Goal: Task Accomplishment & Management: Manage account settings

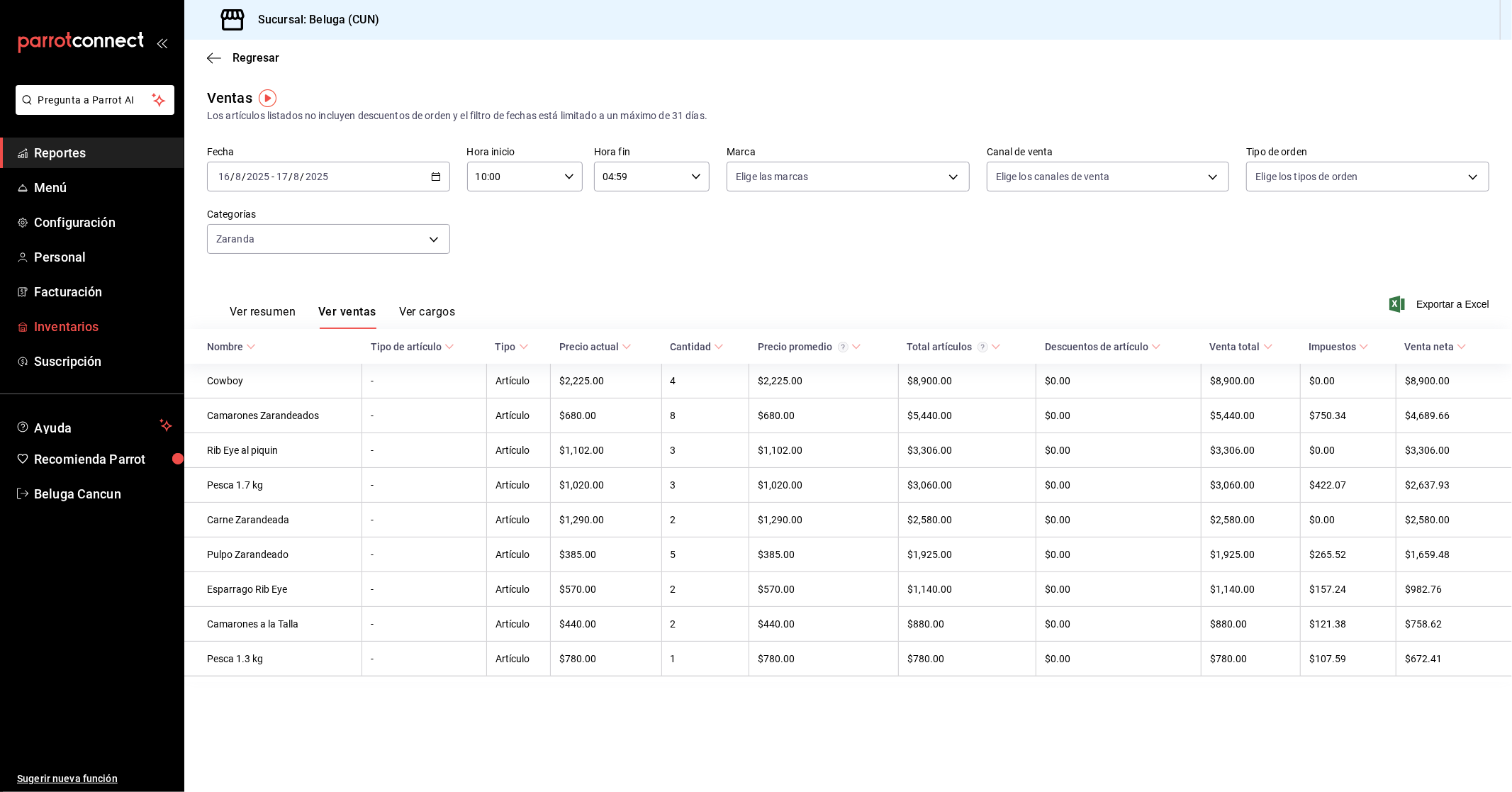
click at [51, 332] on span "Inventarios" at bounding box center [103, 326] width 138 height 19
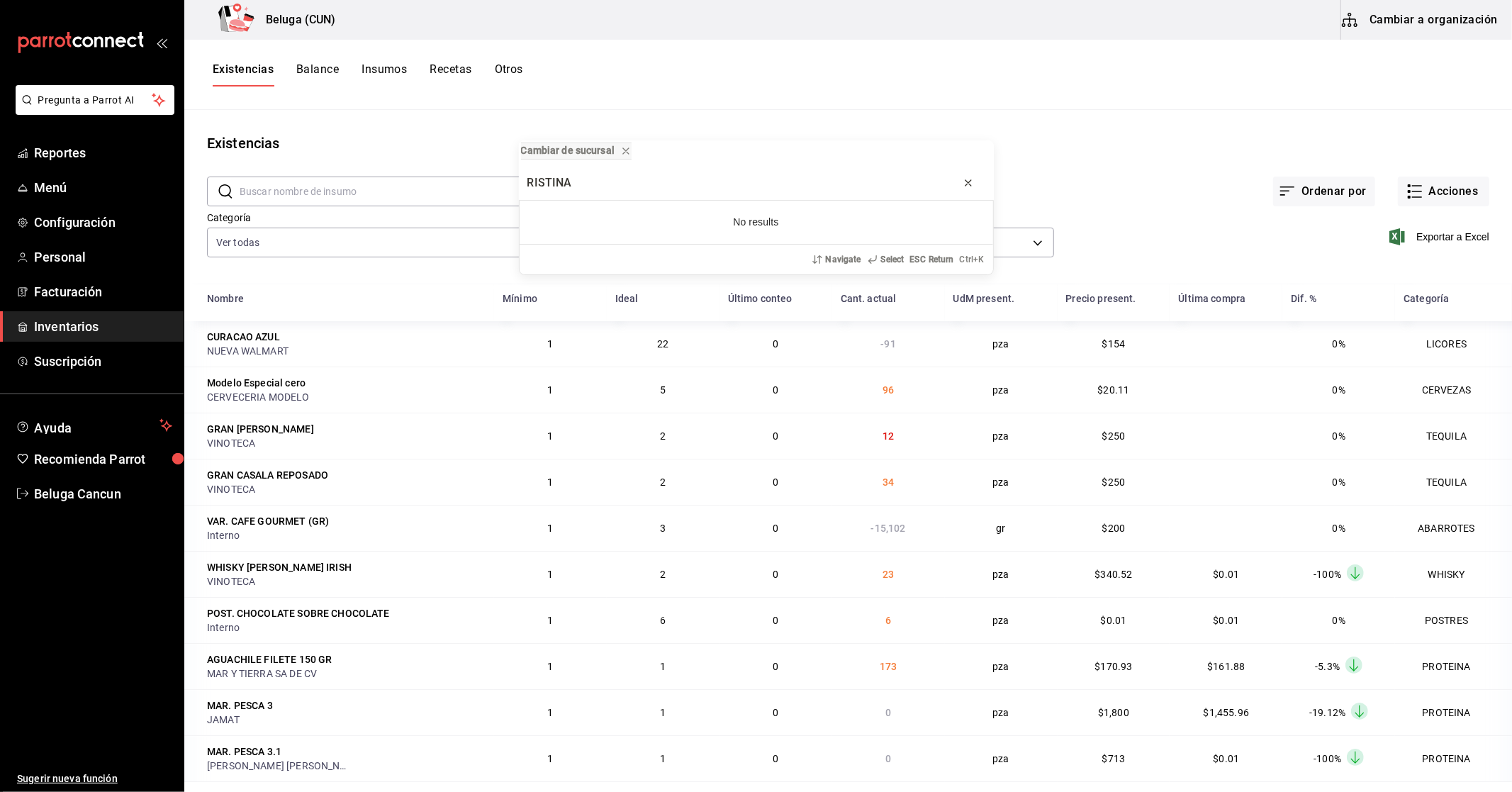
type input "RISTINA"
click at [969, 184] on icon "progress bar" at bounding box center [968, 183] width 11 height 11
click at [437, 195] on input "text" at bounding box center [429, 191] width 380 height 28
type input "CRISTINA"
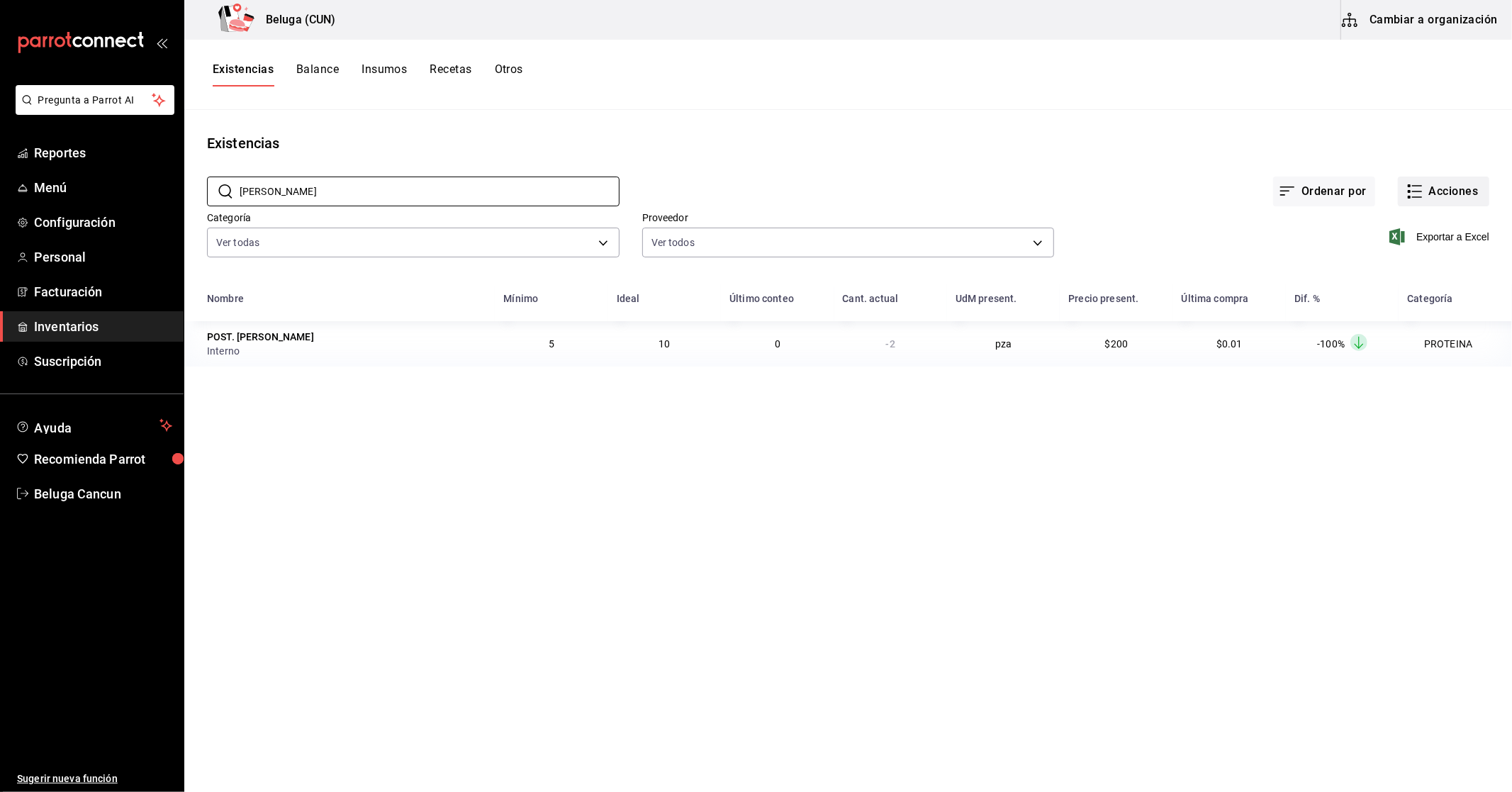
click at [1434, 177] on button "Acciones" at bounding box center [1443, 191] width 92 height 30
click at [1422, 268] on span "Compra" at bounding box center [1429, 268] width 119 height 15
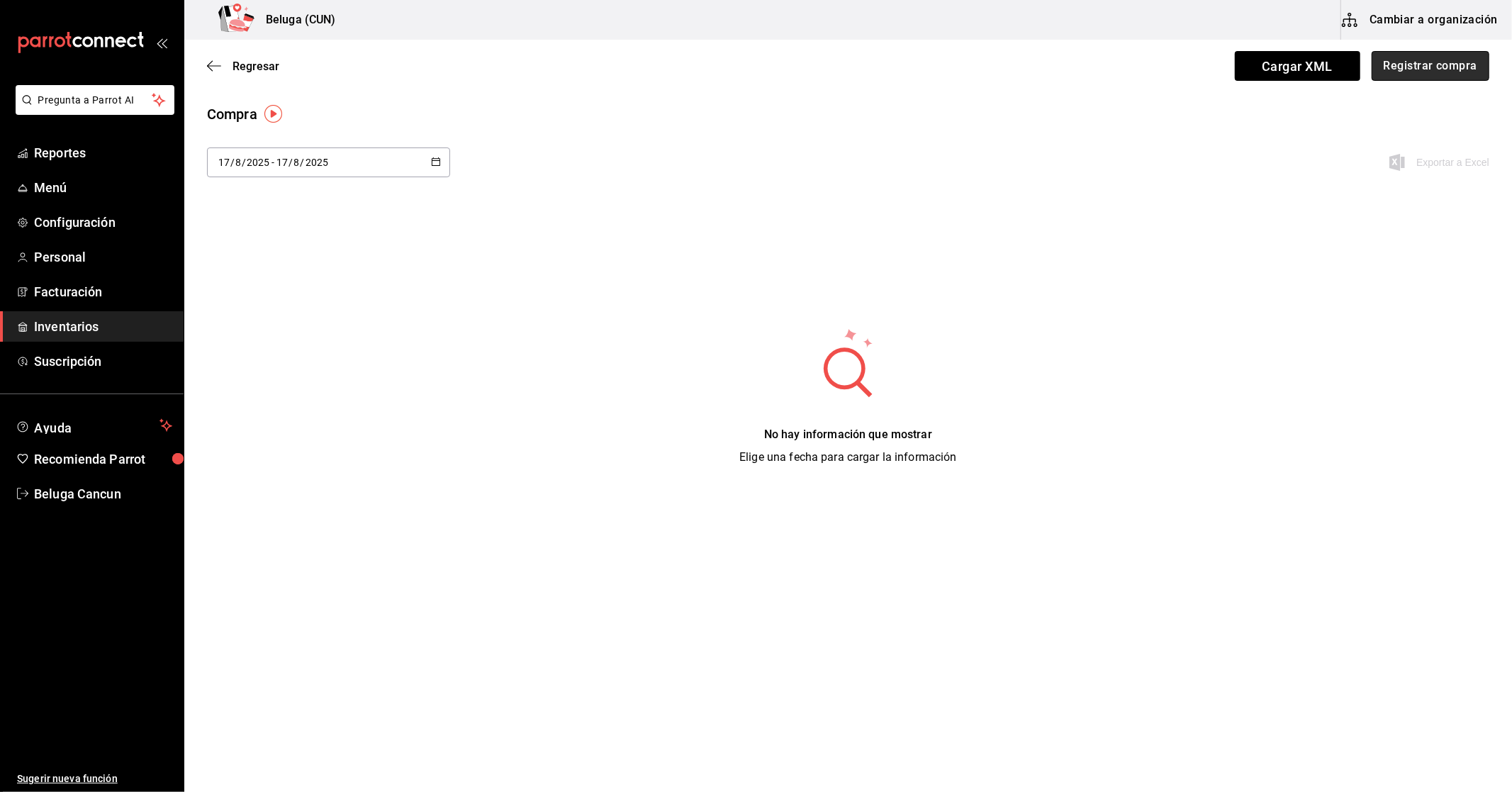
click at [1482, 71] on button "Registrar compra" at bounding box center [1430, 65] width 117 height 30
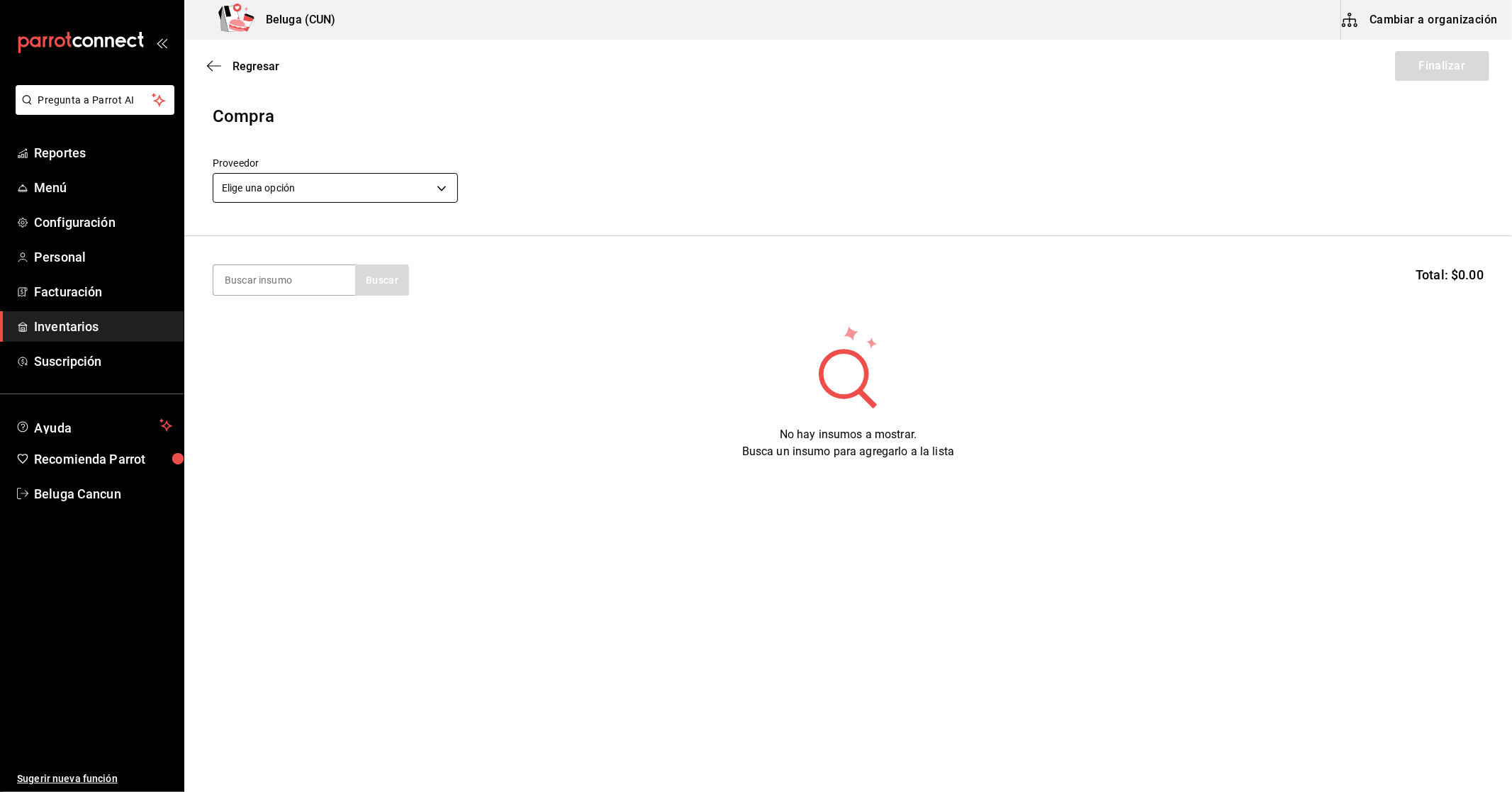
click at [391, 188] on body "Pregunta a Parrot AI Reportes Menú Configuración Personal Facturación Inventari…" at bounding box center [756, 355] width 1512 height 712
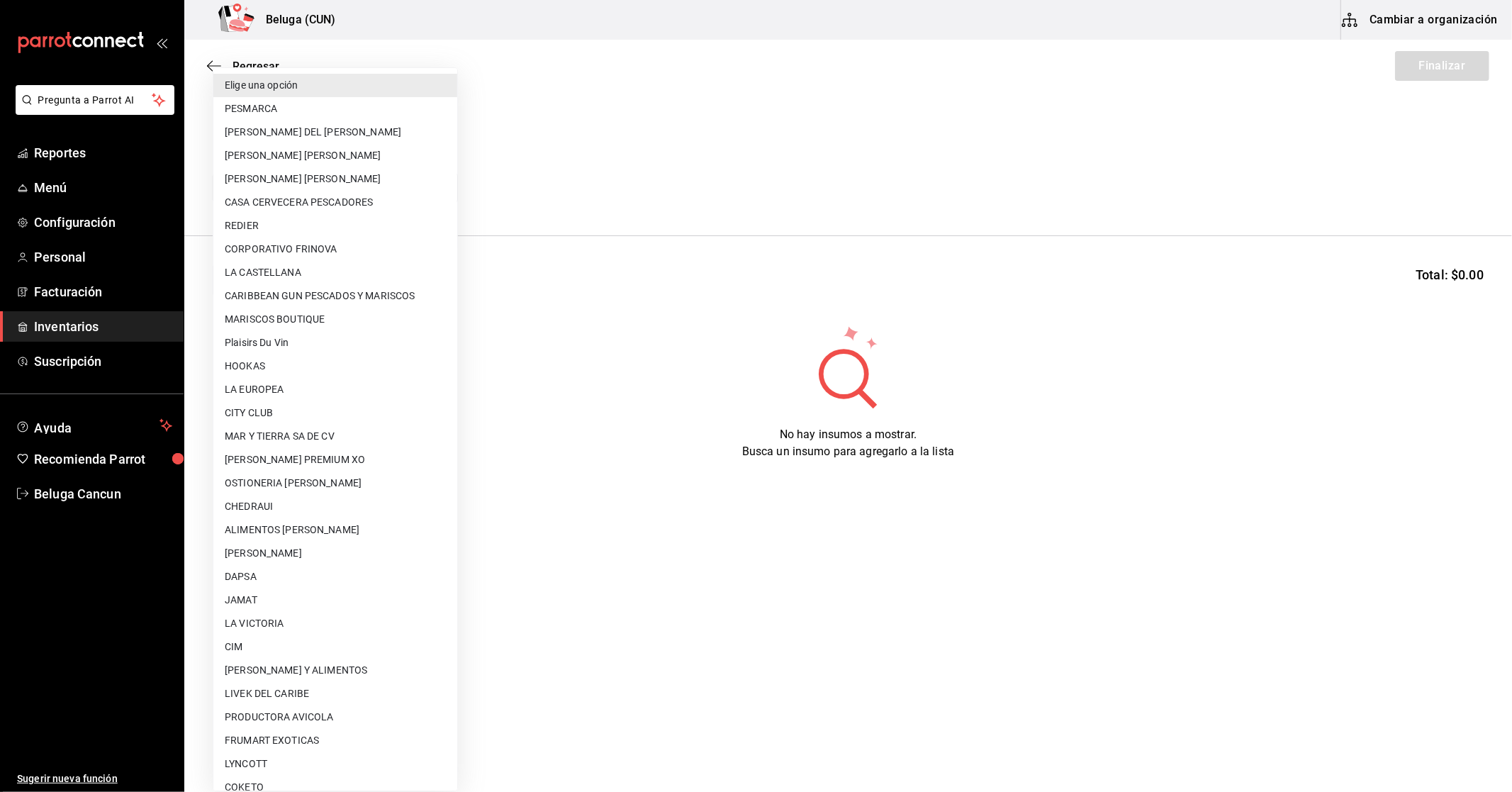
scroll to position [527, 0]
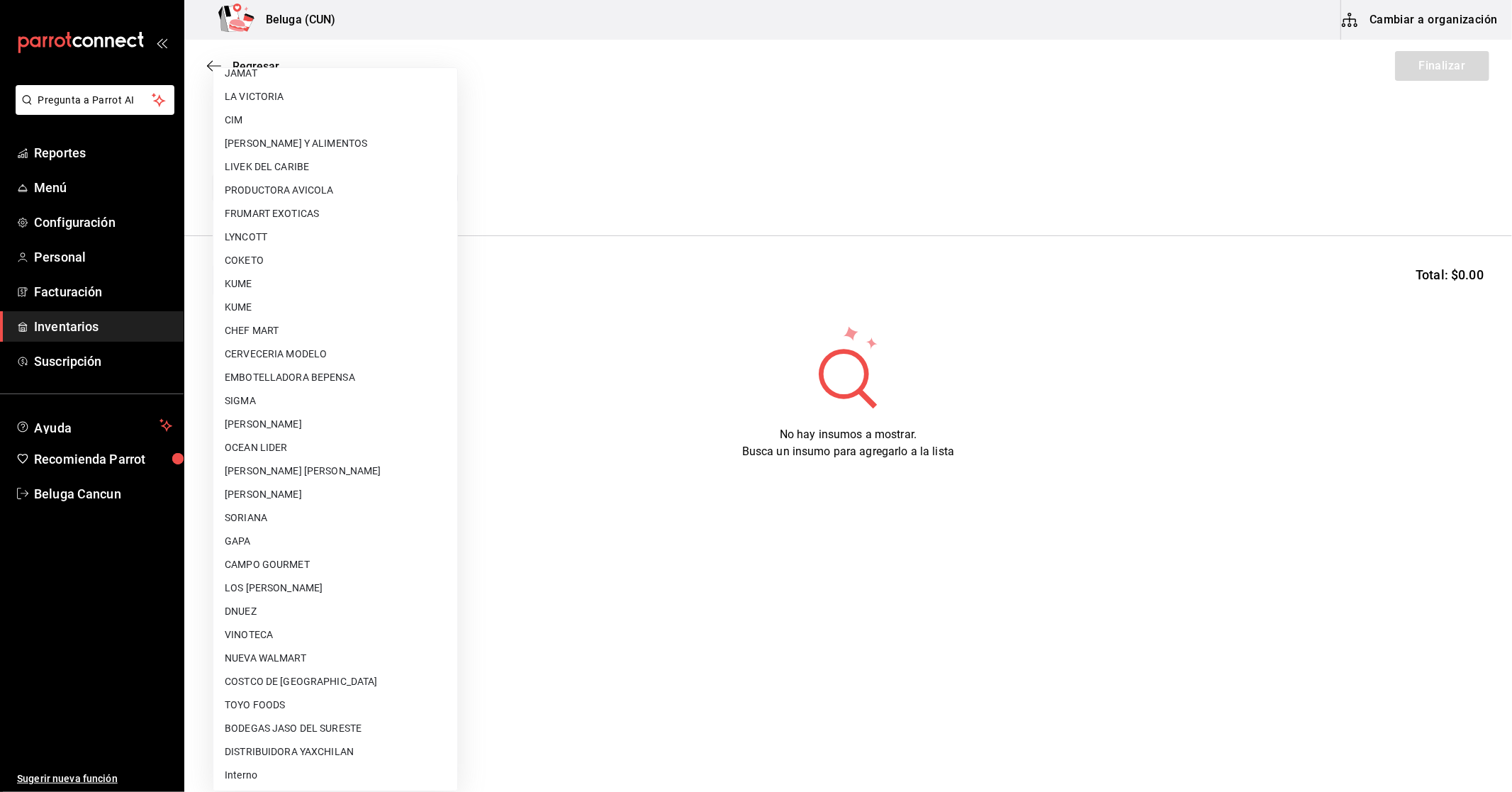
click at [250, 769] on li "Interno" at bounding box center [336, 775] width 244 height 23
type input "cf097a6b-1652-49c1-8634-faa24daf0fdd"
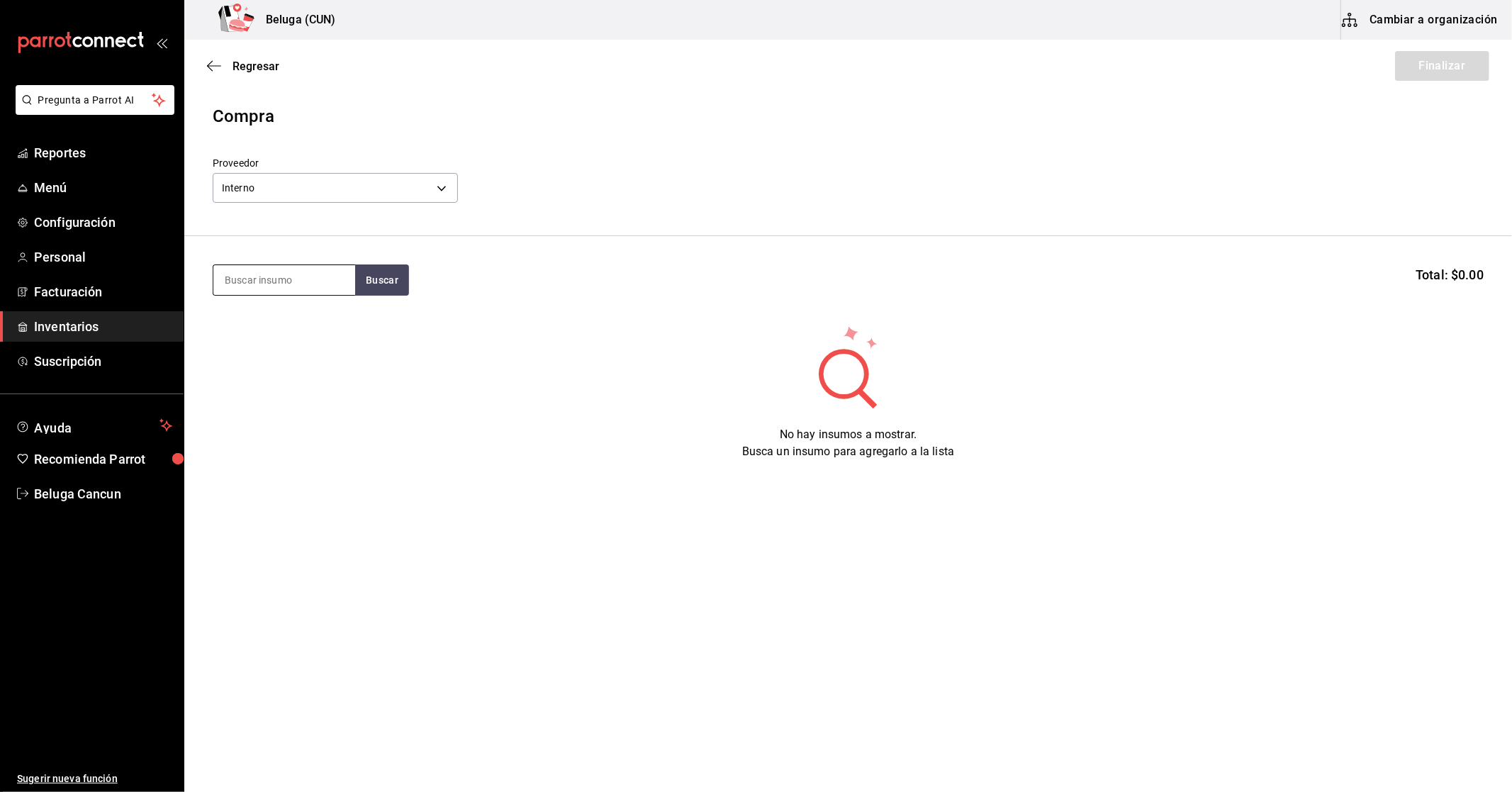
click at [281, 277] on input at bounding box center [284, 280] width 142 height 30
type input "CRISTINA"
click at [302, 348] on div "CRISTINA CHEESCAKE - Interno" at bounding box center [283, 354] width 119 height 15
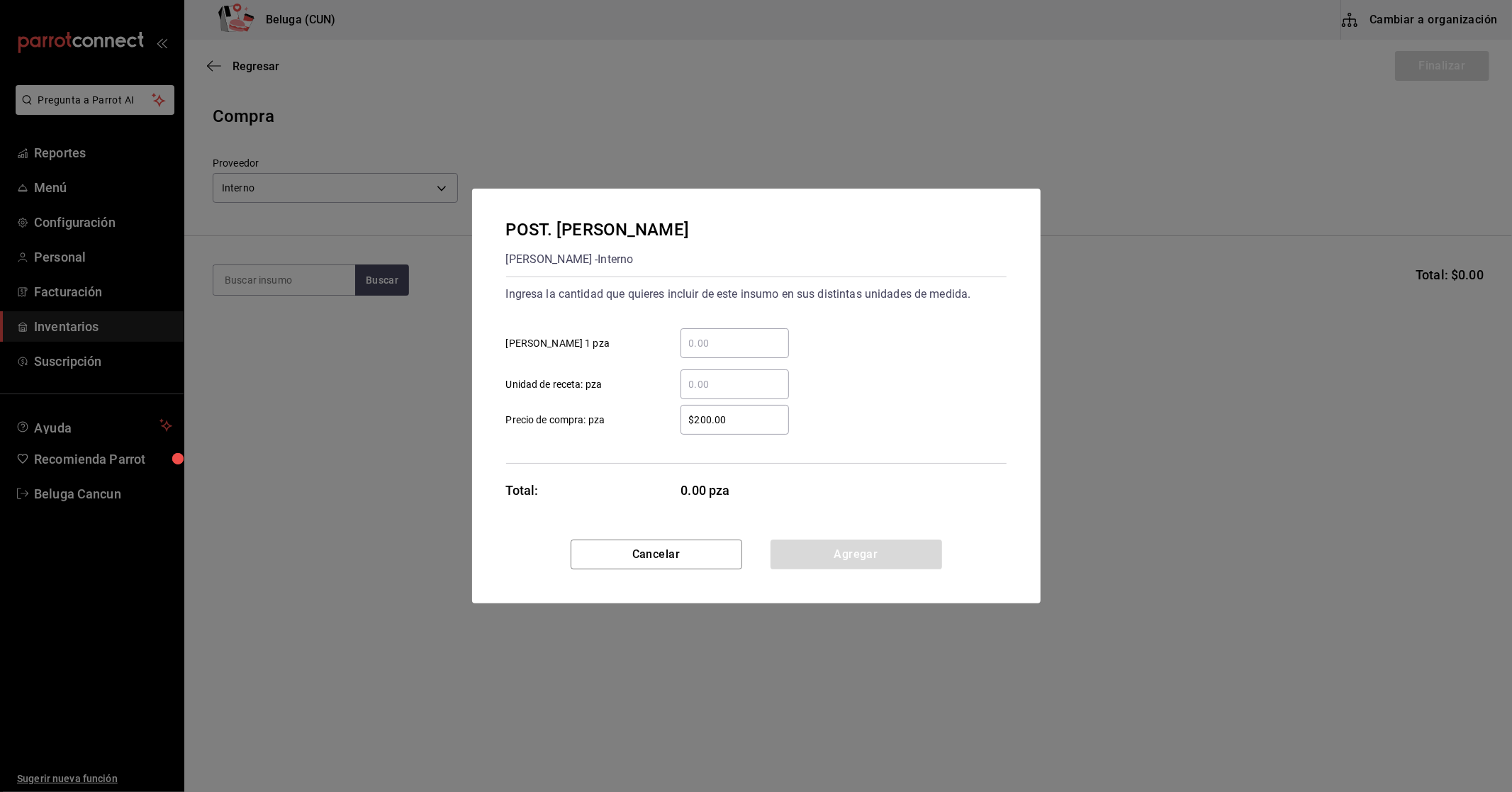
click at [730, 334] on input "​ CRISTINA CHEESCAKE 1 pza" at bounding box center [734, 343] width 108 height 17
type input "8"
type input "$0.01"
click at [899, 549] on button "Agregar" at bounding box center [856, 554] width 171 height 30
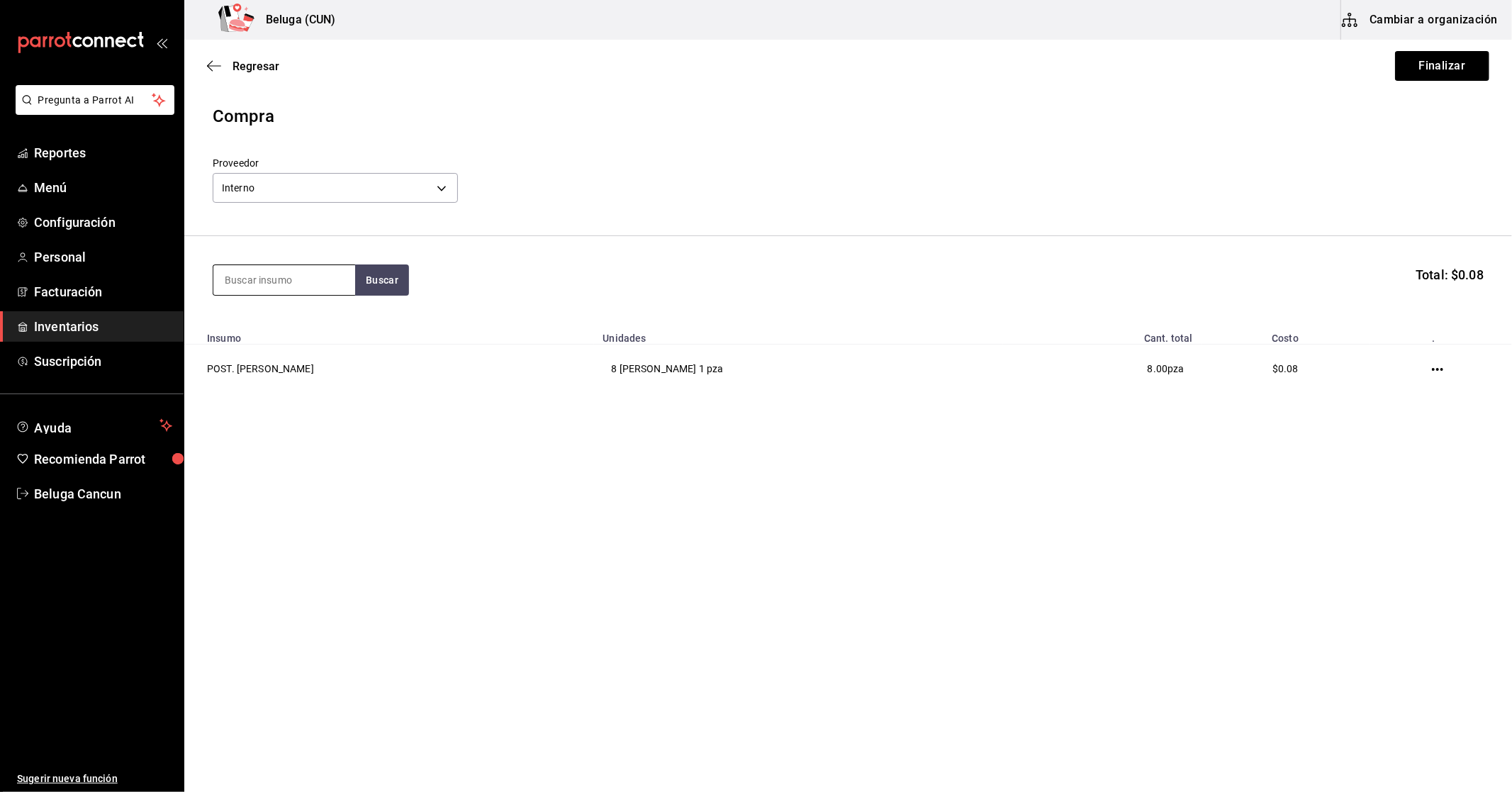
click at [339, 268] on input at bounding box center [284, 280] width 142 height 30
type input "DONAS"
click at [293, 346] on div "POST. DONAS NUTELLA DONAS NUTELLA - Interno" at bounding box center [283, 337] width 119 height 49
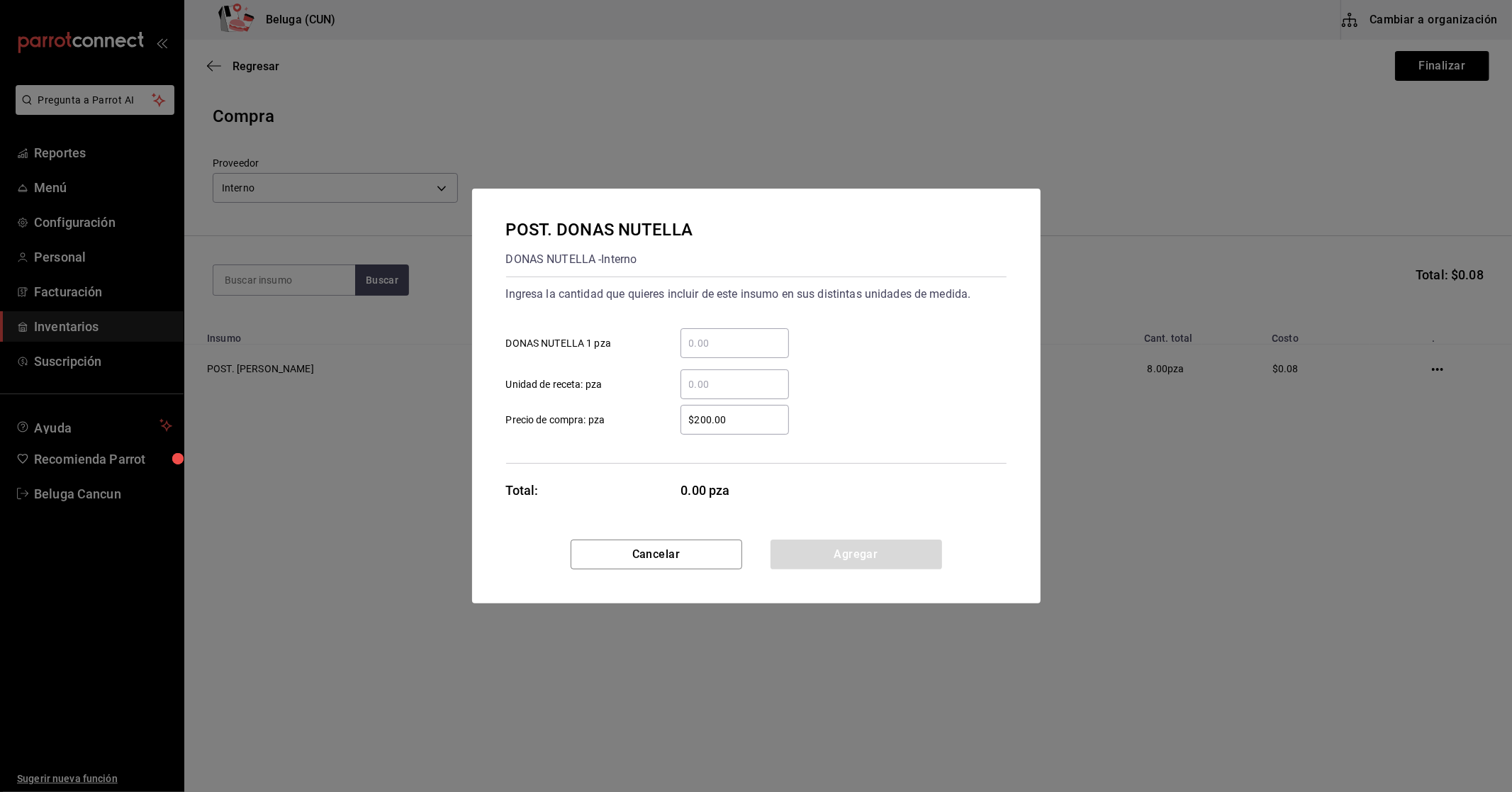
click at [711, 336] on input "​ DONAS NUTELLA 1 pza" at bounding box center [734, 343] width 108 height 17
type input "20"
type input "$0.01"
click at [837, 553] on button "Agregar" at bounding box center [856, 554] width 171 height 30
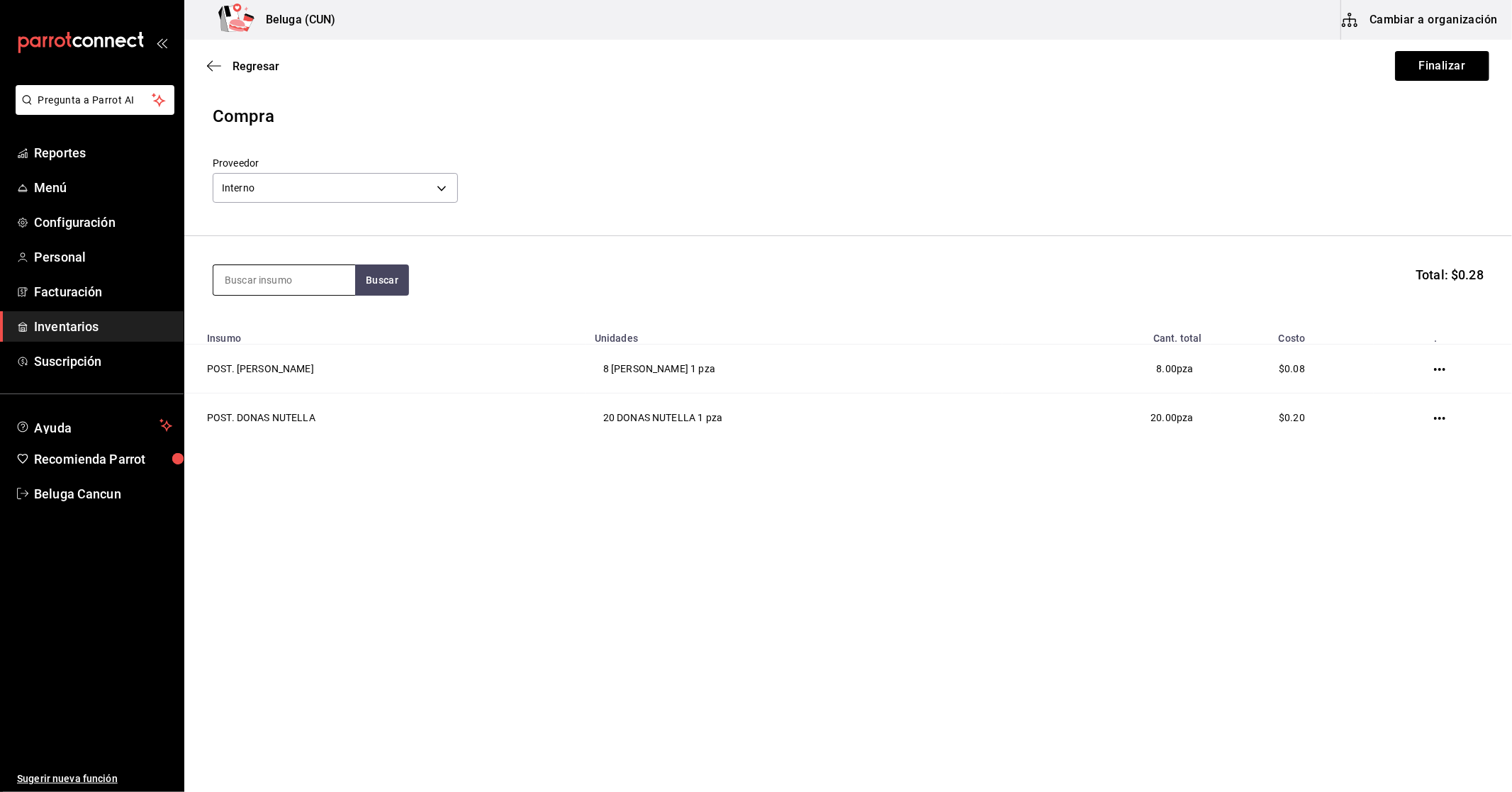
click at [224, 279] on input at bounding box center [284, 280] width 142 height 30
type input "DULCE DE"
click at [235, 329] on div "POST. DULCE DE LECHE" at bounding box center [283, 329] width 119 height 34
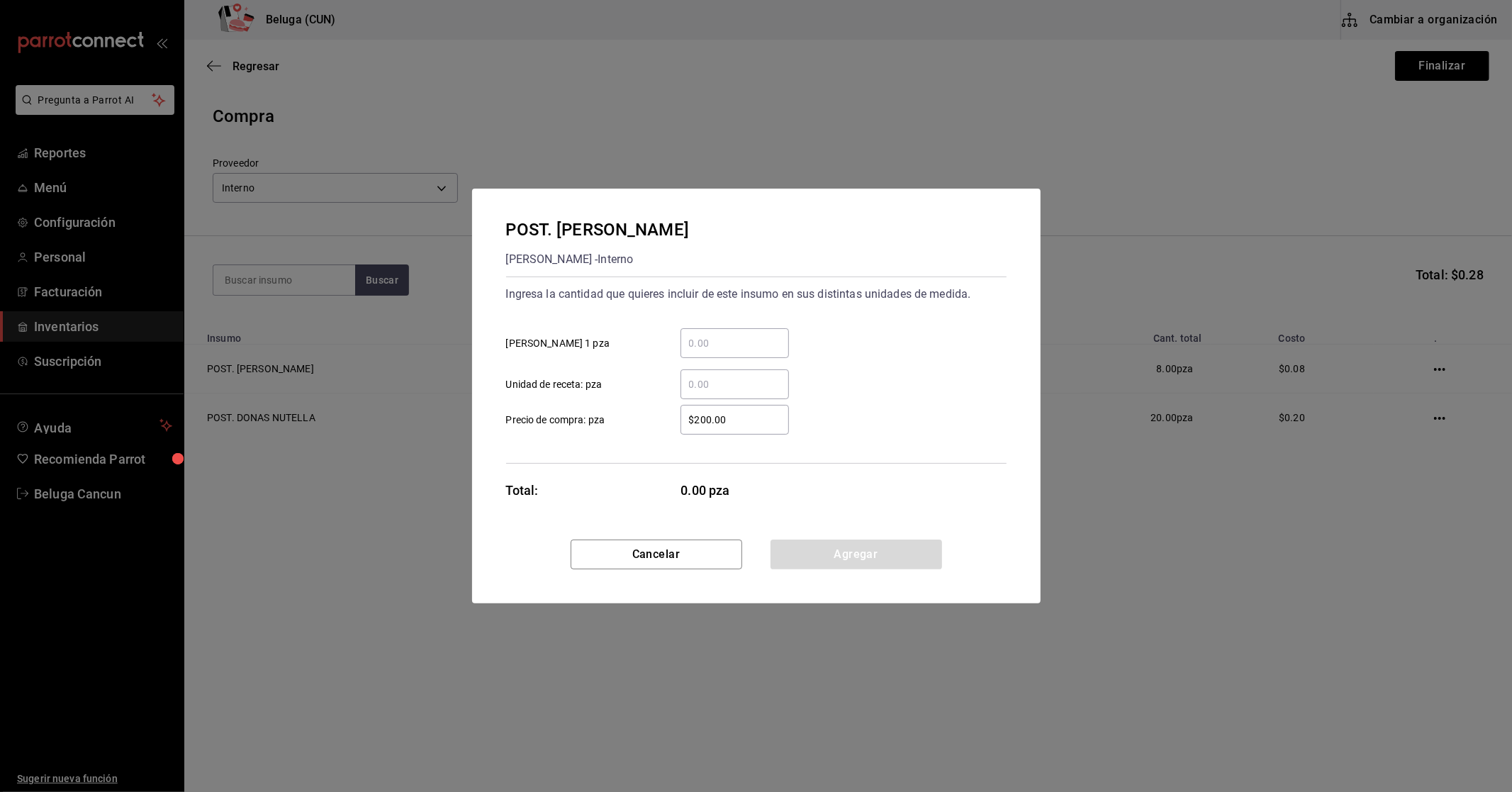
click at [731, 340] on input "​ DULCE DE LECHE 1 pza" at bounding box center [734, 343] width 108 height 17
type input "6"
type input "$0.01"
click at [925, 552] on button "Agregar" at bounding box center [856, 554] width 171 height 30
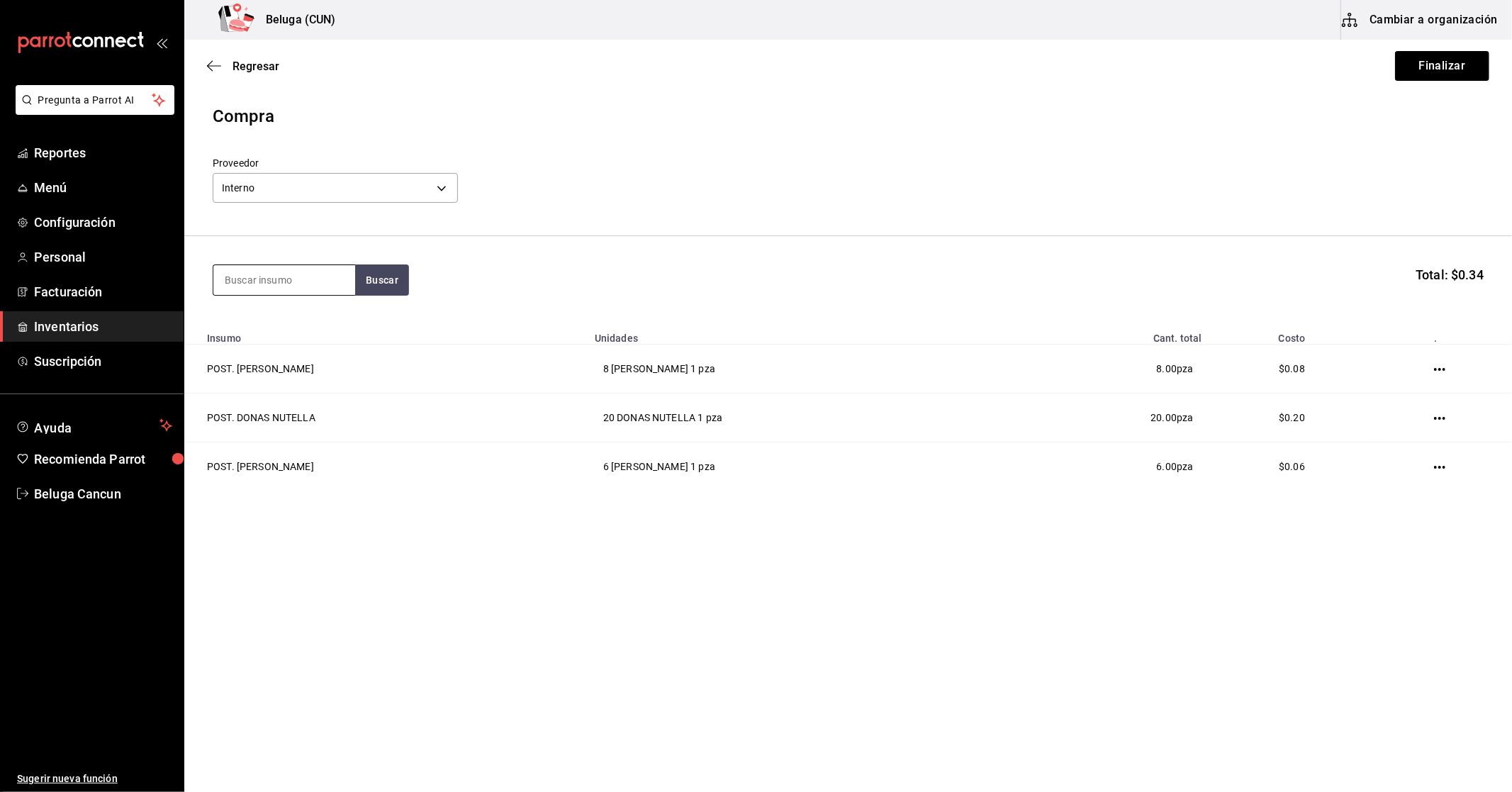
click at [343, 273] on input at bounding box center [284, 280] width 142 height 30
type input "PAY DE"
click at [315, 318] on div "POST. PAY DE DATIL" at bounding box center [277, 321] width 105 height 17
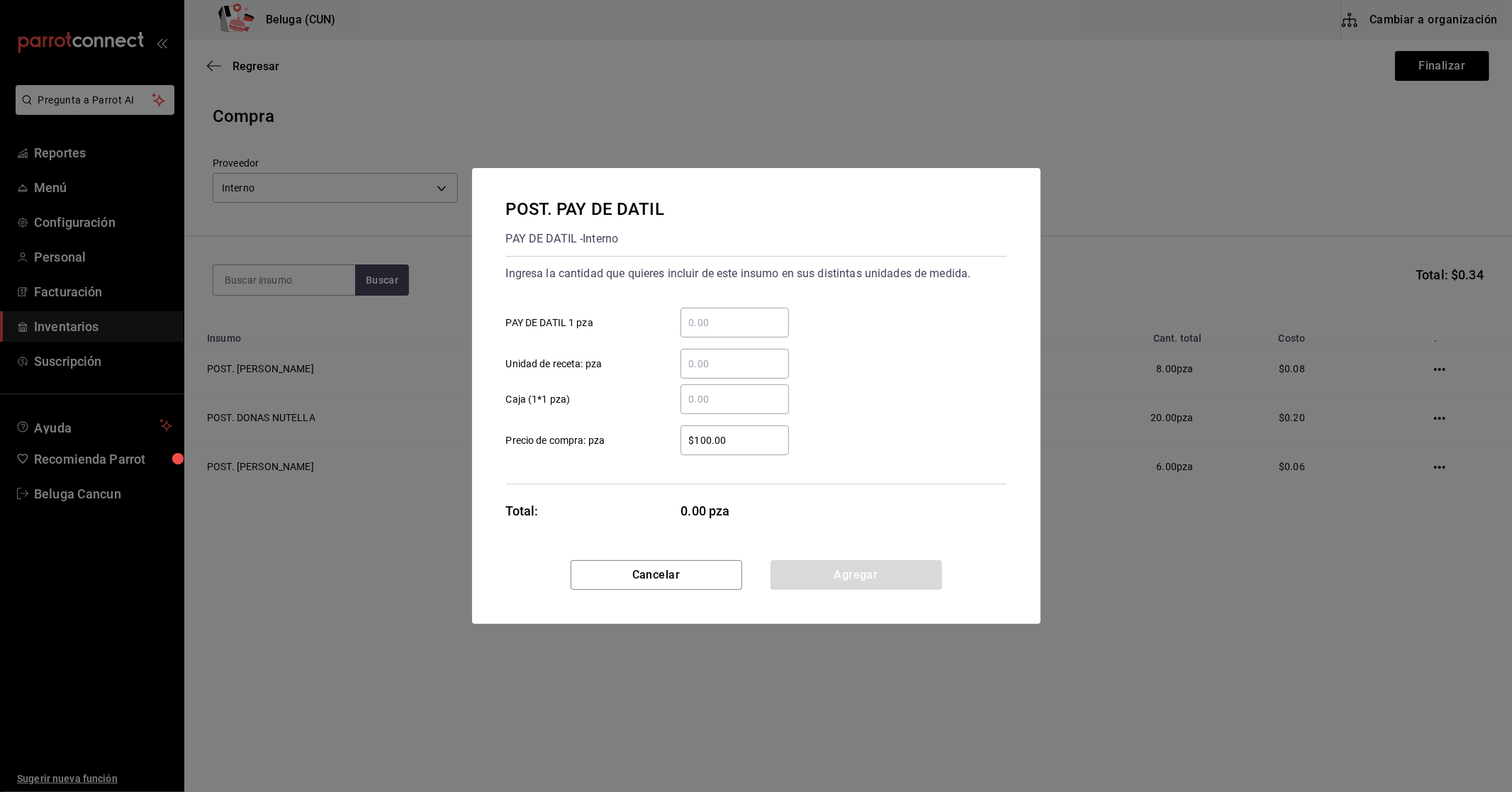
click at [697, 319] on input "​ PAY DE DATIL 1 pza" at bounding box center [734, 322] width 108 height 17
type input "6"
type input "$0.01"
click at [903, 568] on button "Agregar" at bounding box center [856, 574] width 171 height 30
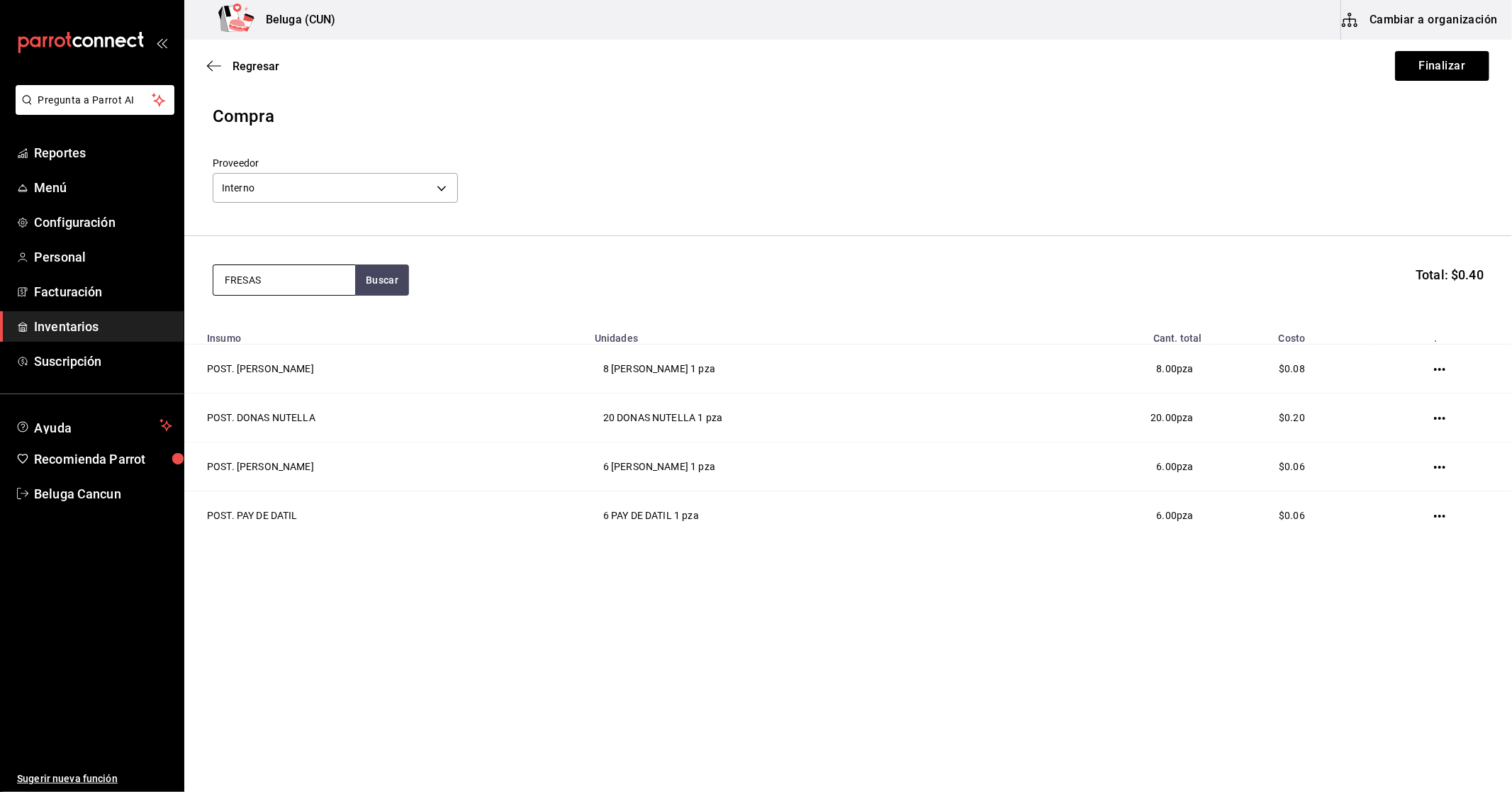
type input "FRESAS"
click at [277, 355] on div "FRESAS CON CREMA 300 GR - Interno" at bounding box center [283, 361] width 119 height 30
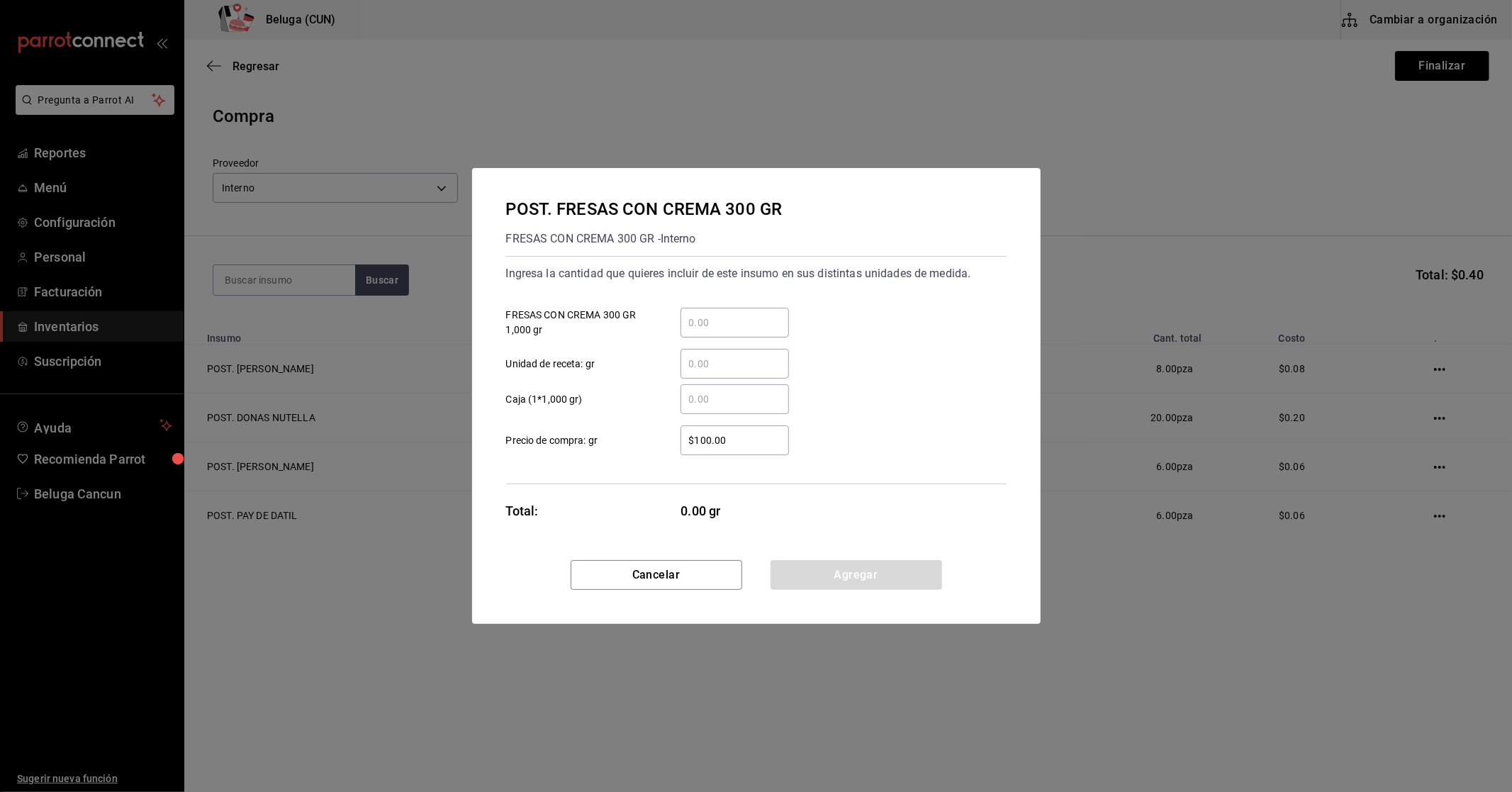
click at [706, 374] on div "​" at bounding box center [734, 363] width 108 height 30
click at [706, 372] on input "​ Unidad de receta: gr" at bounding box center [734, 364] width 108 height 17
type input "300"
click at [866, 576] on button "Agregar" at bounding box center [856, 574] width 171 height 30
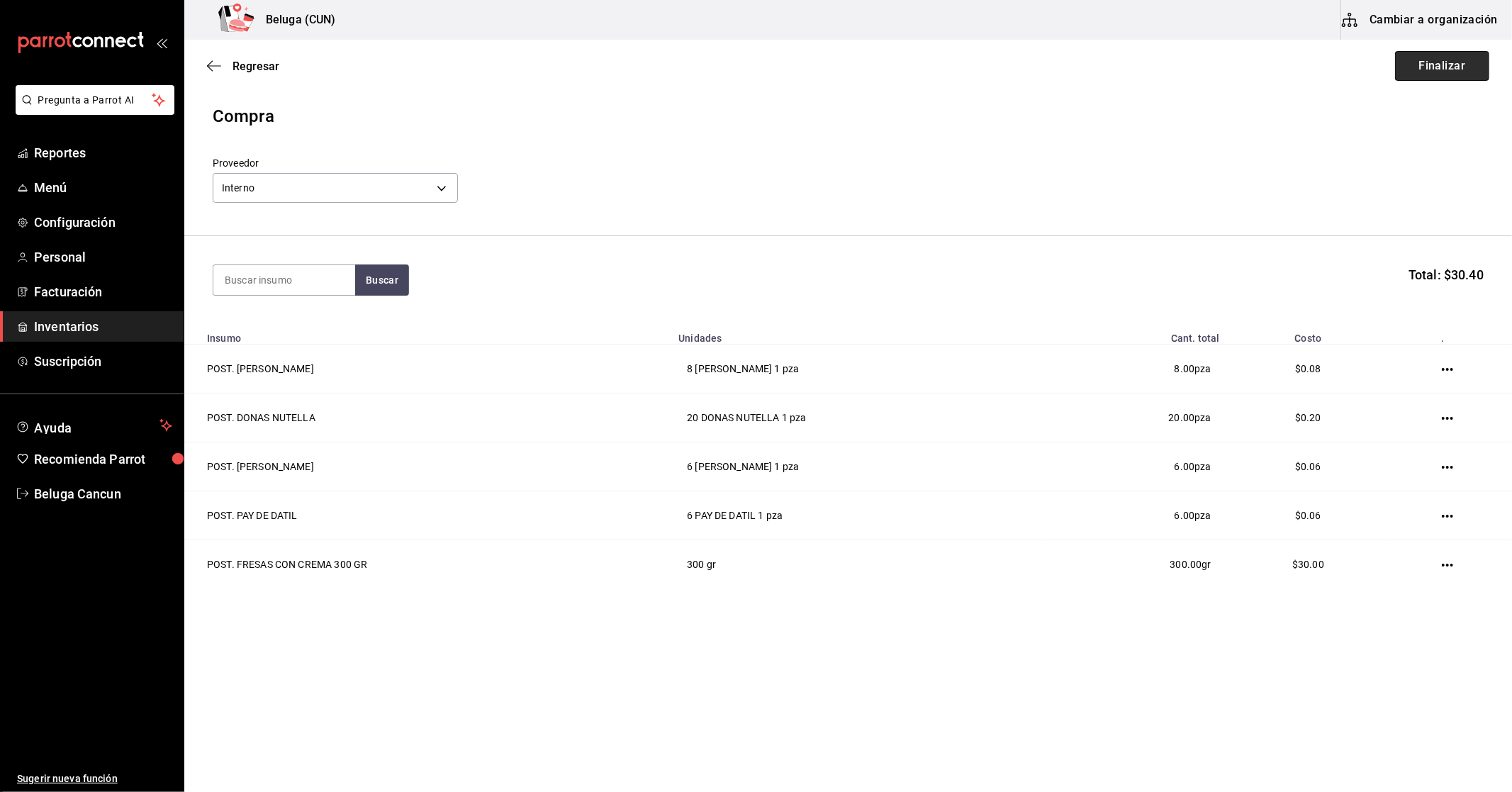
click at [1444, 69] on button "Finalizar" at bounding box center [1442, 65] width 94 height 30
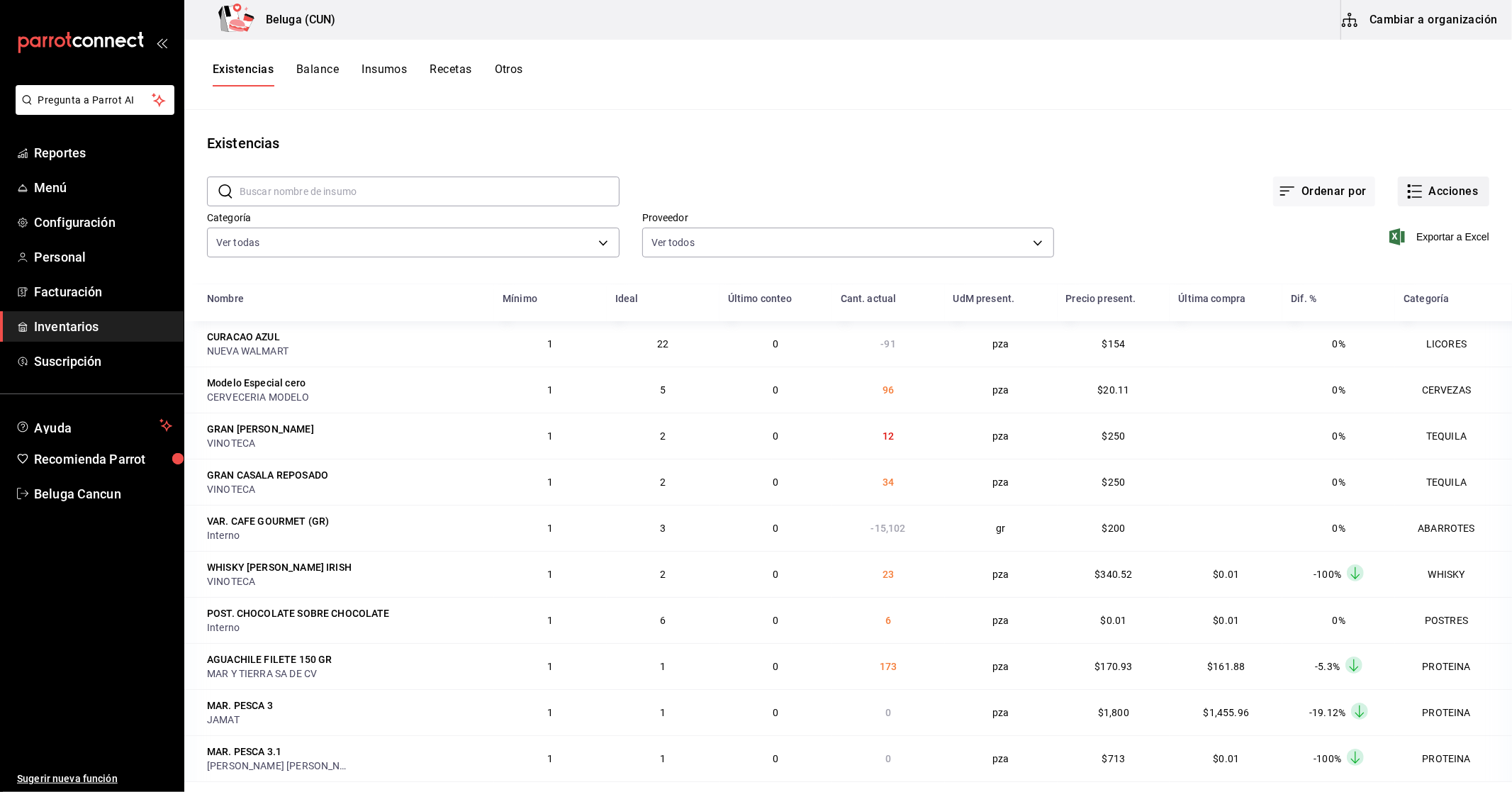
click at [1415, 201] on button "Acciones" at bounding box center [1443, 191] width 92 height 30
click at [1413, 274] on span "Compra" at bounding box center [1429, 268] width 119 height 15
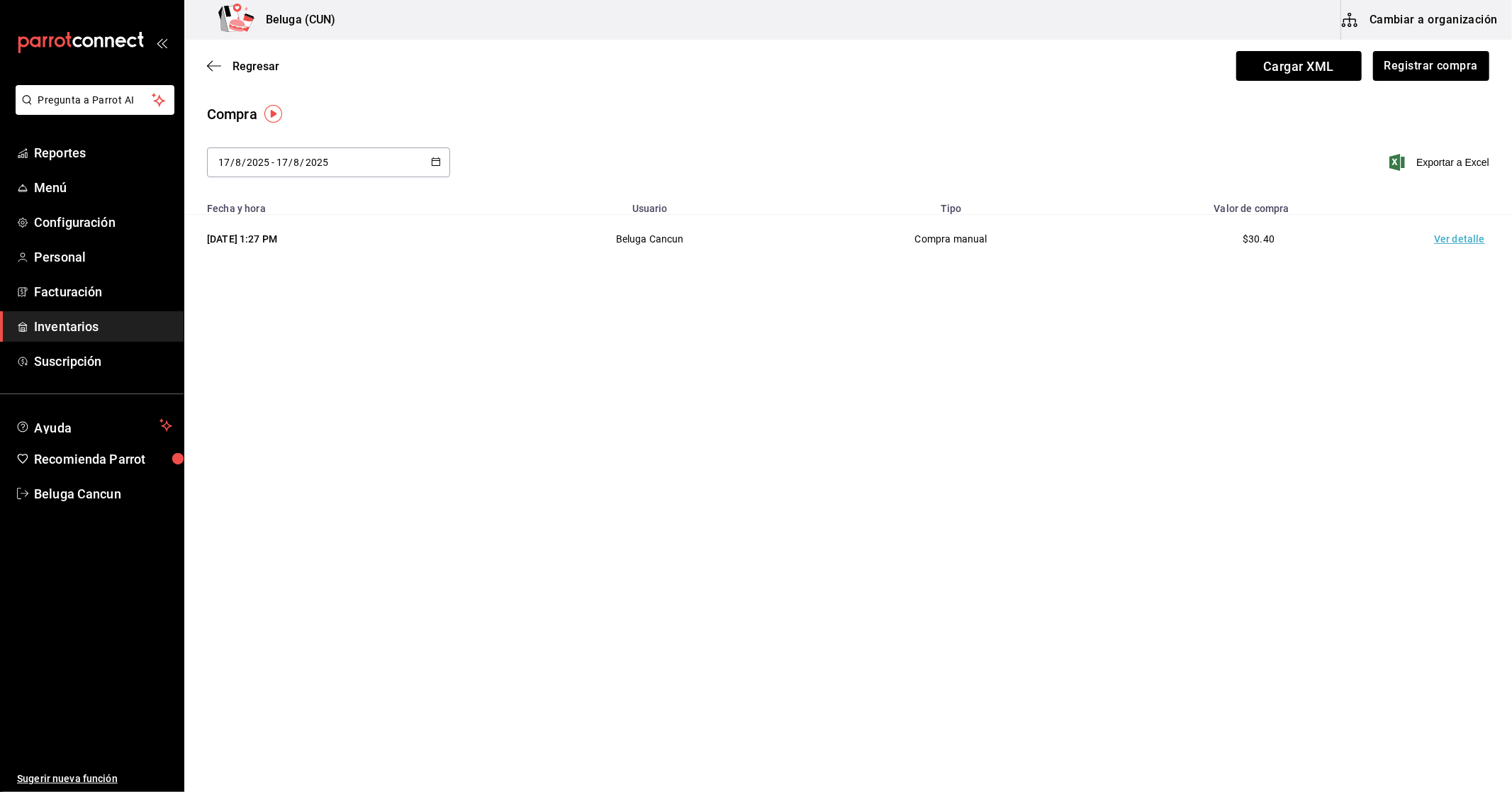
click at [1443, 230] on td "Ver detalle" at bounding box center [1462, 239] width 99 height 49
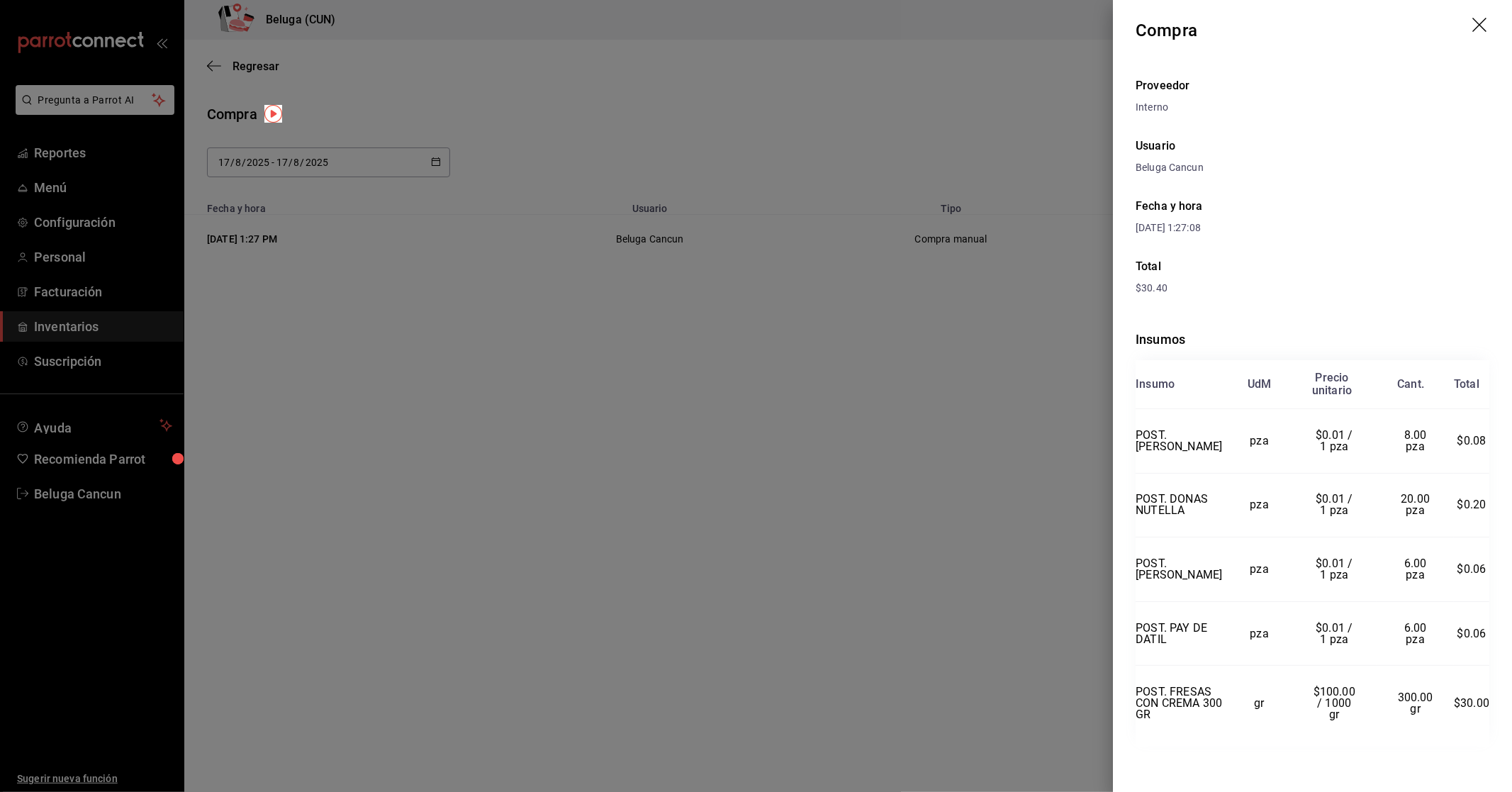
scroll to position [16, 0]
click at [828, 556] on div at bounding box center [756, 396] width 1512 height 792
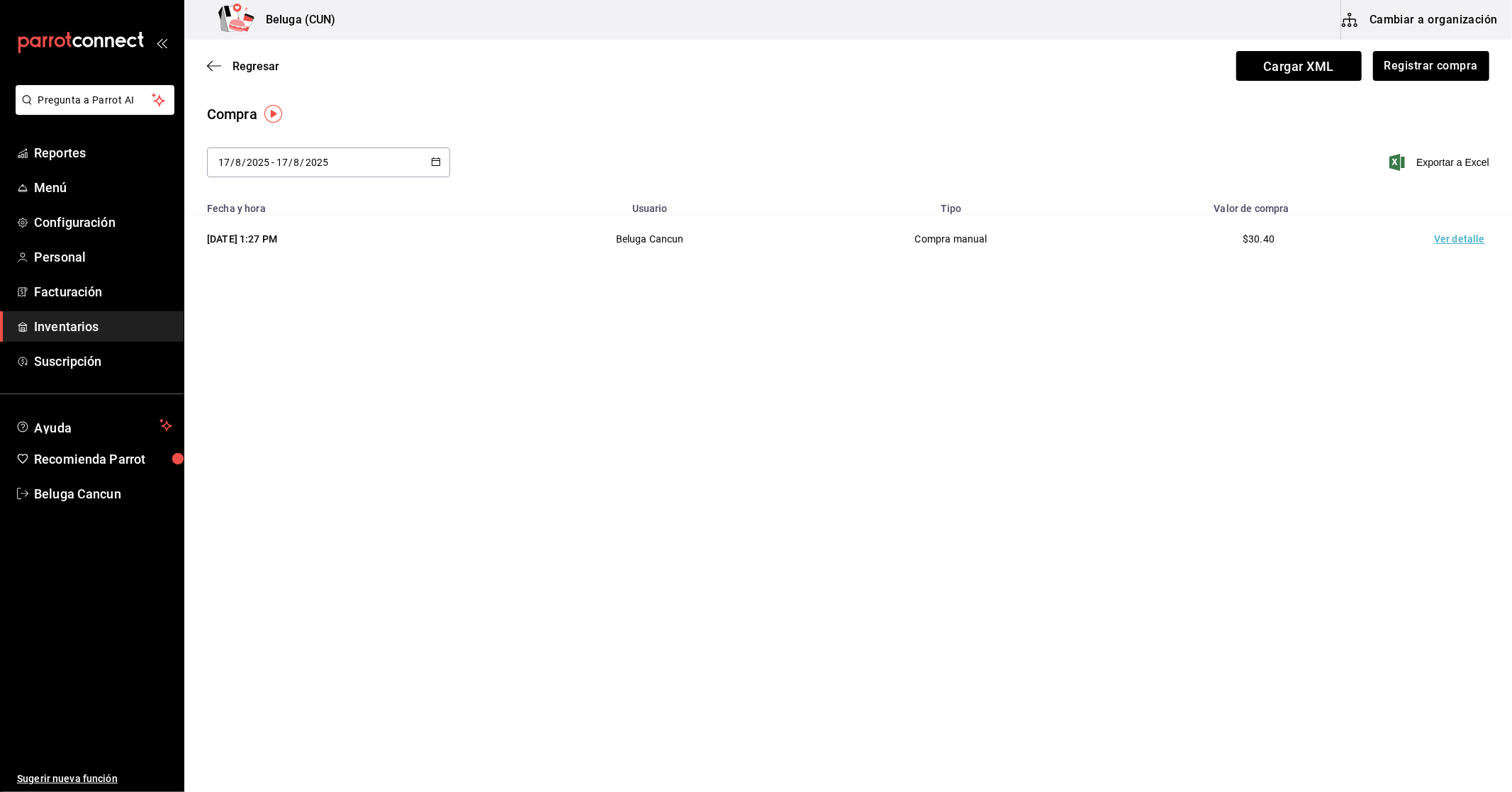
click at [46, 322] on span "Inventarios" at bounding box center [103, 326] width 138 height 19
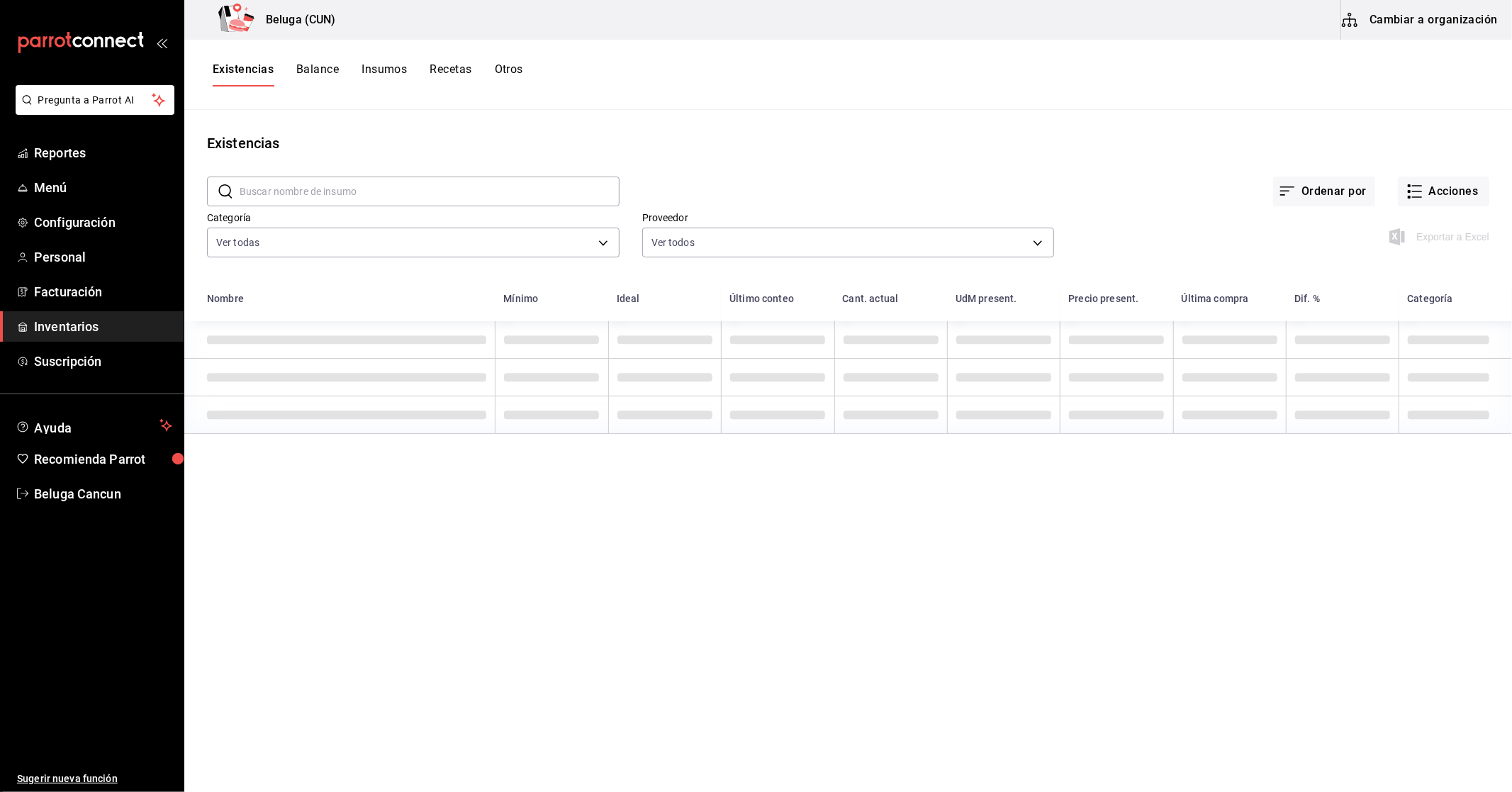
click at [407, 197] on input "text" at bounding box center [429, 191] width 380 height 28
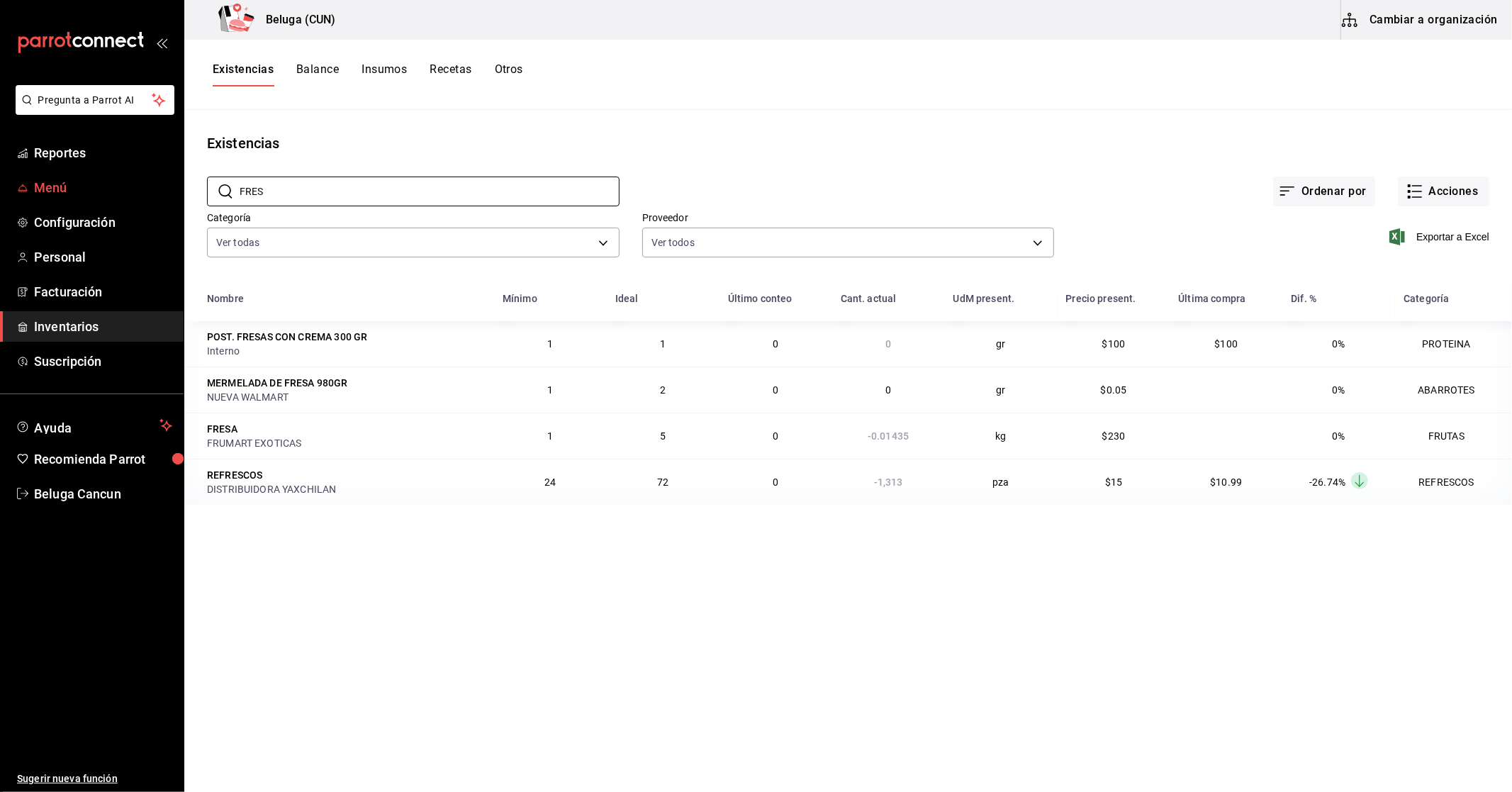
drag, startPoint x: 321, startPoint y: 197, endPoint x: 155, endPoint y: 174, distance: 167.6
click at [155, 174] on div "Pregunta a Parrot AI Reportes Menú Configuración Personal Facturación Inventari…" at bounding box center [756, 391] width 1512 height 782
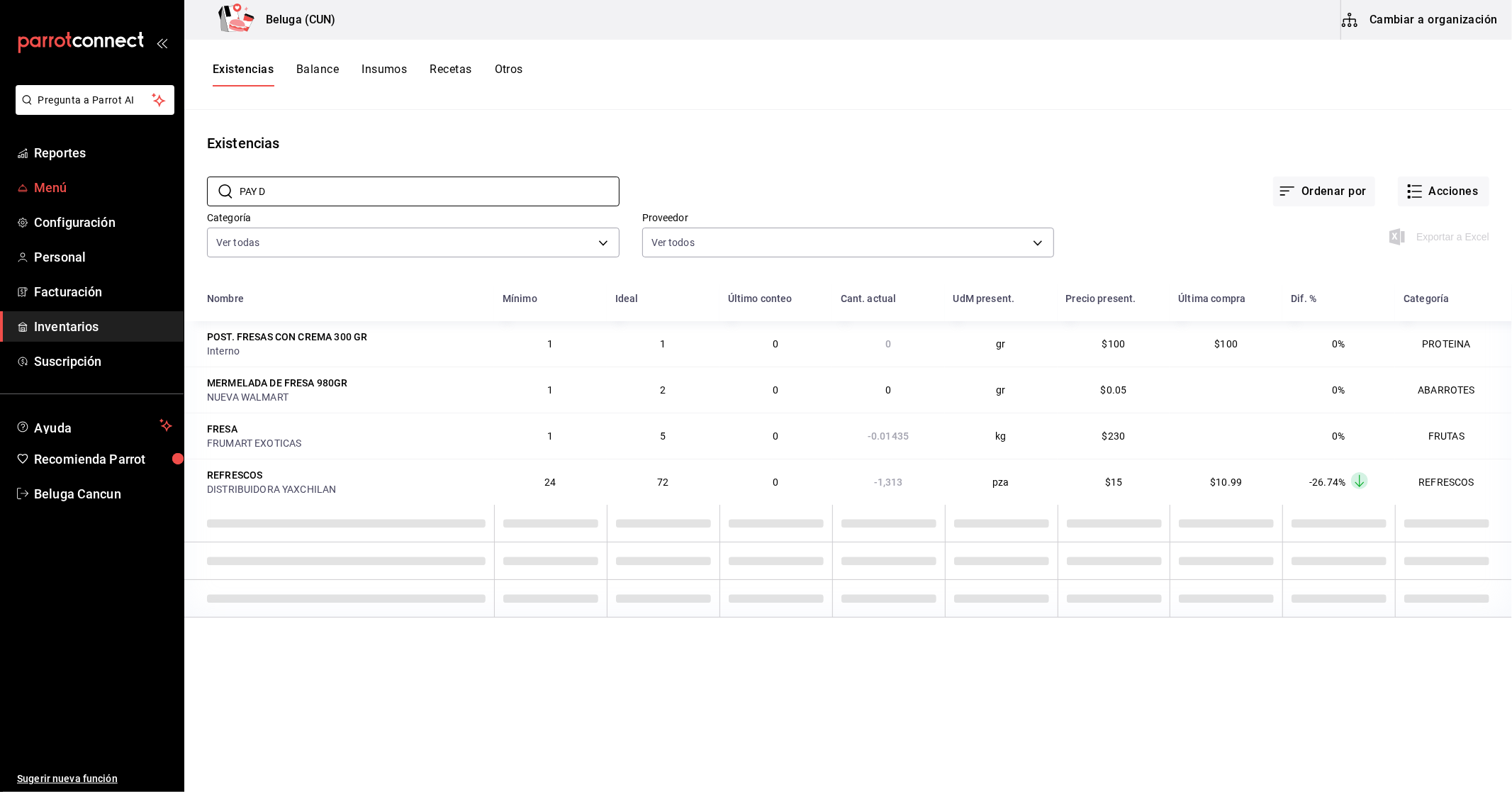
type input "PAY DE"
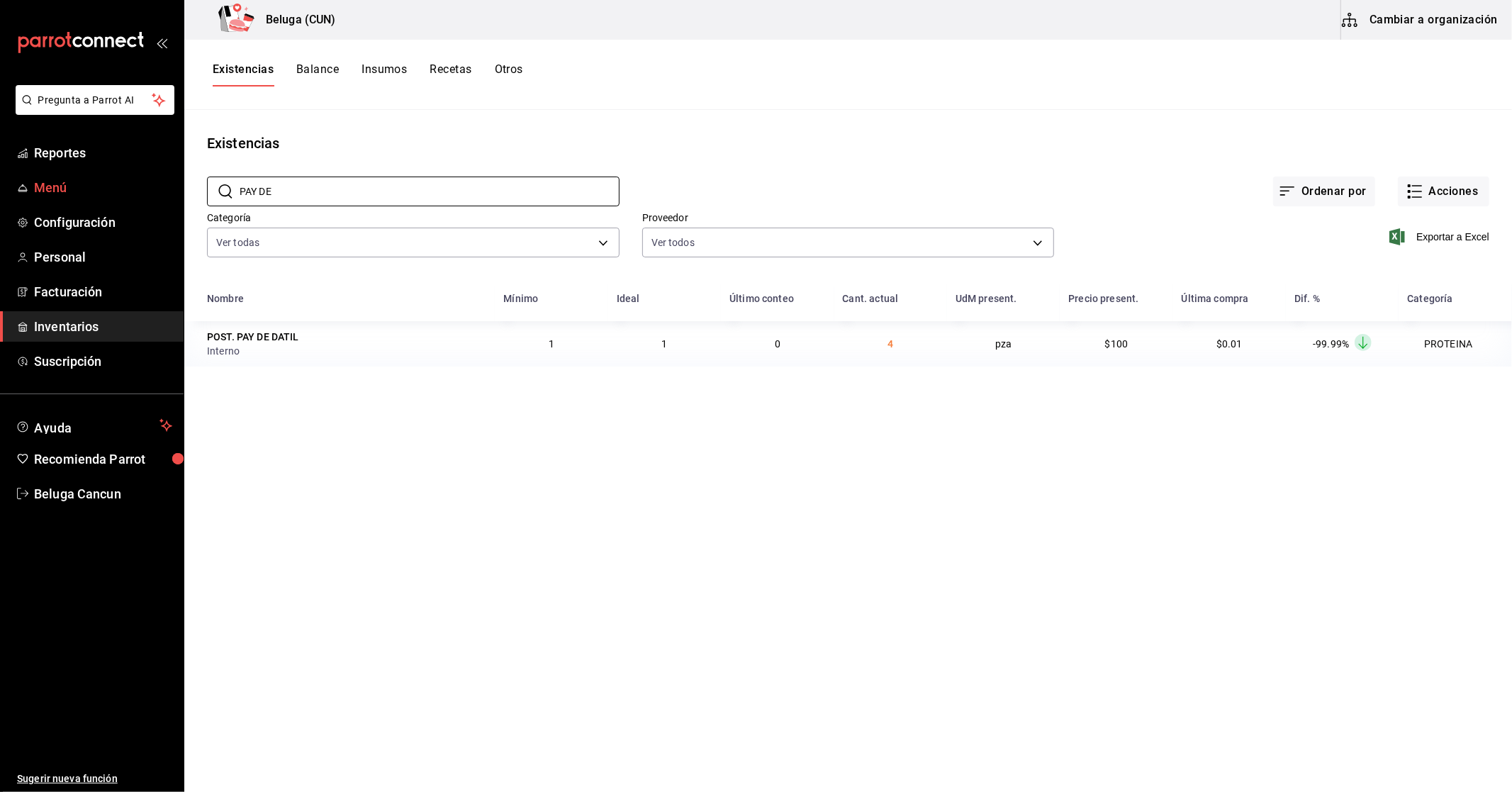
drag, startPoint x: 273, startPoint y: 187, endPoint x: 99, endPoint y: 186, distance: 174.0
click at [99, 186] on div "Pregunta a Parrot AI Reportes Menú Configuración Personal Facturación Inventari…" at bounding box center [756, 391] width 1512 height 782
click at [357, 192] on input "PAY DE" at bounding box center [429, 191] width 380 height 28
drag, startPoint x: 357, startPoint y: 192, endPoint x: 55, endPoint y: 196, distance: 302.0
click at [55, 196] on div "Pregunta a Parrot AI Reportes Menú Configuración Personal Facturación Inventari…" at bounding box center [756, 391] width 1512 height 782
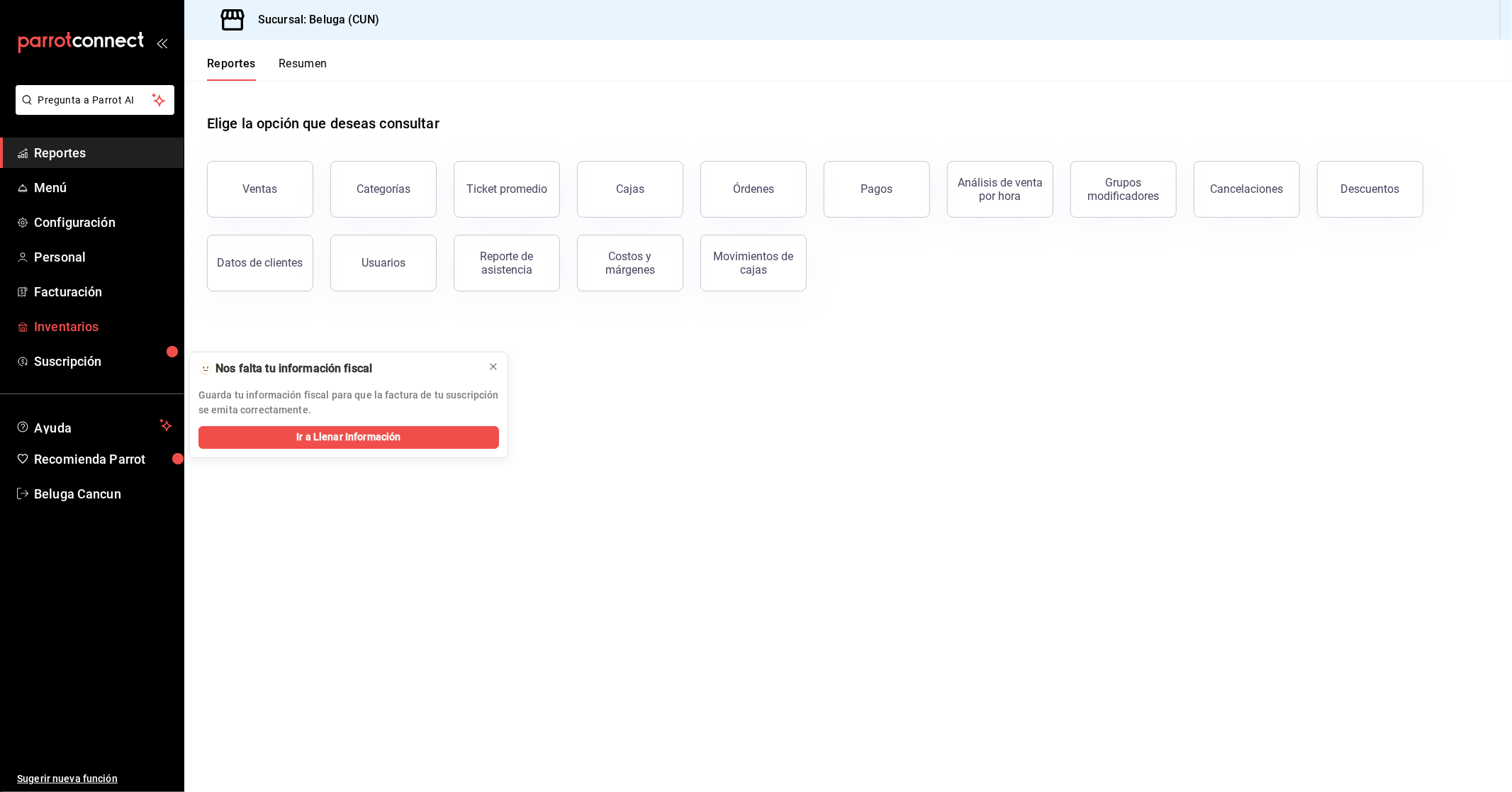
click at [65, 328] on span "Inventarios" at bounding box center [103, 326] width 138 height 19
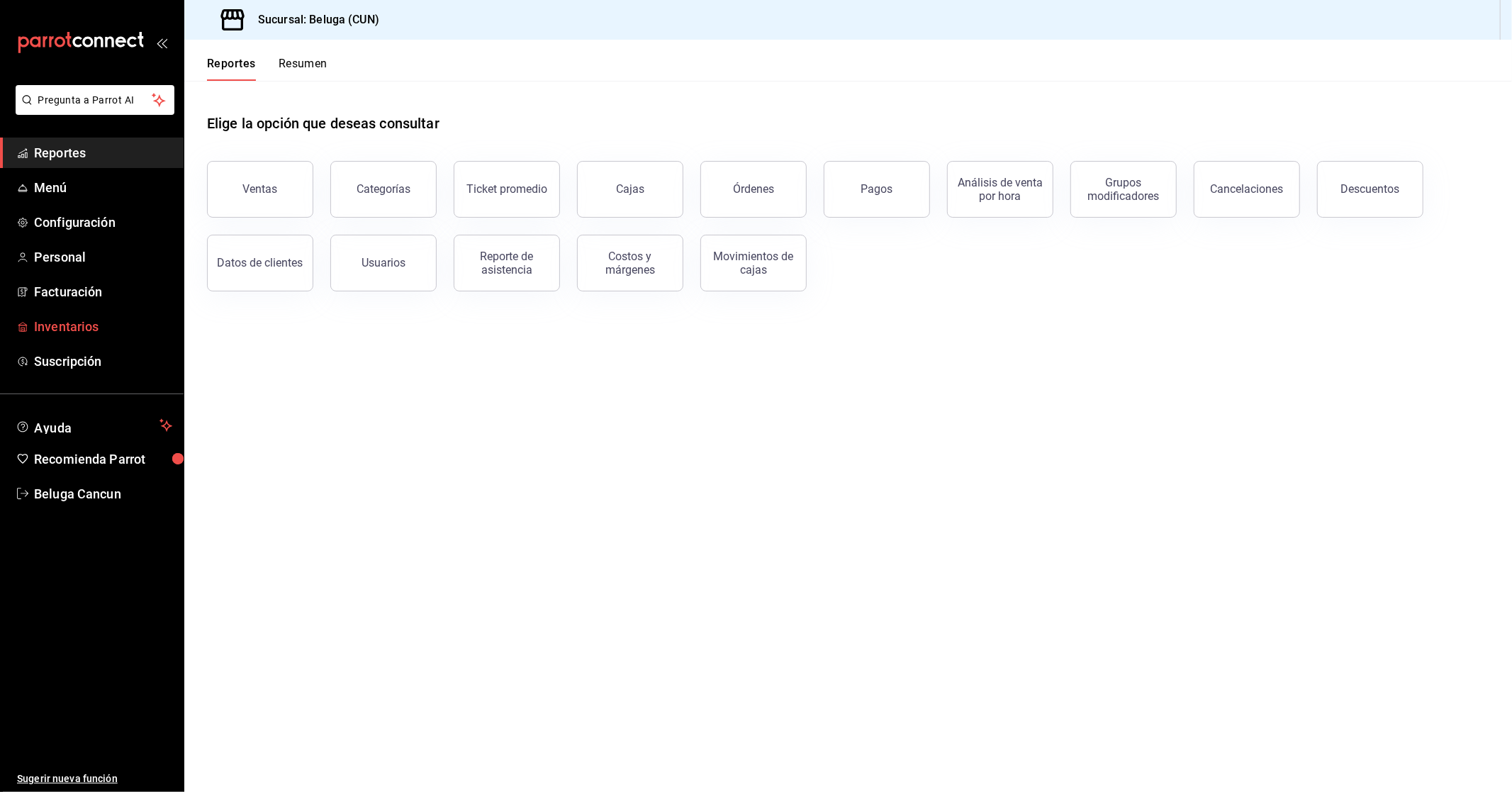
click at [61, 318] on span "Inventarios" at bounding box center [103, 326] width 138 height 19
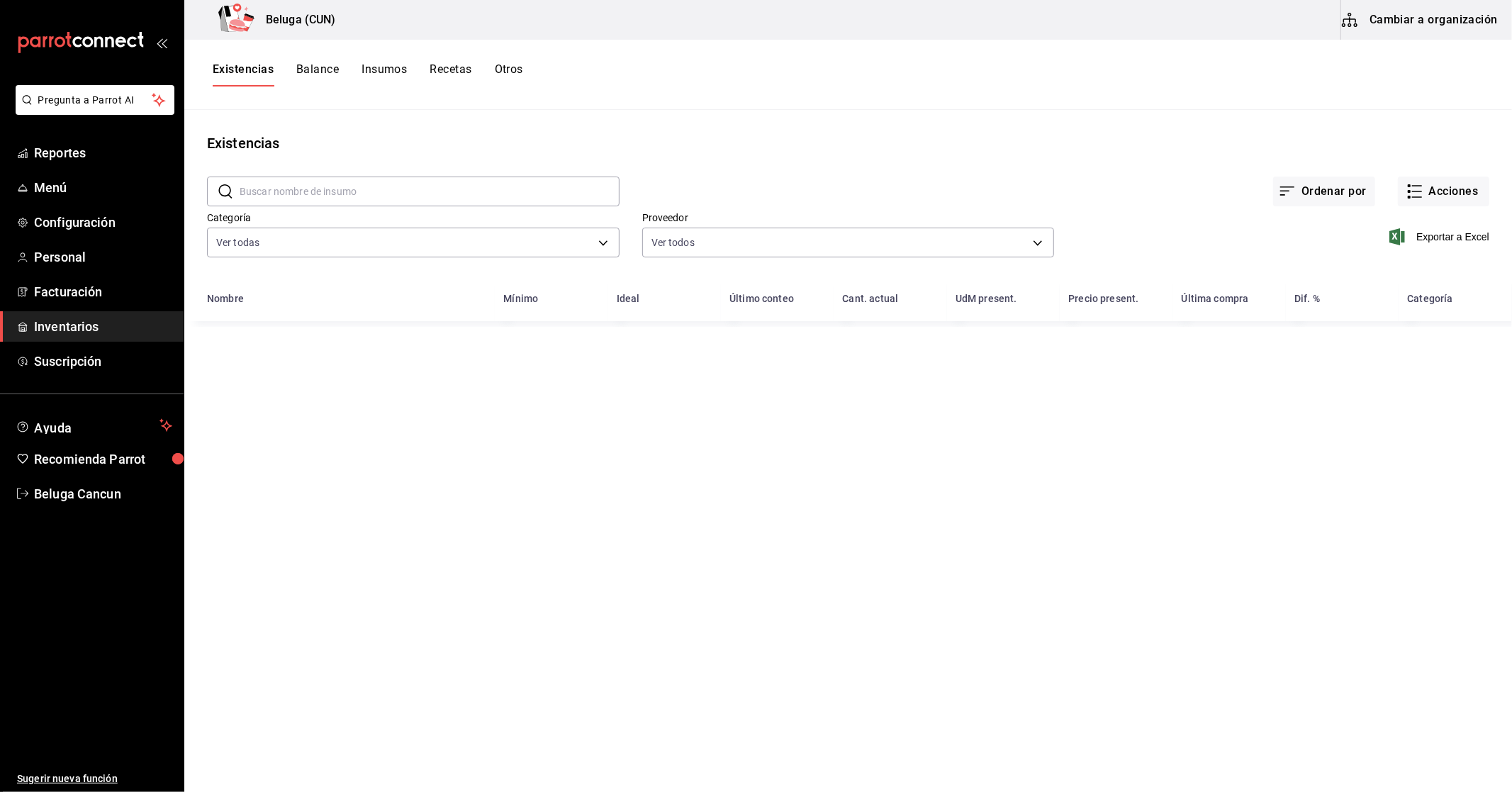
click at [314, 190] on input "text" at bounding box center [429, 191] width 380 height 28
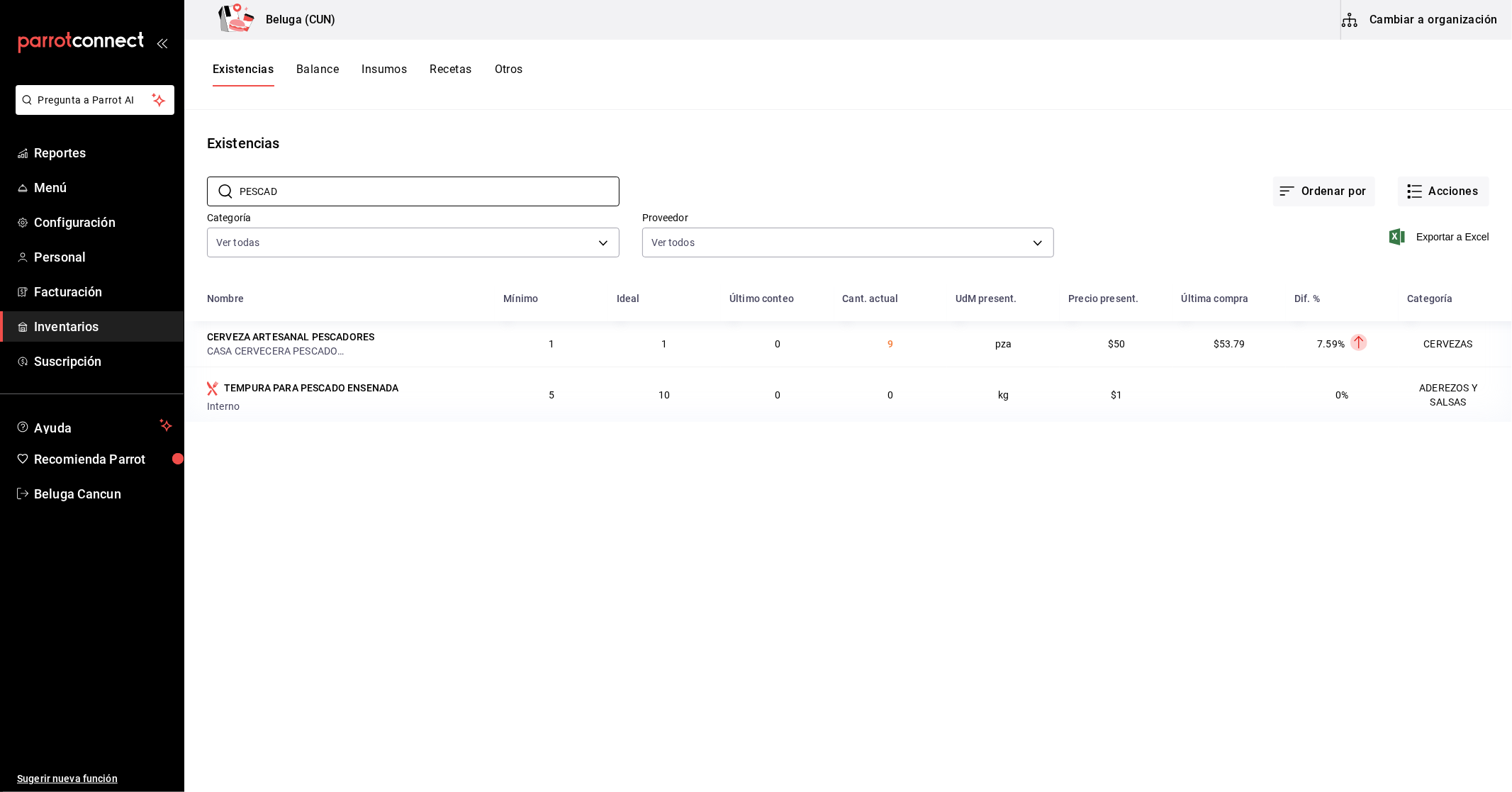
type input "PESCAD"
click at [1485, 15] on button "Cambiar a organización" at bounding box center [1421, 20] width 159 height 39
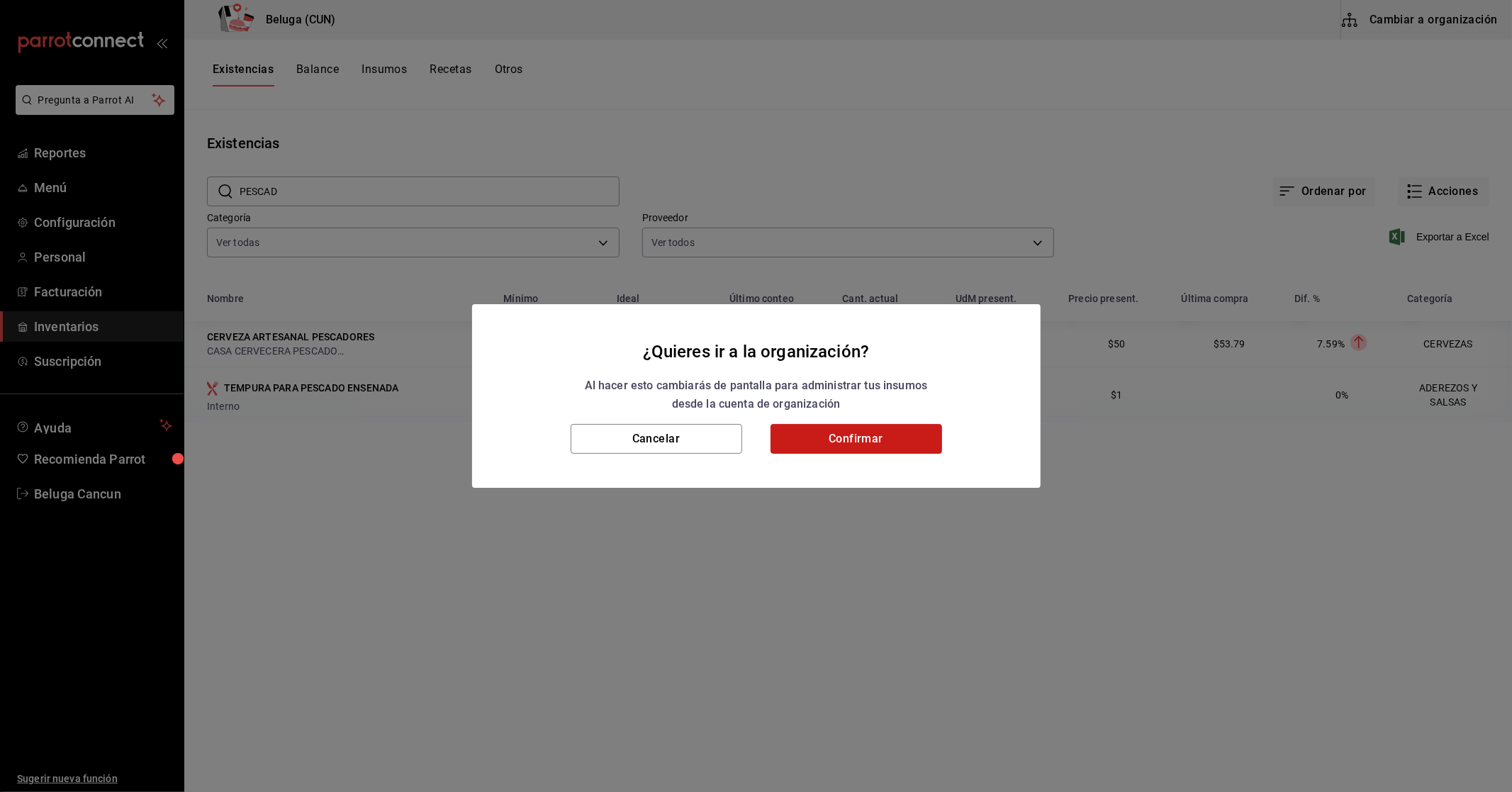
click at [834, 450] on button "Confirmar" at bounding box center [856, 438] width 171 height 30
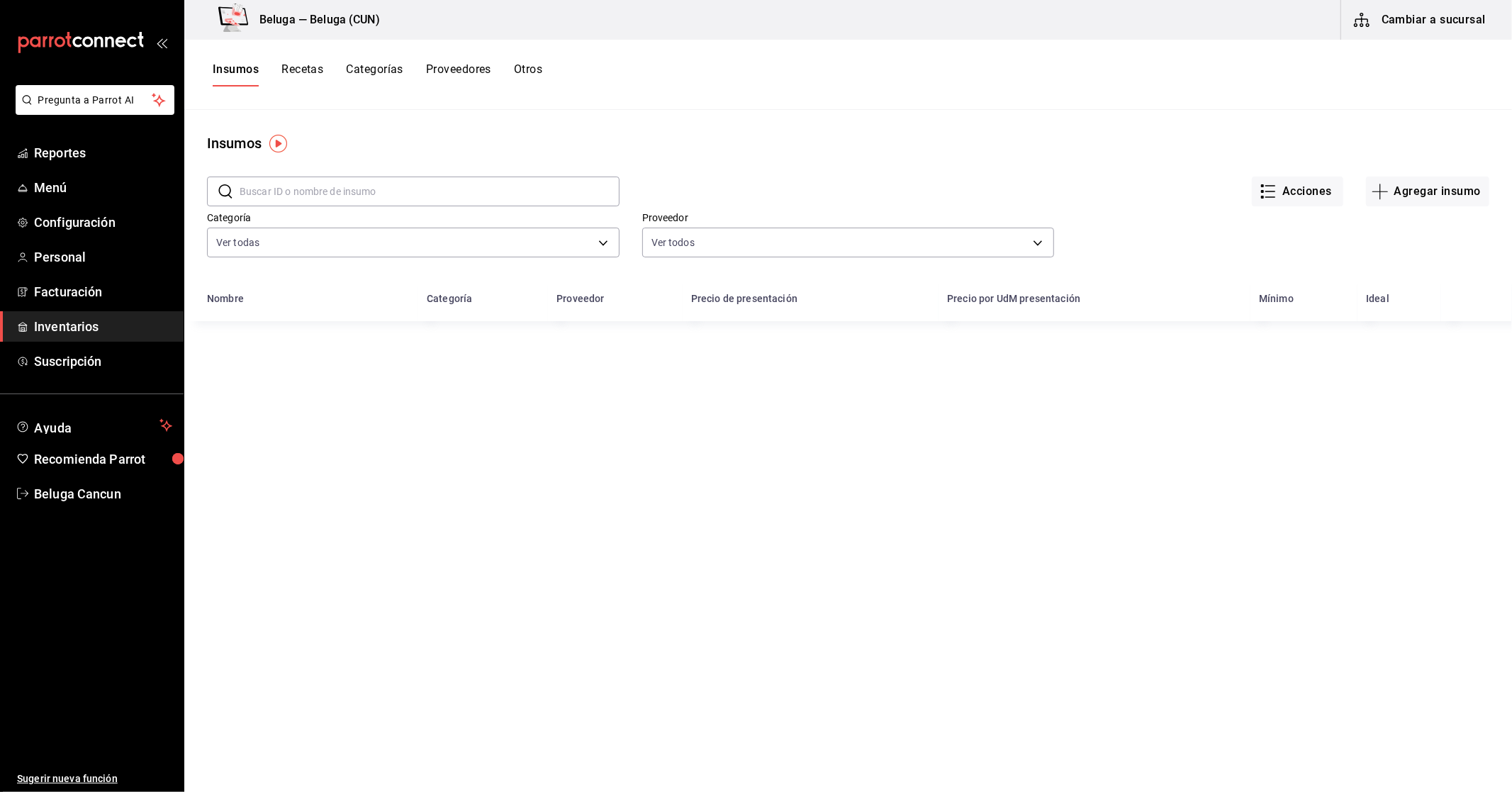
click at [415, 192] on input "text" at bounding box center [429, 191] width 380 height 28
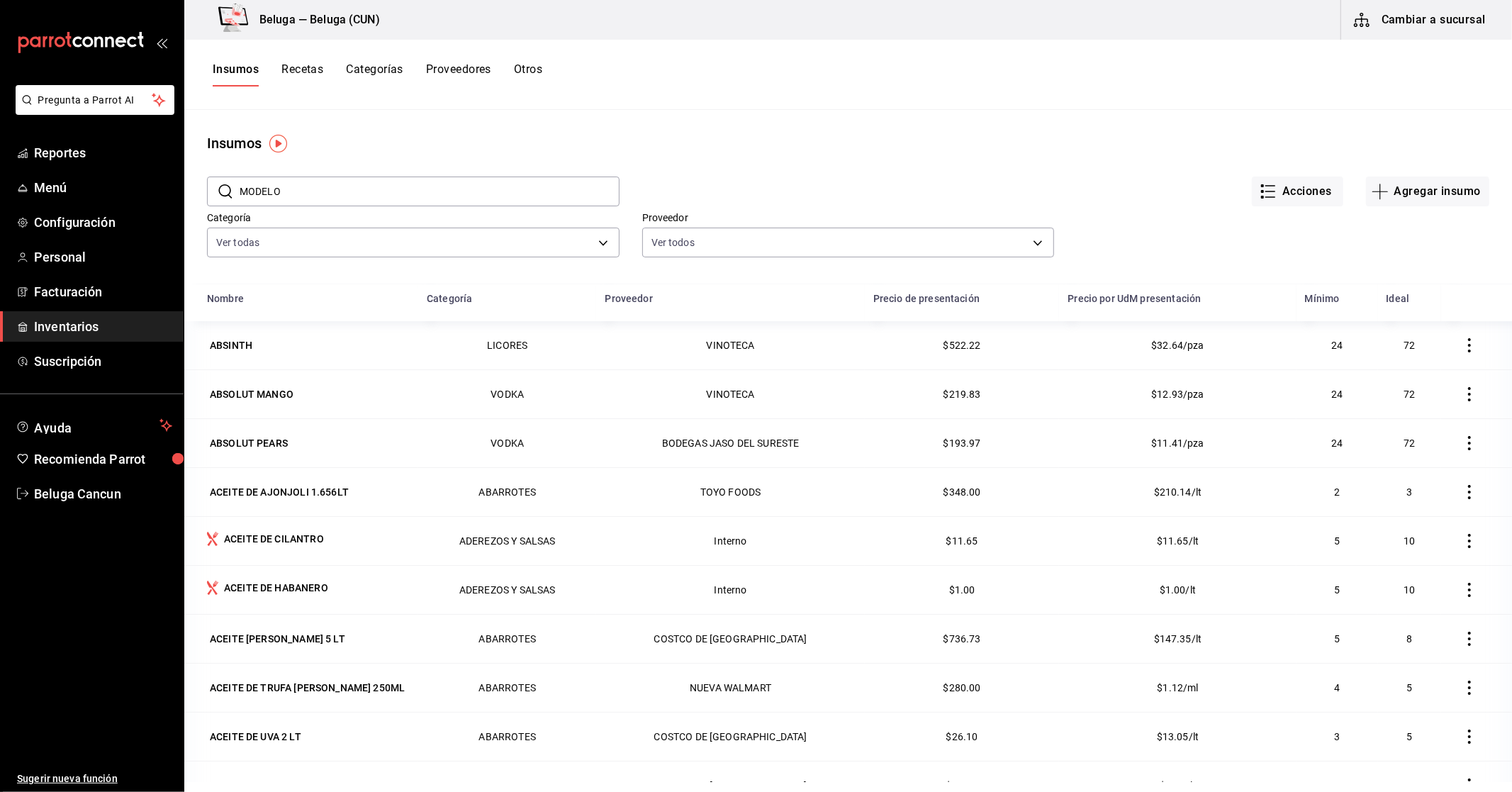
type input "MODELO"
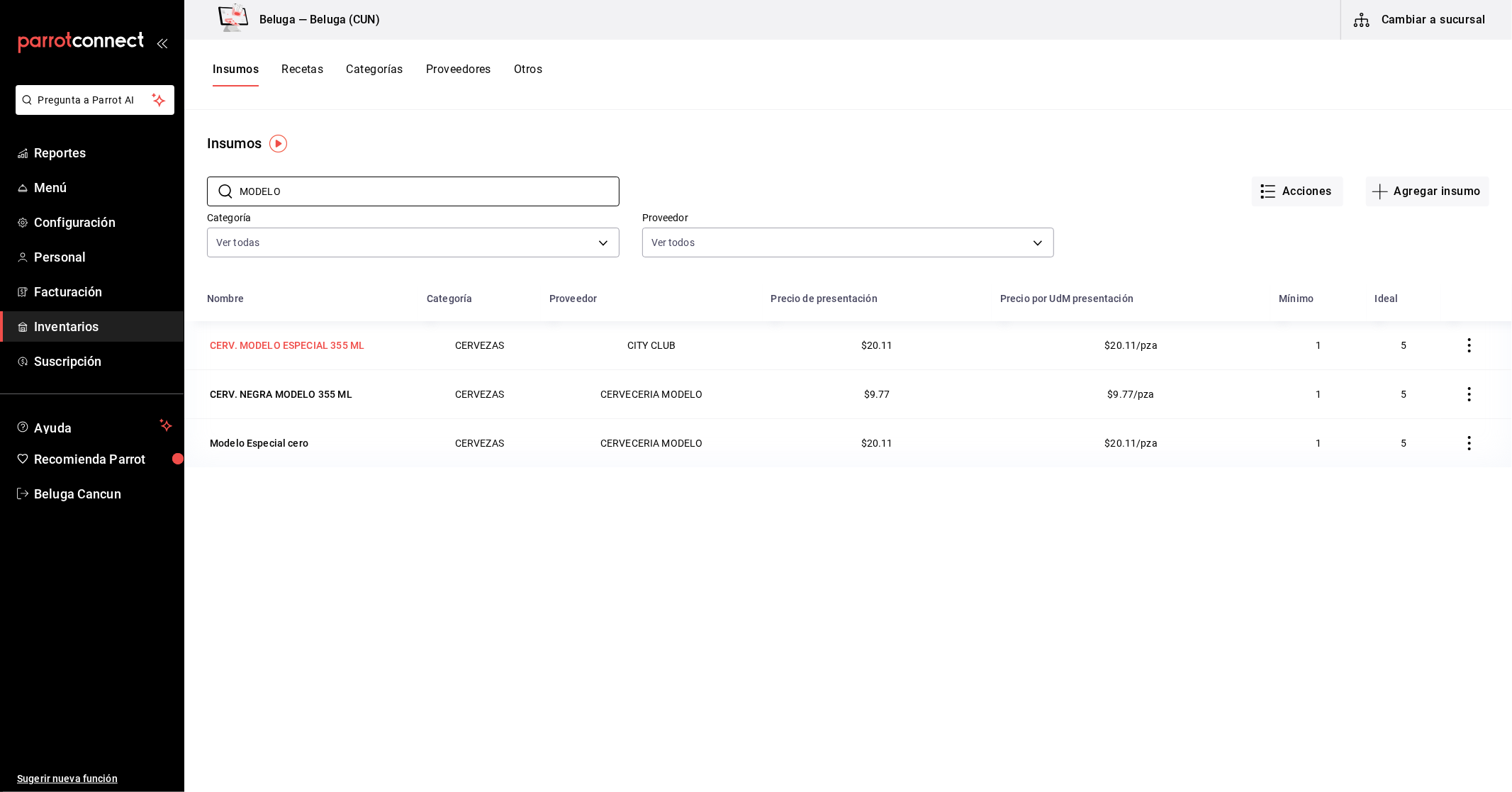
click at [270, 356] on td "CERV. MODELO ESPECIAL 355 ML" at bounding box center [301, 346] width 234 height 49
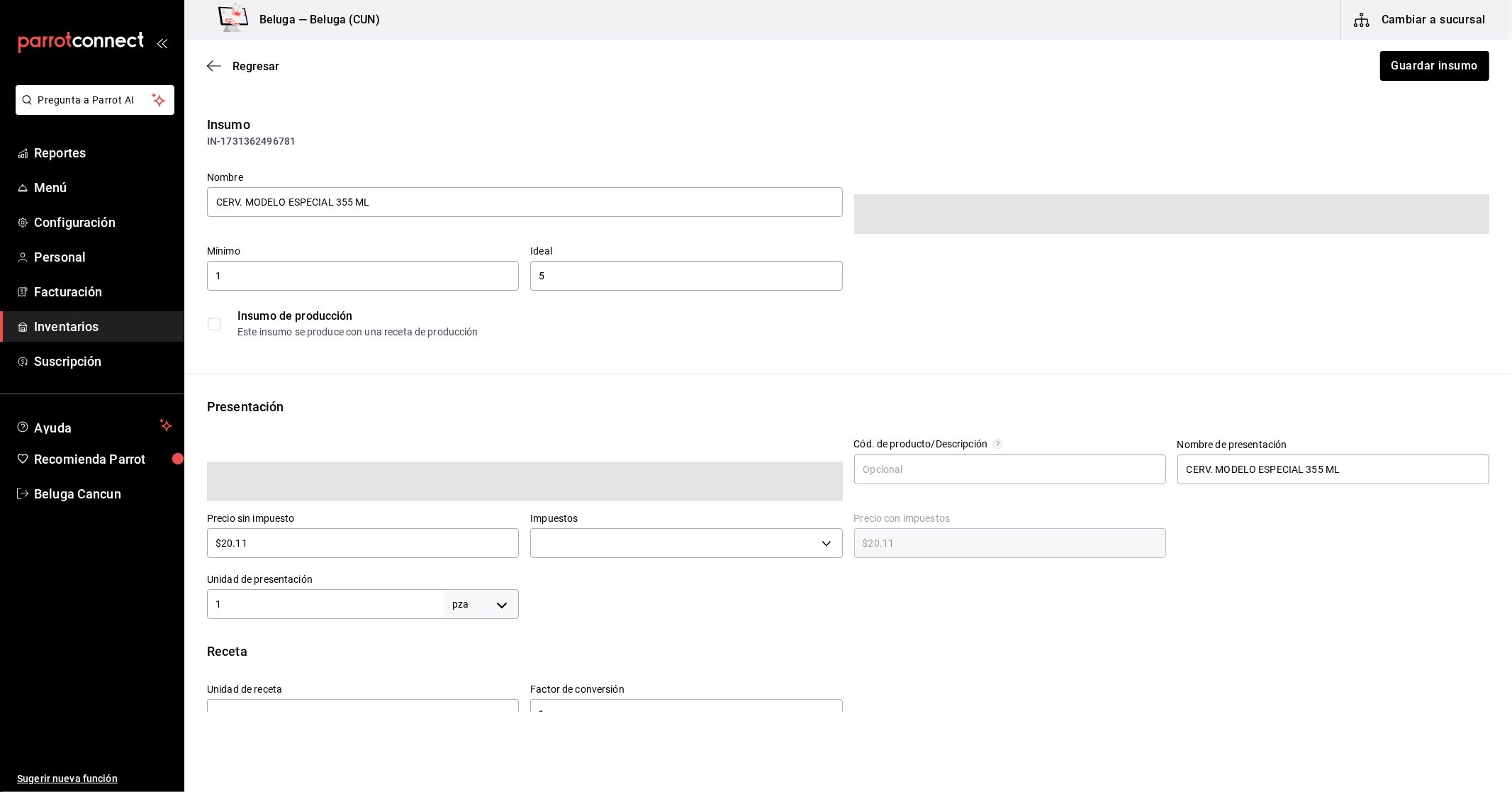
type input "$23.33"
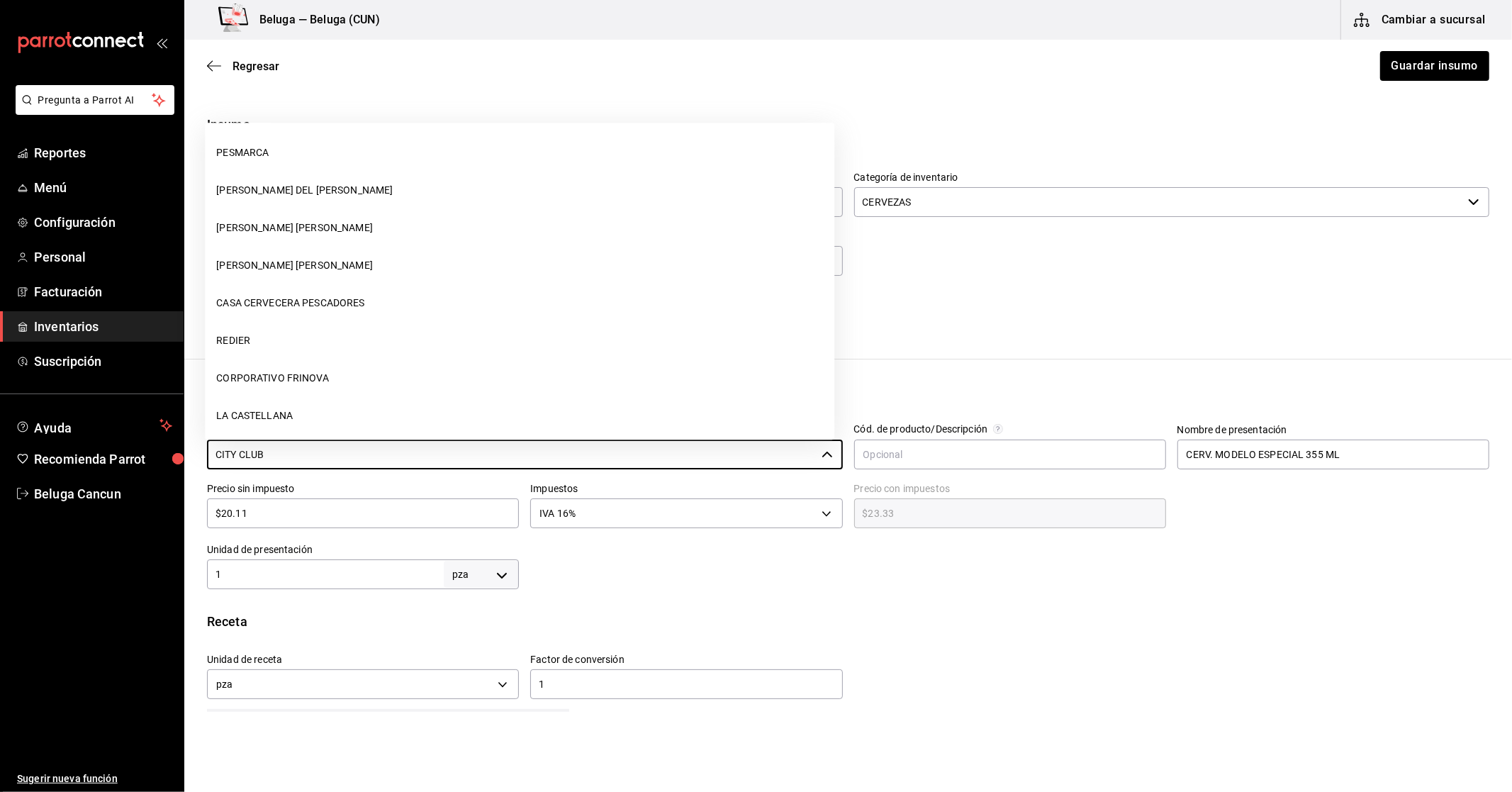
scroll to position [231, 0]
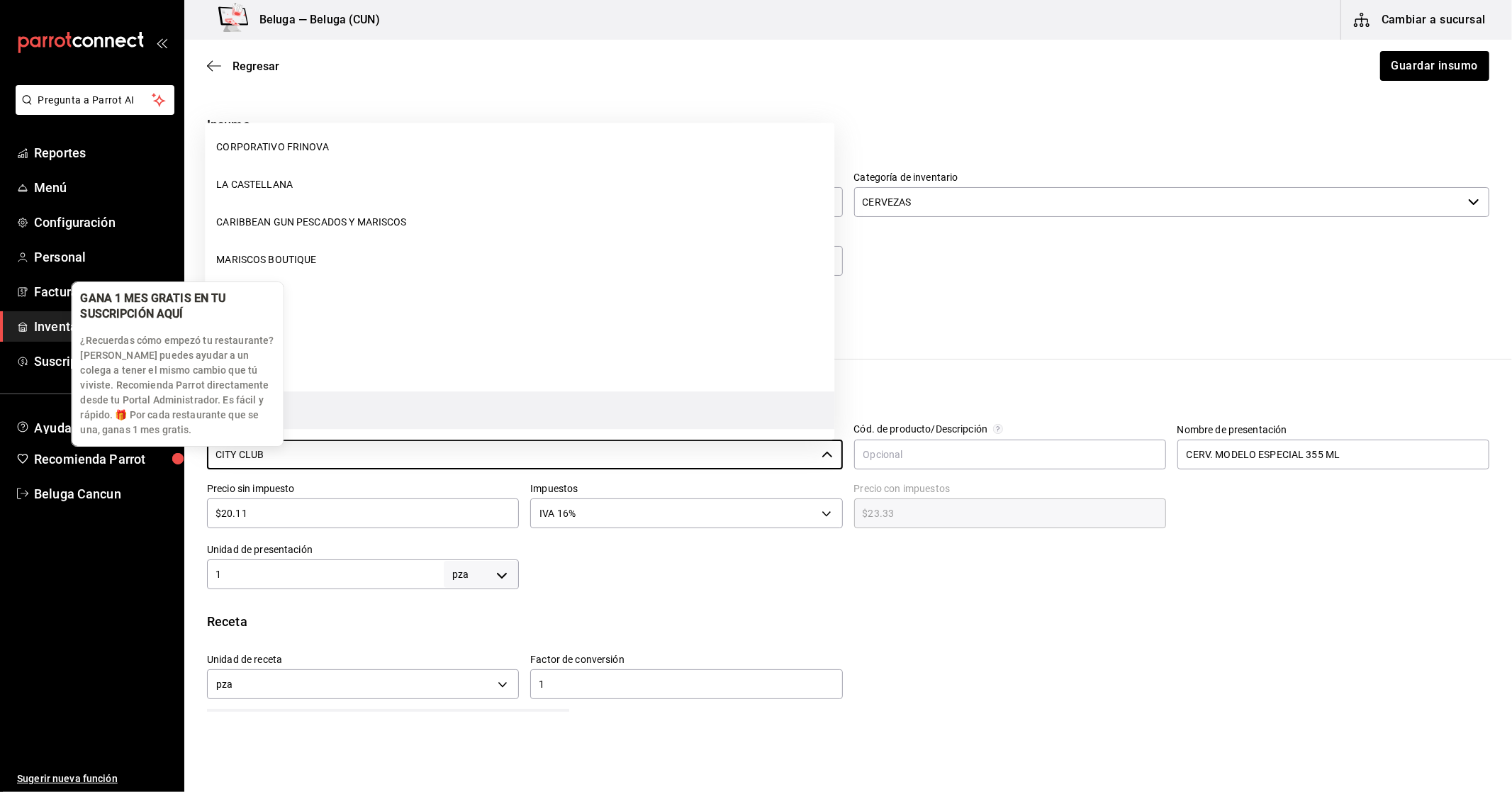
drag, startPoint x: 293, startPoint y: 457, endPoint x: 180, endPoint y: 441, distance: 114.1
click at [180, 441] on body "Pregunta a Parrot AI Reportes Menú Configuración Personal Facturación Inventari…" at bounding box center [756, 355] width 1512 height 712
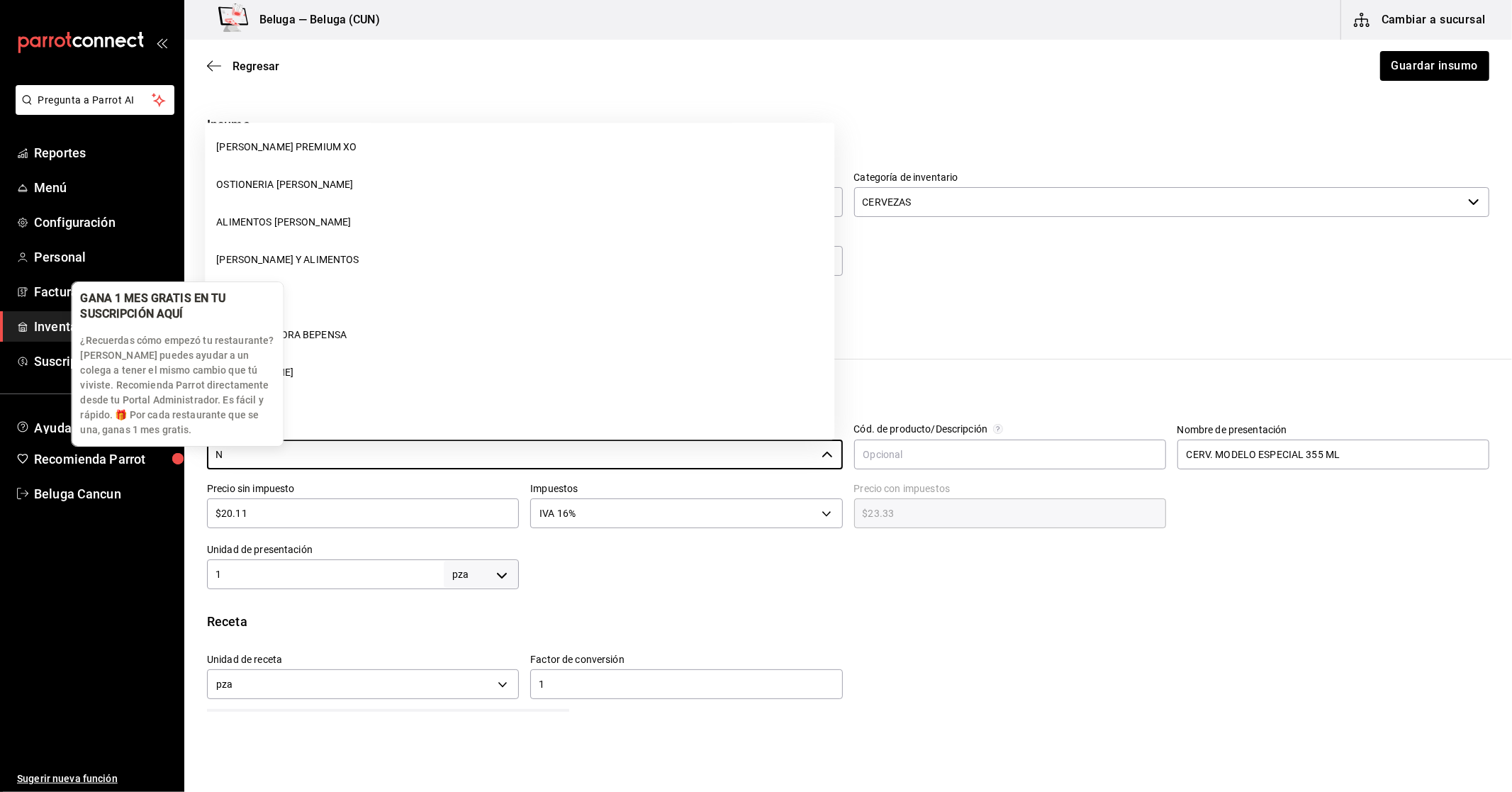
scroll to position [0, 0]
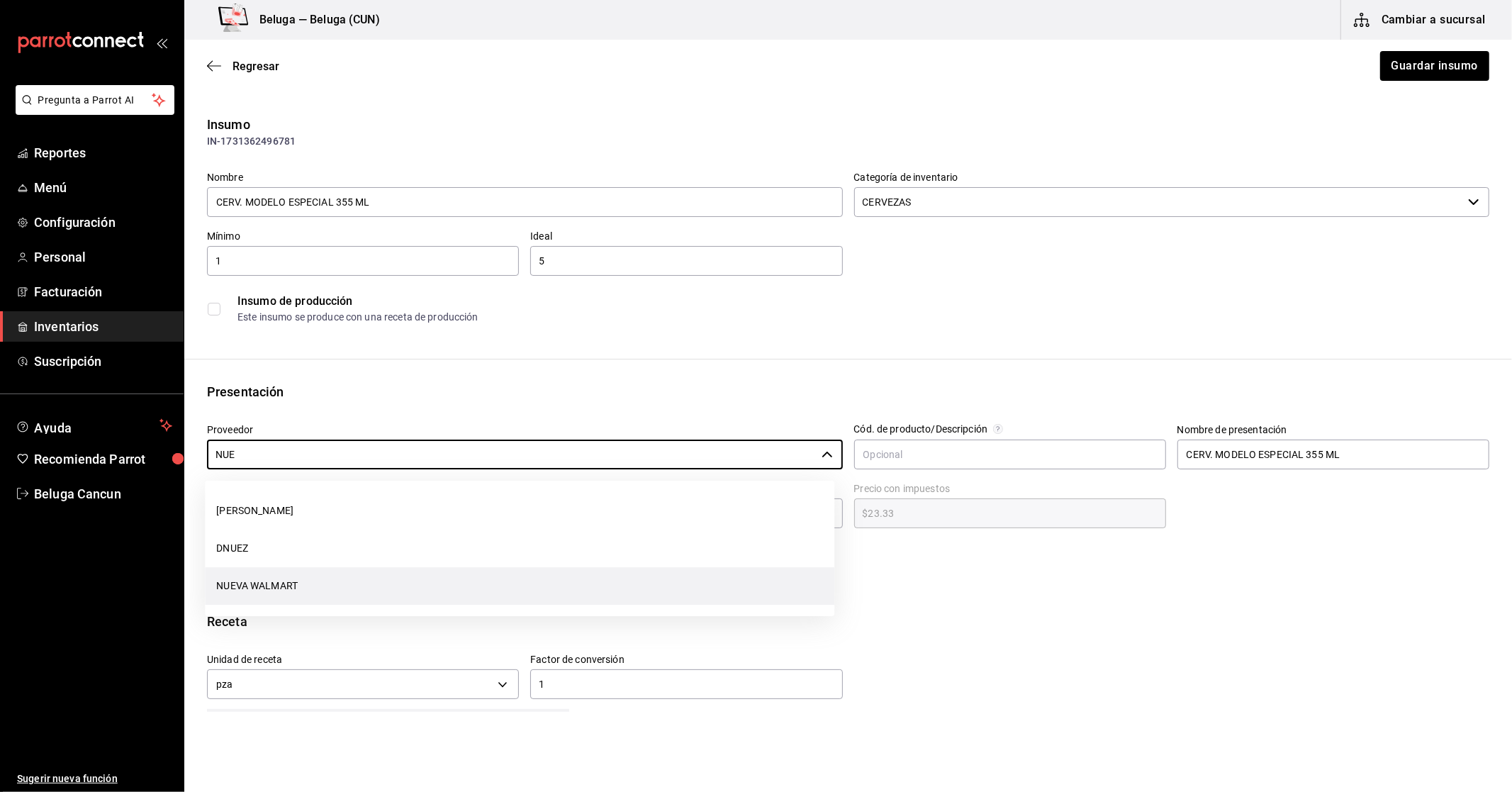
click at [290, 579] on li "NUEVA WALMART" at bounding box center [519, 586] width 630 height 38
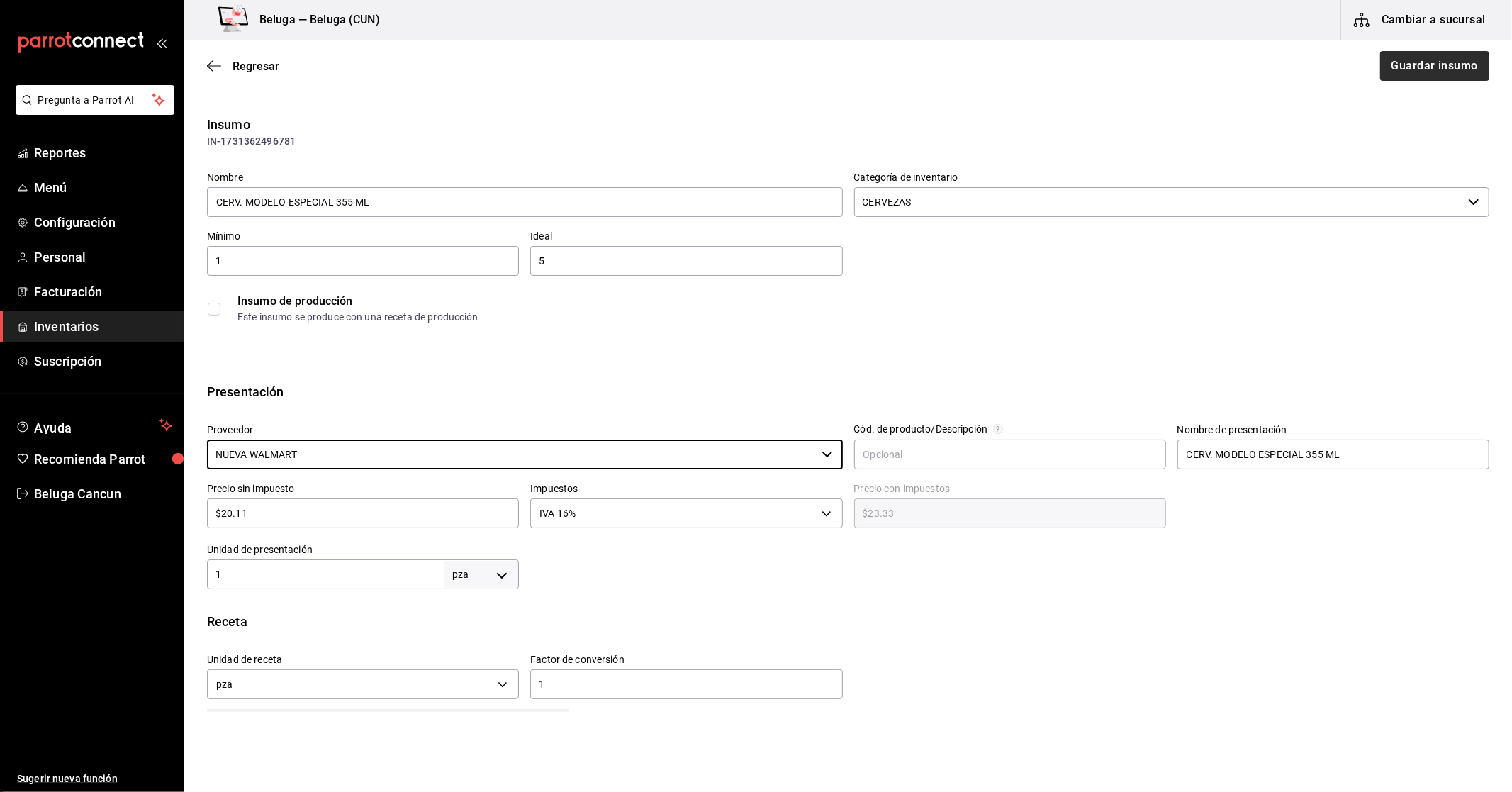
type input "NUEVA WALMART"
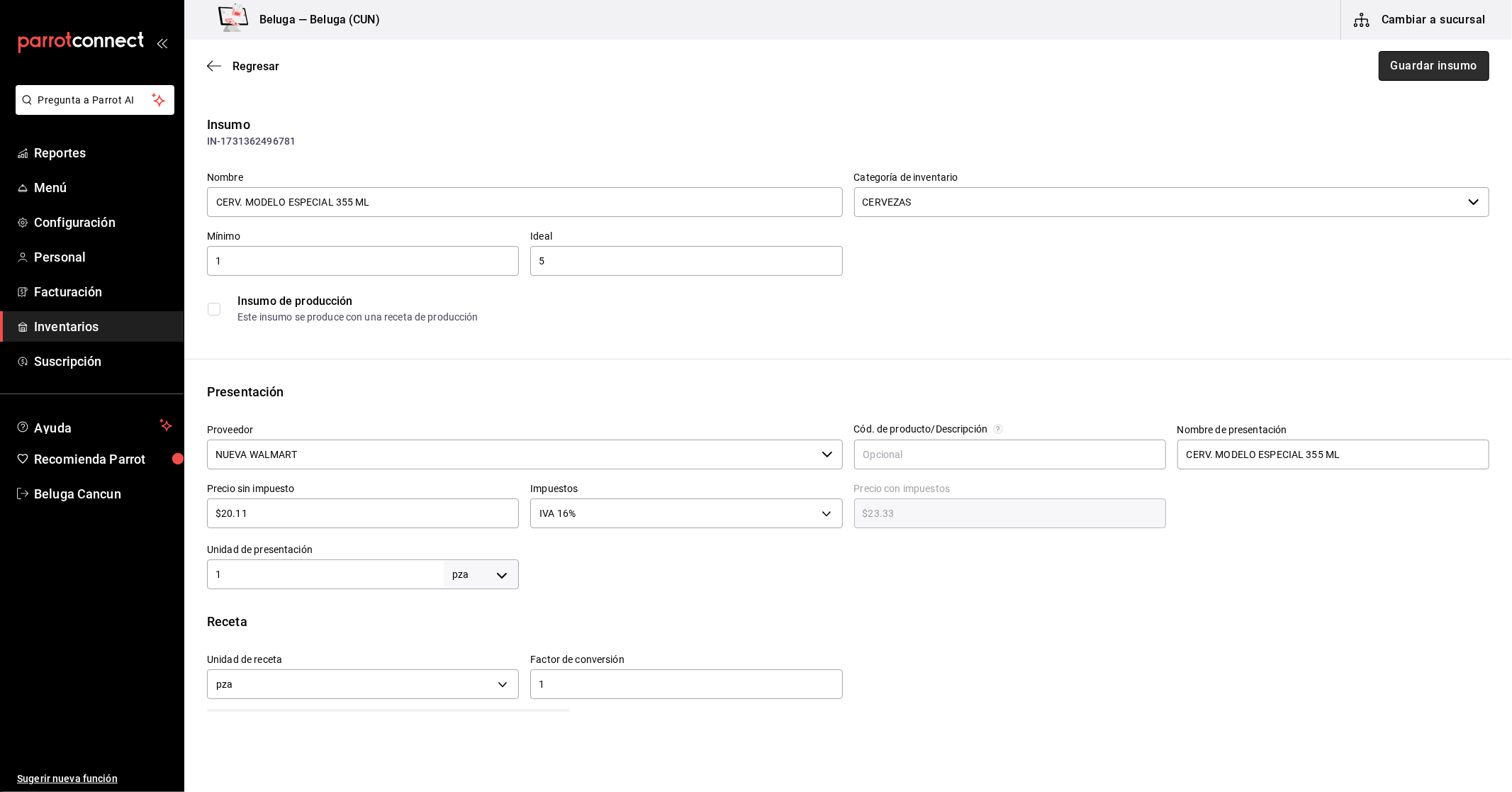
click at [1386, 67] on button "Guardar insumo" at bounding box center [1434, 65] width 111 height 30
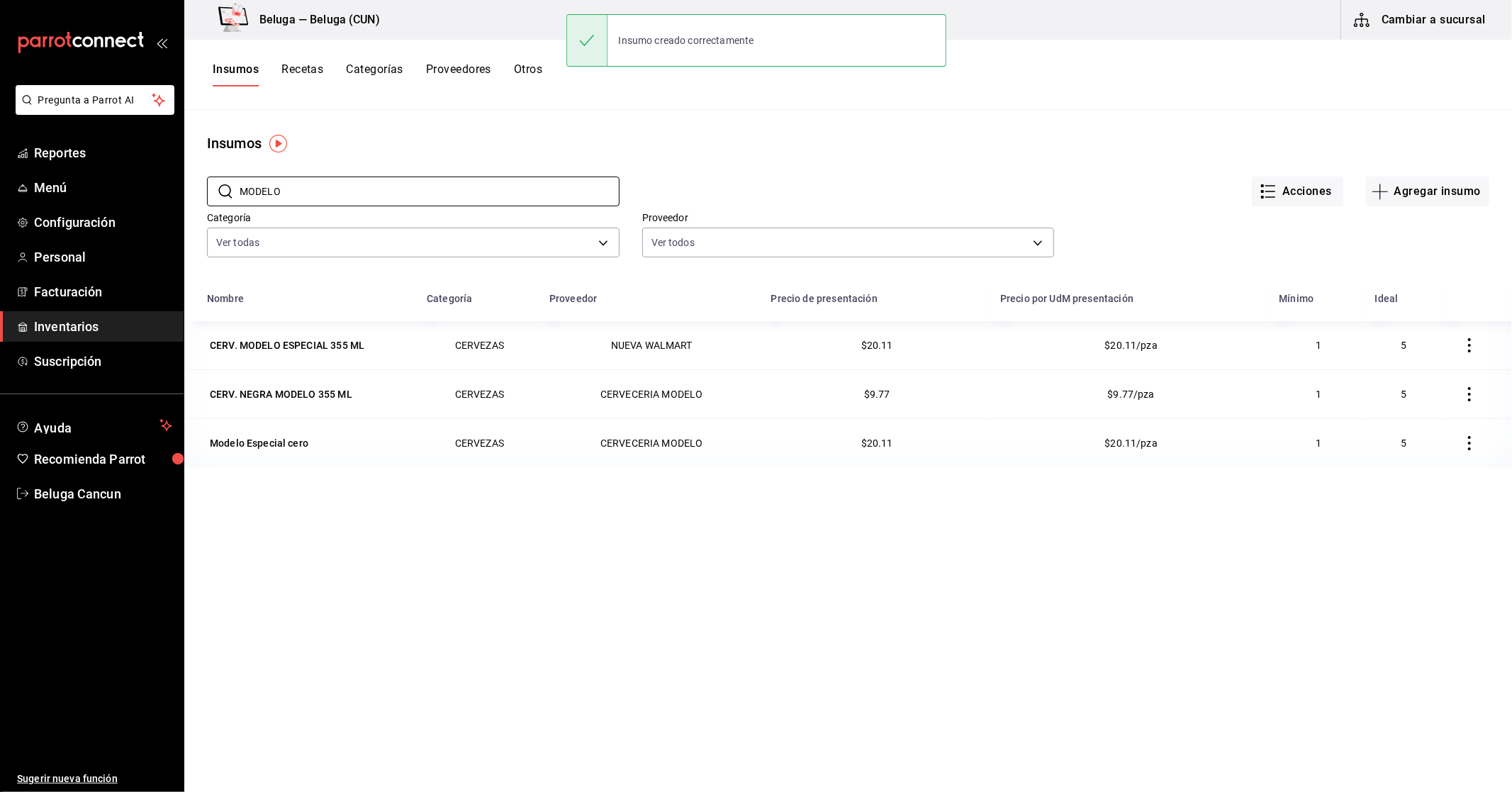
drag, startPoint x: 295, startPoint y: 185, endPoint x: 204, endPoint y: 183, distance: 91.0
click at [204, 183] on div "​ MODELO ​" at bounding box center [402, 180] width 435 height 52
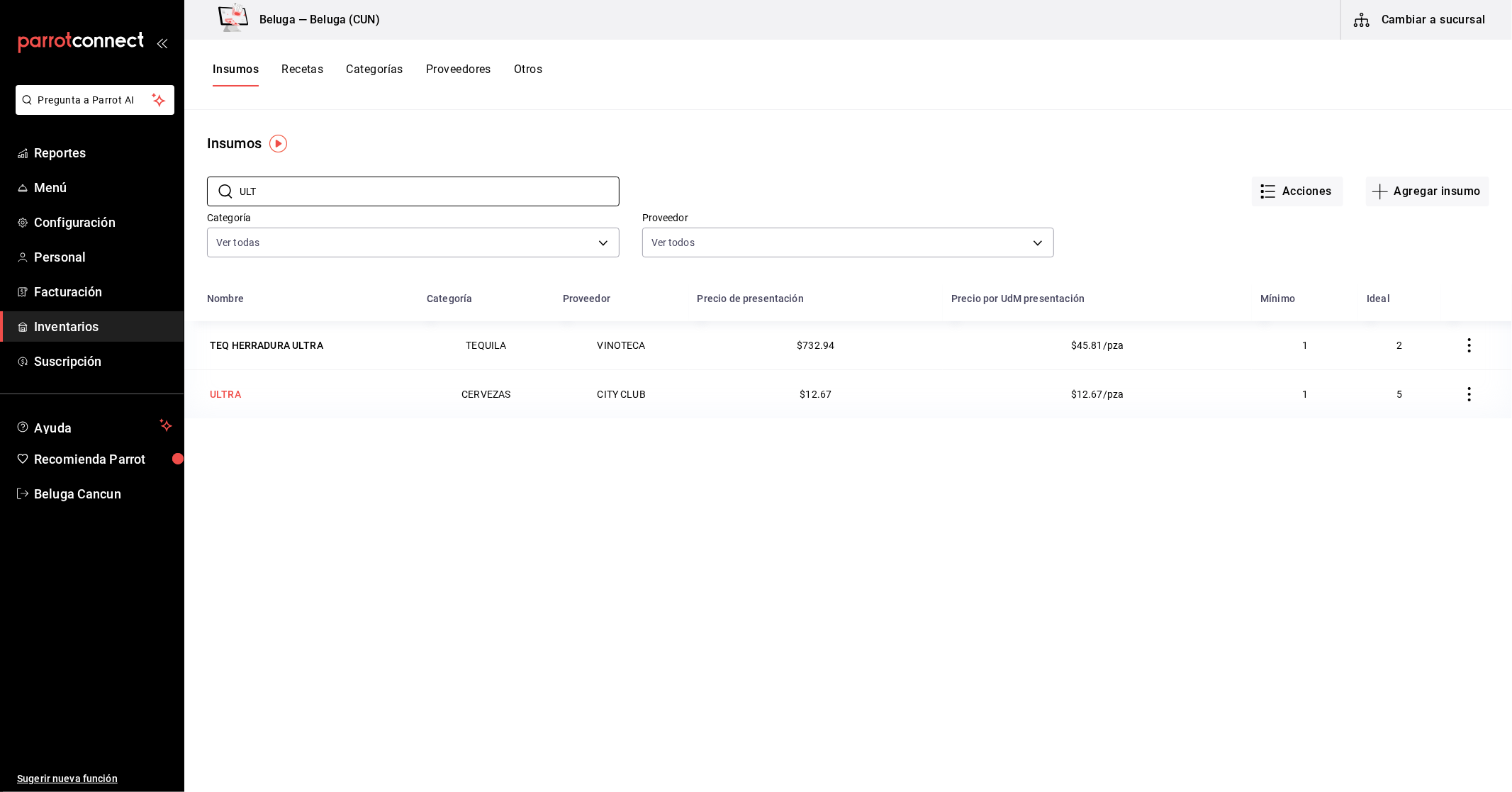
type input "ULT"
click at [243, 387] on div "ULTRA" at bounding box center [225, 394] width 37 height 20
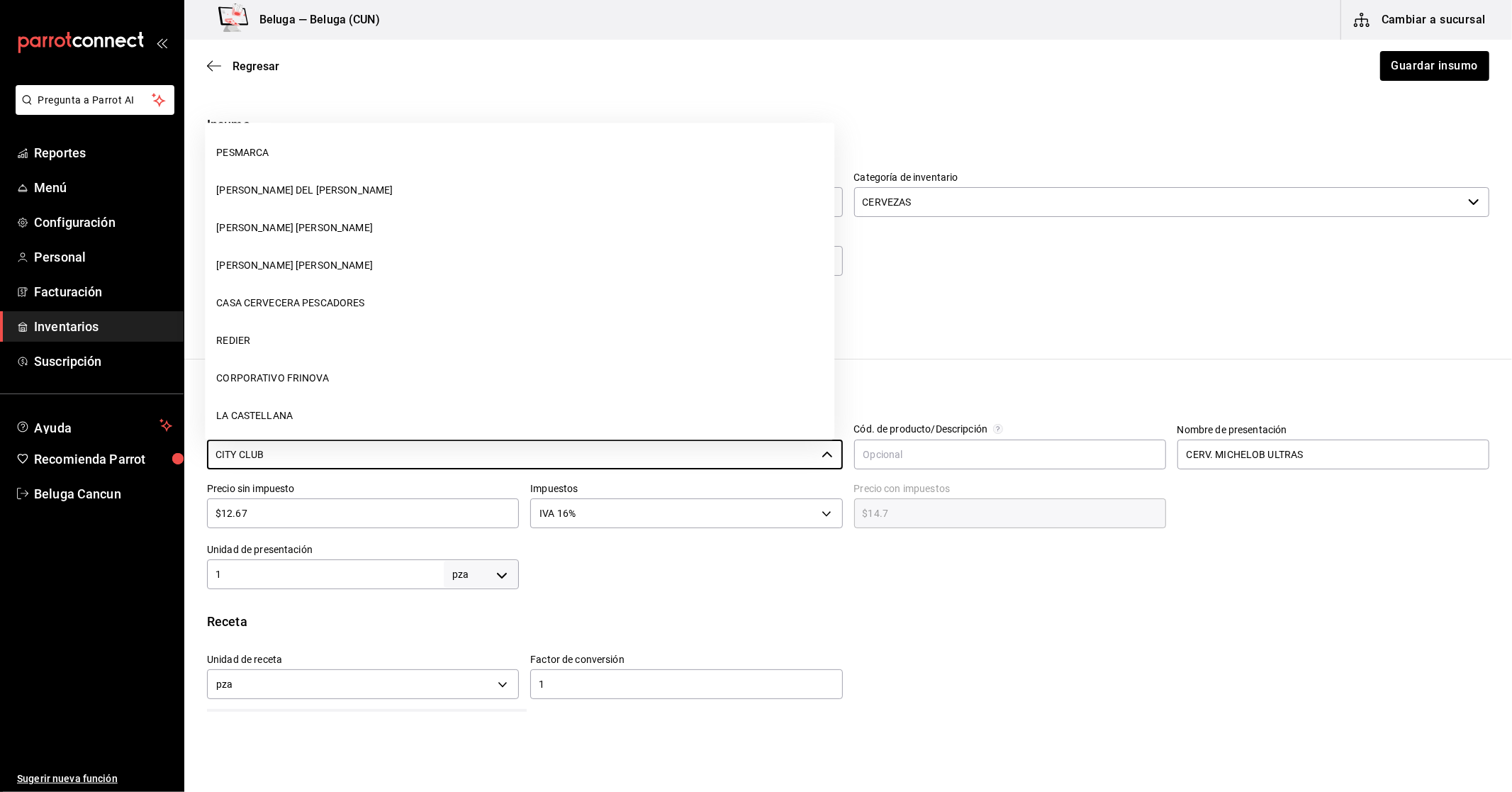
scroll to position [231, 0]
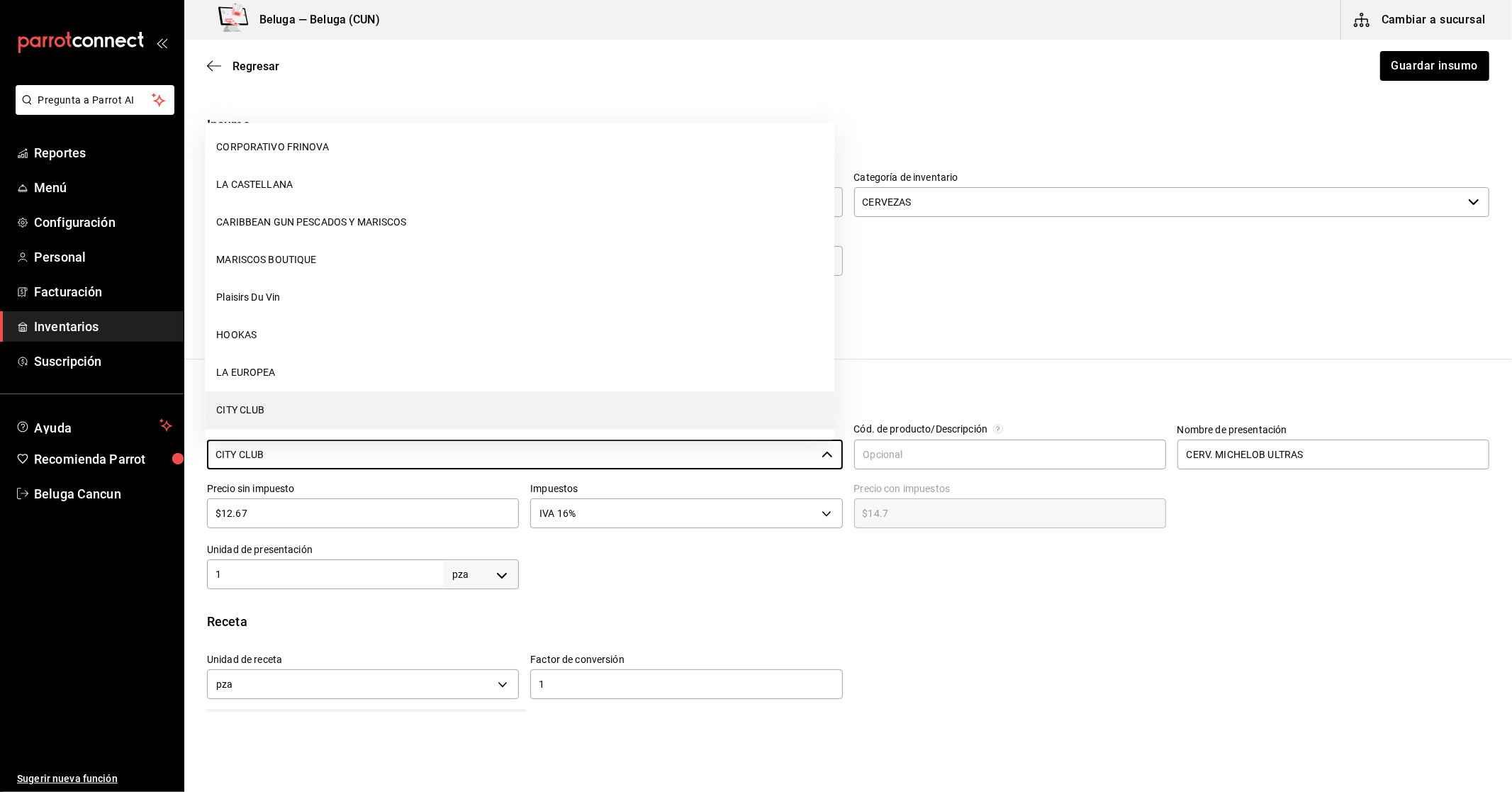
drag, startPoint x: 296, startPoint y: 455, endPoint x: 202, endPoint y: 455, distance: 94.0
click at [202, 455] on div "Proveedor CITY CLUB ​" at bounding box center [519, 442] width 647 height 59
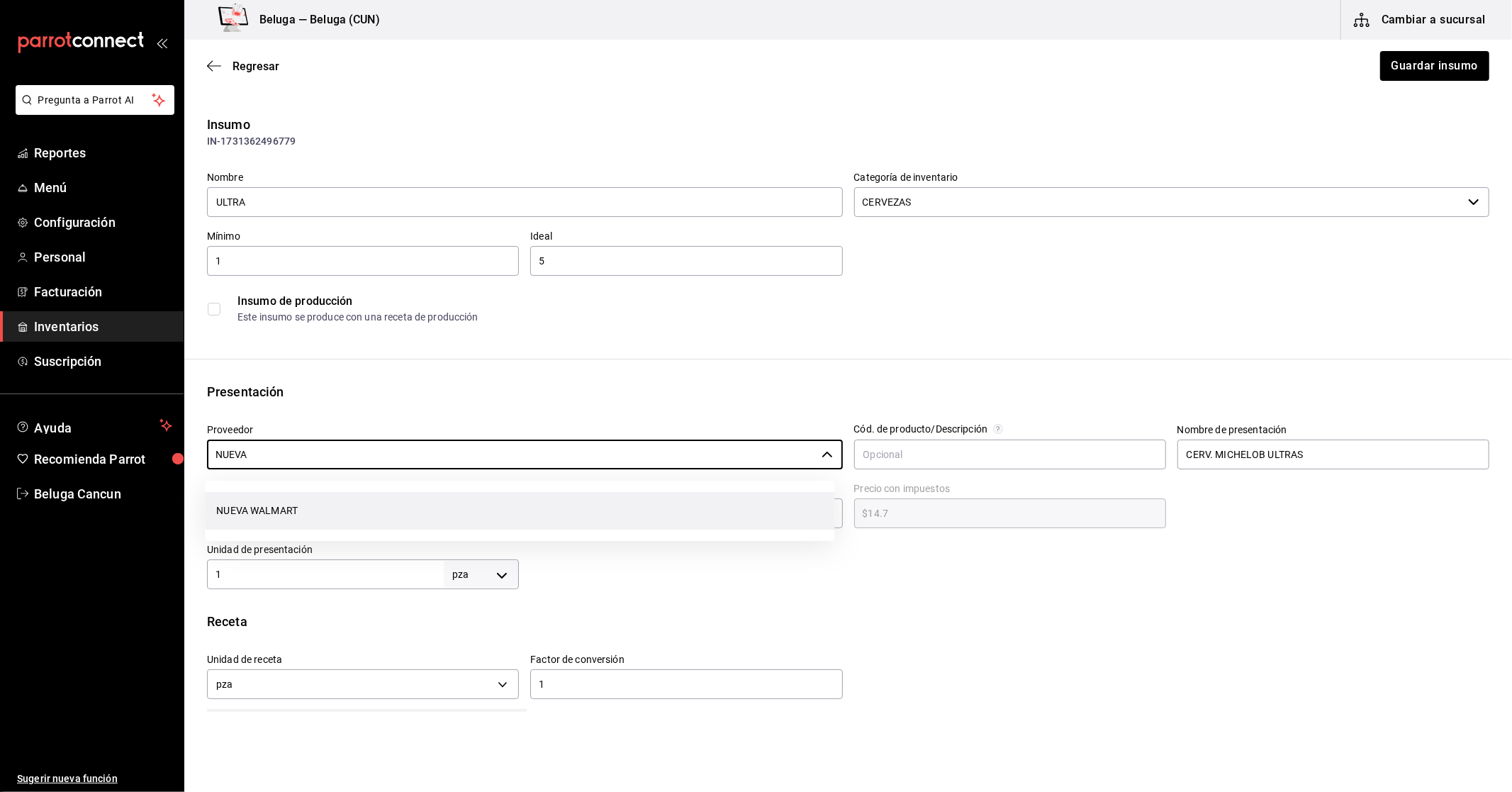
click at [225, 504] on li "NUEVA WALMART" at bounding box center [519, 511] width 630 height 38
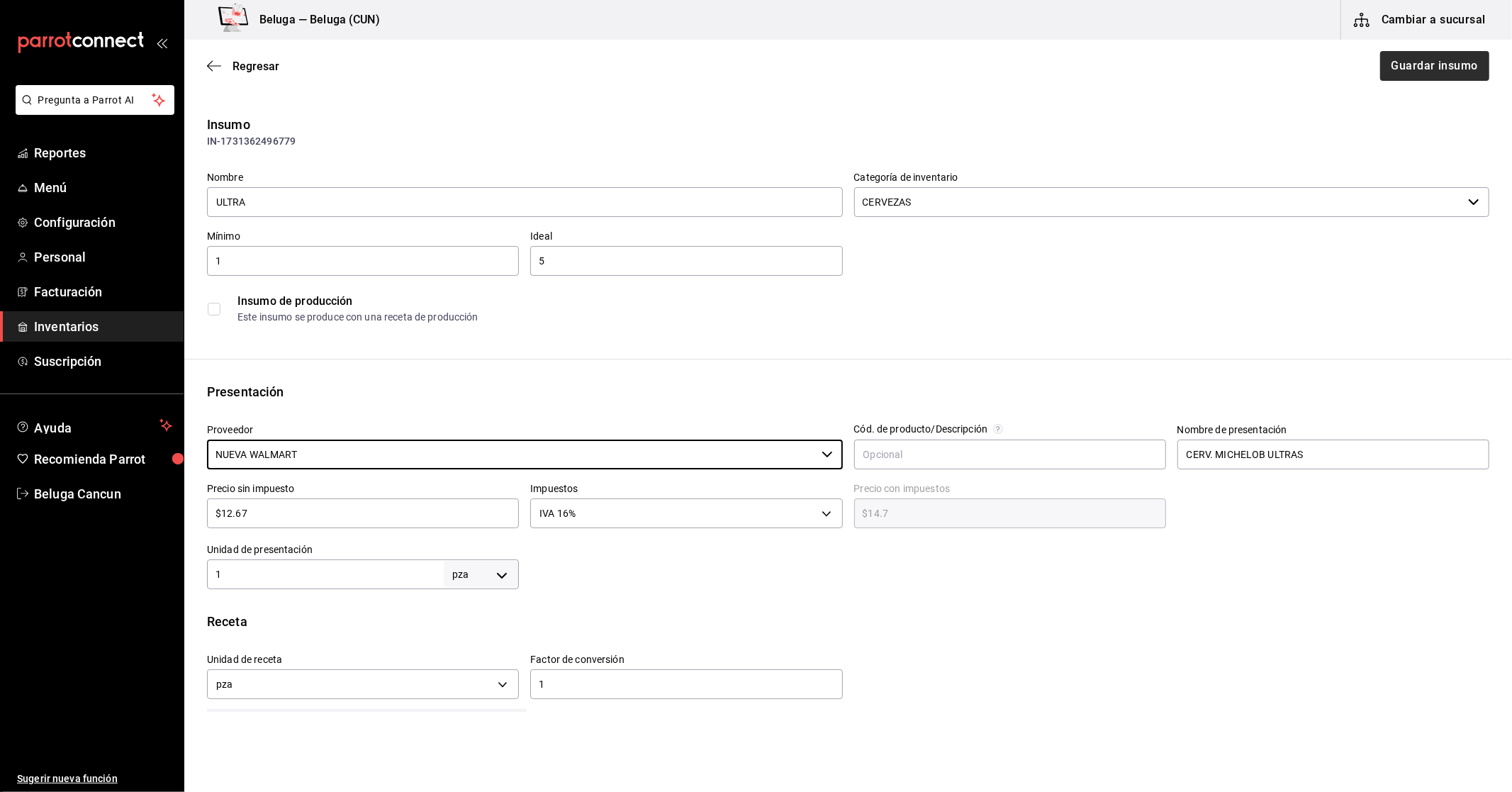
type input "NUEVA WALMART"
click at [1430, 70] on button "Guardar insumo" at bounding box center [1434, 65] width 111 height 30
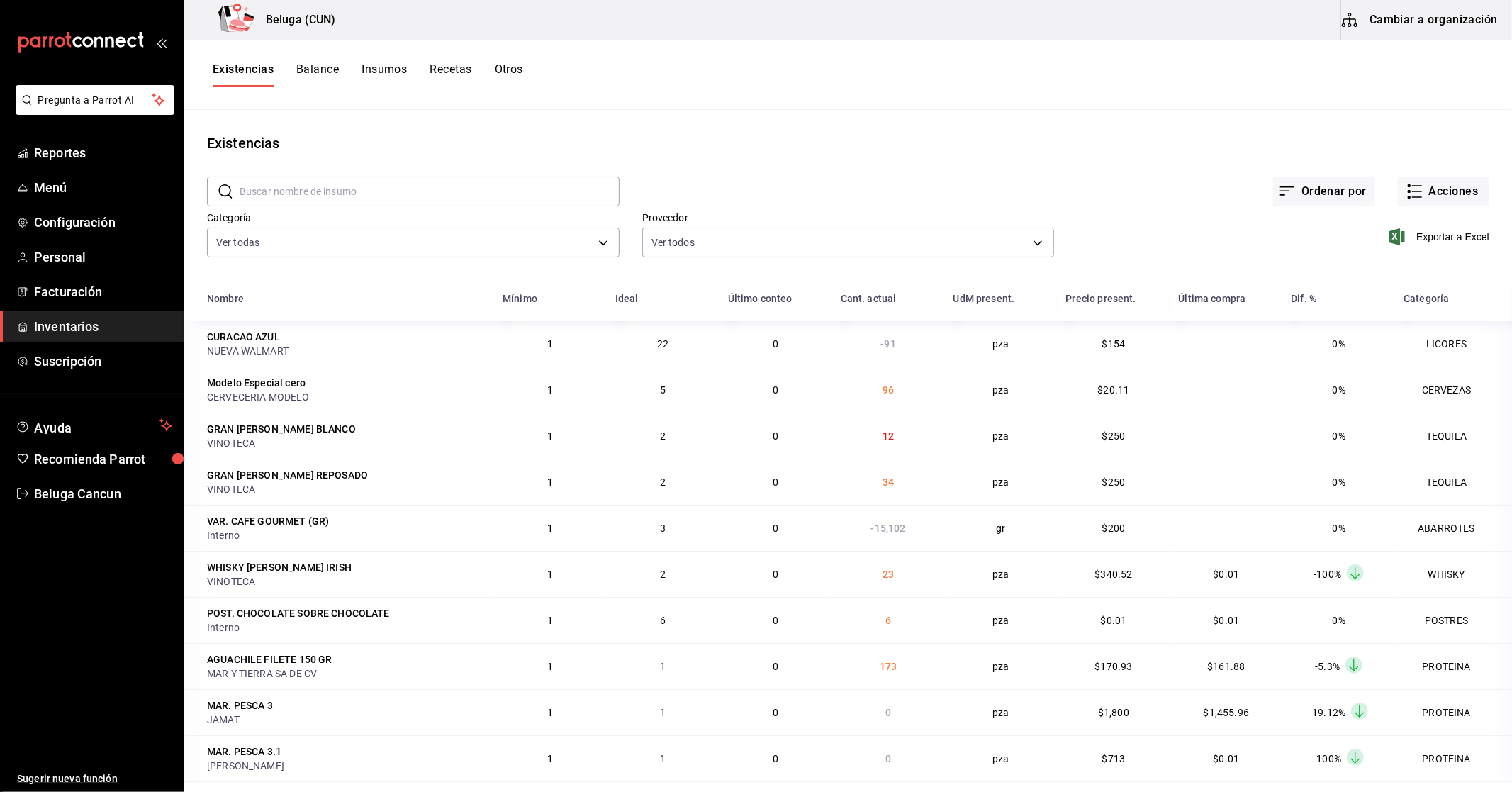
click at [284, 194] on input "text" at bounding box center [429, 191] width 380 height 28
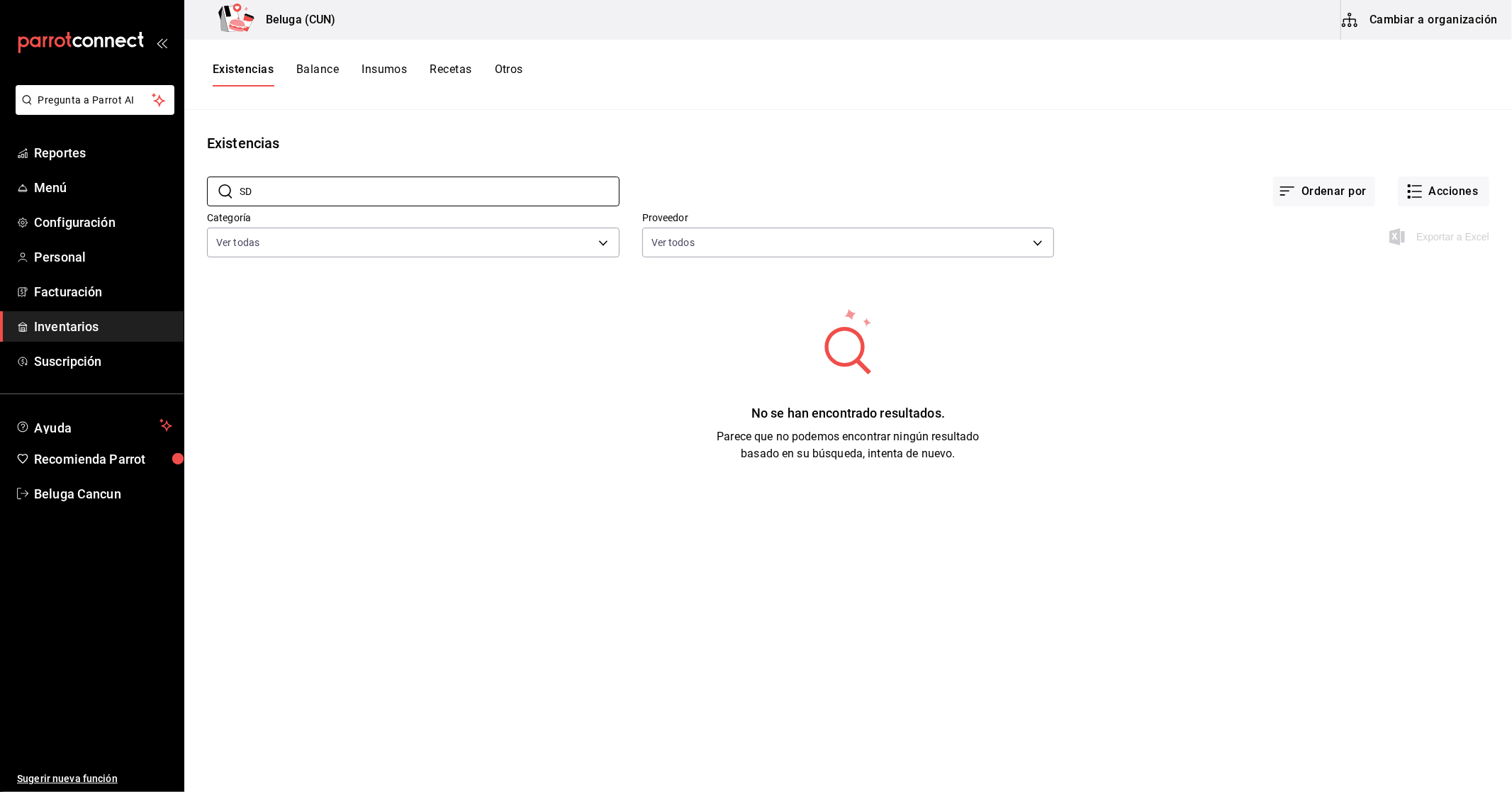
type input "S"
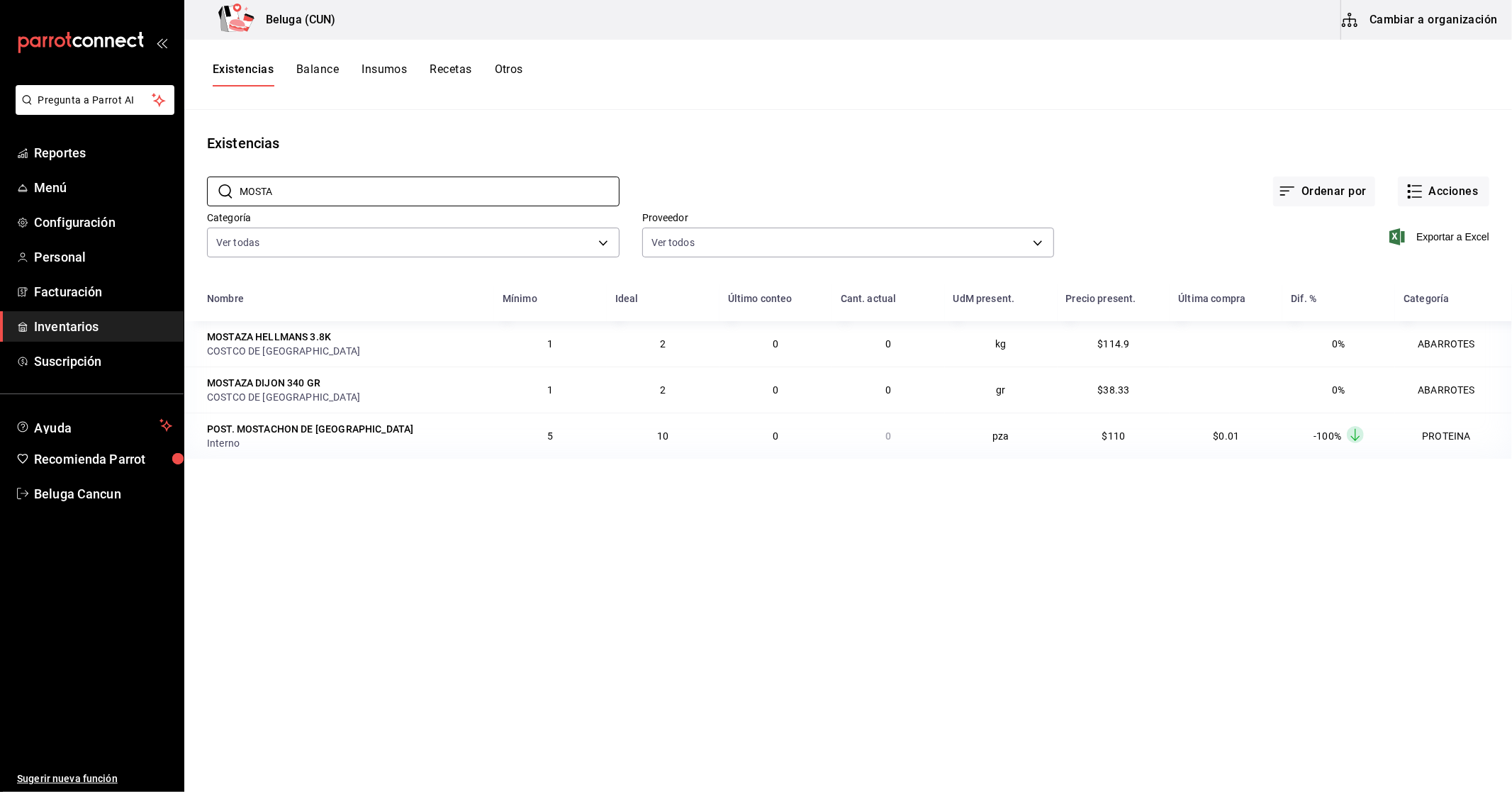
type input "MOSTA"
click at [352, 431] on div "POST. MOSTACHON DE [GEOGRAPHIC_DATA]" at bounding box center [310, 428] width 206 height 14
click at [1466, 193] on button "Acciones" at bounding box center [1443, 191] width 92 height 30
click at [1407, 269] on span "Compra" at bounding box center [1429, 268] width 119 height 15
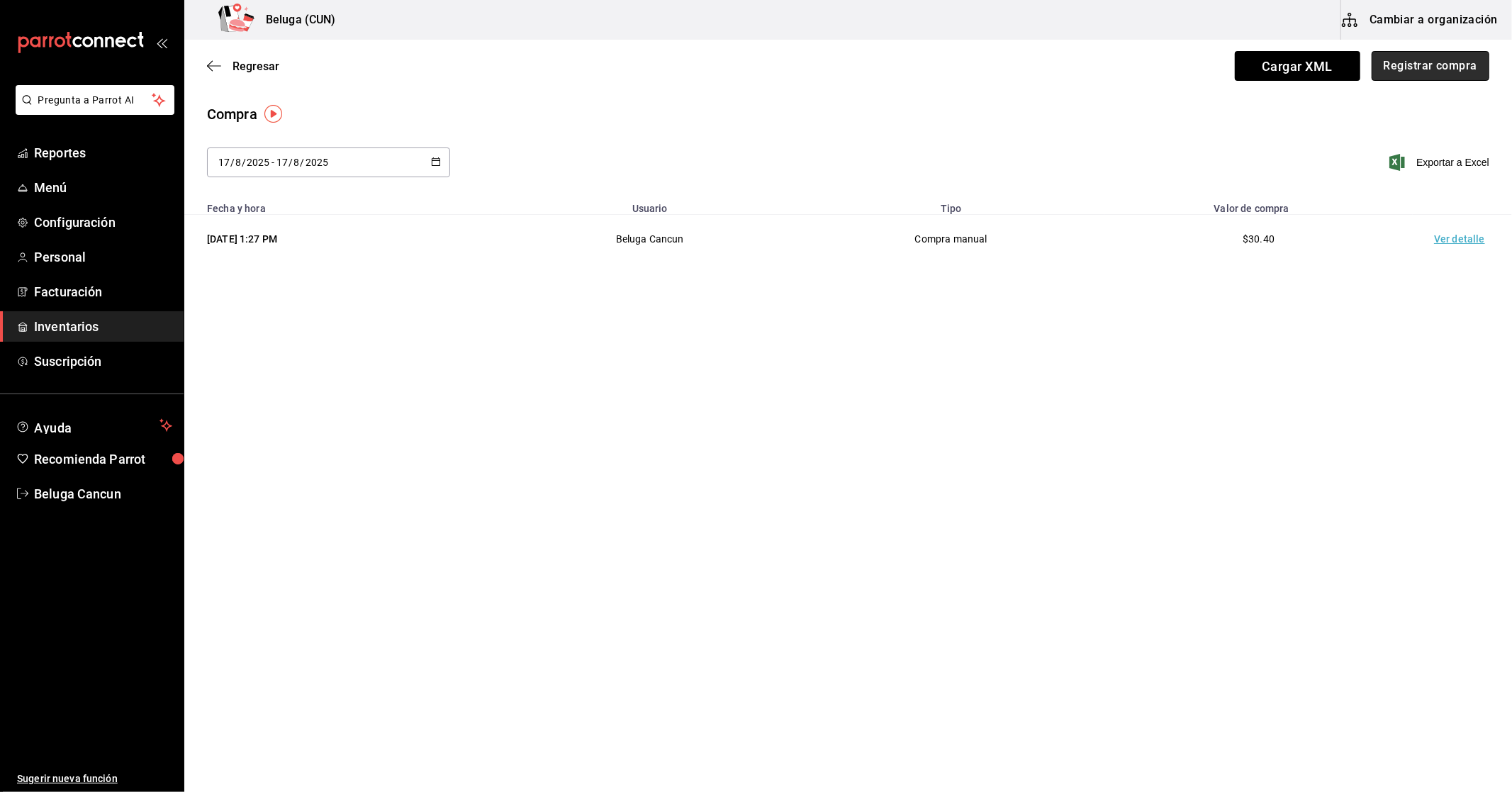
click at [1441, 57] on button "Registrar compra" at bounding box center [1430, 65] width 117 height 30
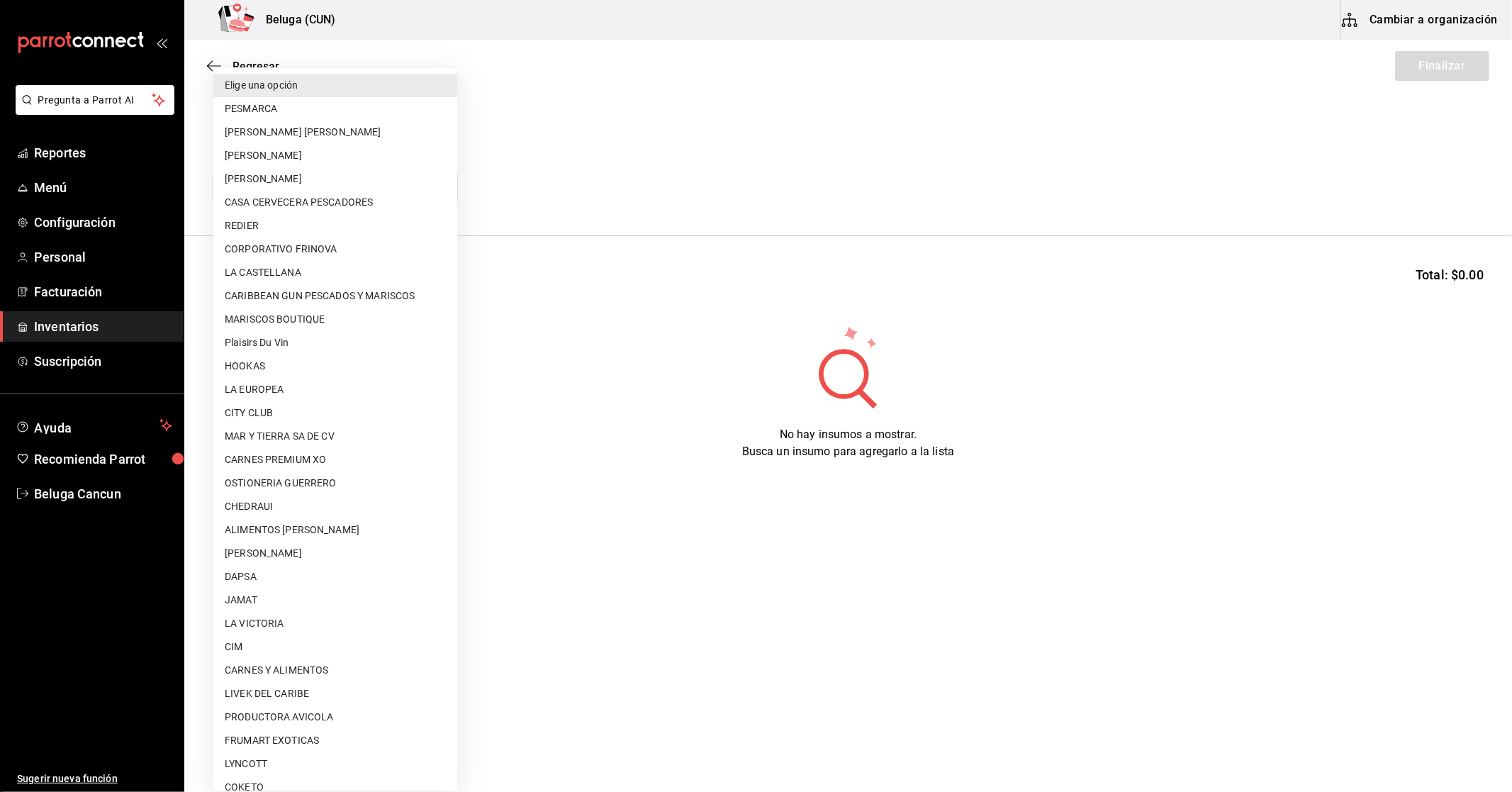
click at [349, 190] on body "Pregunta a Parrot AI Reportes Menú Configuración Personal Facturación Inventari…" at bounding box center [756, 355] width 1512 height 712
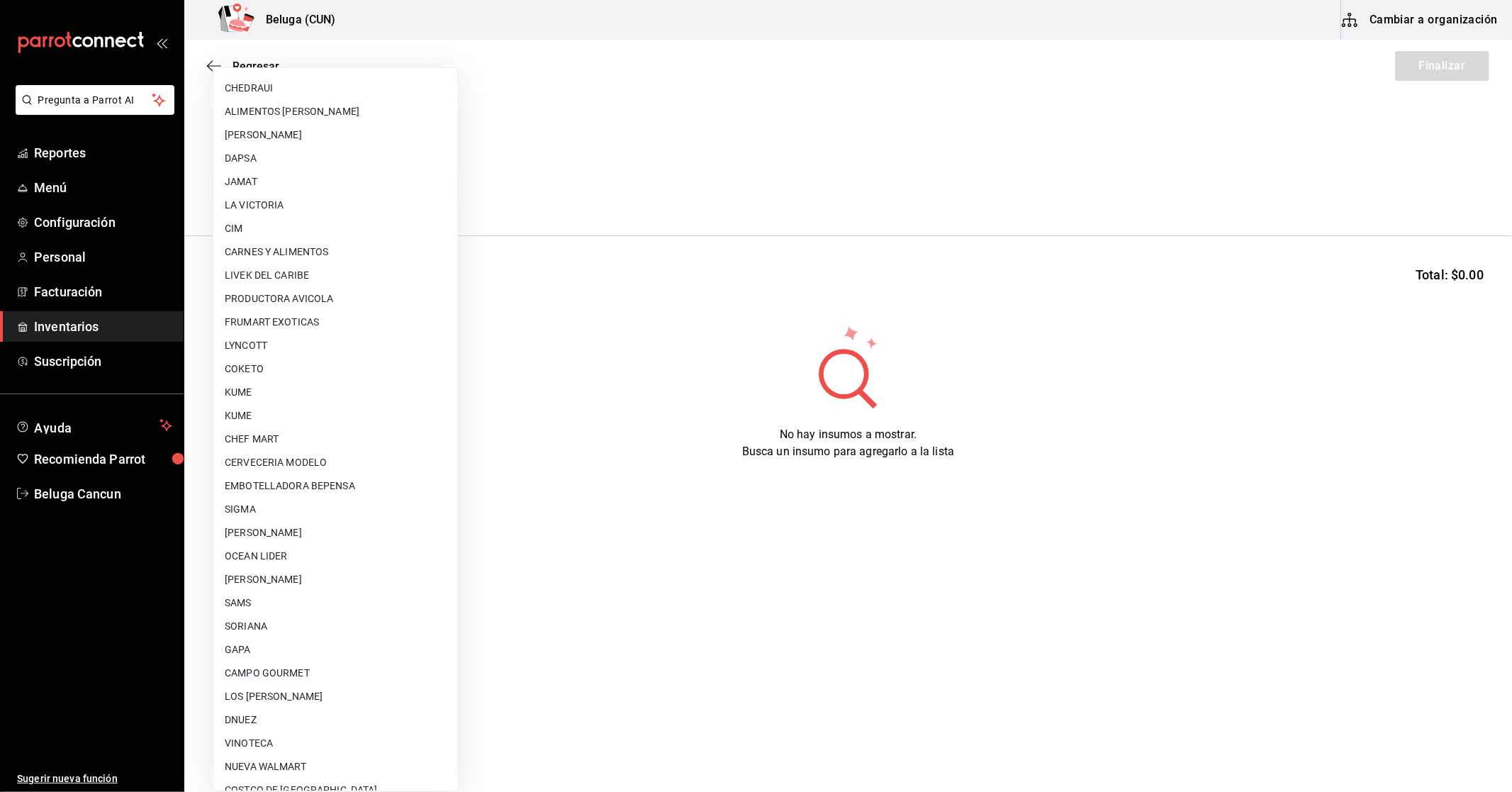
scroll to position [527, 0]
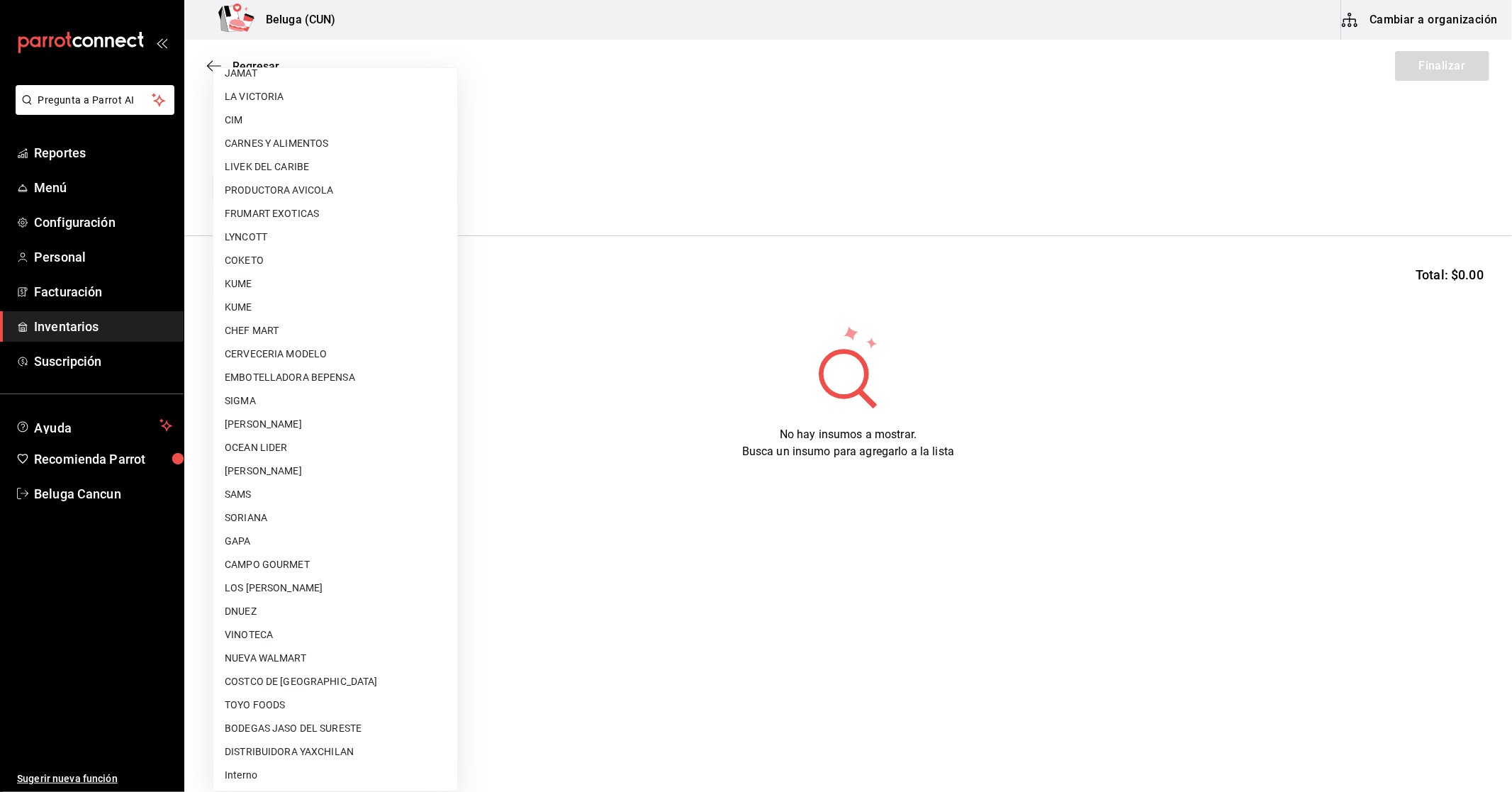
click at [269, 778] on li "Interno" at bounding box center [336, 775] width 244 height 23
type input "cf097a6b-1652-49c1-8634-faa24daf0fdd"
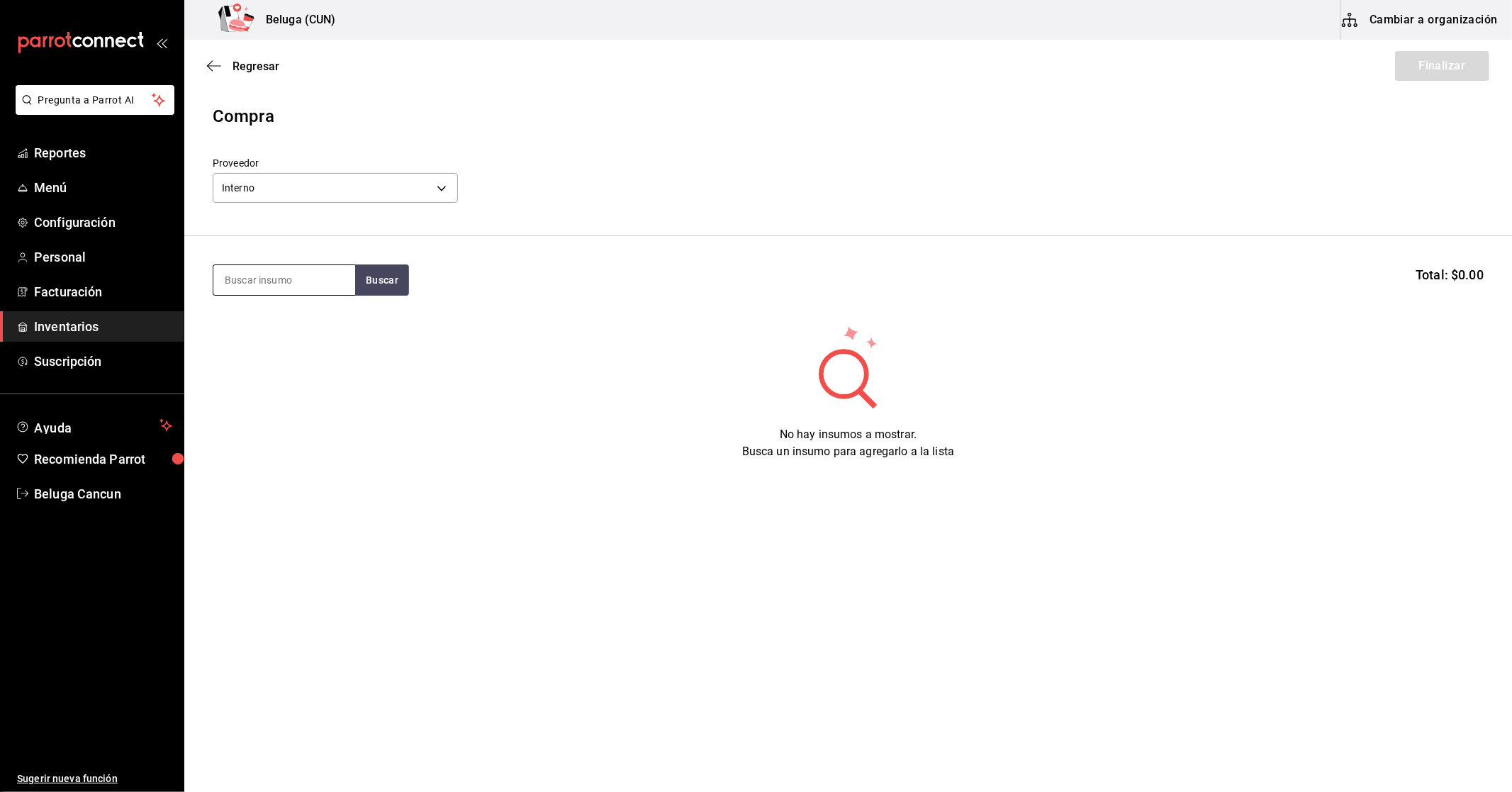
click at [316, 280] on input at bounding box center [284, 280] width 142 height 30
type input "MOSTA"
click at [364, 279] on button "Buscar" at bounding box center [382, 280] width 54 height 31
click at [255, 336] on div "POST. MOSTACHON DE [GEOGRAPHIC_DATA]" at bounding box center [283, 337] width 119 height 51
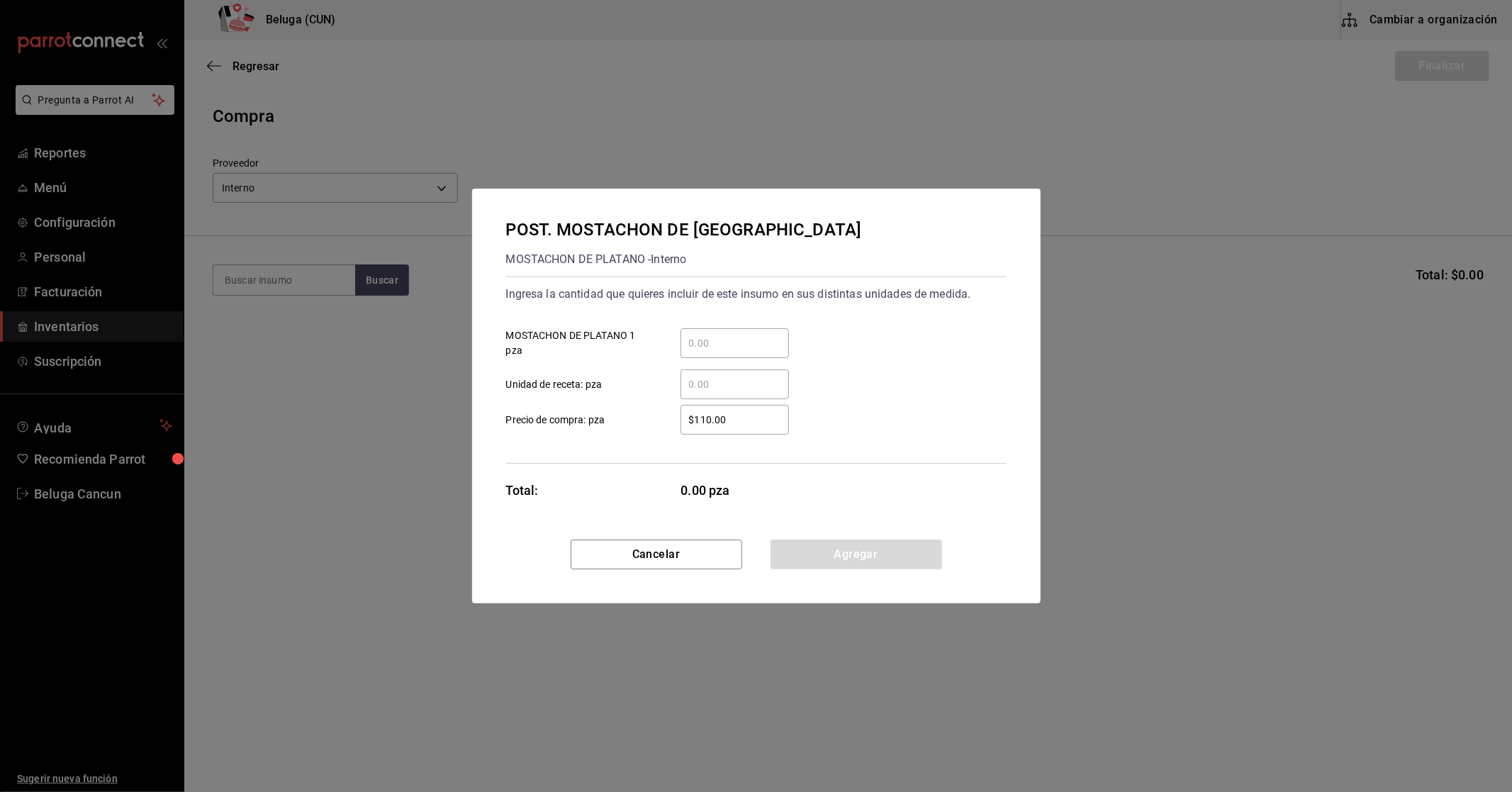
click at [776, 340] on input "​ MOSTACHON DE PLATANO 1 pza" at bounding box center [734, 343] width 108 height 17
type input "6"
type input "$0.01"
click at [849, 558] on button "Agregar" at bounding box center [856, 554] width 171 height 30
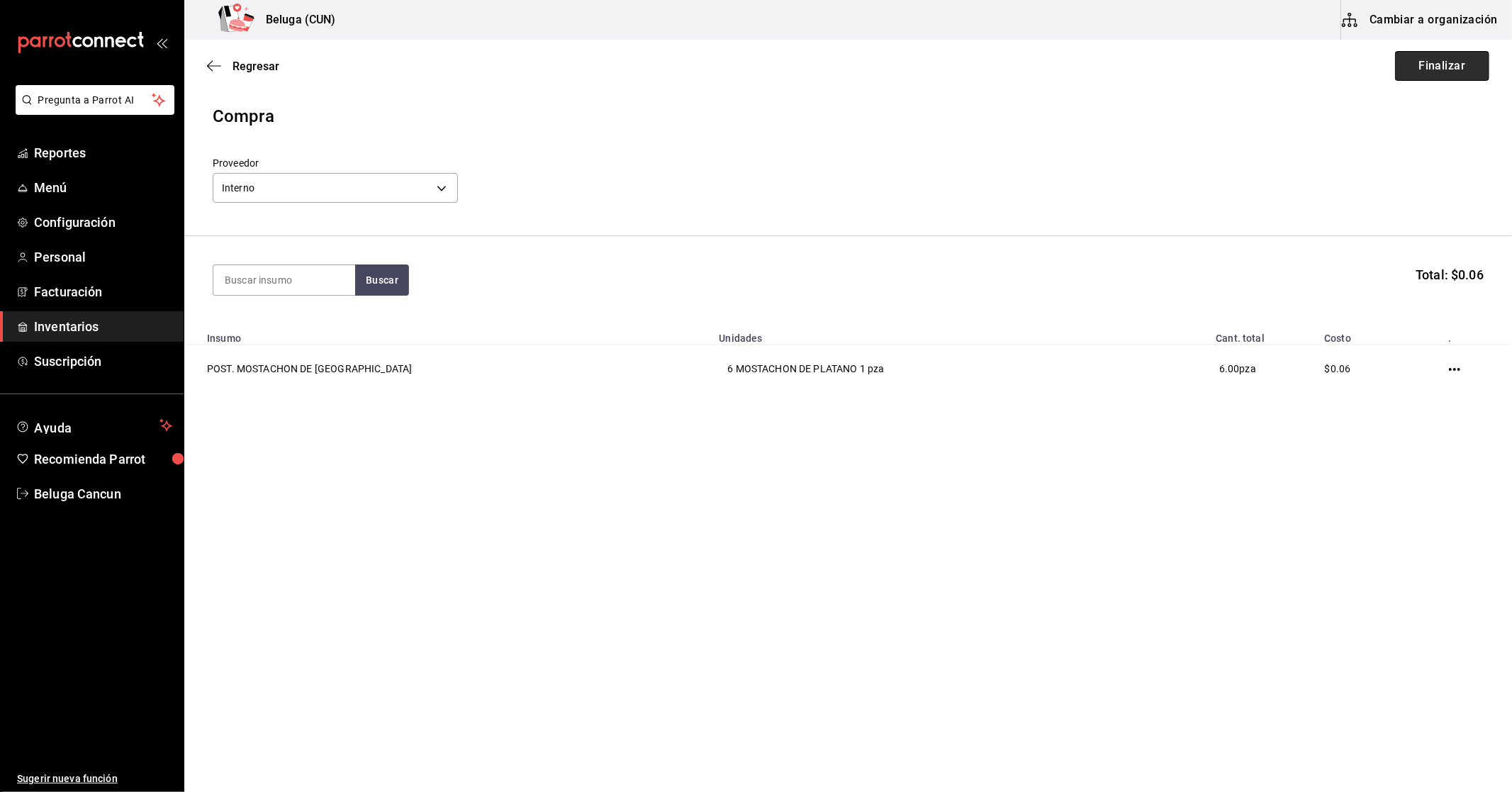
click at [1429, 70] on button "Finalizar" at bounding box center [1442, 65] width 94 height 30
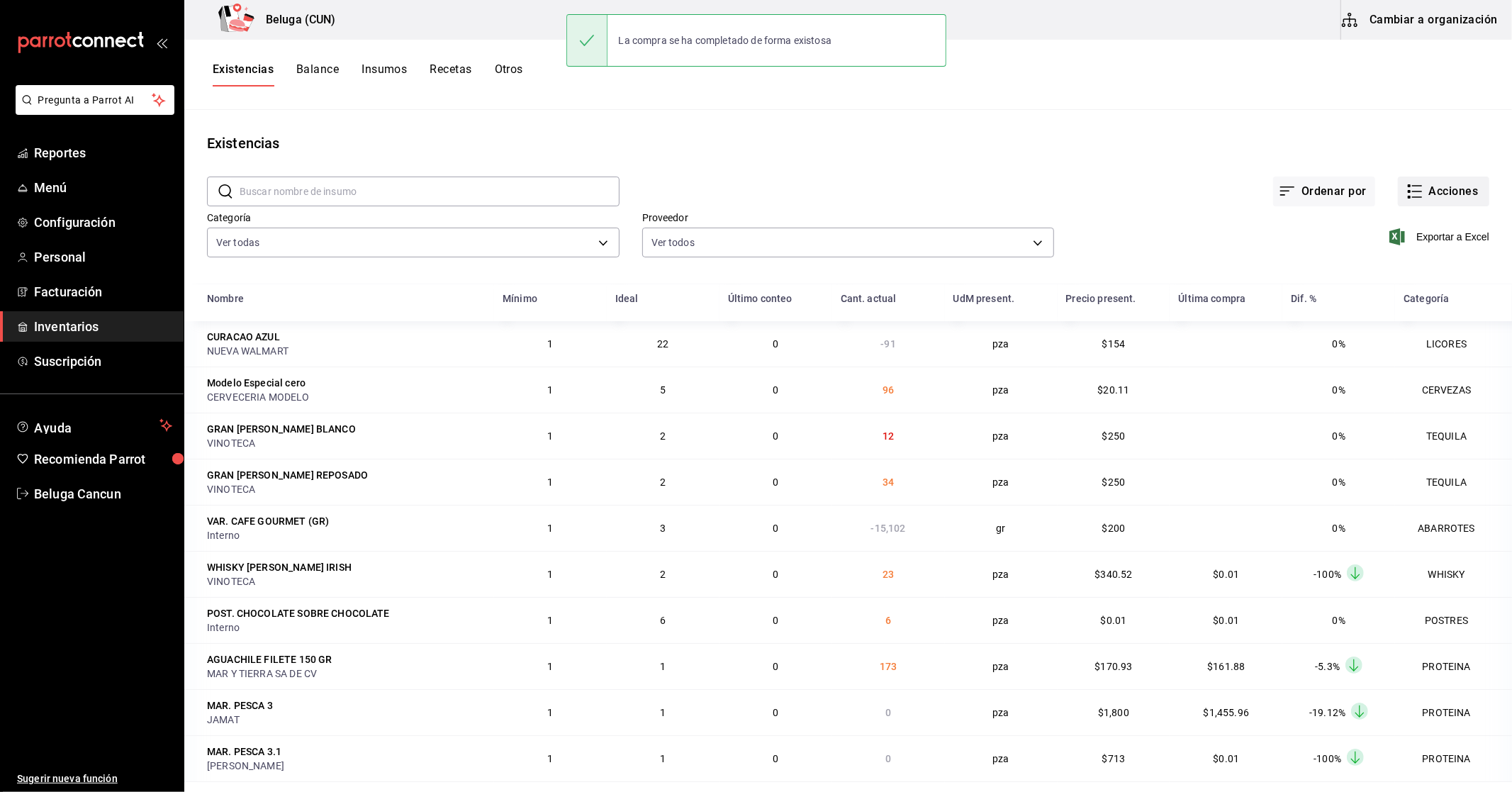
click at [1457, 195] on button "Acciones" at bounding box center [1443, 191] width 92 height 30
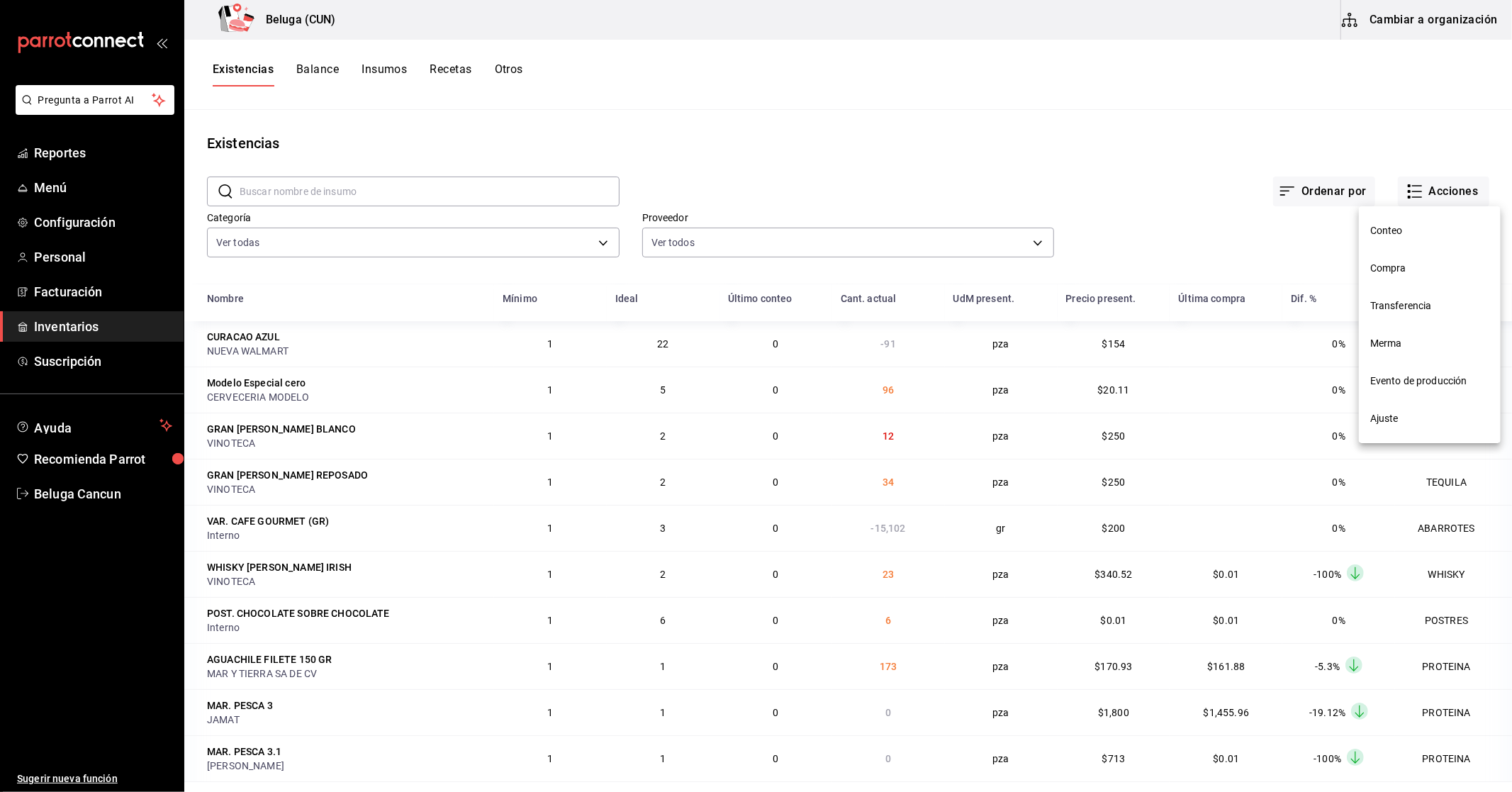
click at [1395, 274] on span "Compra" at bounding box center [1429, 268] width 119 height 15
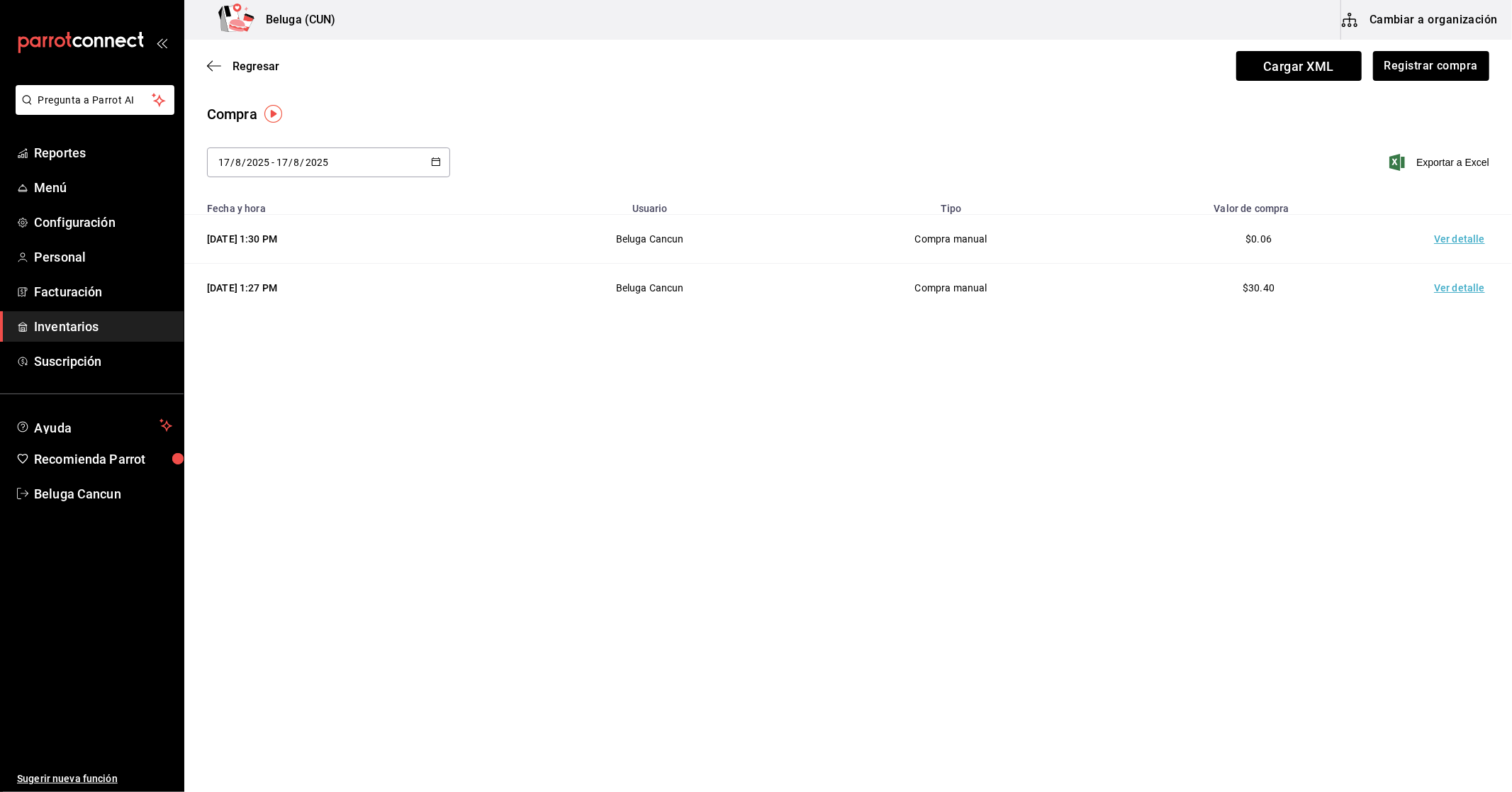
click at [1444, 237] on td "Ver detalle" at bounding box center [1462, 239] width 99 height 49
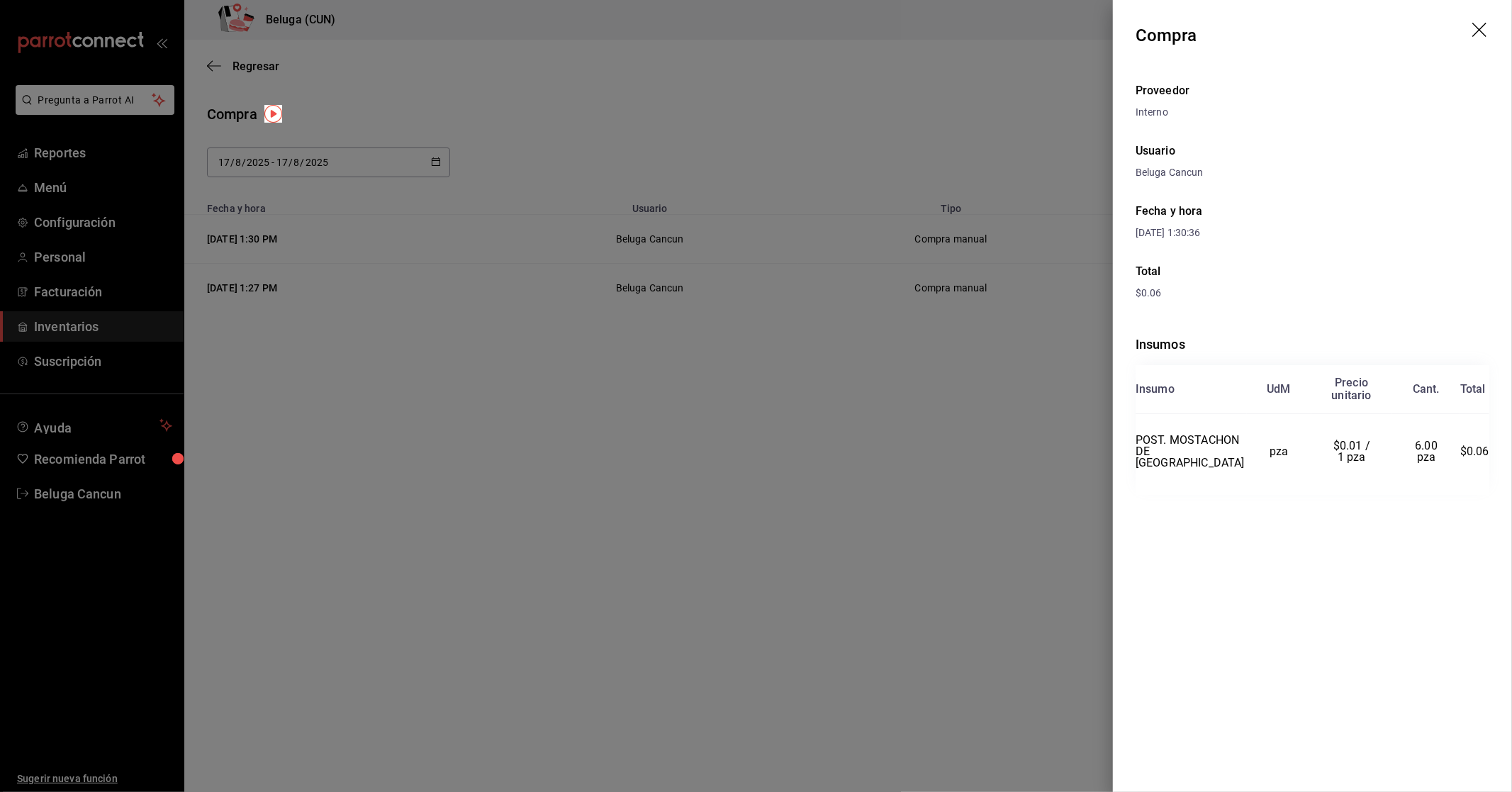
drag, startPoint x: 998, startPoint y: 452, endPoint x: 1301, endPoint y: 332, distance: 325.9
click at [1000, 452] on div at bounding box center [756, 396] width 1512 height 792
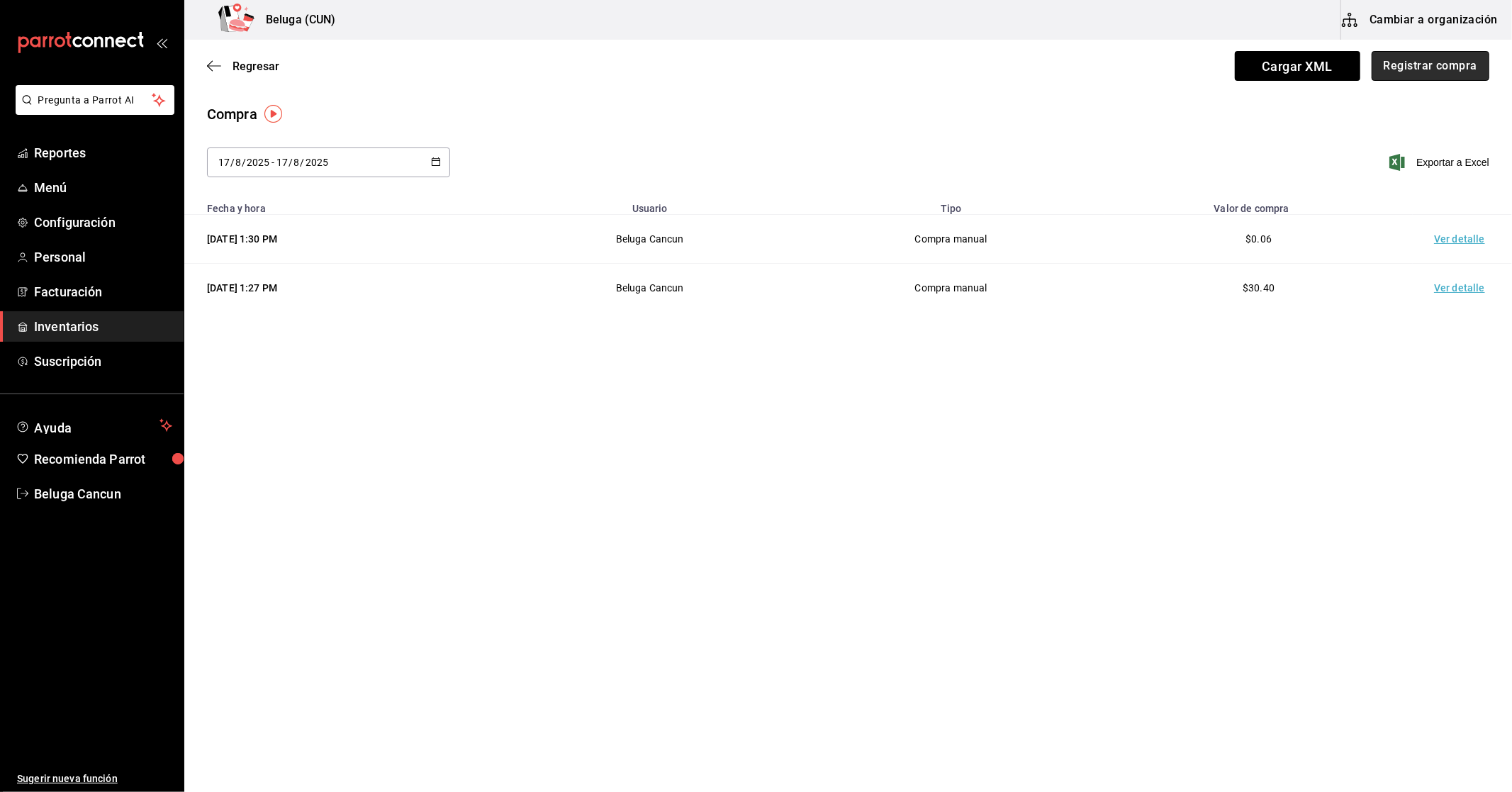
click at [1438, 67] on button "Registrar compra" at bounding box center [1430, 65] width 117 height 30
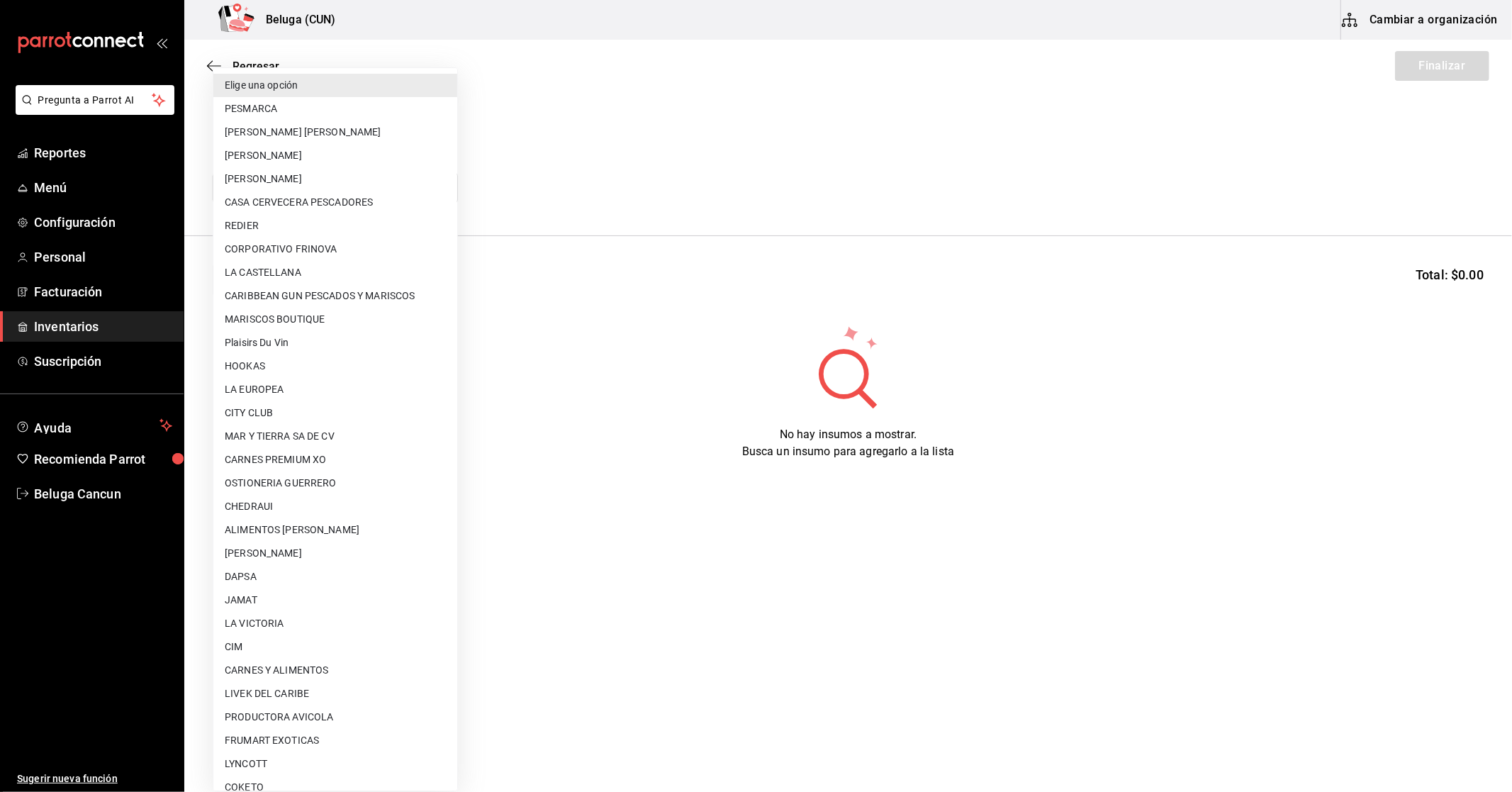
click at [374, 197] on body "Pregunta a Parrot AI Reportes Menú Configuración Personal Facturación Inventari…" at bounding box center [756, 355] width 1512 height 712
click at [367, 197] on li "CASA CERVECERA PESCADORES" at bounding box center [336, 202] width 244 height 23
type input "4e7f5992-fa31-4909-a3b1-395d525a17b0"
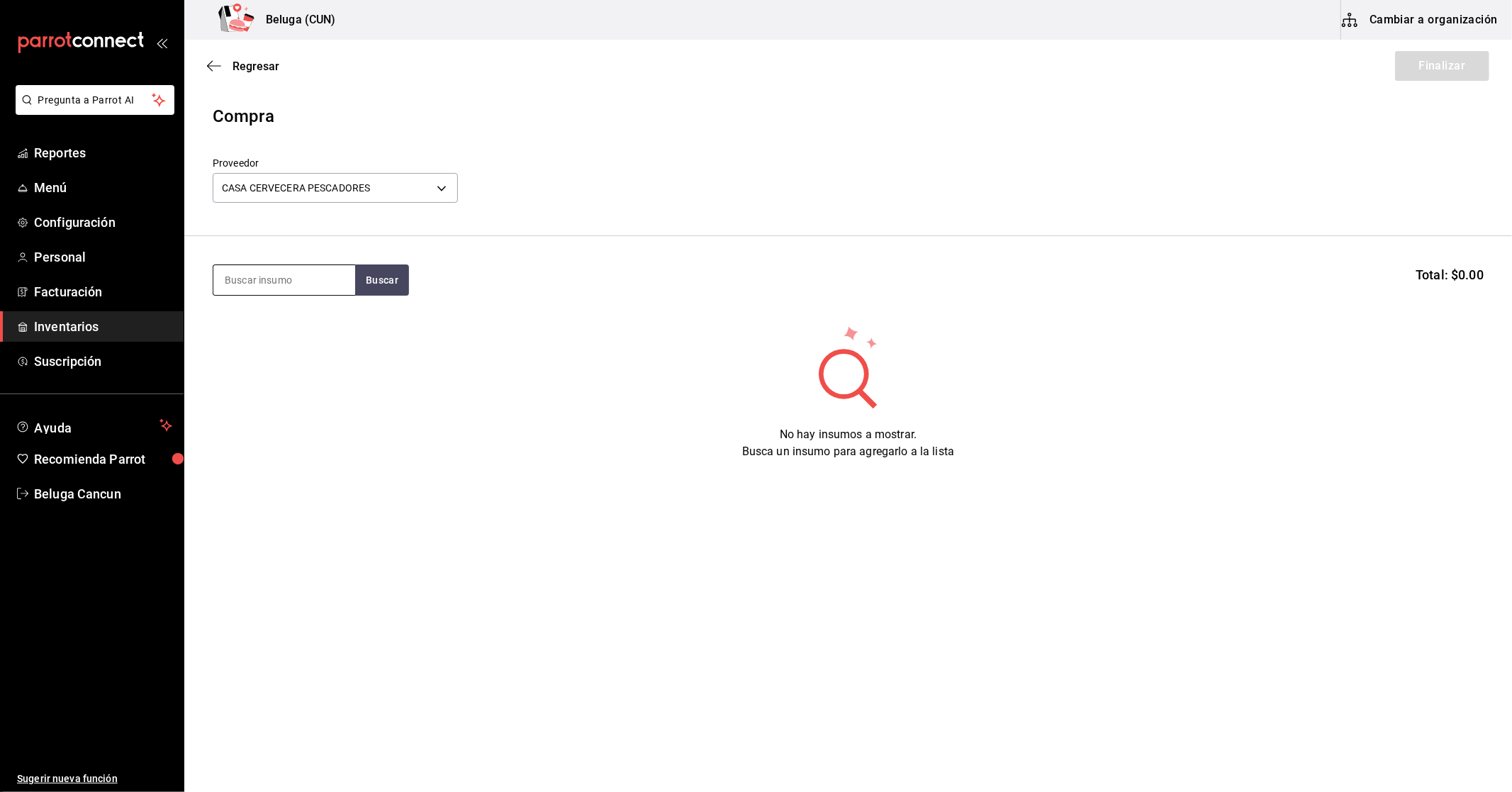
click at [288, 277] on input at bounding box center [284, 280] width 142 height 30
click at [390, 270] on button "Buscar" at bounding box center [382, 280] width 54 height 31
drag, startPoint x: 274, startPoint y: 274, endPoint x: 243, endPoint y: 274, distance: 31.0
click at [243, 274] on input "PESACA" at bounding box center [284, 280] width 142 height 30
type input "PESCA"
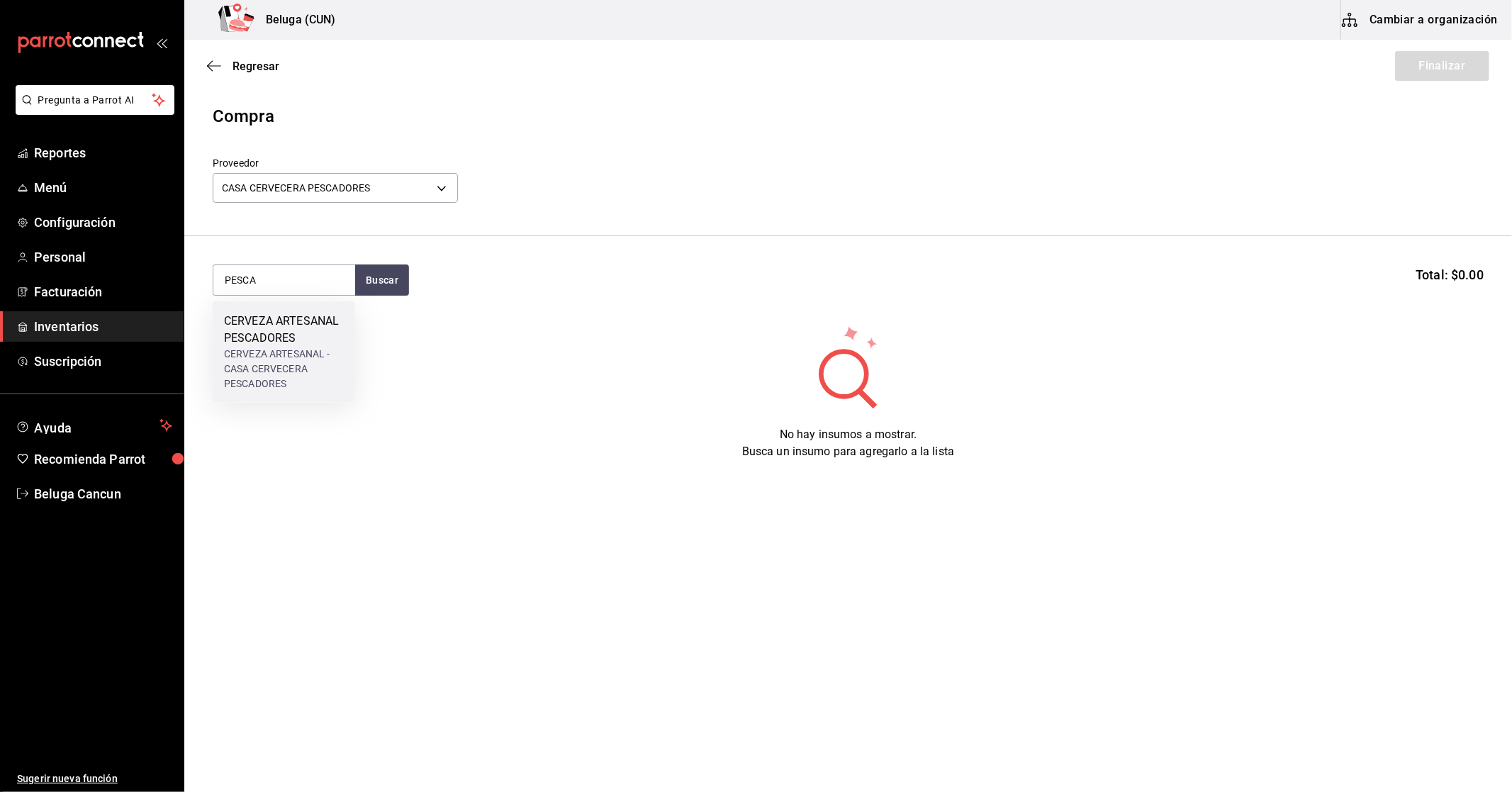
click at [291, 329] on div "CERVEZA ARTESANAL PESCADORES" at bounding box center [283, 329] width 119 height 34
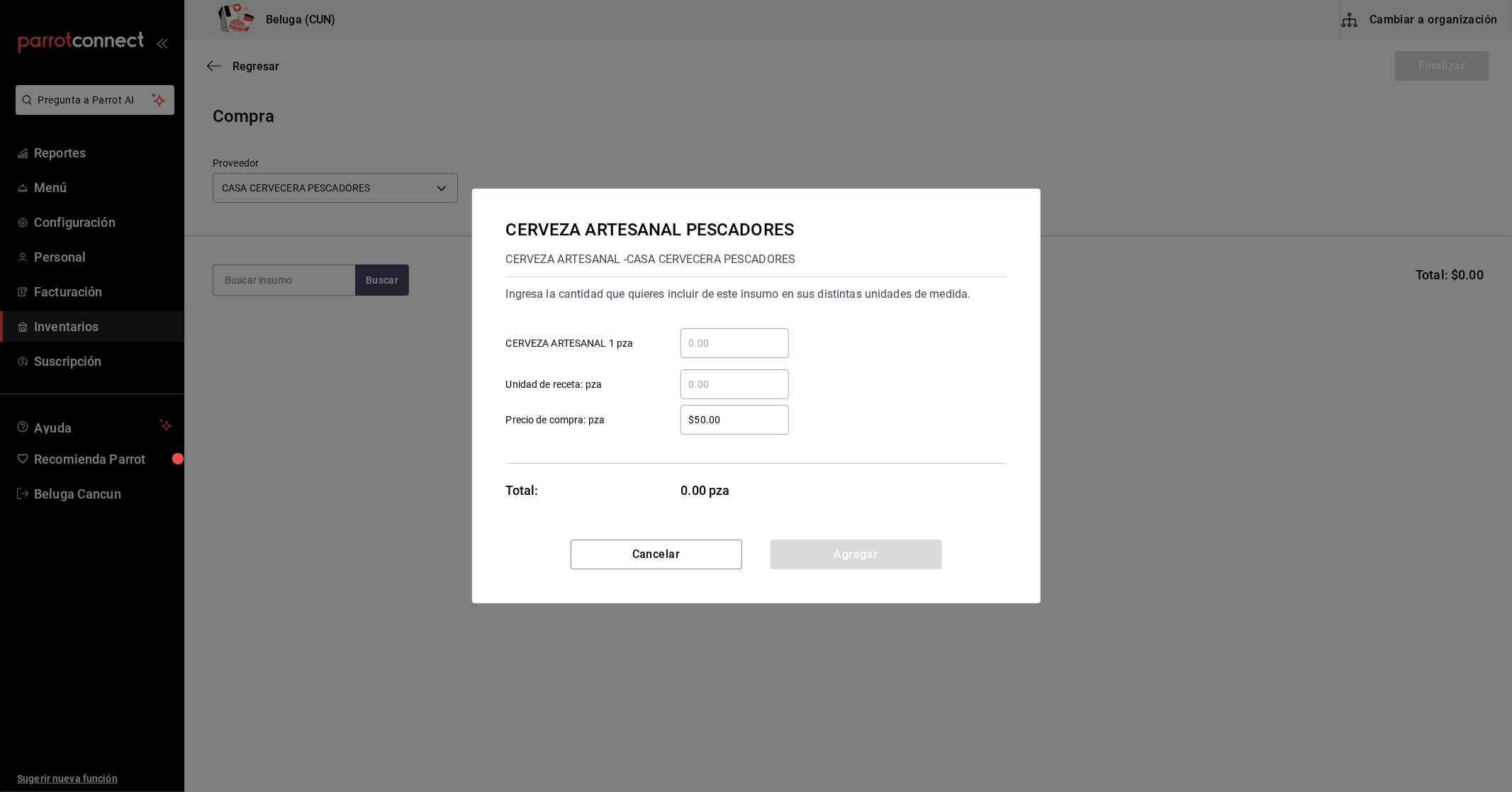
click at [724, 346] on input "​ CERVEZA ARTESANAL 1 pza" at bounding box center [734, 343] width 108 height 17
type input "96"
type input "$53.79"
click at [880, 553] on button "Agregar" at bounding box center [856, 554] width 171 height 30
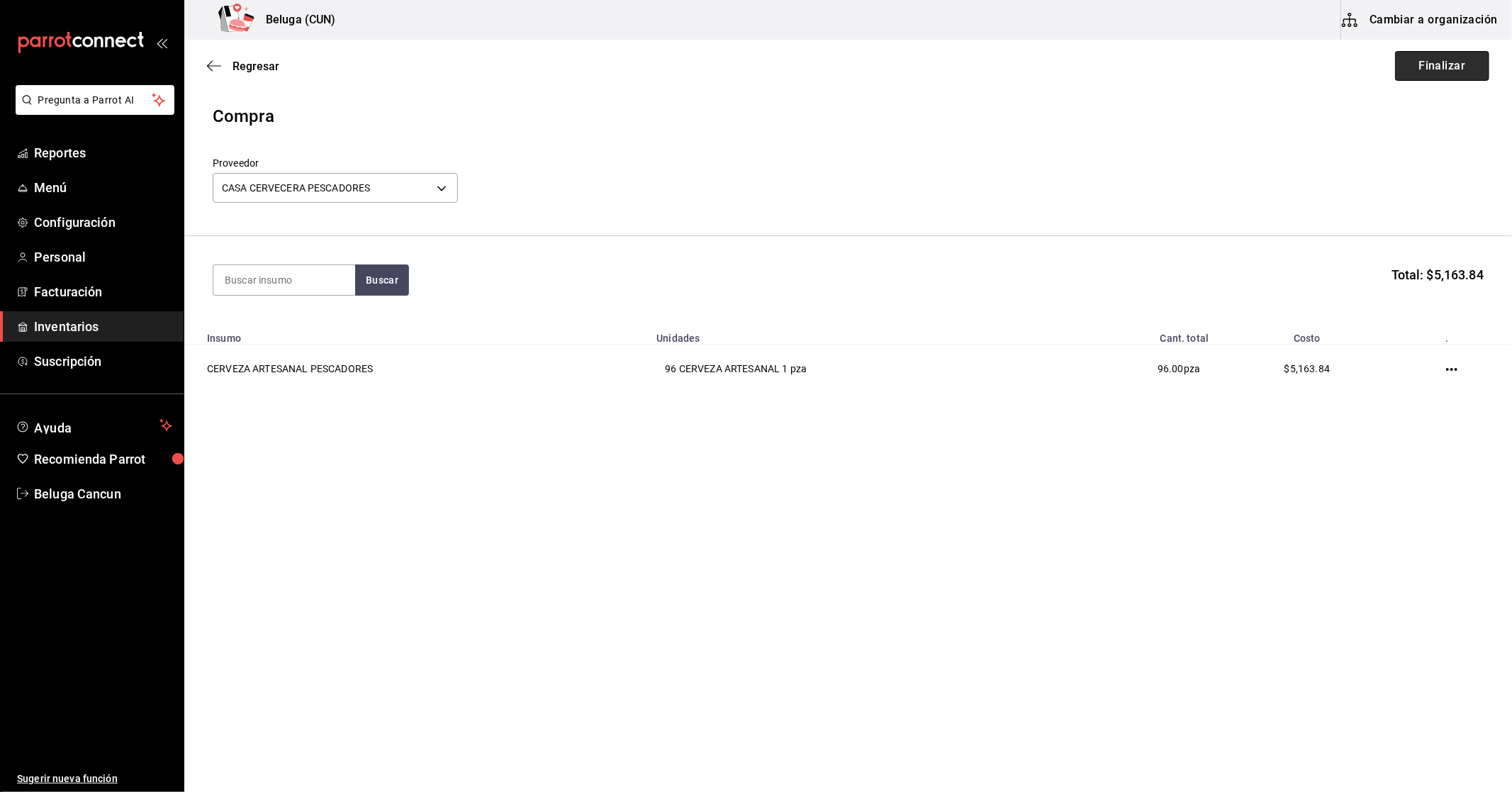
click at [1413, 74] on button "Finalizar" at bounding box center [1442, 65] width 94 height 30
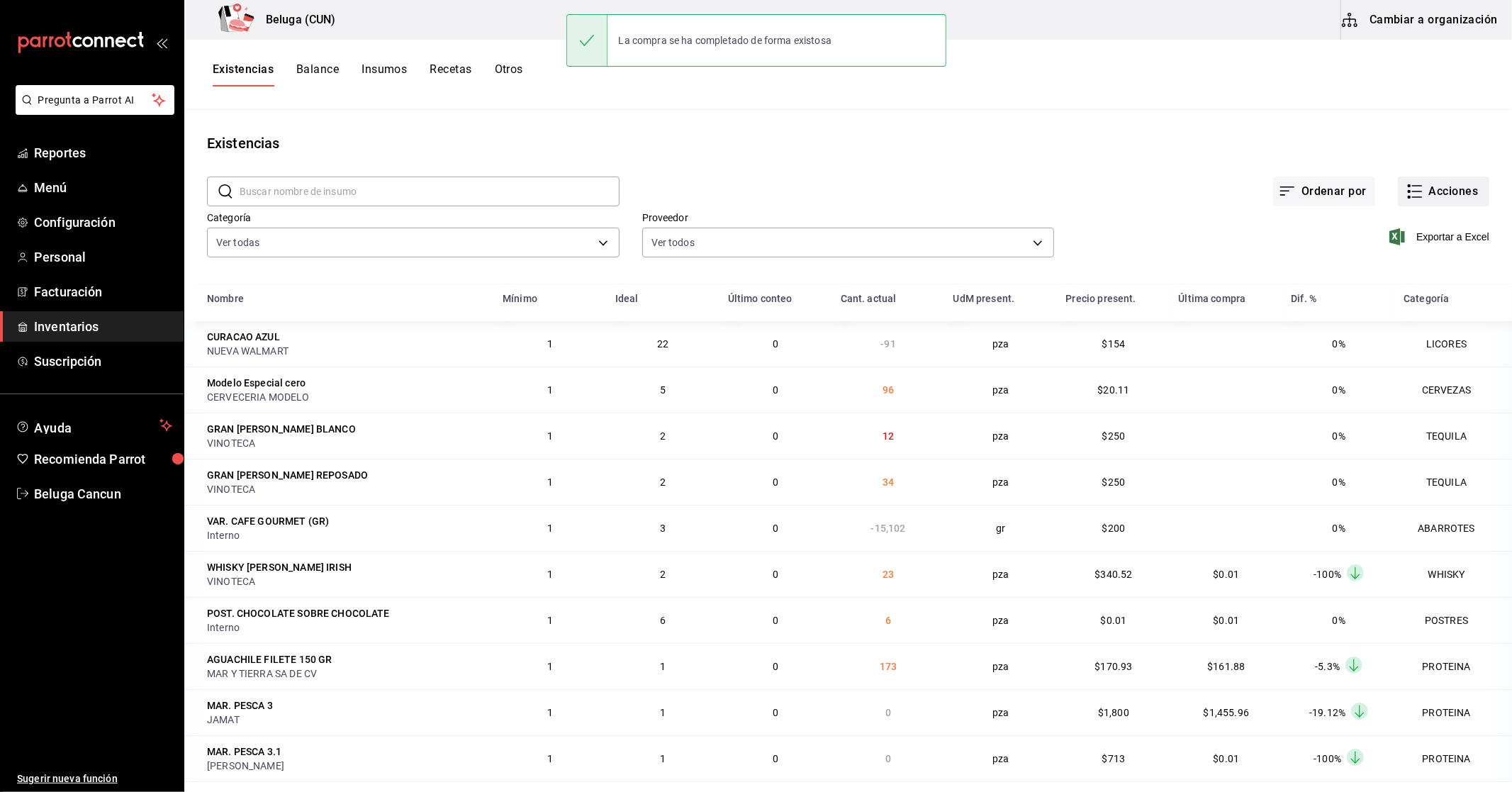
click at [1454, 194] on button "Acciones" at bounding box center [1443, 191] width 92 height 30
click at [1422, 261] on span "Compra" at bounding box center [1429, 268] width 119 height 15
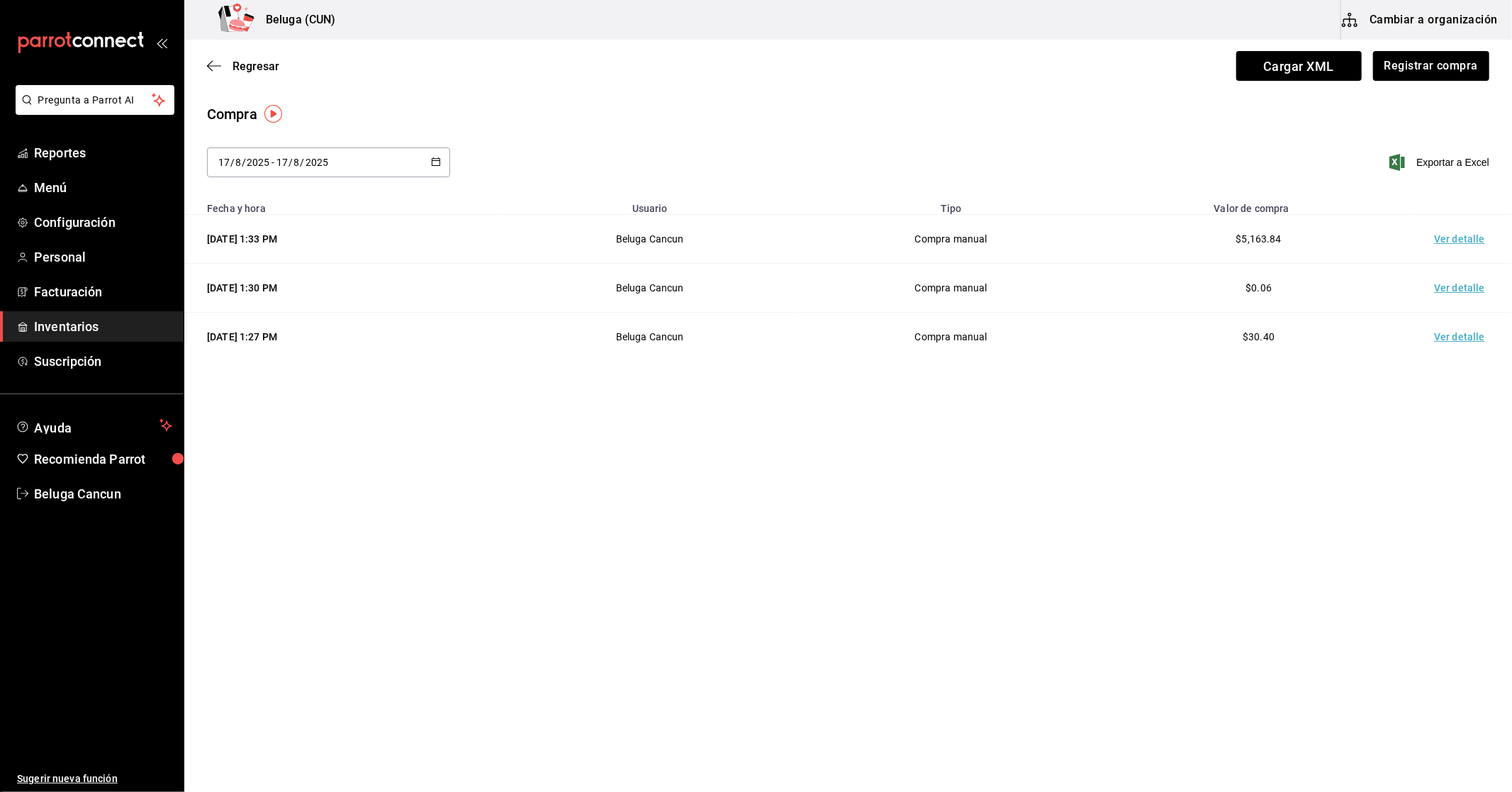
click at [1449, 243] on td "Ver detalle" at bounding box center [1462, 239] width 99 height 49
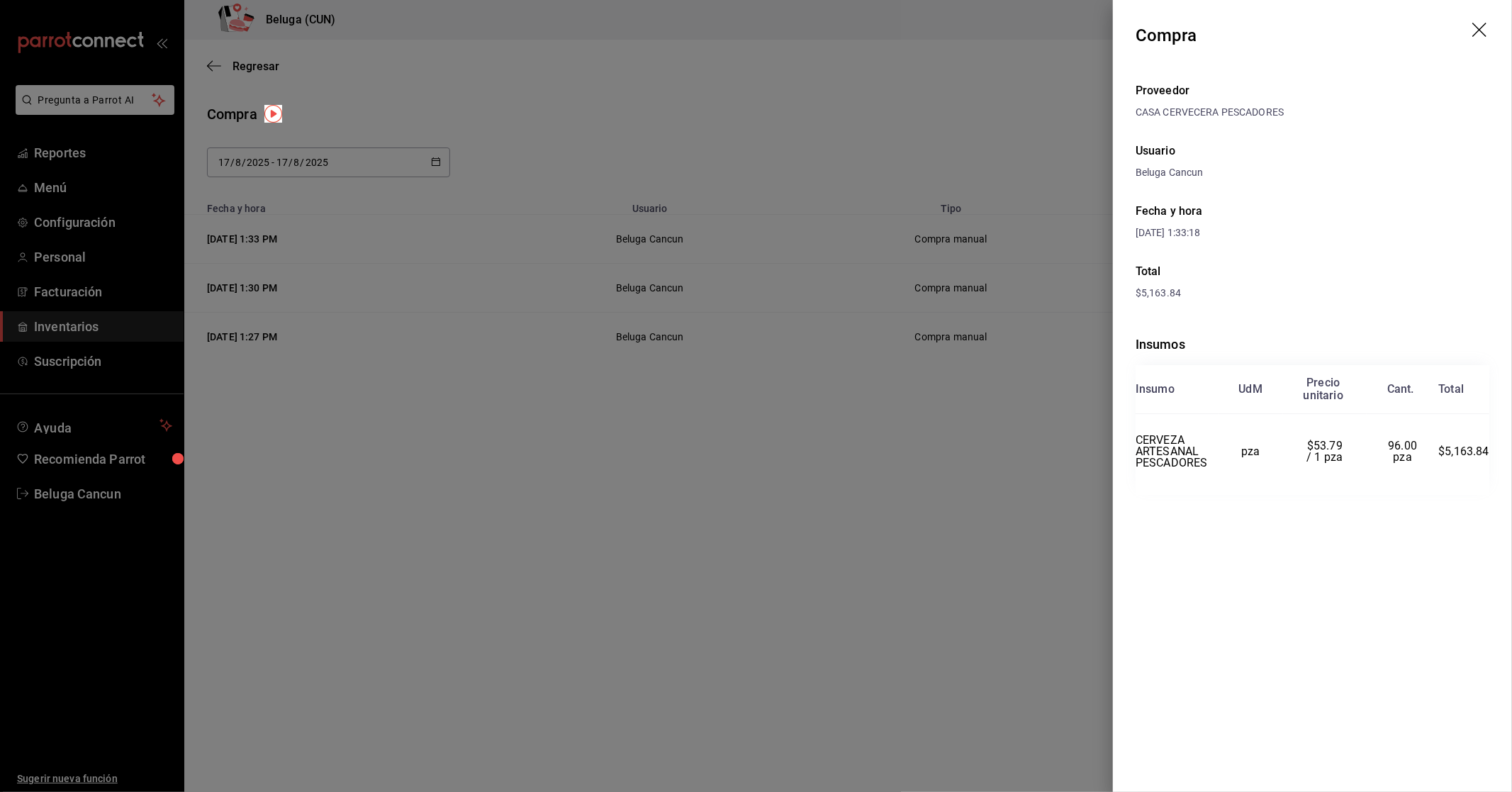
click at [965, 409] on div at bounding box center [756, 396] width 1512 height 792
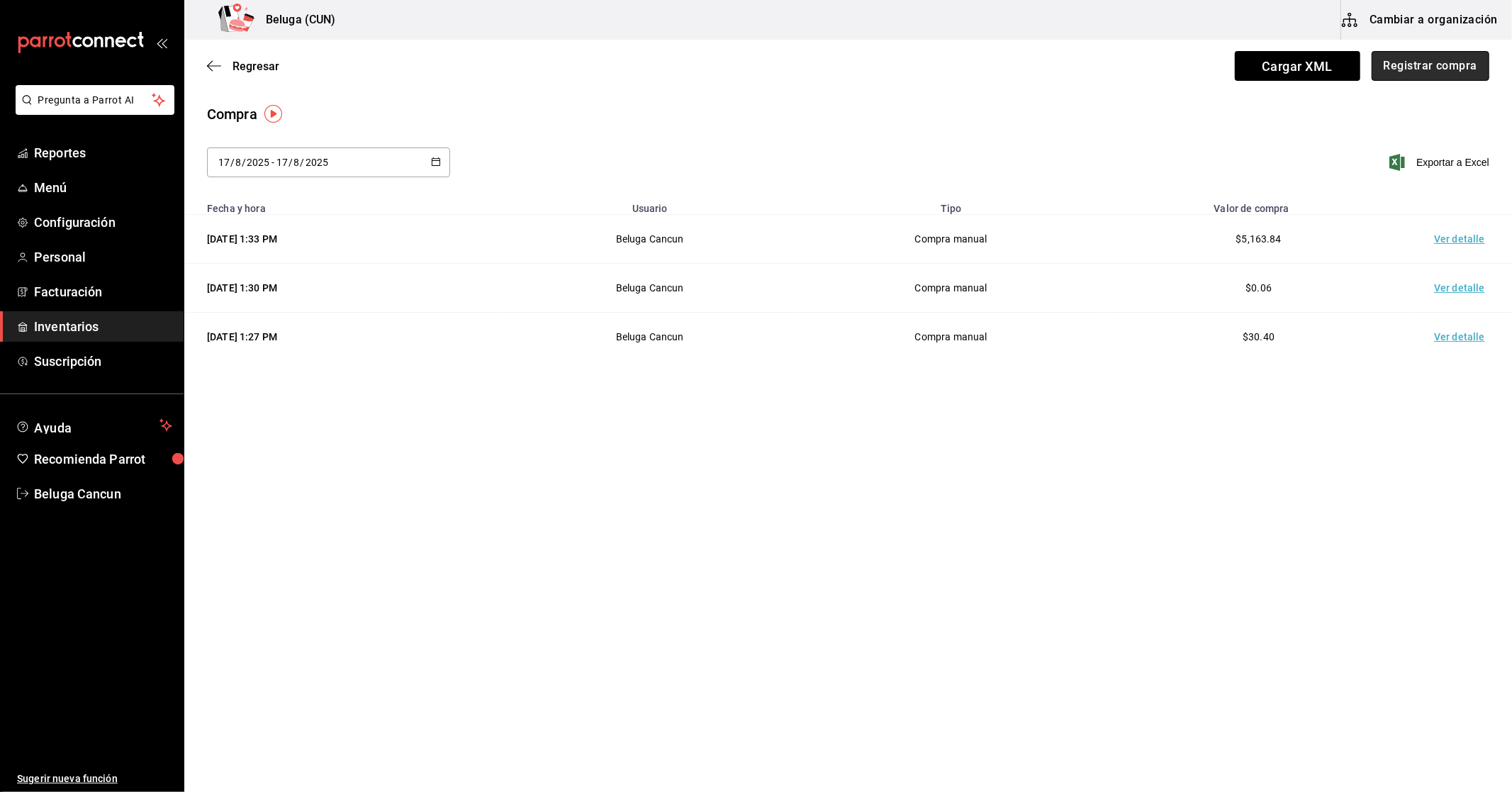
click at [1442, 61] on button "Registrar compra" at bounding box center [1430, 65] width 117 height 30
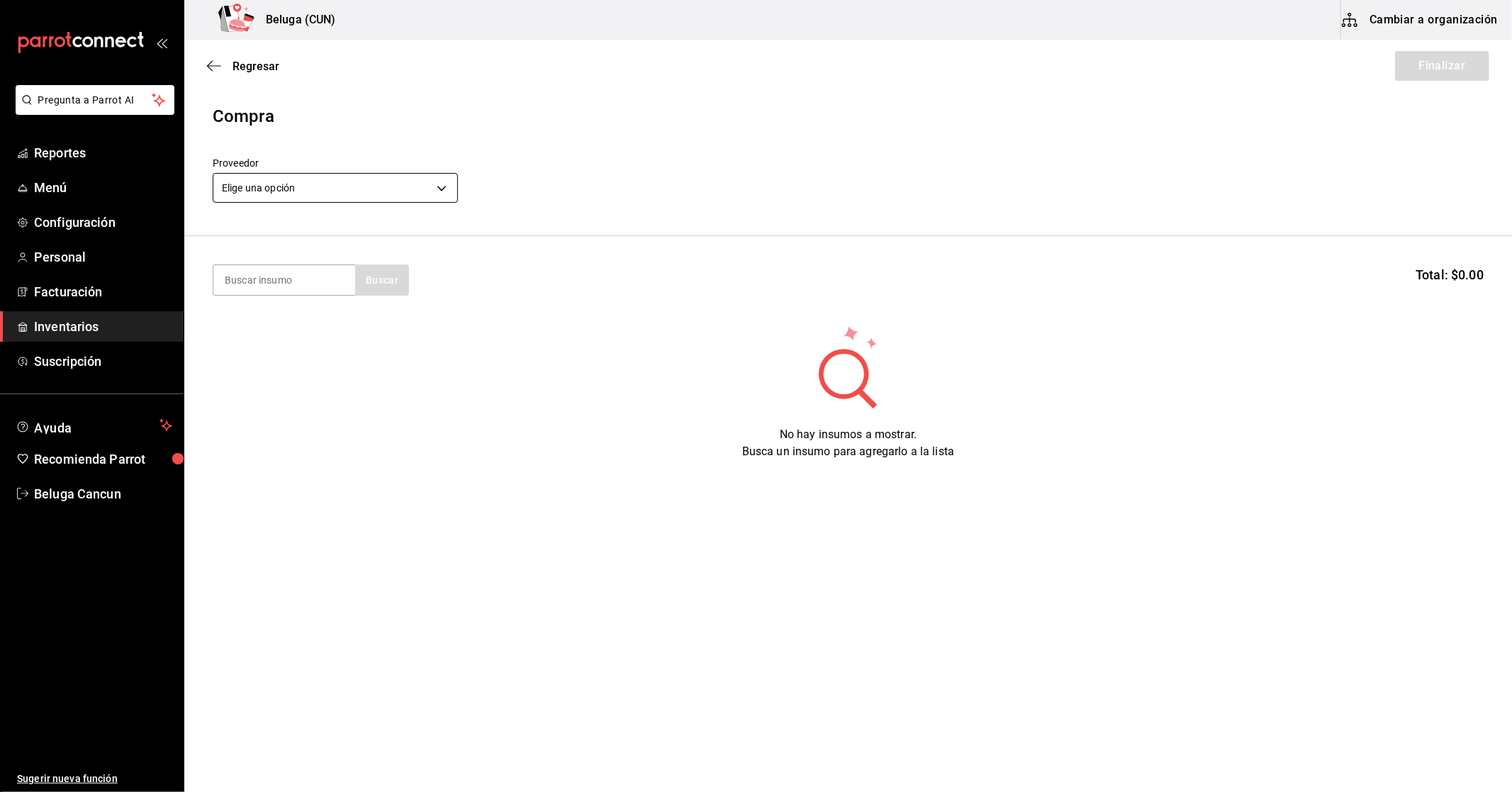
click at [428, 183] on body "Pregunta a Parrot AI Reportes Menú Configuración Personal Facturación Inventari…" at bounding box center [756, 355] width 1512 height 712
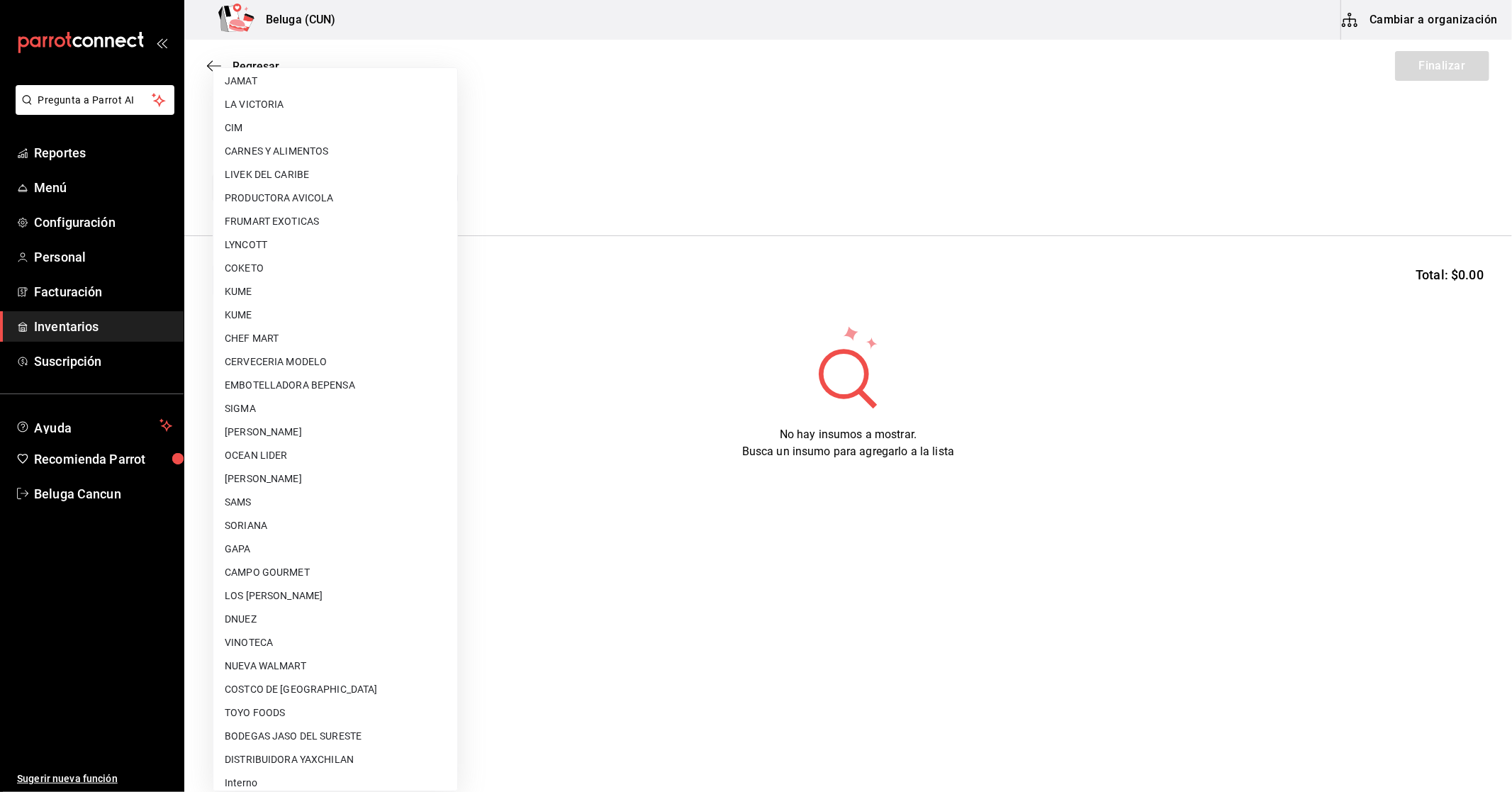
scroll to position [527, 0]
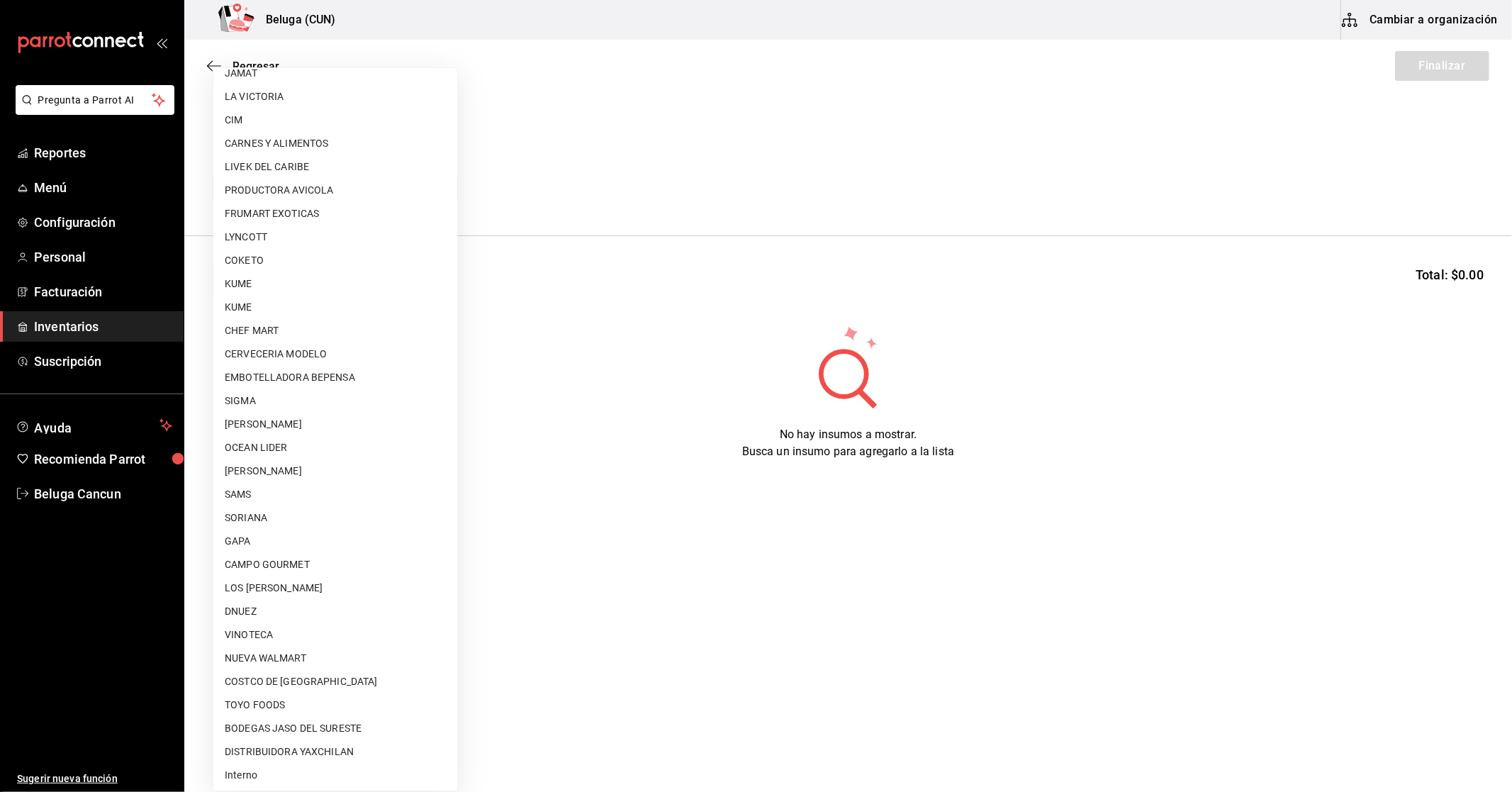
click at [288, 653] on li "NUEVA WALMART" at bounding box center [336, 658] width 244 height 23
type input "e780dfc1-f4e5-4f06-97fa-05fe2cb15ec1"
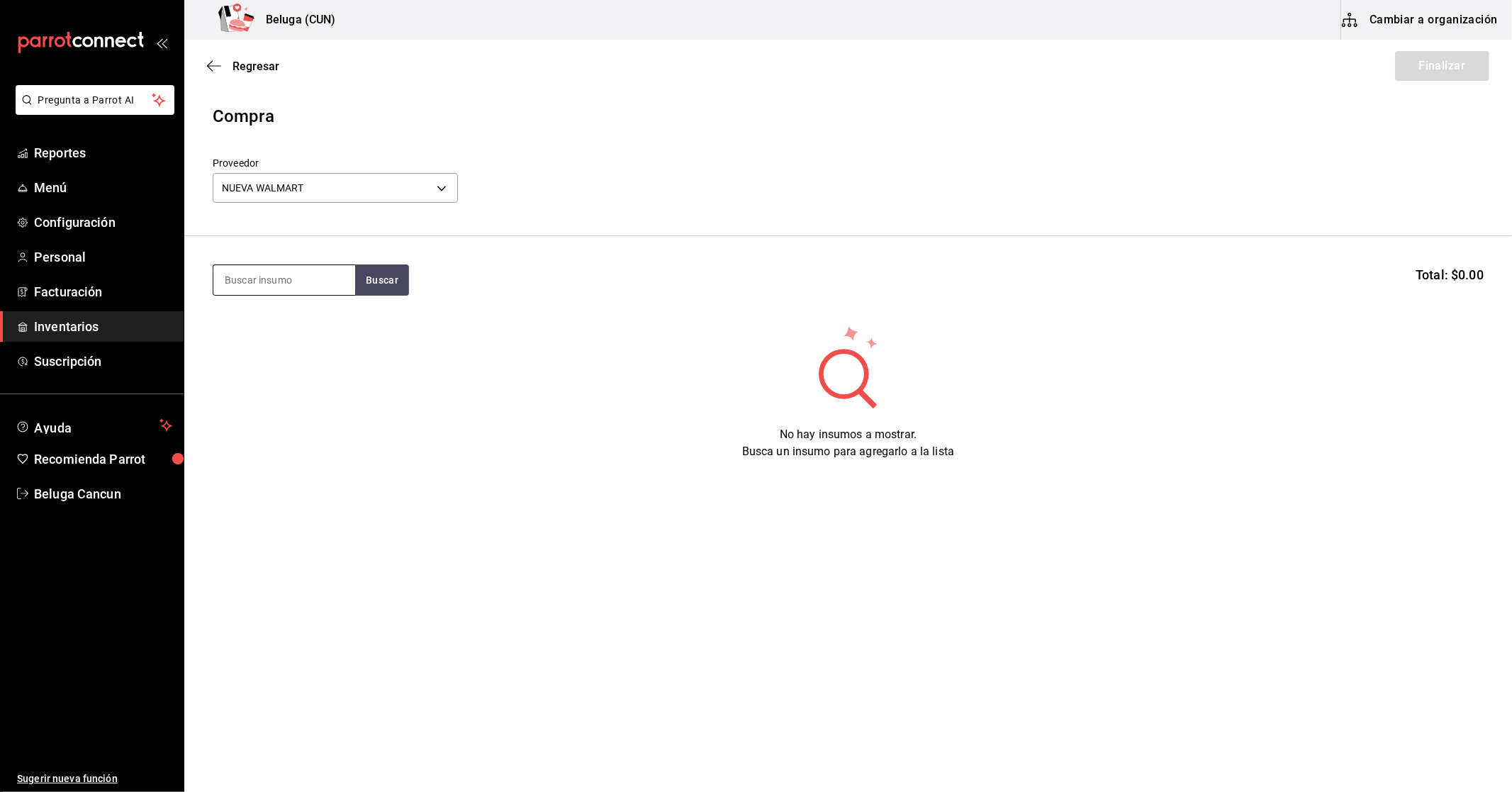
click at [306, 281] on input at bounding box center [284, 280] width 142 height 30
type input "MODELO"
click at [393, 261] on section "MODELO Buscar Total: $0.00" at bounding box center [848, 280] width 1328 height 88
click at [384, 274] on button "Buscar" at bounding box center [382, 280] width 54 height 31
click at [291, 327] on div "CERV. MODELO ESPECIAL 355 ML" at bounding box center [283, 329] width 119 height 34
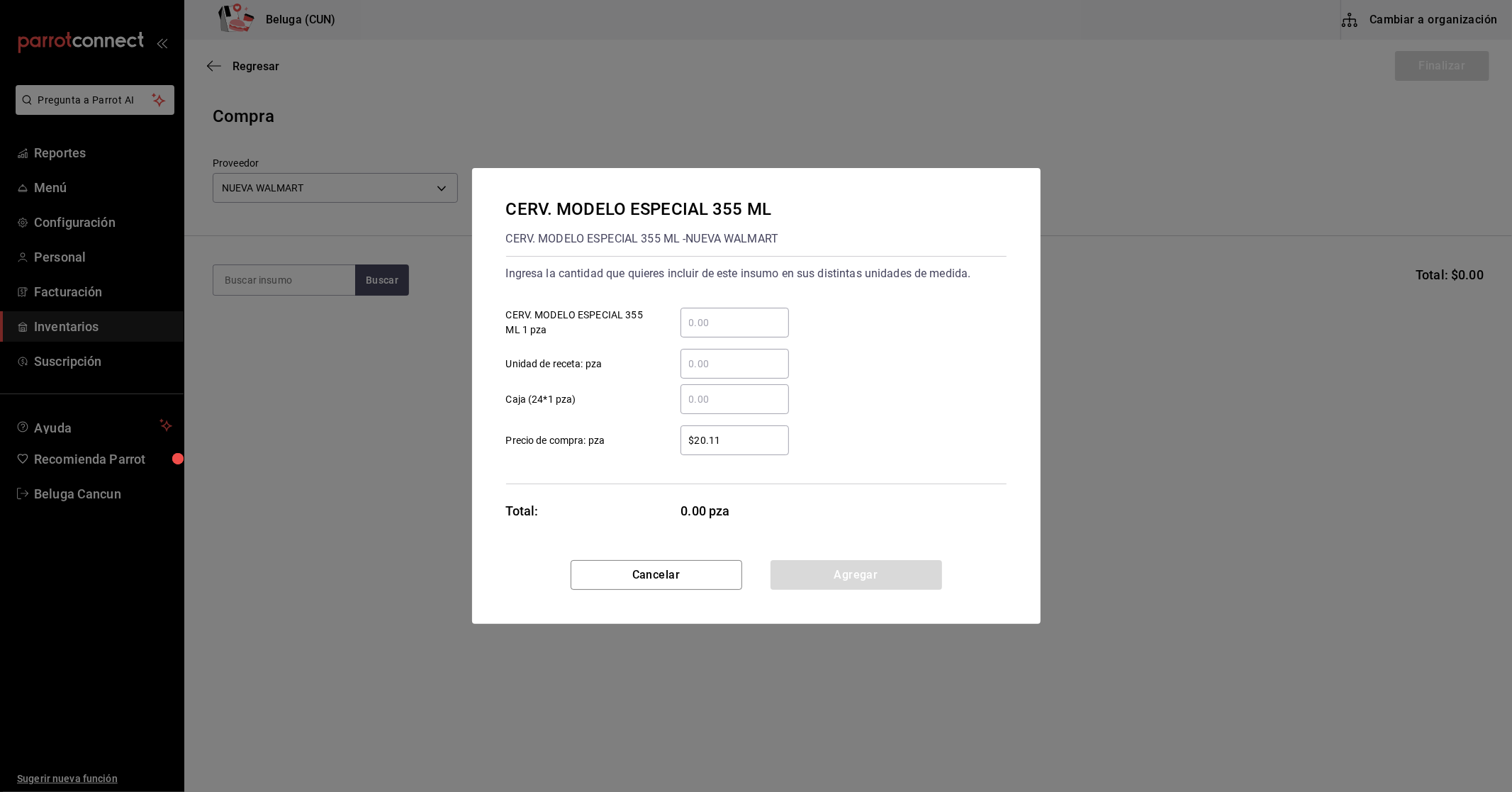
click at [698, 324] on input "​ CERV. MODELO ESPECIAL 355 ML 1 pza" at bounding box center [734, 322] width 108 height 17
type input "60"
type input "$23.74"
click at [878, 564] on button "Agregar" at bounding box center [856, 574] width 171 height 30
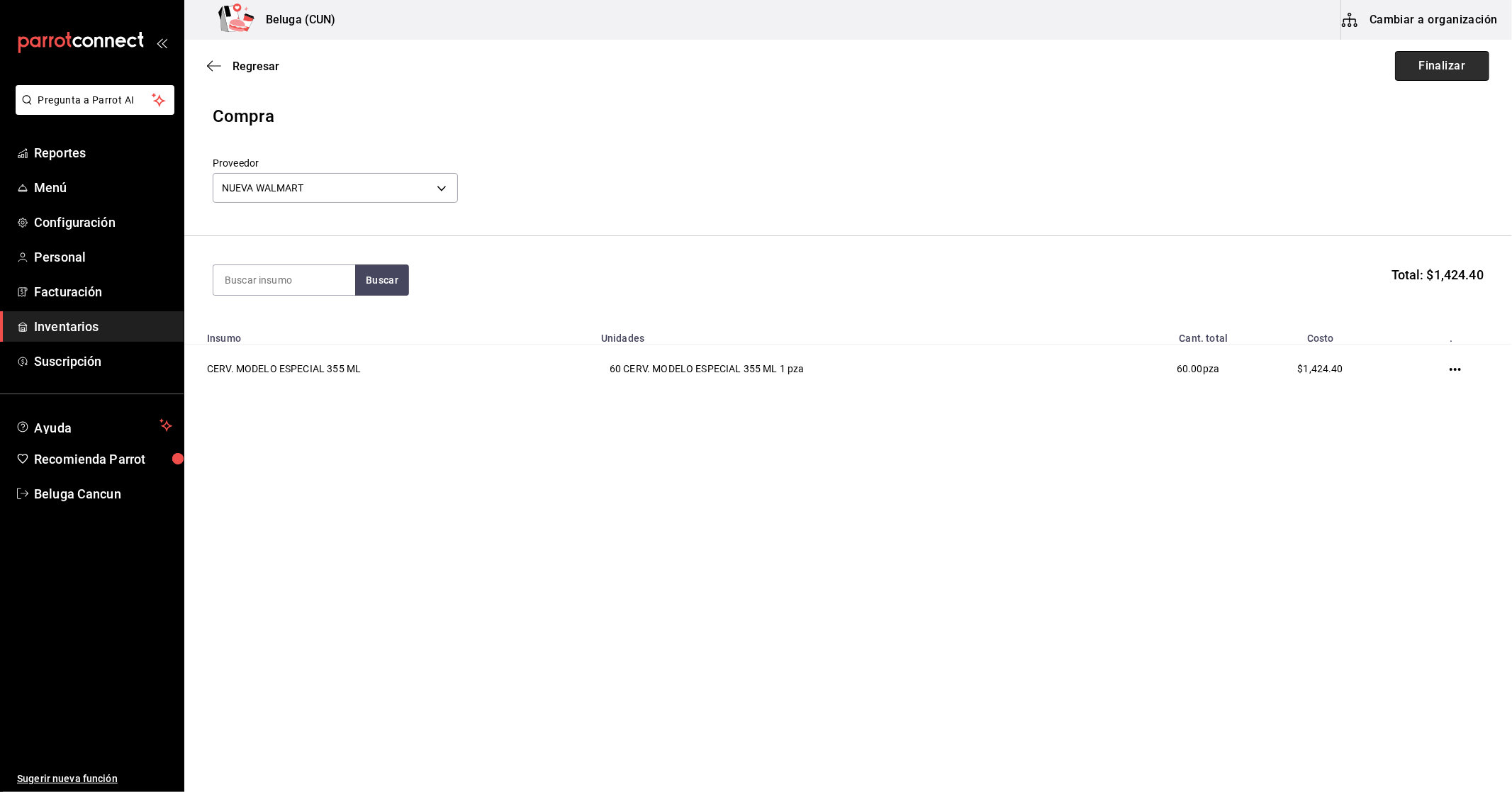
click at [1438, 76] on button "Finalizar" at bounding box center [1442, 65] width 94 height 30
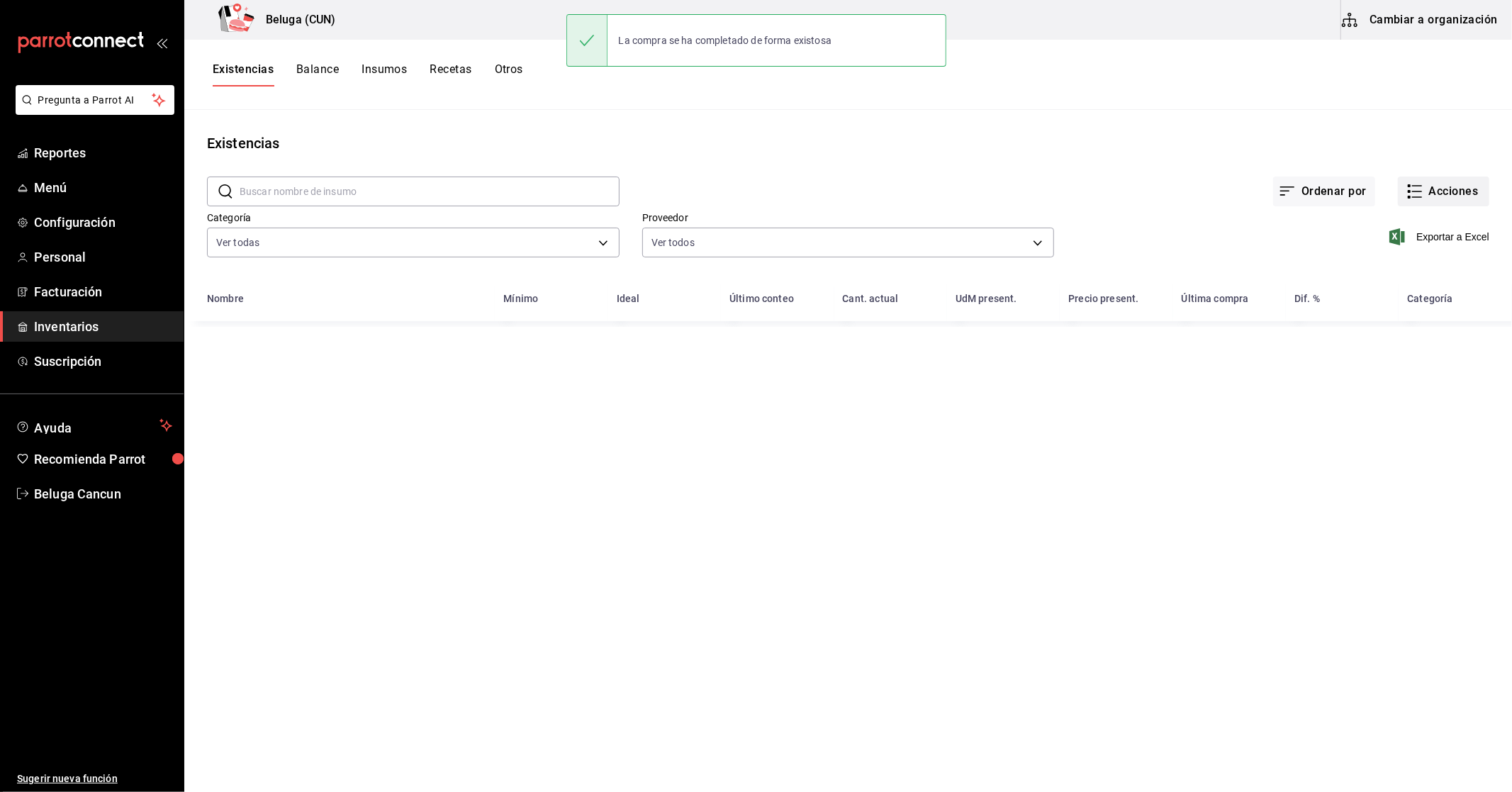
click at [1442, 193] on button "Acciones" at bounding box center [1443, 191] width 92 height 30
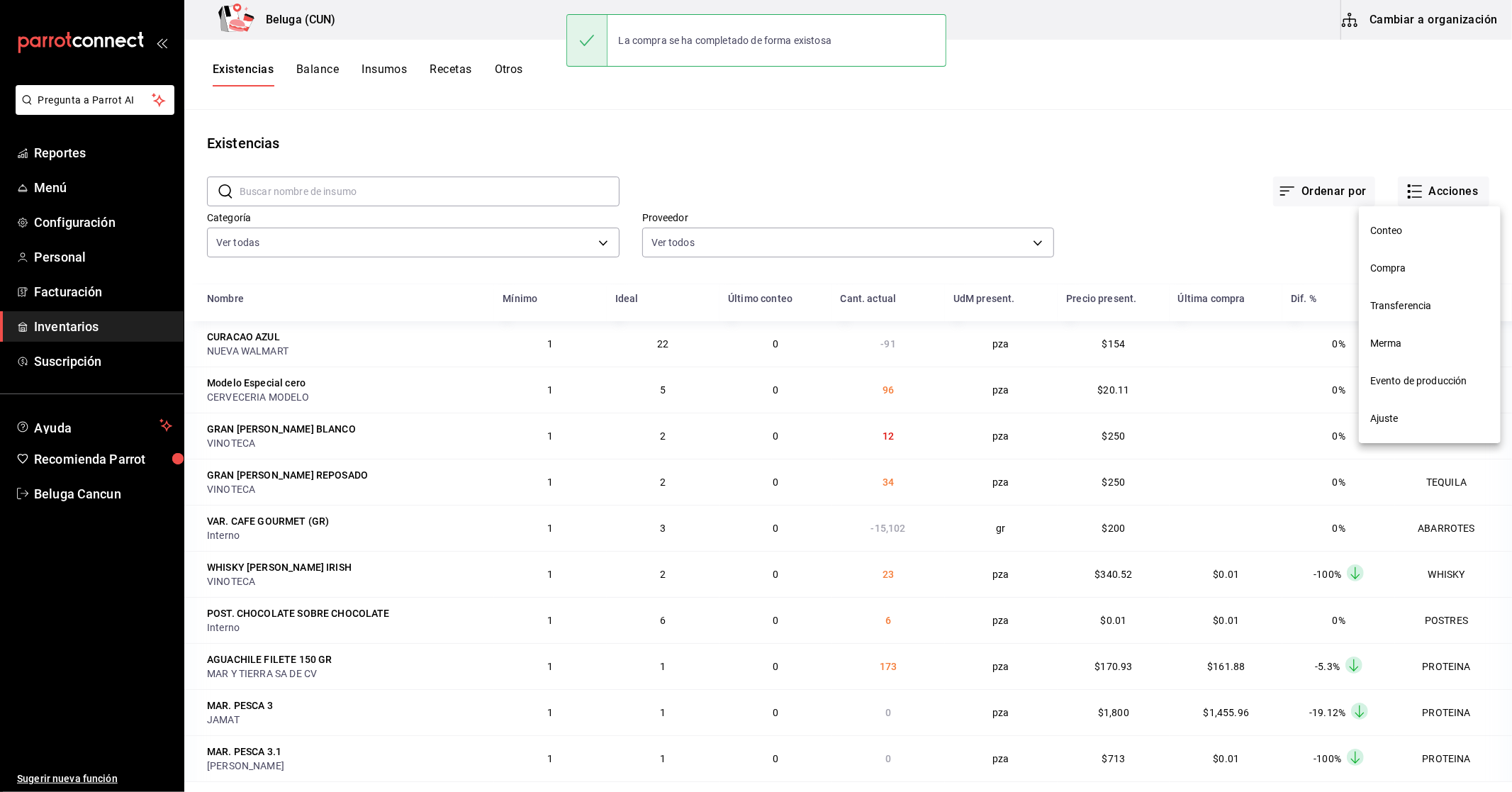
click at [1423, 254] on li "Compra" at bounding box center [1429, 268] width 142 height 38
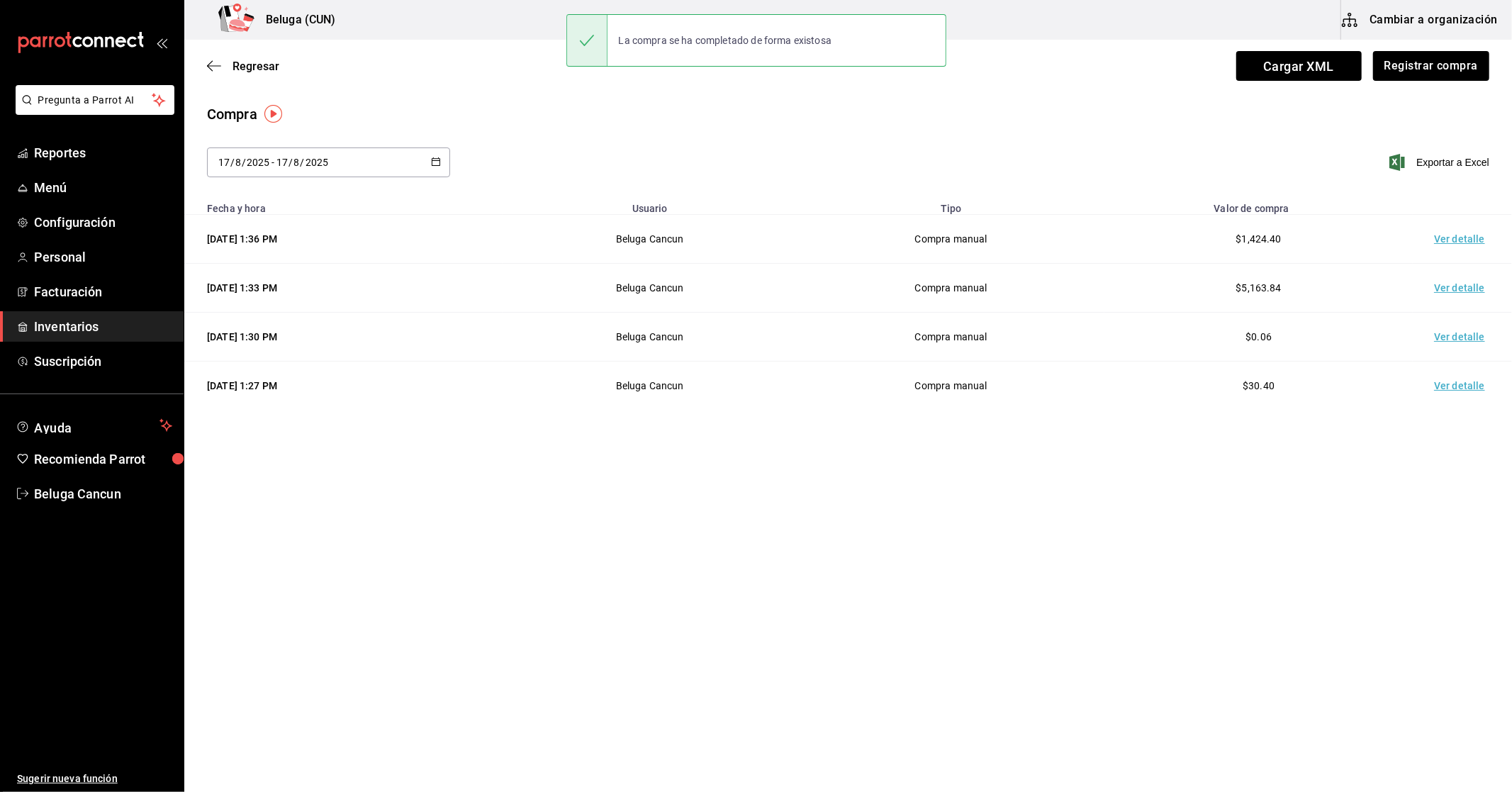
click at [1451, 236] on td "Ver detalle" at bounding box center [1462, 239] width 99 height 49
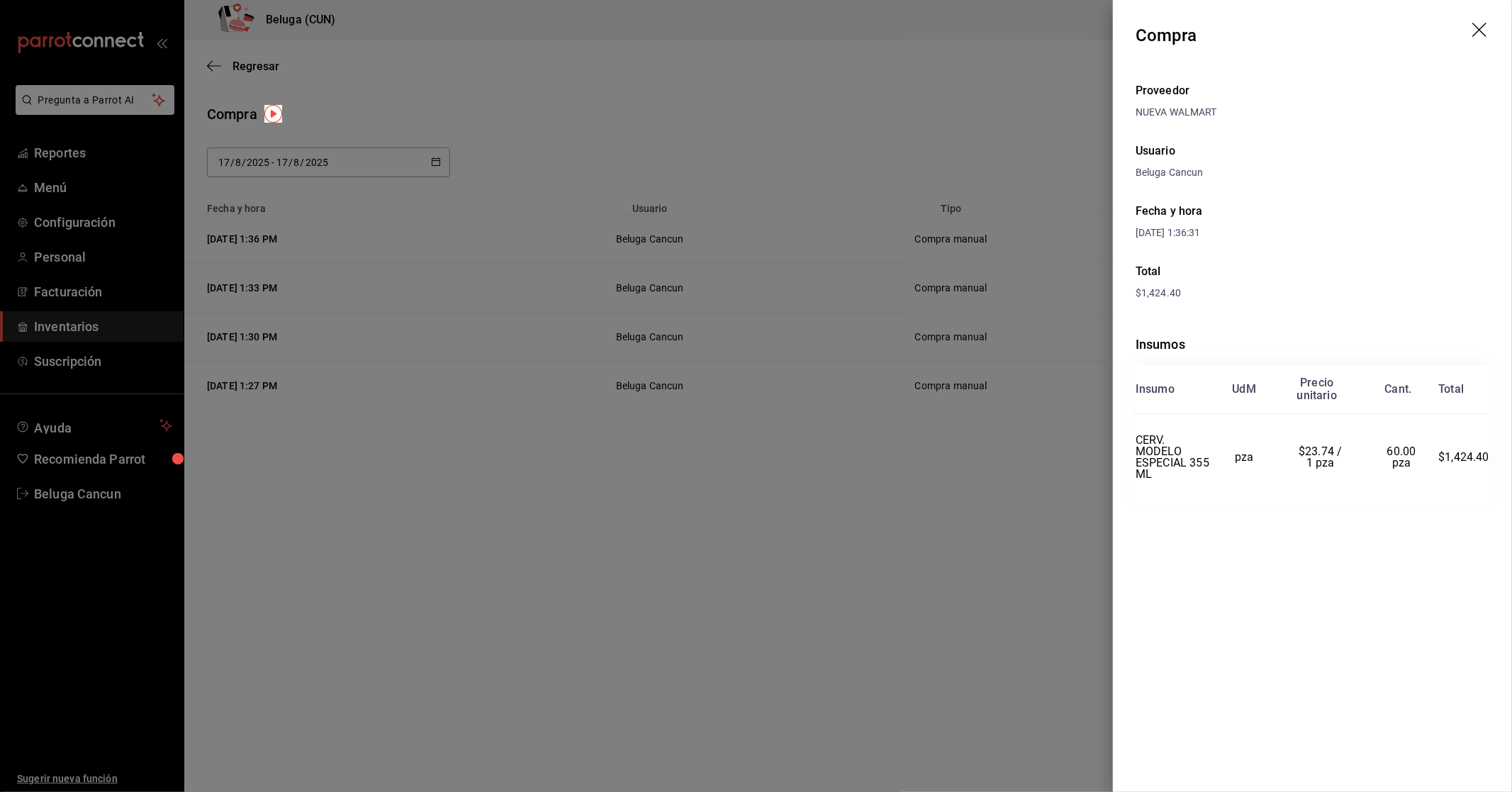
click at [847, 108] on div at bounding box center [756, 396] width 1512 height 792
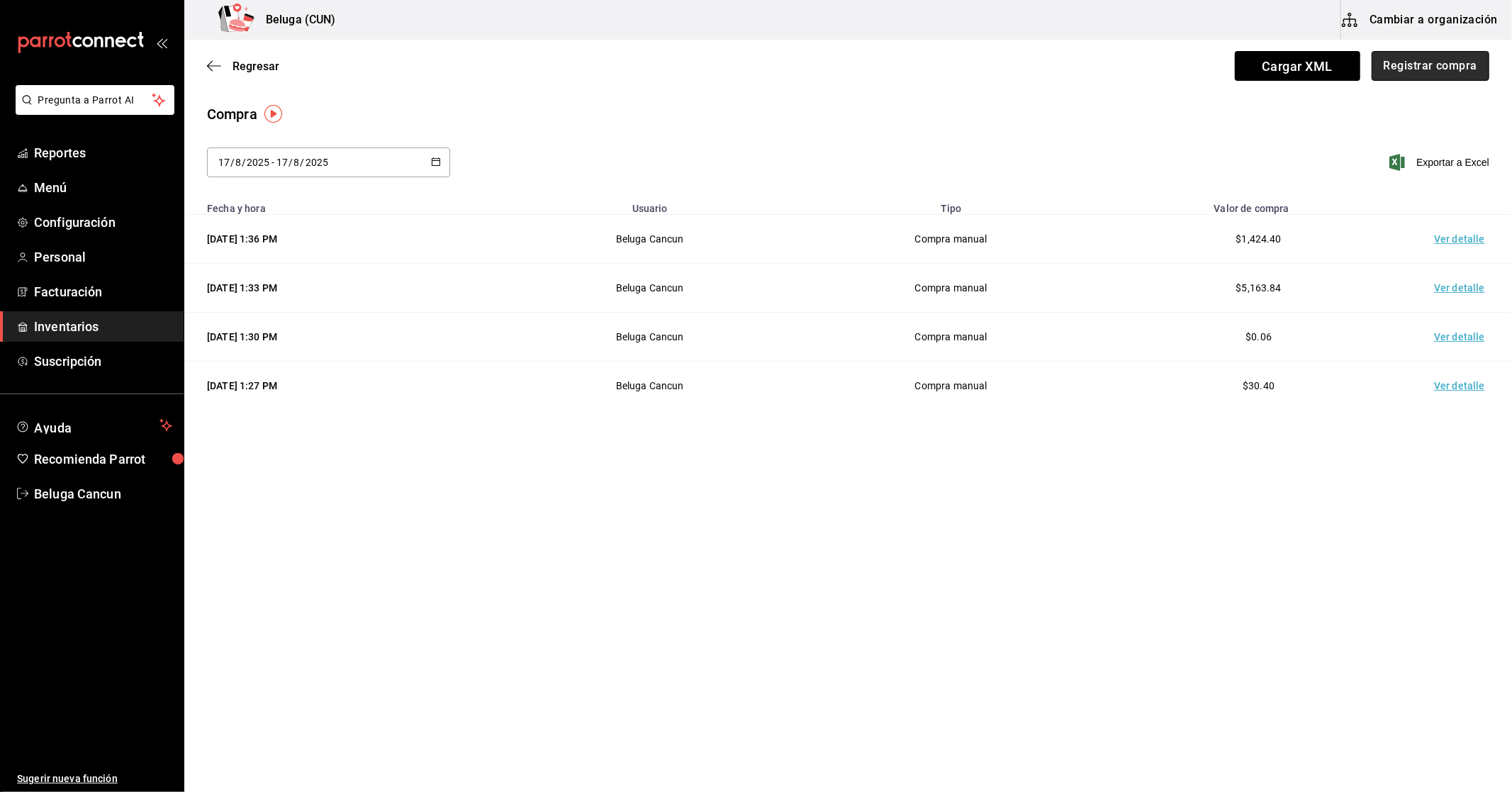
click at [1436, 72] on button "Registrar compra" at bounding box center [1430, 65] width 117 height 30
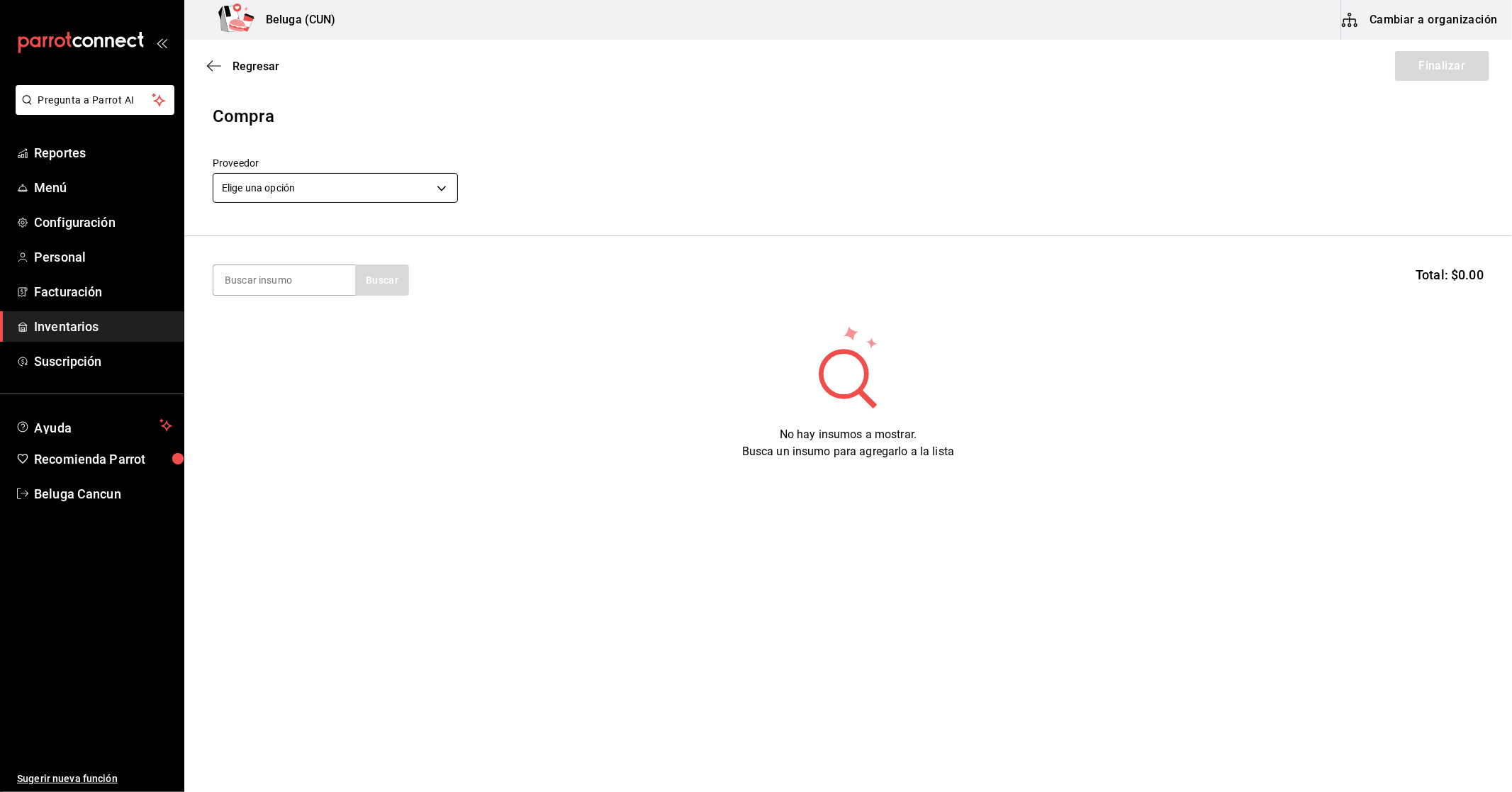
click at [296, 186] on body "Pregunta a Parrot AI Reportes Menú Configuración Personal Facturación Inventari…" at bounding box center [756, 355] width 1512 height 712
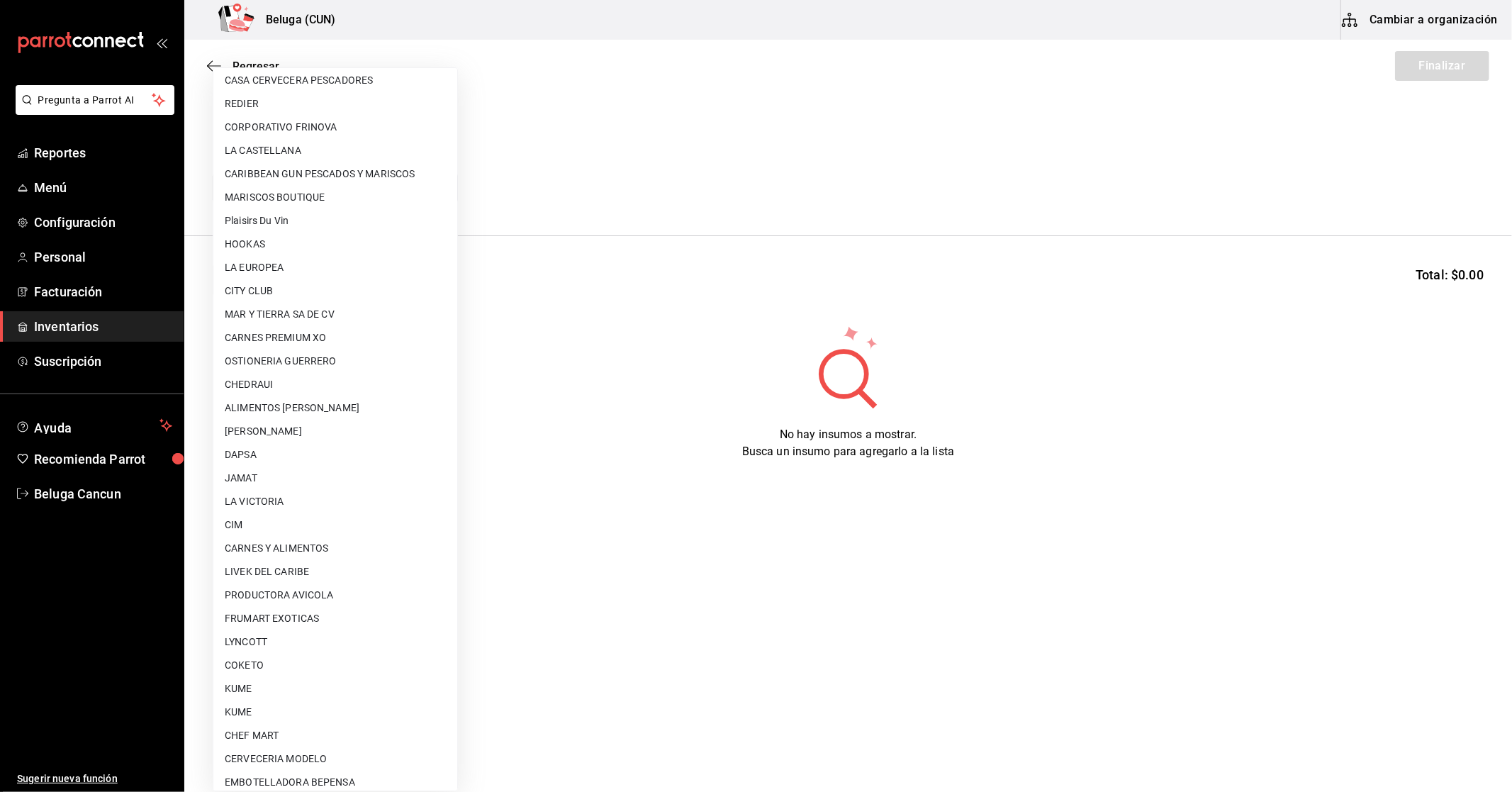
scroll to position [527, 0]
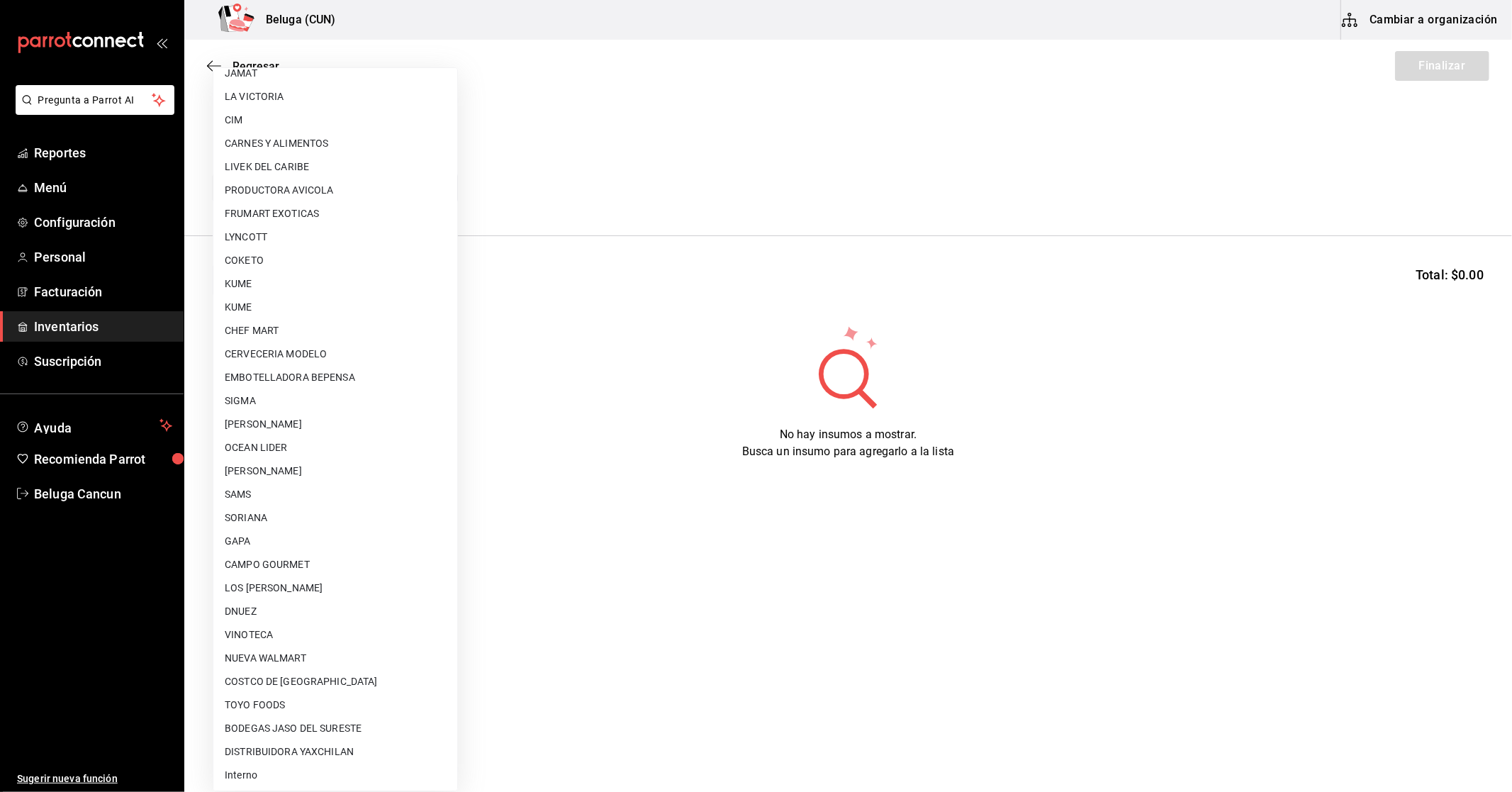
click at [326, 662] on li "NUEVA WALMART" at bounding box center [336, 658] width 244 height 23
type input "e780dfc1-f4e5-4f06-97fa-05fe2cb15ec1"
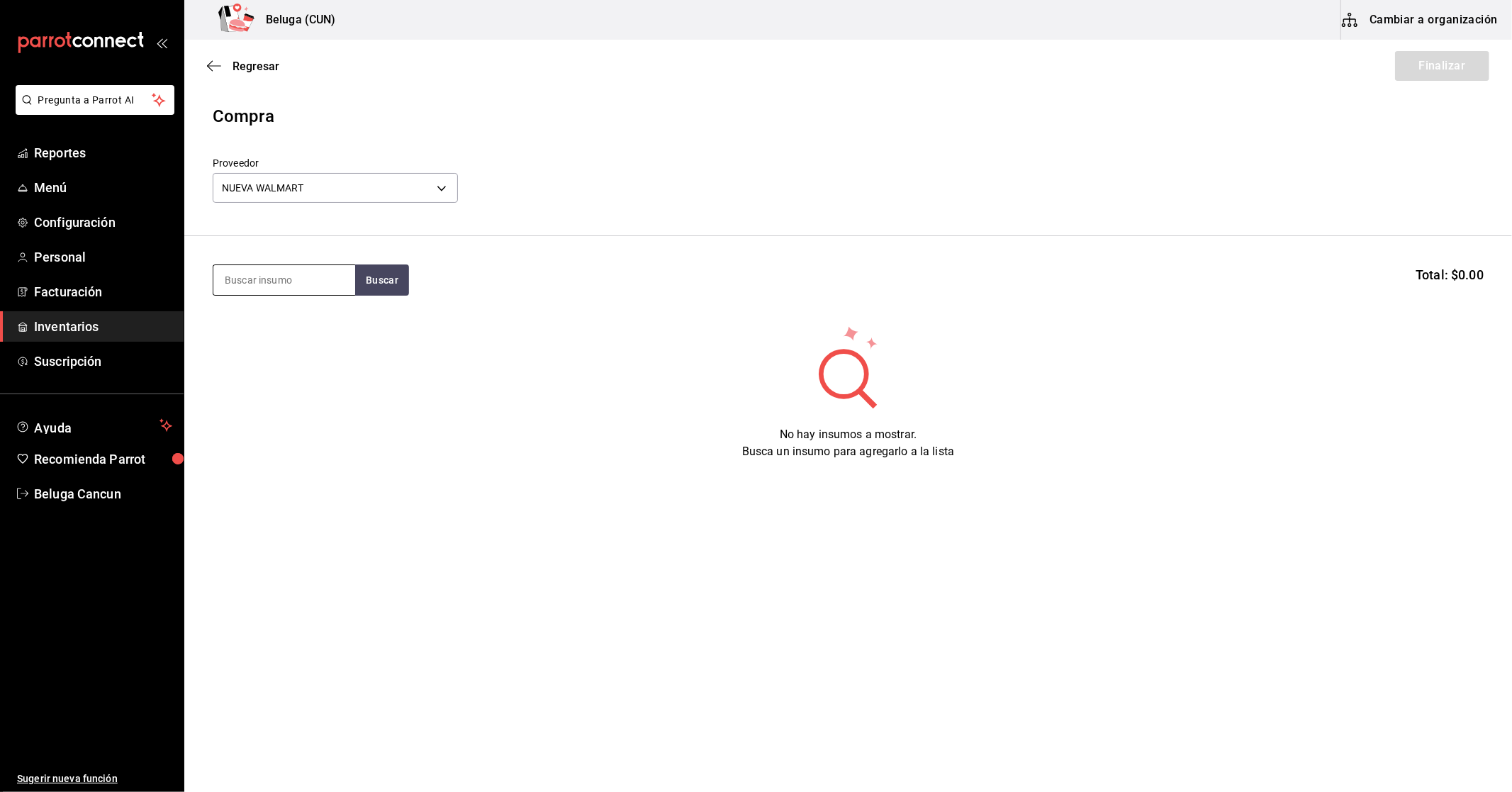
click at [288, 274] on input at bounding box center [284, 280] width 142 height 30
drag, startPoint x: 295, startPoint y: 278, endPoint x: 87, endPoint y: 281, distance: 208.0
click at [87, 281] on div "Pregunta a Parrot AI Reportes Menú Configuración Personal Facturación Inventari…" at bounding box center [756, 355] width 1512 height 712
type input "ULTRA"
click at [376, 278] on button "Buscar" at bounding box center [382, 280] width 54 height 31
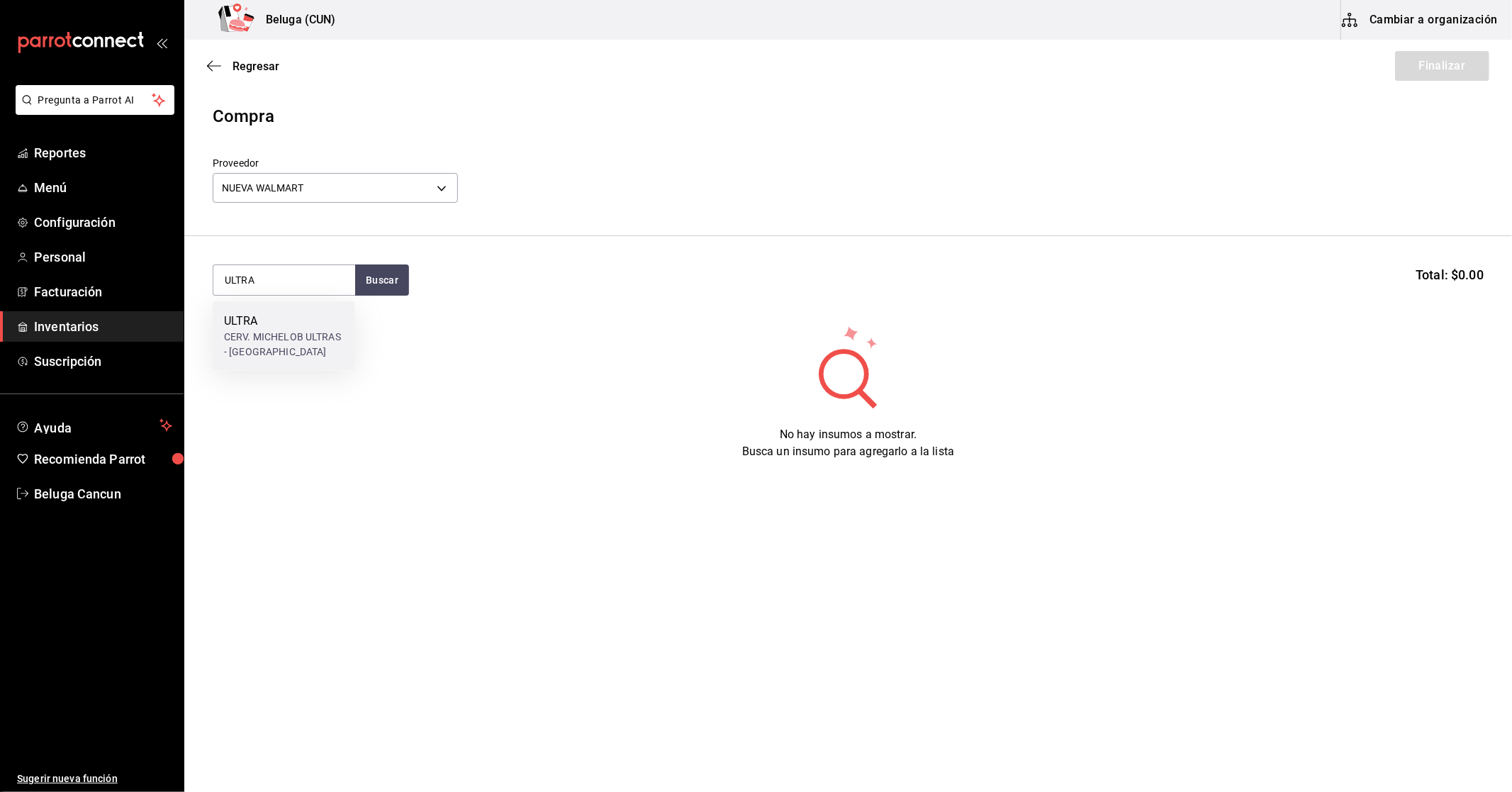
click at [285, 324] on div "ULTRA" at bounding box center [283, 321] width 119 height 17
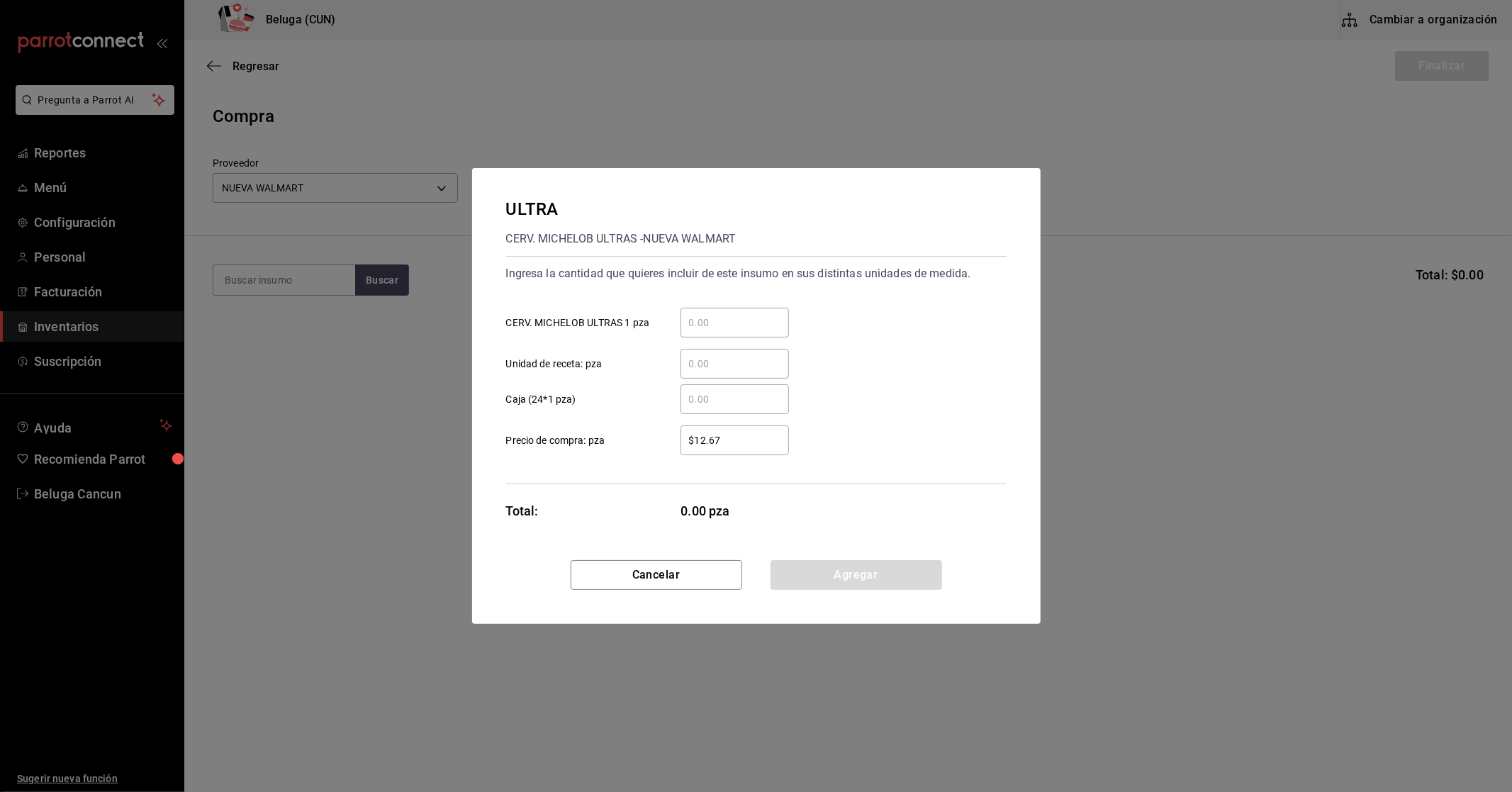
click at [726, 312] on div "​" at bounding box center [734, 322] width 108 height 30
click at [726, 314] on input "​ CERV. MICHELOB ULTRAS 1 pza" at bounding box center [734, 322] width 108 height 17
type input "72"
type input "$21.27"
click at [822, 570] on button "Agregar" at bounding box center [856, 574] width 171 height 30
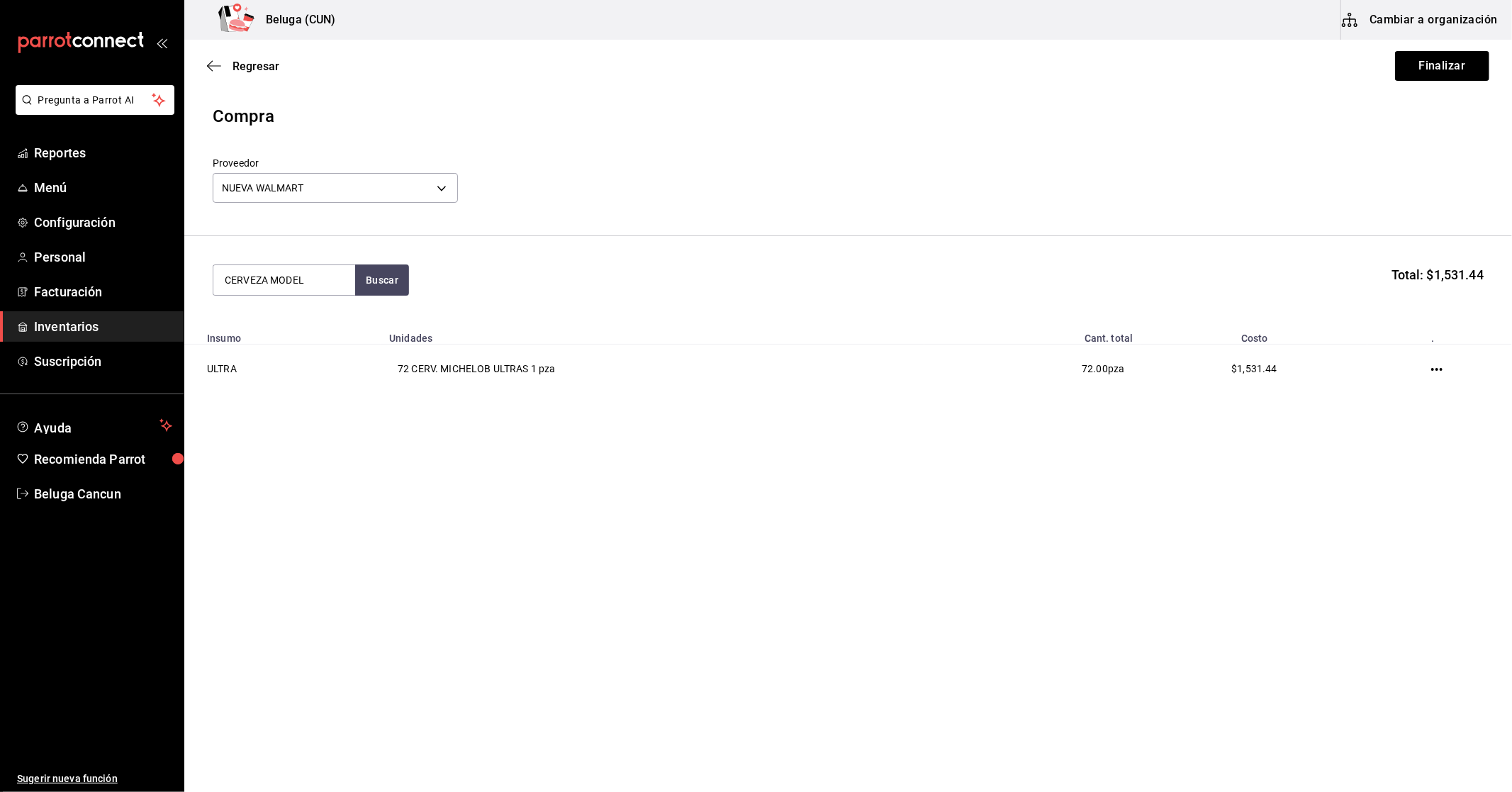
drag, startPoint x: 321, startPoint y: 267, endPoint x: 202, endPoint y: 265, distance: 119.0
click at [202, 265] on section "CERVEZA MODEL Buscar Total: $1,531.44" at bounding box center [848, 280] width 1328 height 88
type input "MODELO"
click at [244, 362] on div "CERV. MODELO ESPECIAL 355 ML - [GEOGRAPHIC_DATA]" at bounding box center [283, 368] width 119 height 45
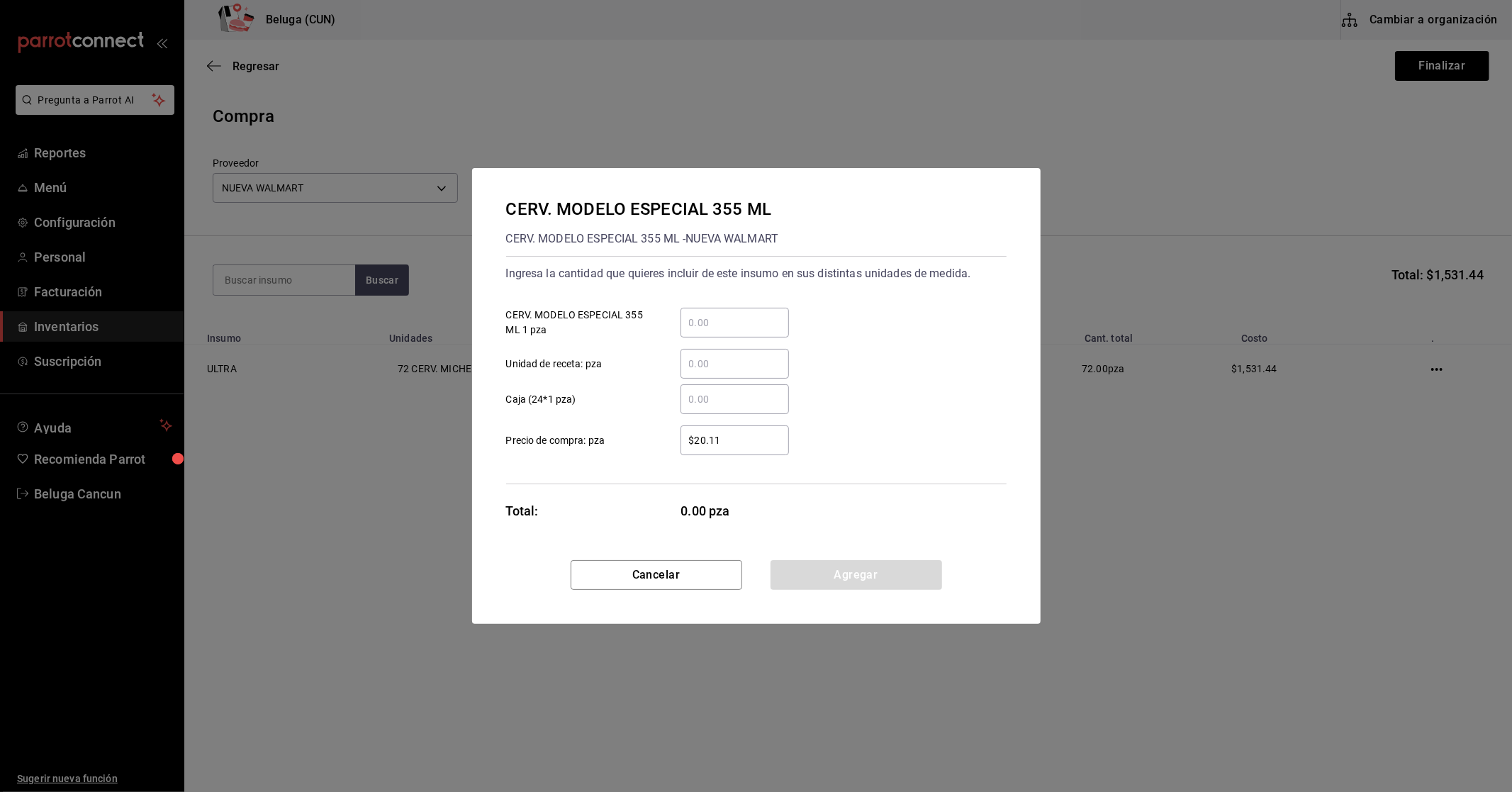
click at [730, 321] on input "​ CERV. MODELO ESPECIAL 355 ML 1 pza" at bounding box center [734, 322] width 108 height 17
type input "12"
type input "$24.29"
click at [882, 578] on button "Agregar" at bounding box center [856, 574] width 171 height 30
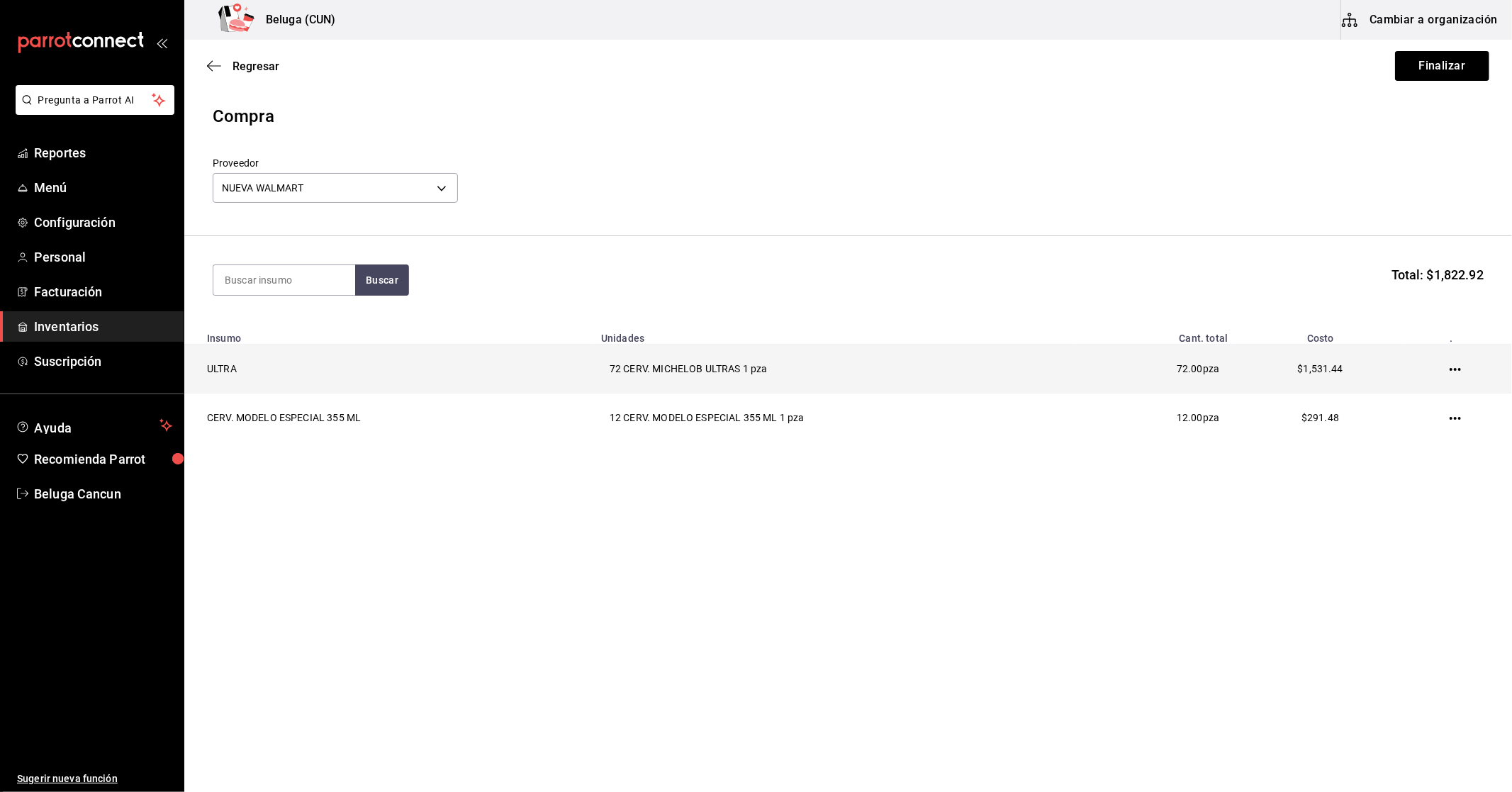
click at [1453, 364] on icon "button" at bounding box center [1455, 369] width 11 height 11
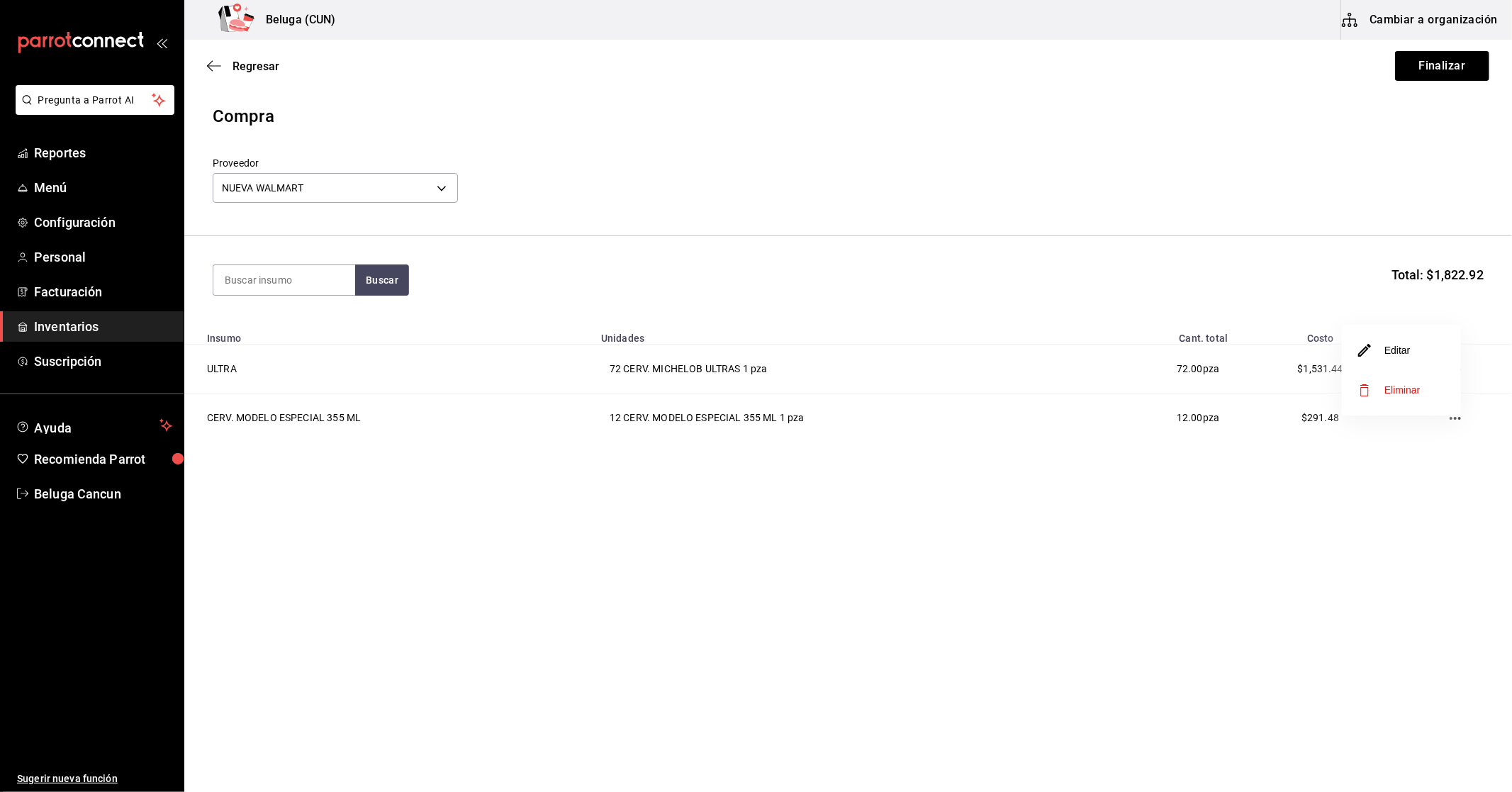
click at [1437, 350] on li "Editar" at bounding box center [1401, 350] width 119 height 39
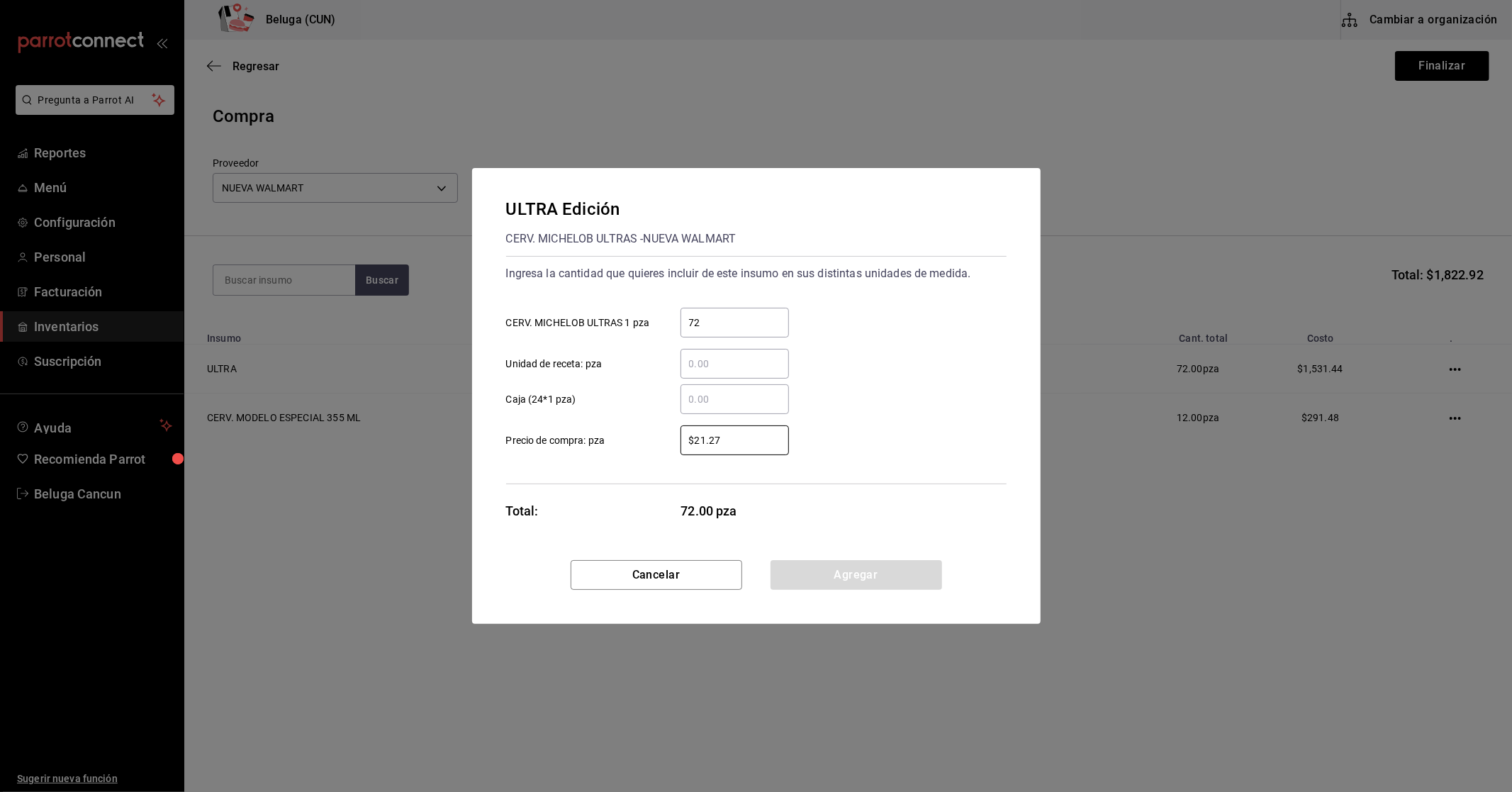
drag, startPoint x: 737, startPoint y: 434, endPoint x: 663, endPoint y: 438, distance: 74.1
click at [667, 436] on div "$21.27 ​" at bounding box center [723, 440] width 131 height 30
type input "$17.92"
click at [833, 578] on button "Agregar" at bounding box center [856, 574] width 171 height 30
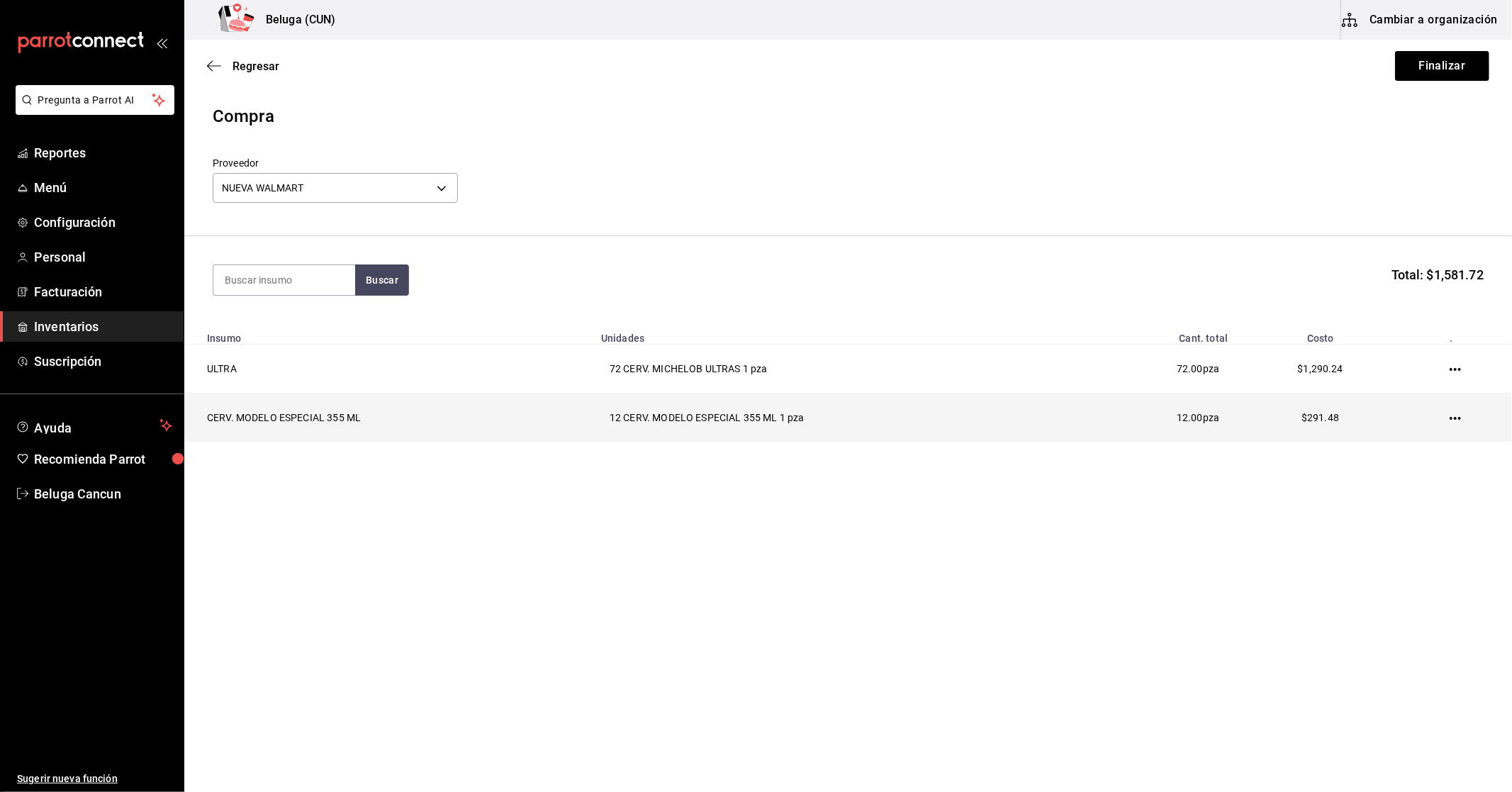
click at [1451, 421] on icon "button" at bounding box center [1455, 418] width 11 height 11
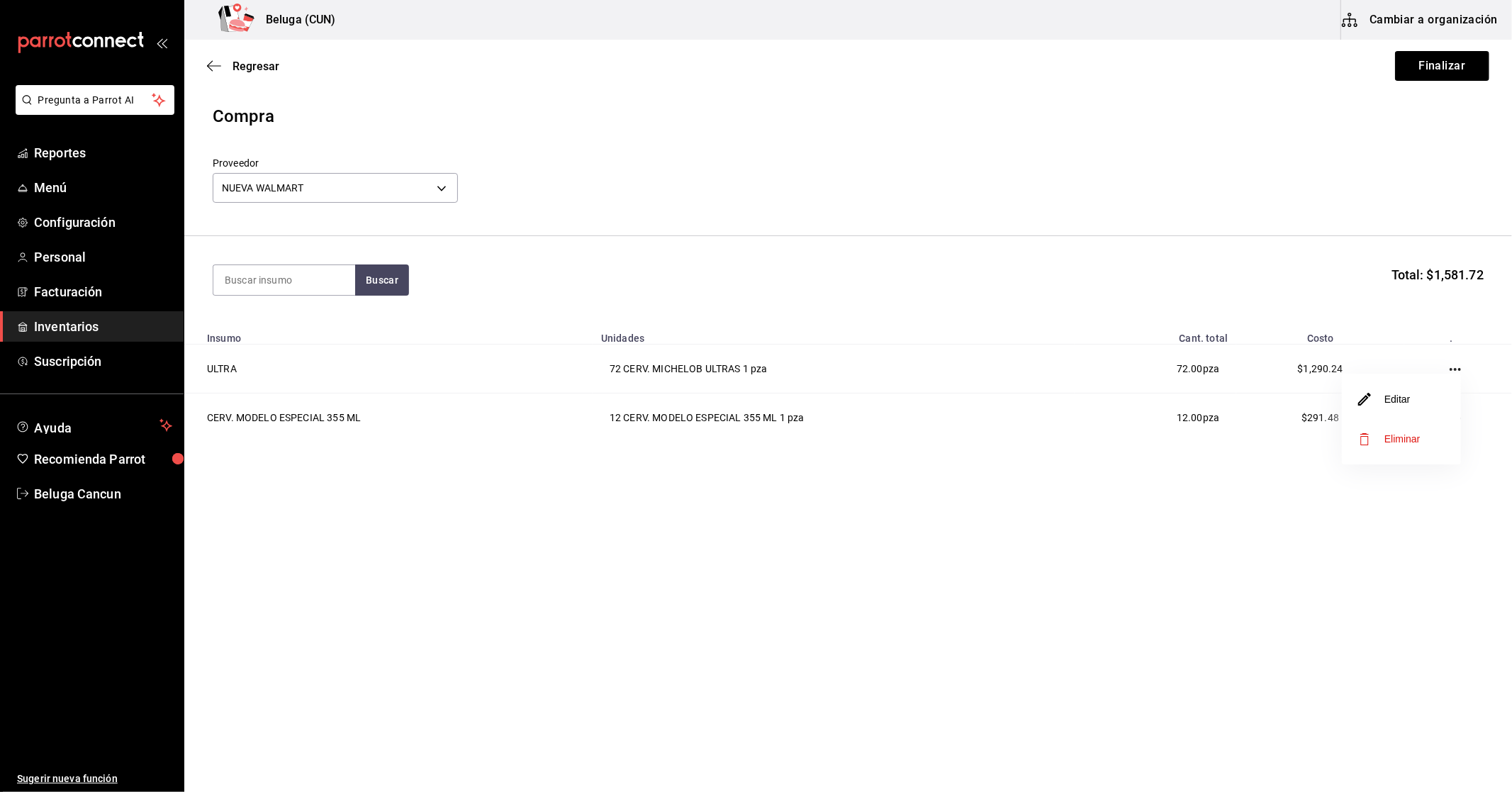
click at [1413, 402] on li "Editar" at bounding box center [1401, 399] width 119 height 39
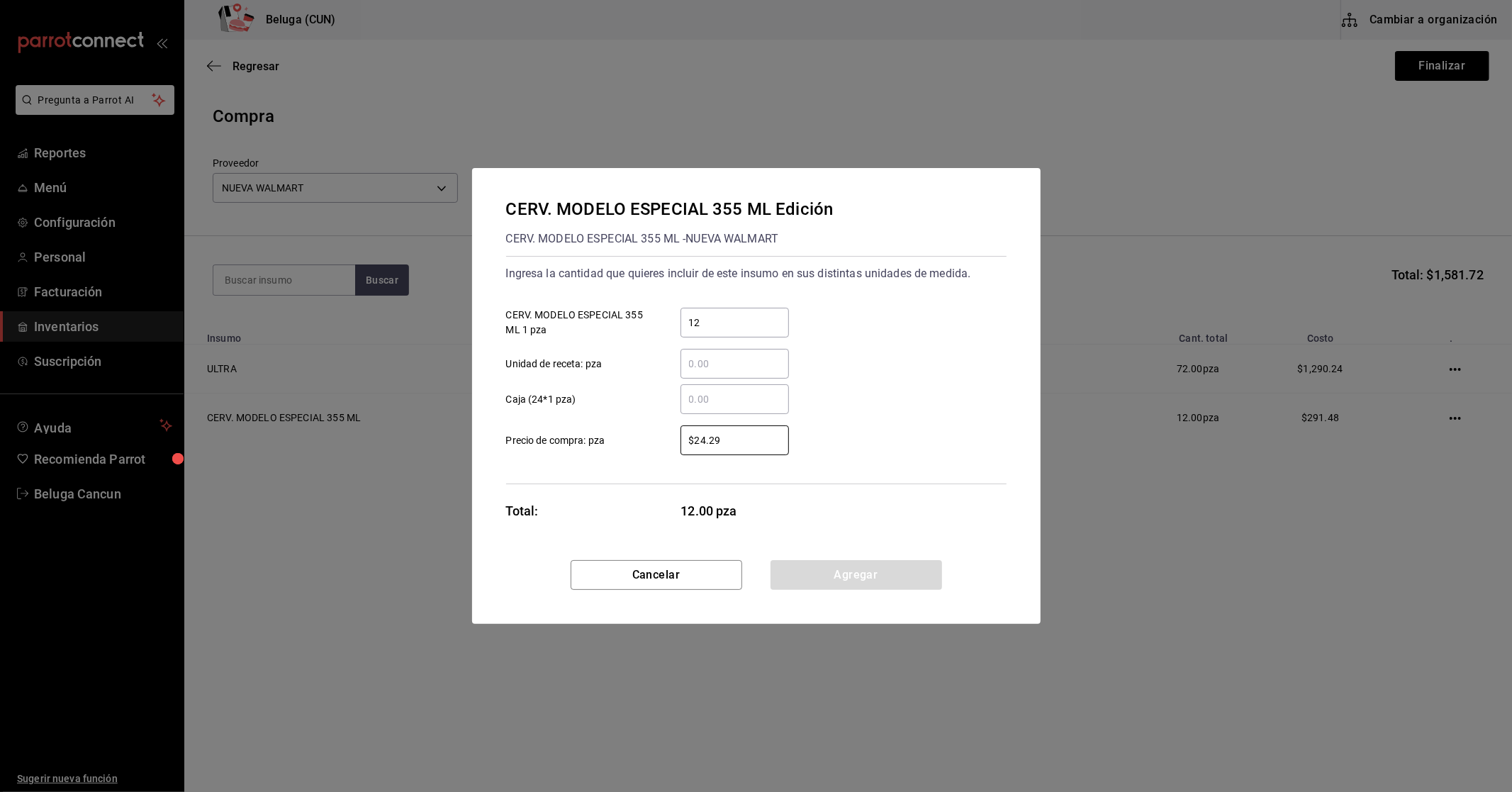
drag, startPoint x: 722, startPoint y: 440, endPoint x: 635, endPoint y: 421, distance: 89.1
click at [631, 425] on label "$24.29 ​ Precio de compra: pza" at bounding box center [647, 440] width 283 height 30
type input "$20.47"
click at [849, 582] on button "Agregar" at bounding box center [856, 574] width 171 height 30
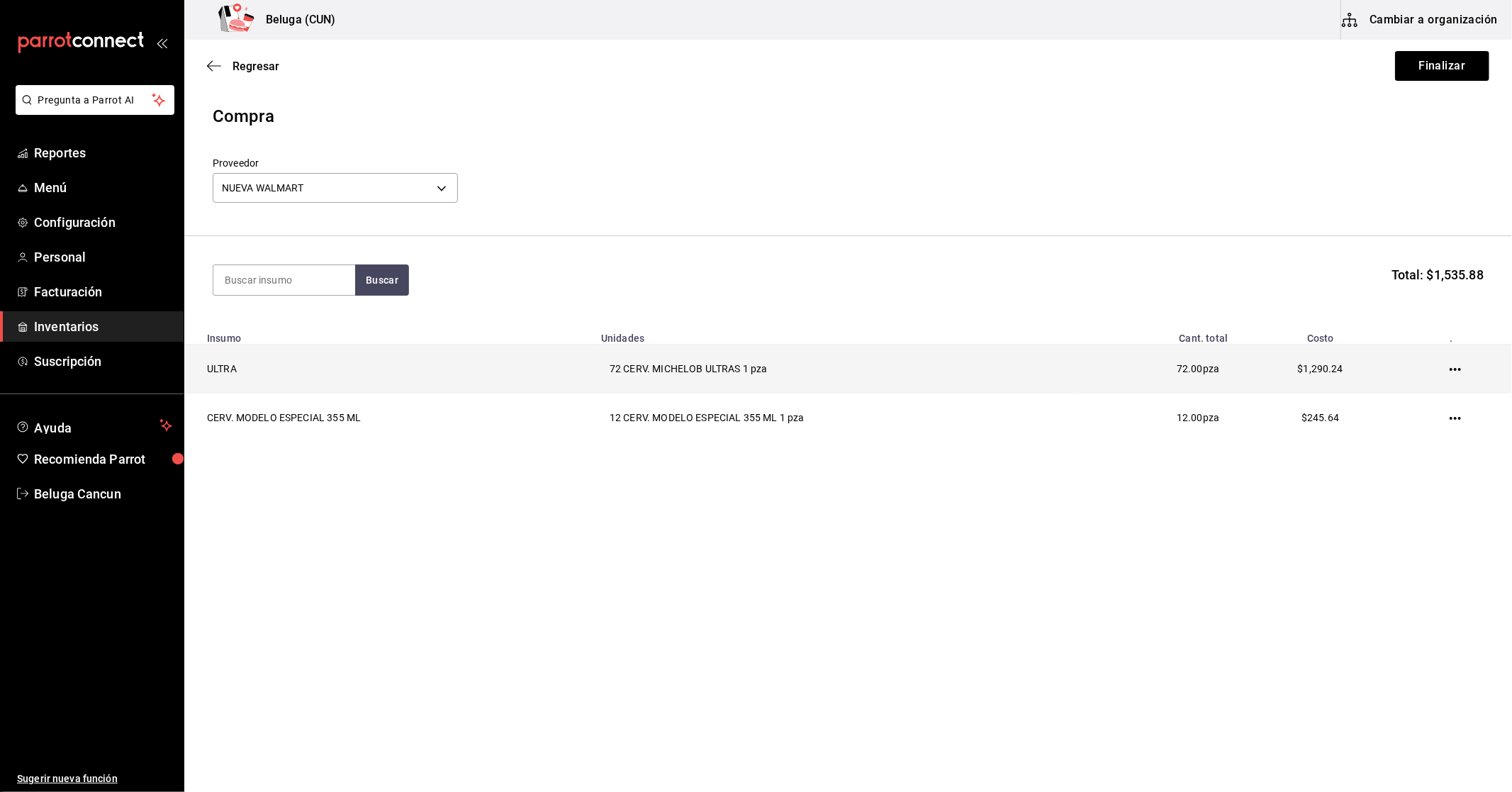
click at [1455, 365] on icon "button" at bounding box center [1455, 369] width 11 height 11
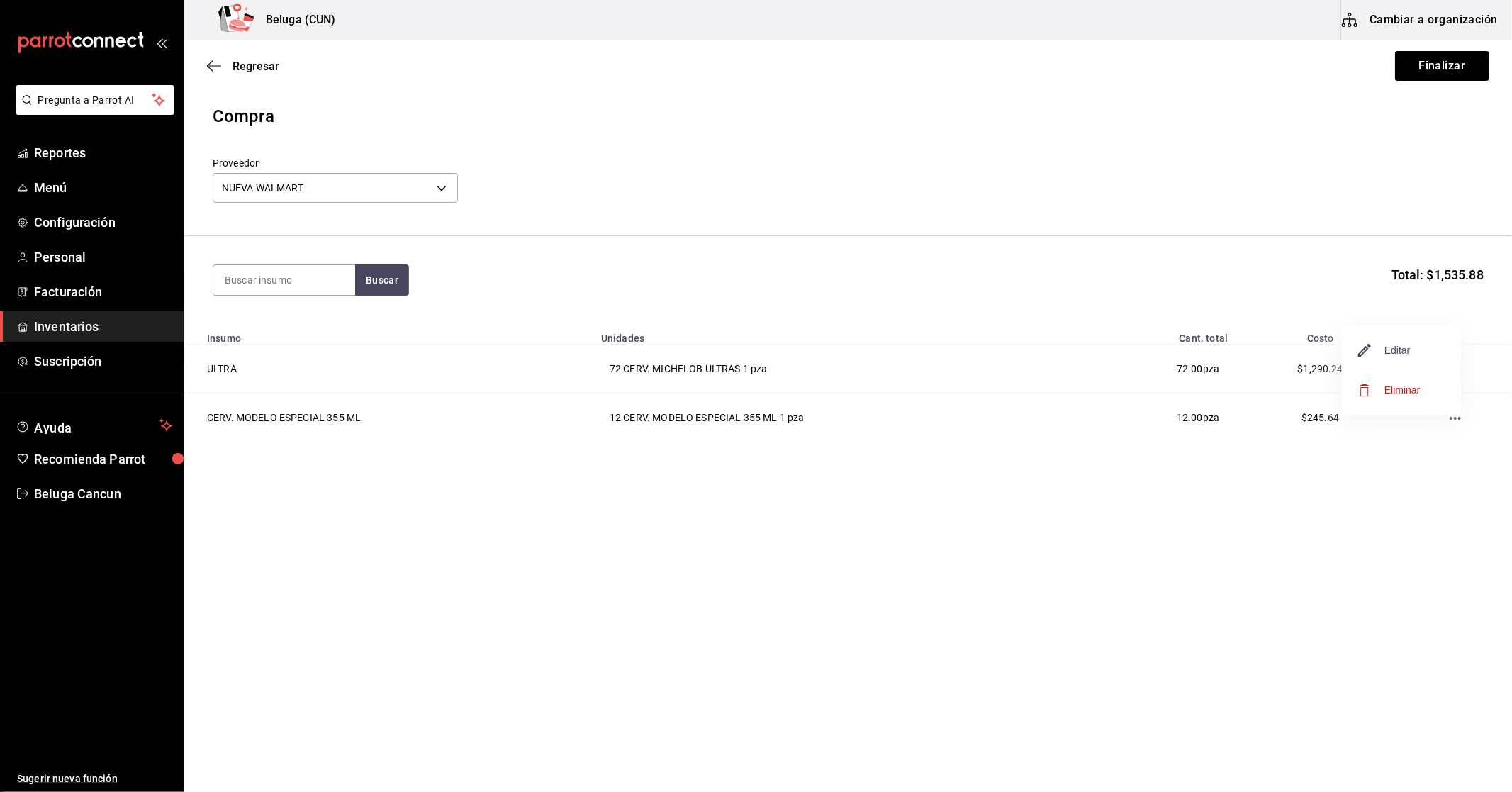
click at [1391, 352] on span "Editar" at bounding box center [1385, 350] width 52 height 17
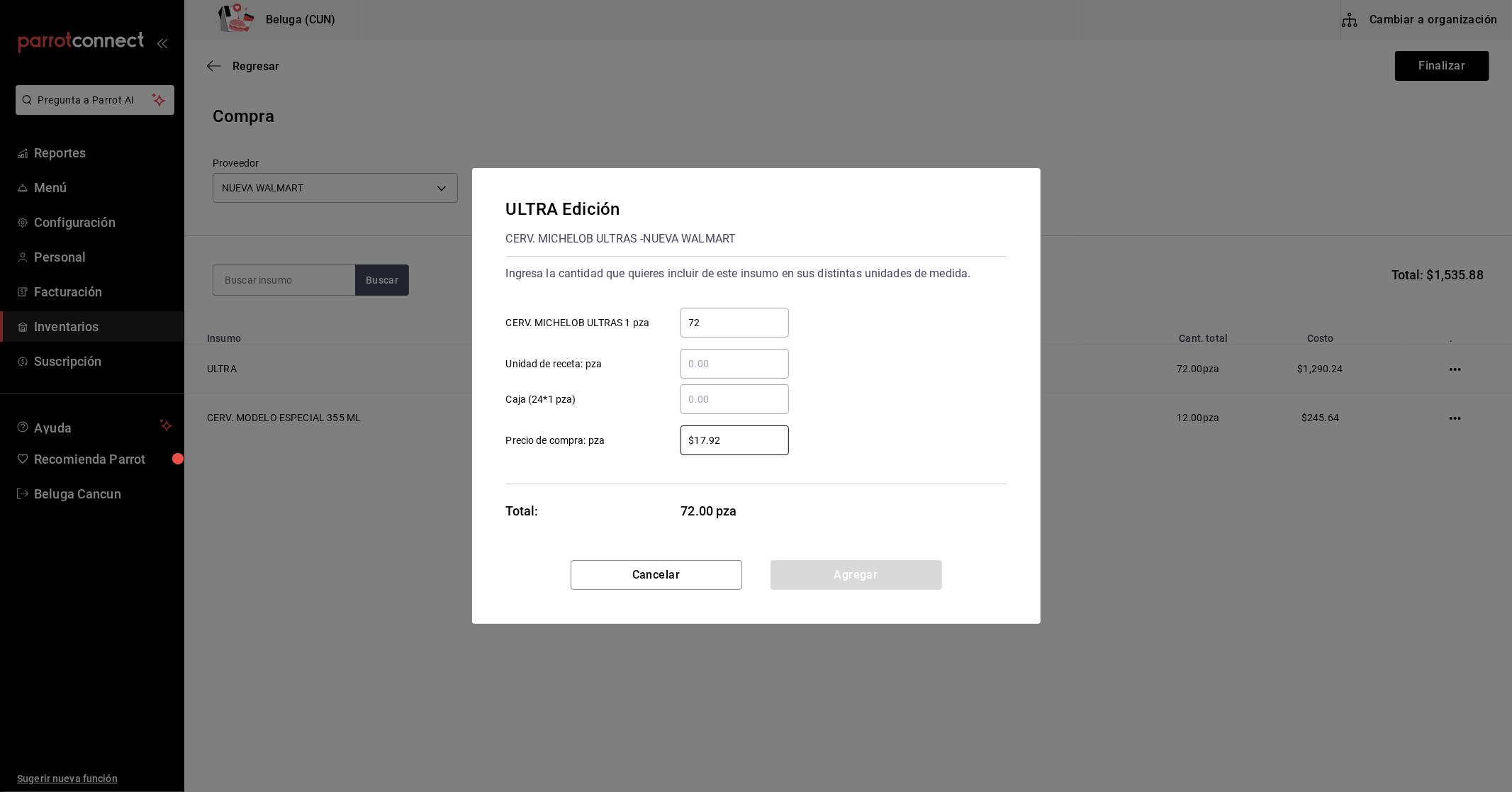
drag, startPoint x: 724, startPoint y: 438, endPoint x: 650, endPoint y: 434, distance: 74.1
click at [650, 434] on label "$17.92 ​ Precio de compra: pza" at bounding box center [647, 440] width 283 height 30
type input "$20.79"
click at [872, 572] on button "Agregar" at bounding box center [856, 574] width 171 height 30
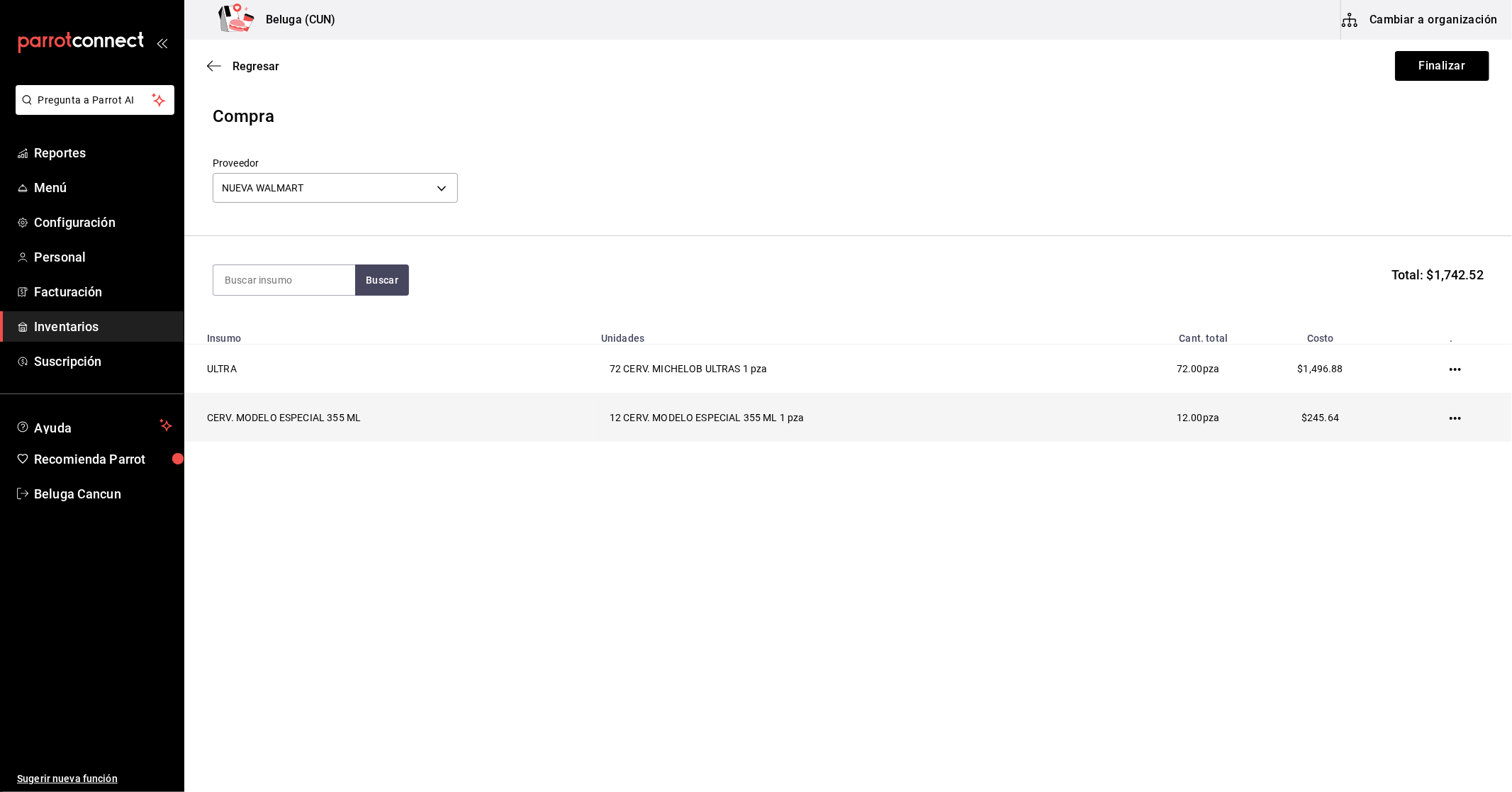
click at [1450, 416] on icon "button" at bounding box center [1455, 418] width 11 height 11
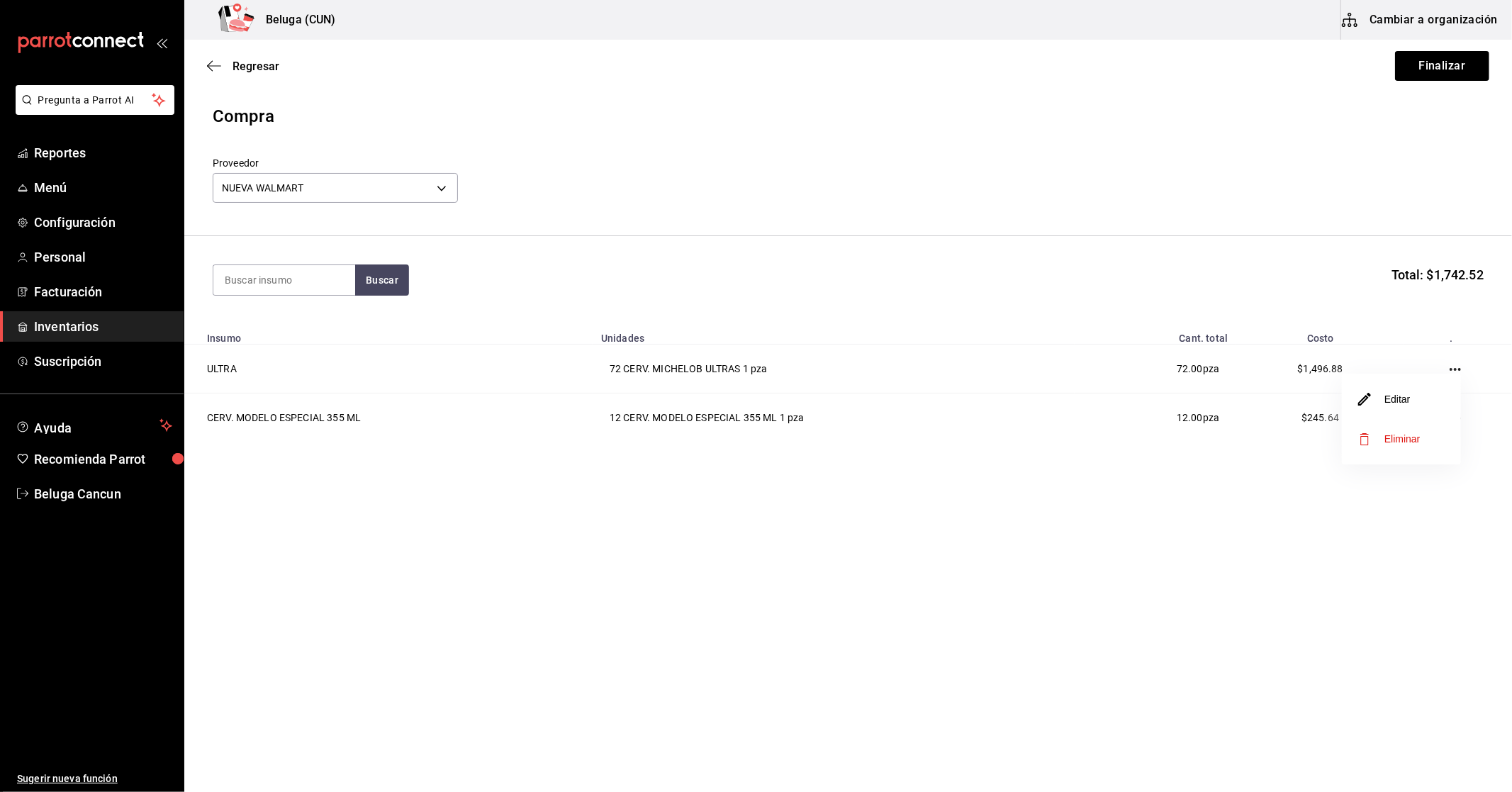
click at [1419, 392] on li "Editar" at bounding box center [1401, 399] width 119 height 39
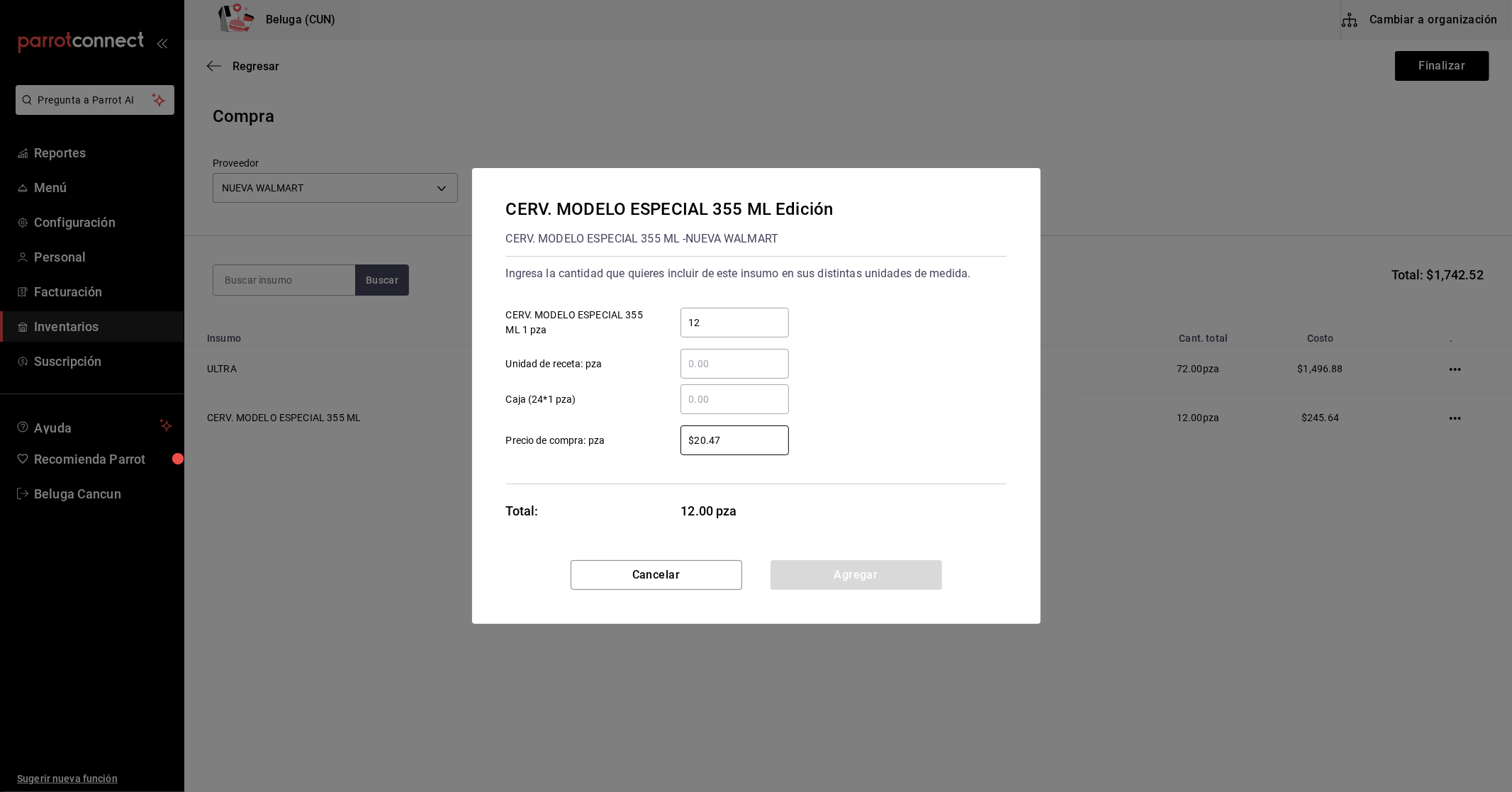
drag, startPoint x: 747, startPoint y: 446, endPoint x: 641, endPoint y: 438, distance: 106.3
click at [641, 438] on label "$20.47 ​ Precio de compra: pza" at bounding box center [647, 440] width 283 height 30
type input "$23.75"
click at [903, 582] on button "Agregar" at bounding box center [856, 574] width 171 height 30
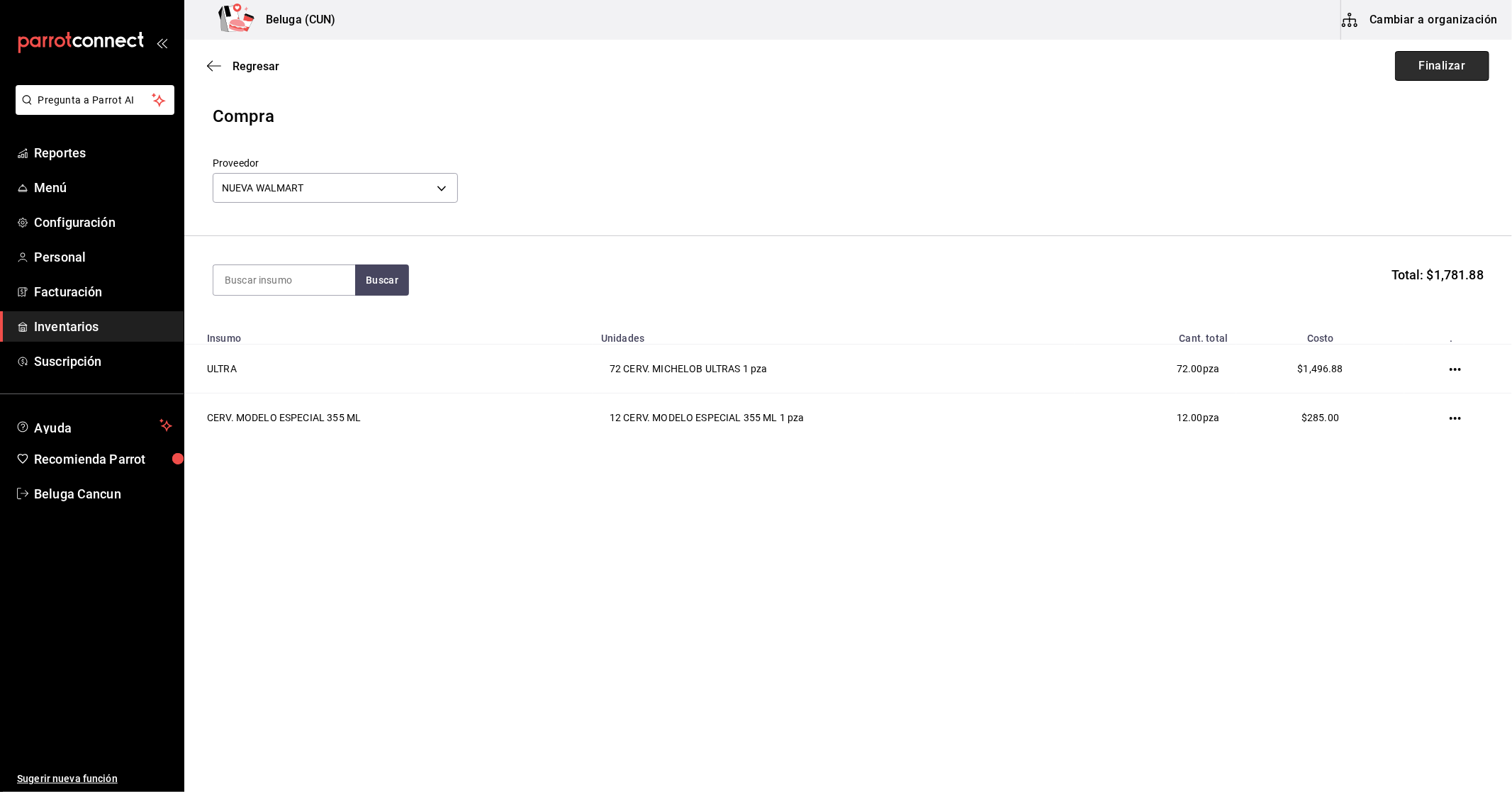
click at [1463, 74] on button "Finalizar" at bounding box center [1442, 65] width 94 height 30
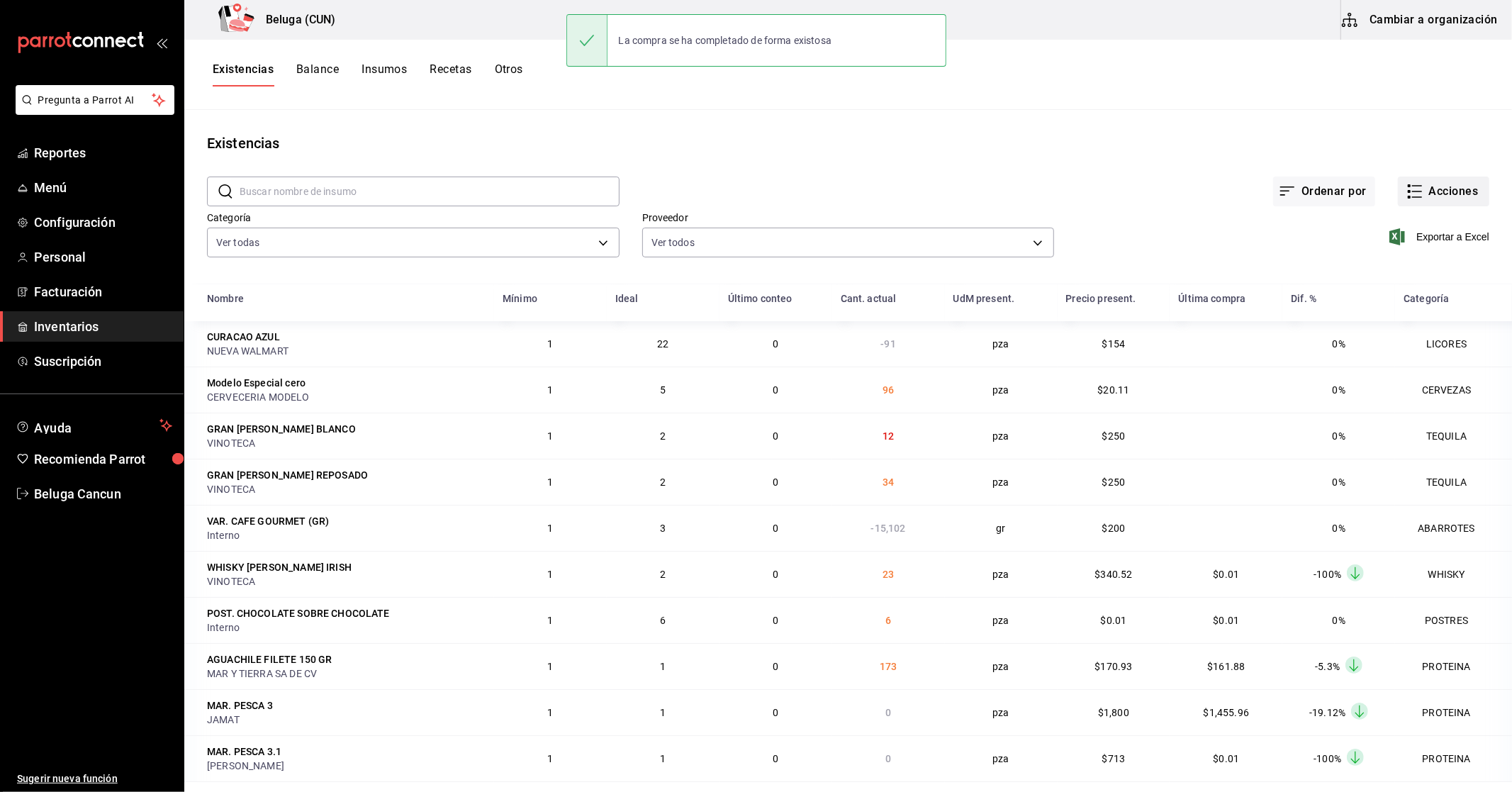
click at [1467, 188] on button "Acciones" at bounding box center [1443, 191] width 92 height 30
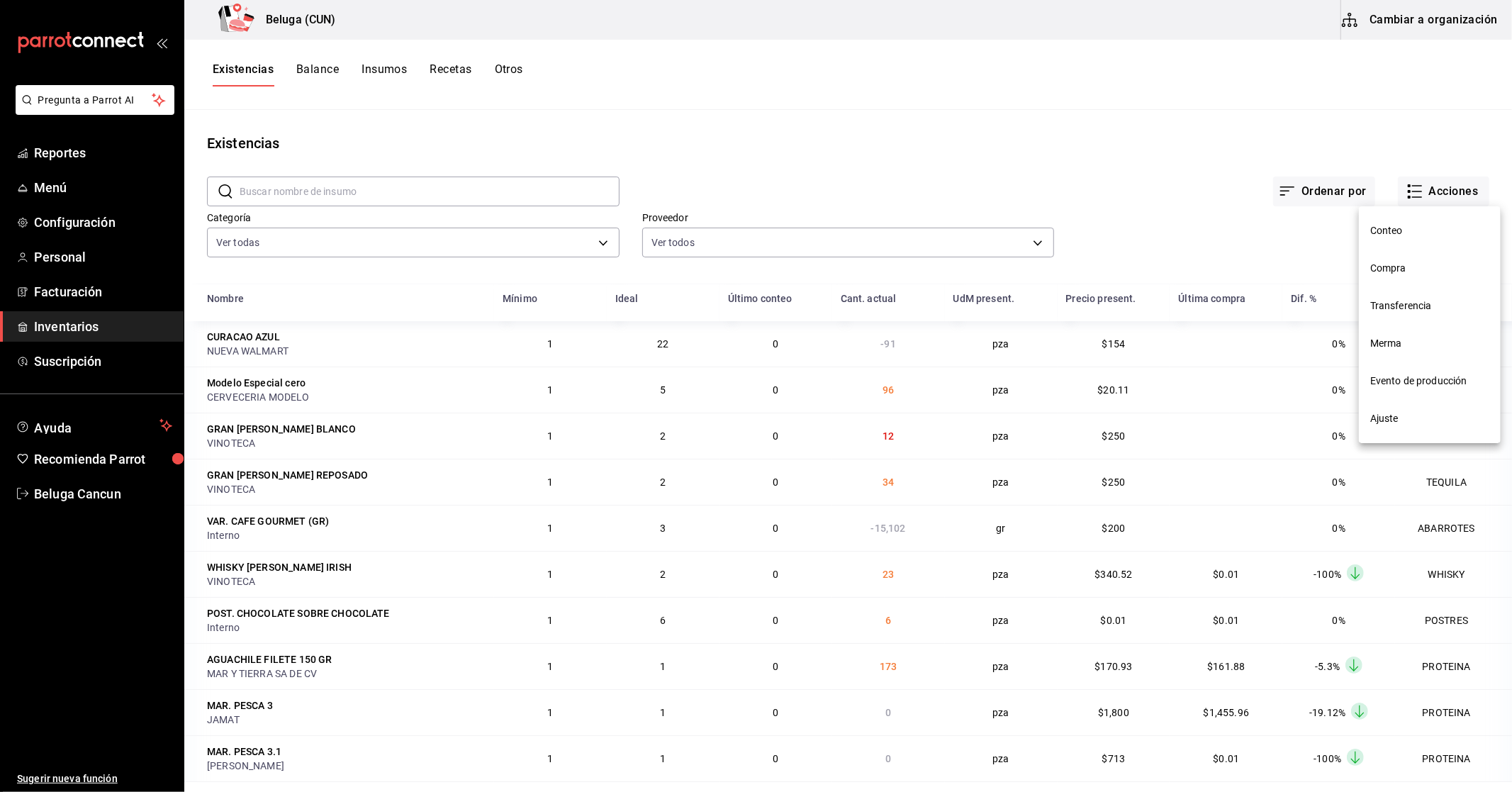
click at [1422, 258] on li "Compra" at bounding box center [1429, 268] width 142 height 38
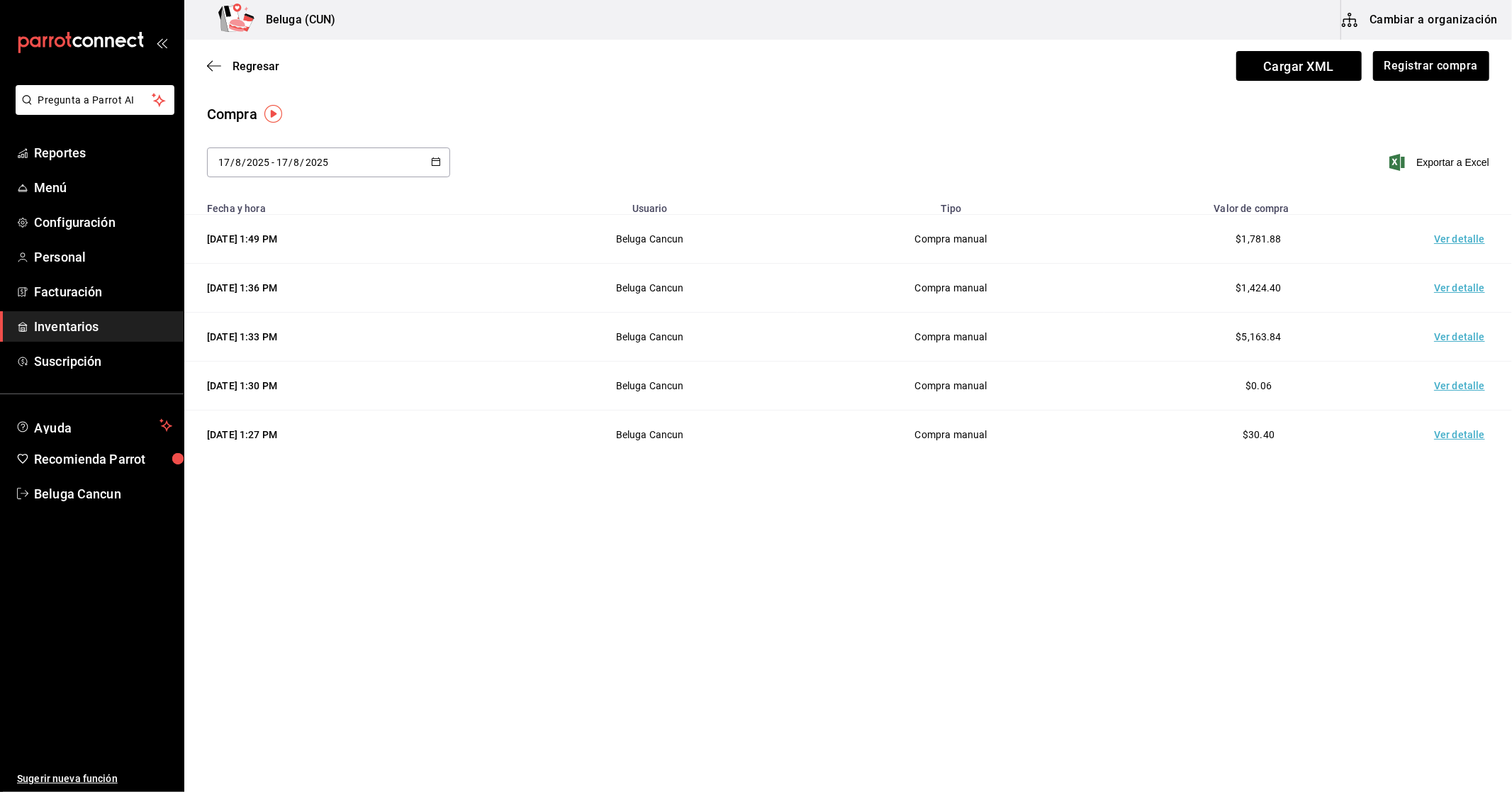
click at [1441, 238] on td "Ver detalle" at bounding box center [1462, 239] width 99 height 49
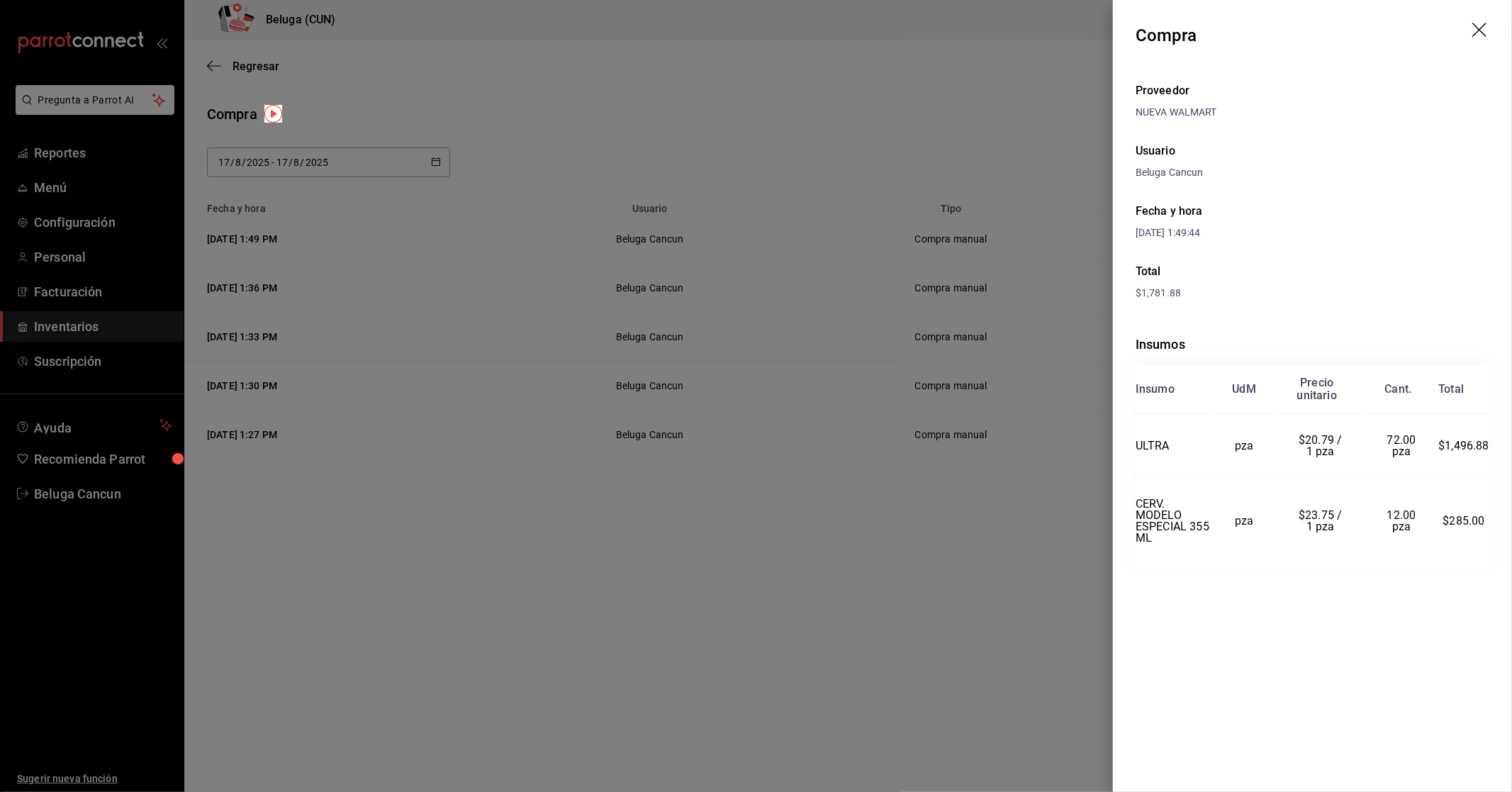
click at [912, 499] on div at bounding box center [756, 396] width 1512 height 792
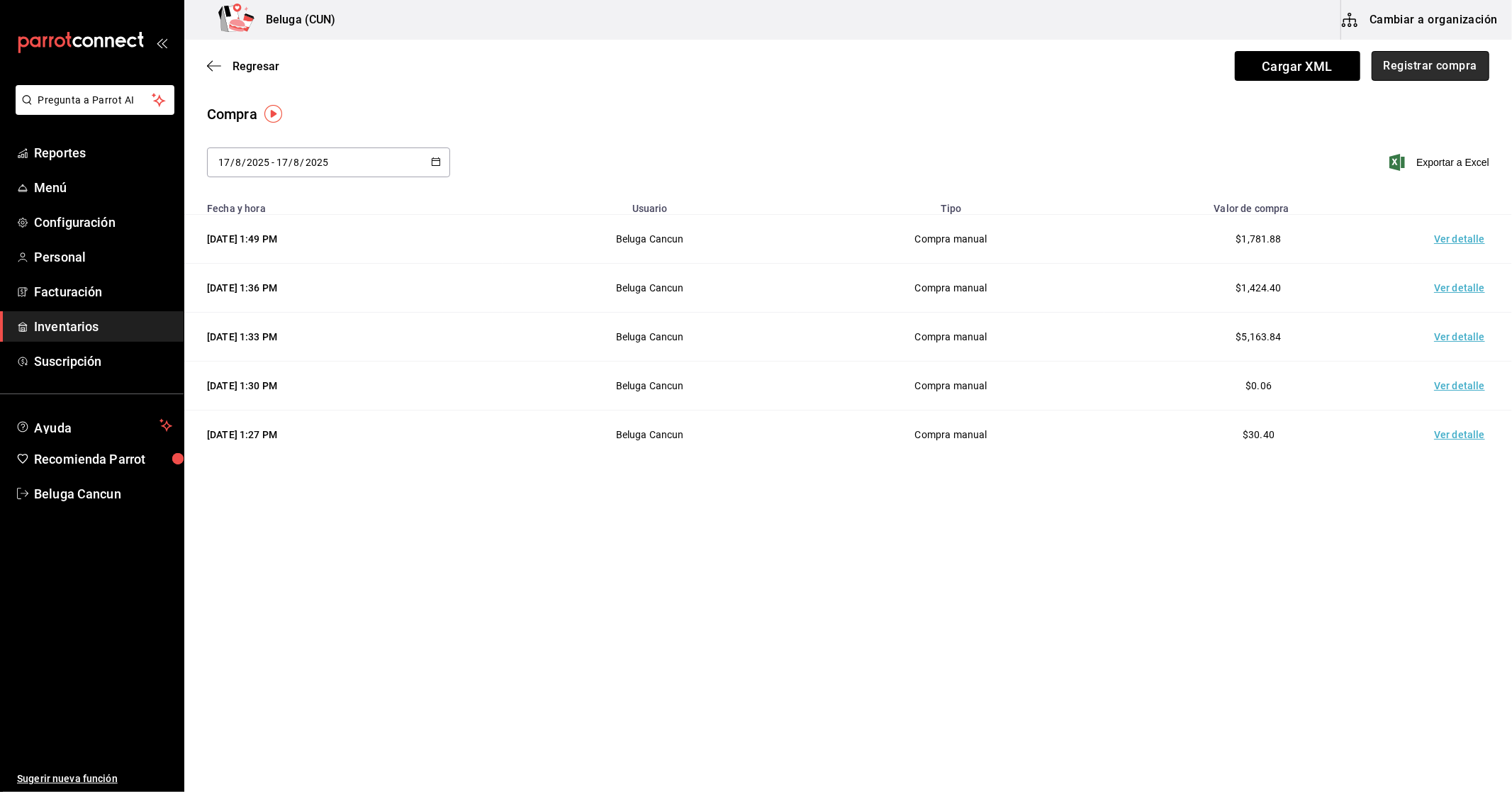
click at [1420, 61] on button "Registrar compra" at bounding box center [1430, 65] width 117 height 30
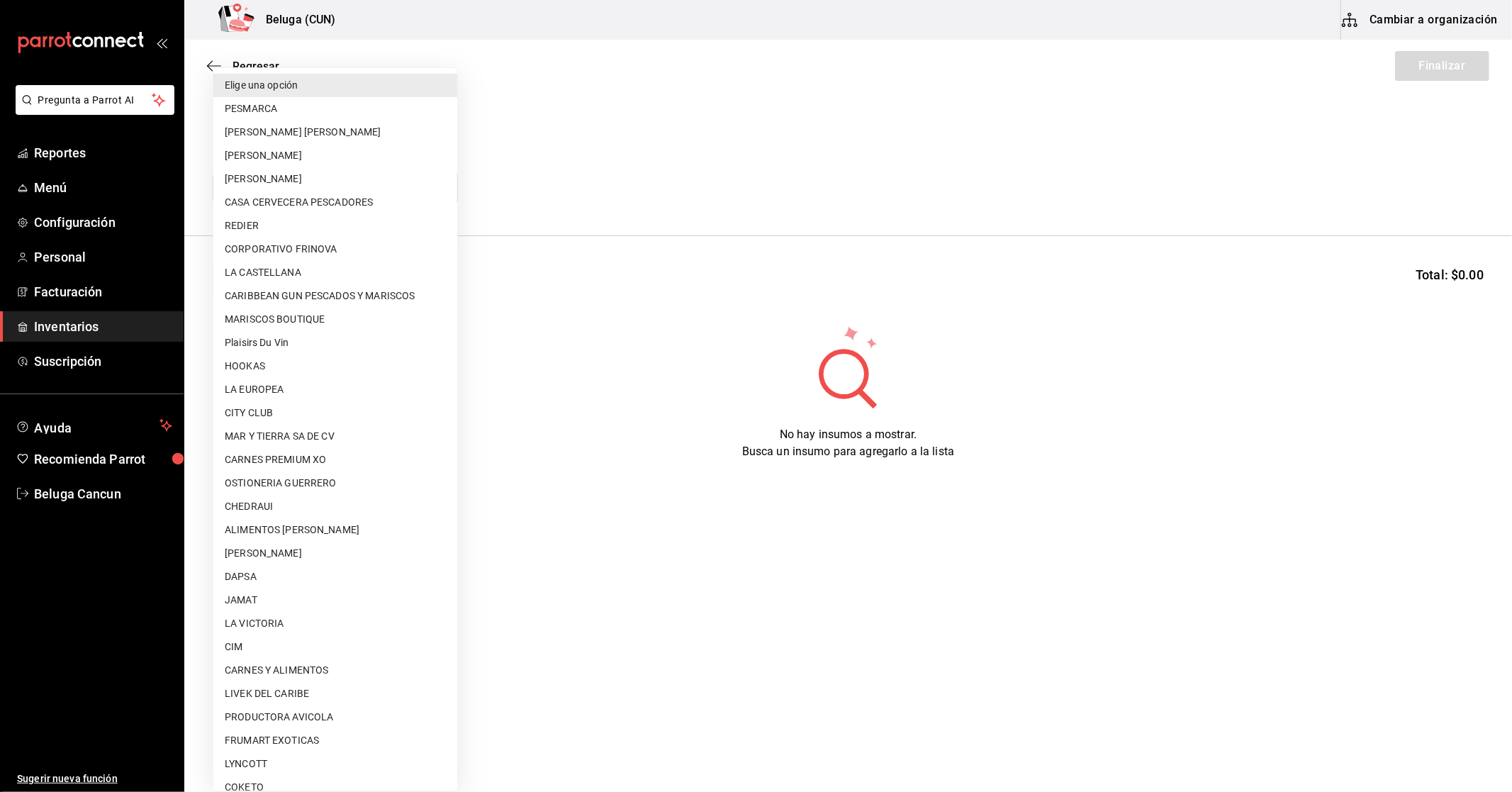
click at [258, 187] on body "Pregunta a Parrot AI Reportes Menú Configuración Personal Facturación Inventari…" at bounding box center [756, 355] width 1512 height 712
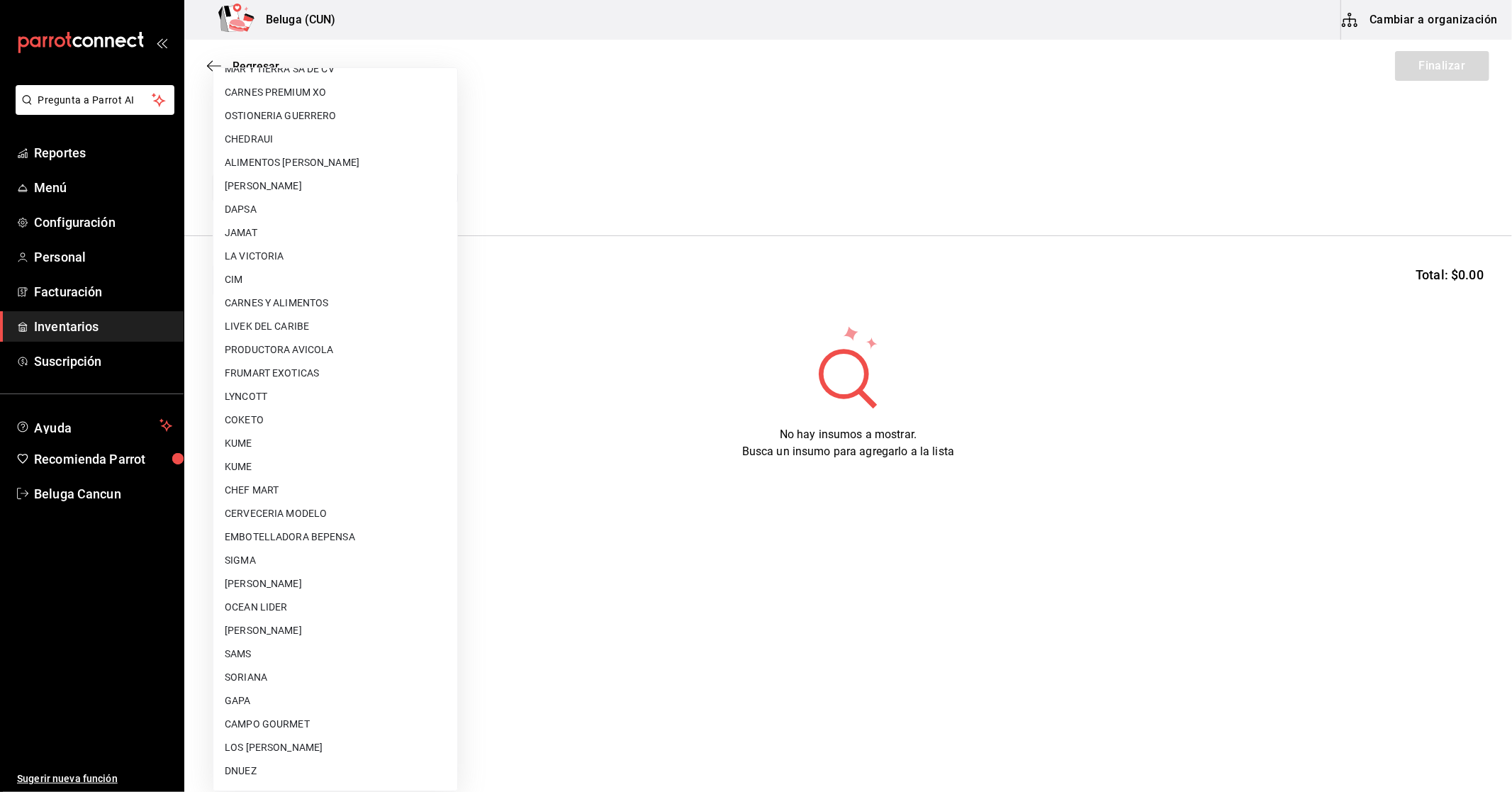
scroll to position [527, 0]
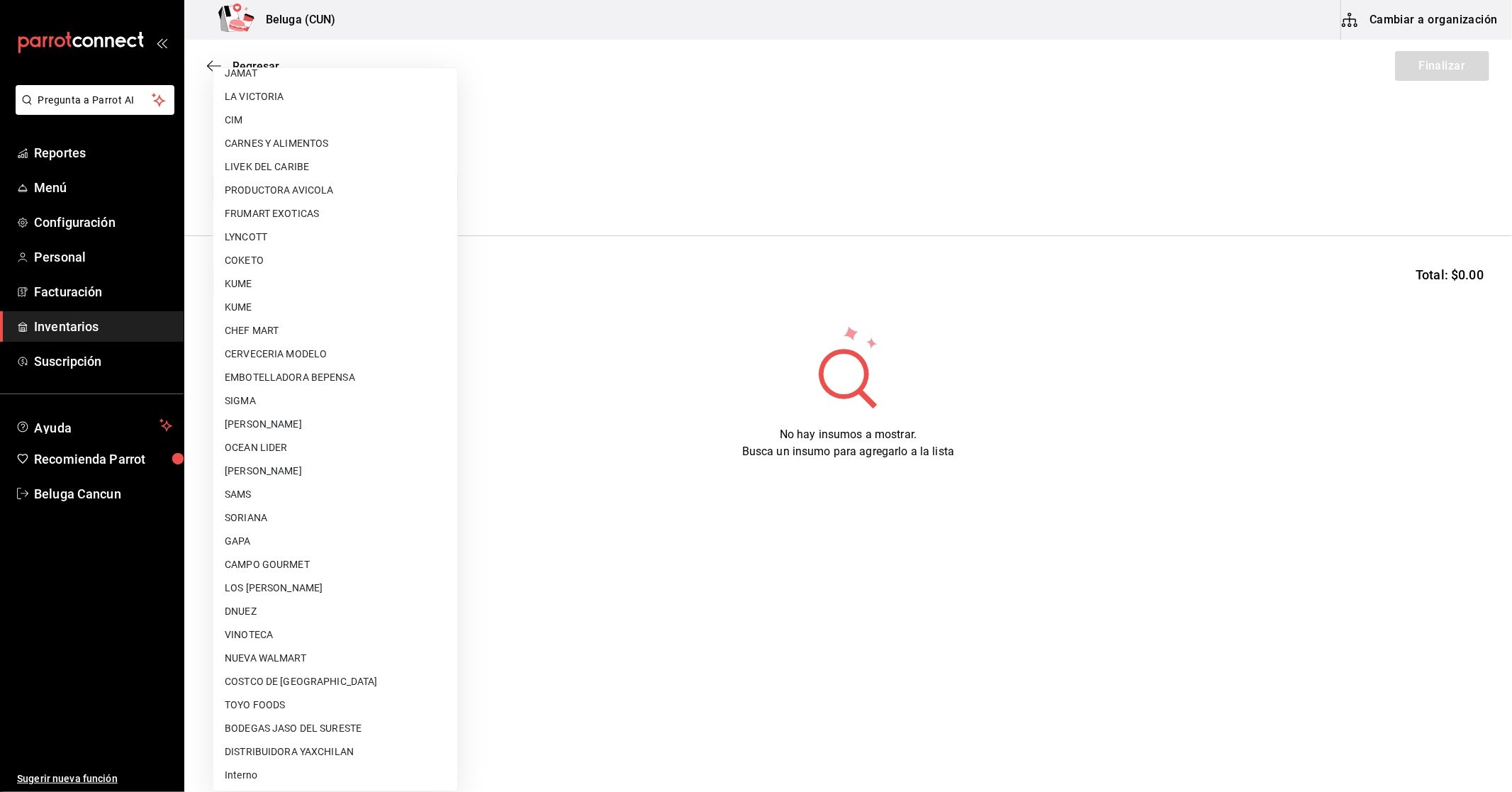
click at [274, 652] on li "NUEVA WALMART" at bounding box center [336, 658] width 244 height 23
type input "e780dfc1-f4e5-4f06-97fa-05fe2cb15ec1"
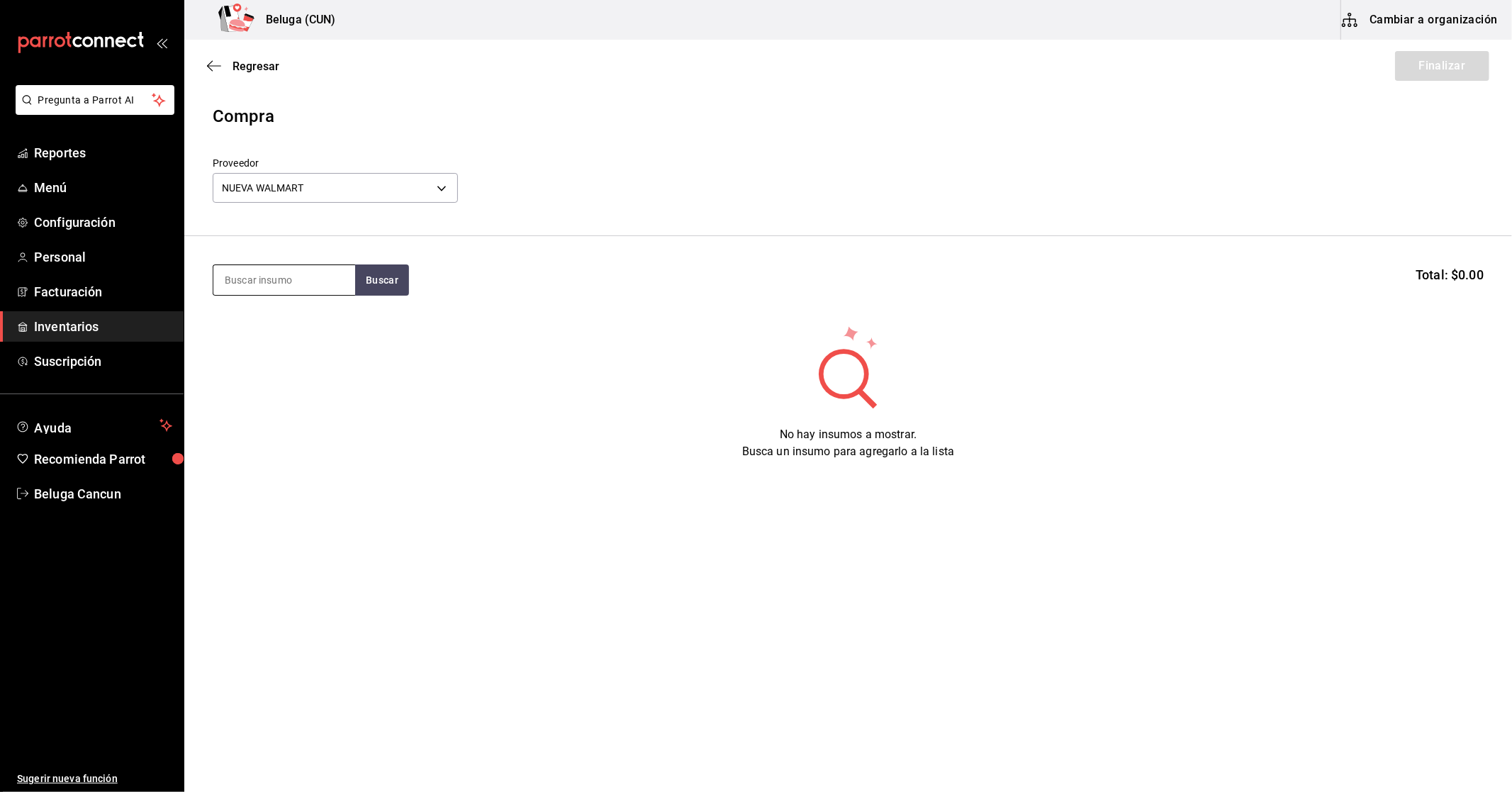
click at [305, 269] on input at bounding box center [284, 280] width 142 height 30
type input "ULTRA"
click at [308, 333] on div "CERV. MICHELOB ULTRAS - [GEOGRAPHIC_DATA]" at bounding box center [283, 344] width 119 height 30
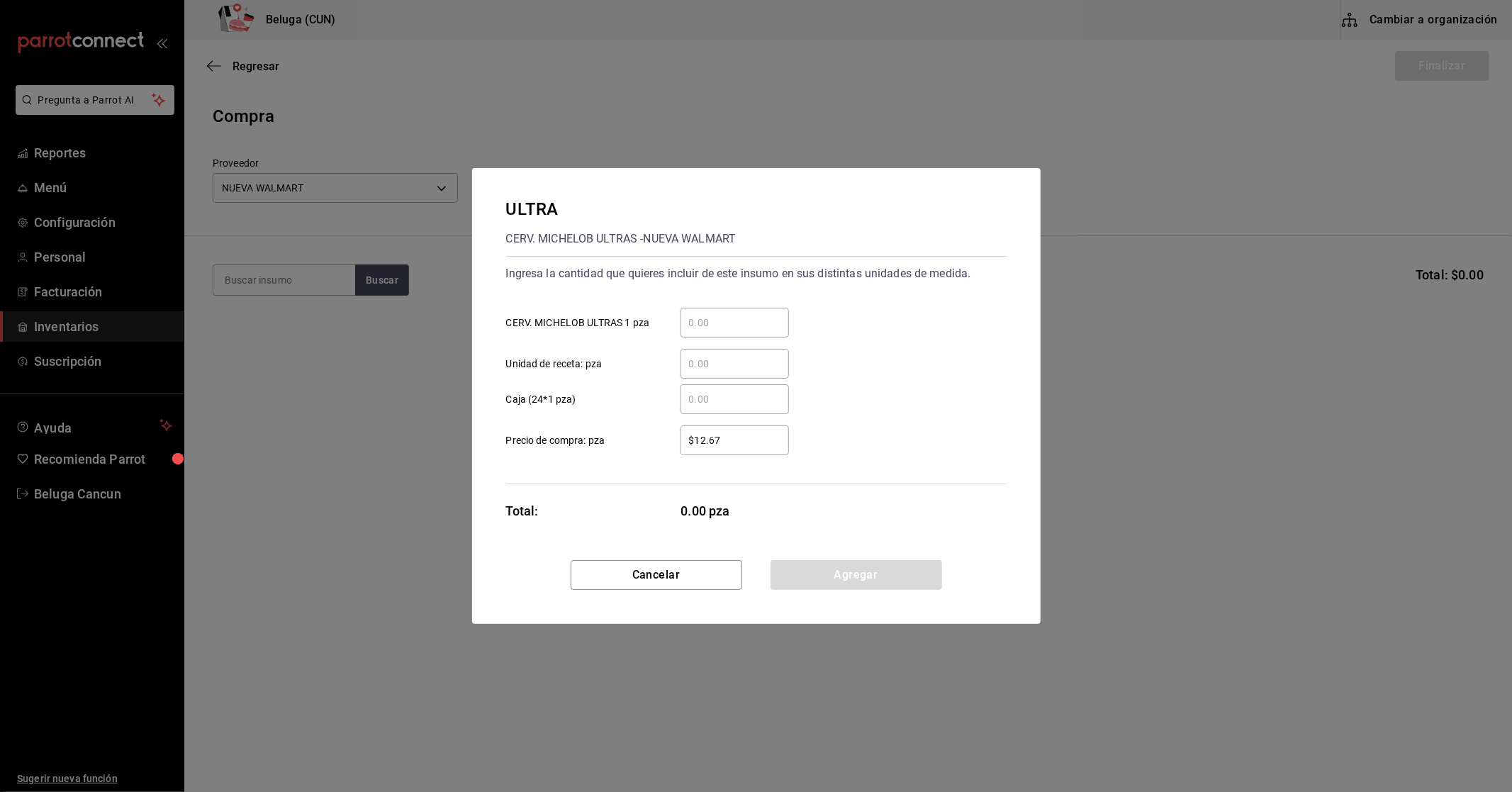
click at [709, 316] on input "​ CERV. MICHELOB ULTRAS 1 pza" at bounding box center [734, 322] width 108 height 17
type input "96"
type input "$20.79"
click at [834, 574] on button "Agregar" at bounding box center [856, 574] width 171 height 30
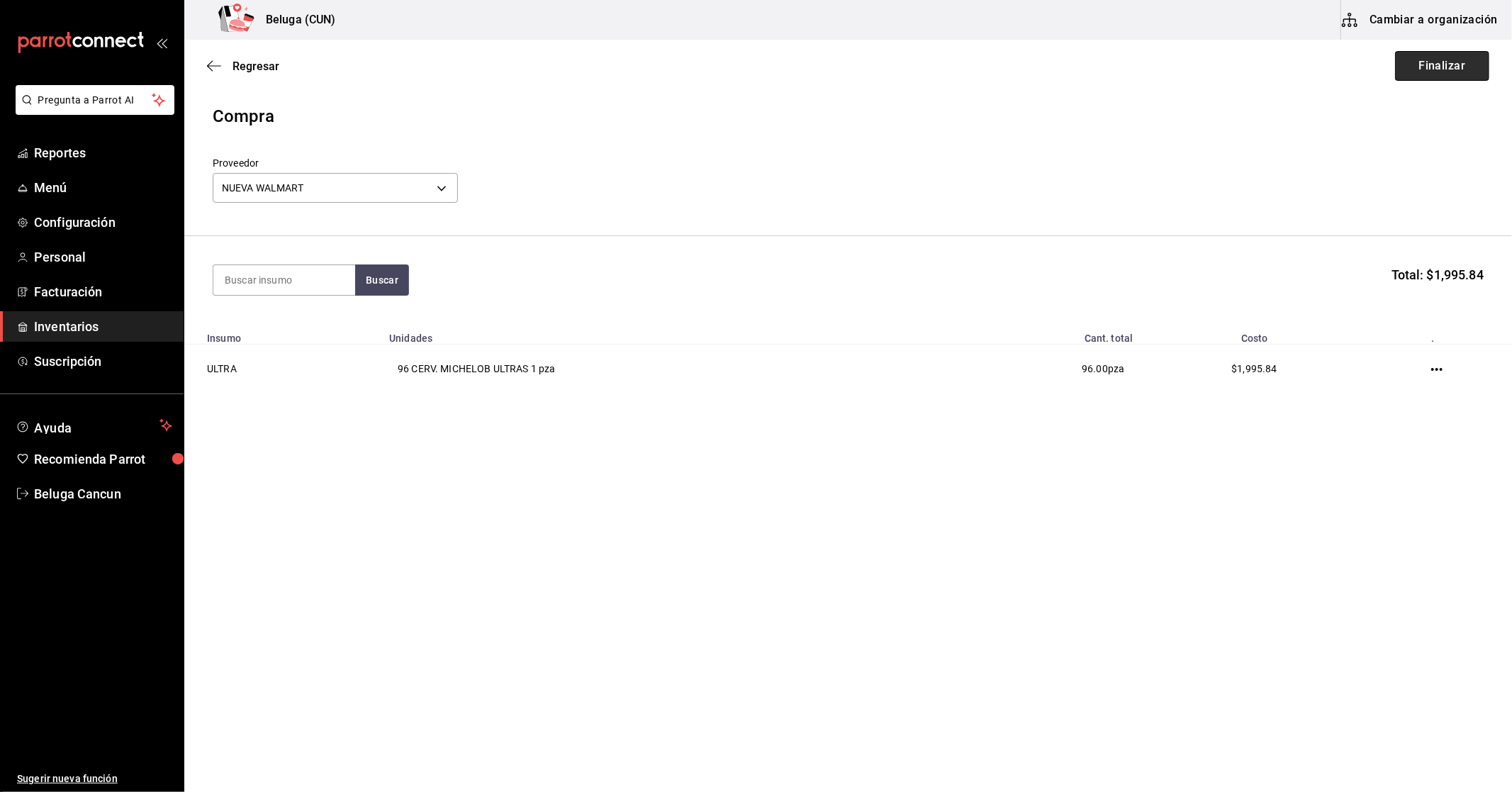
click at [1440, 67] on button "Finalizar" at bounding box center [1442, 65] width 94 height 30
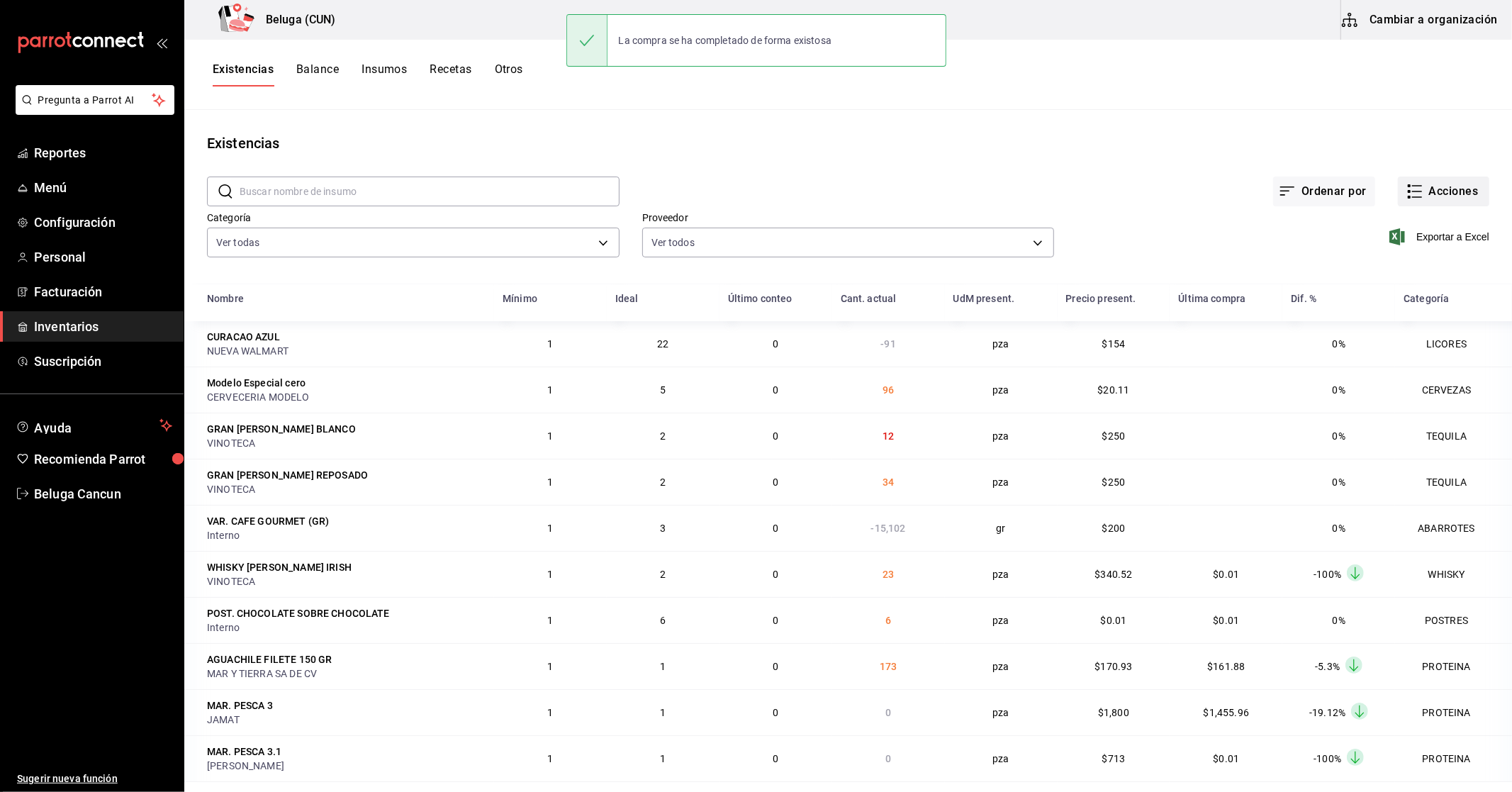
click at [1442, 200] on button "Acciones" at bounding box center [1443, 191] width 92 height 30
click at [1433, 268] on span "Compra" at bounding box center [1429, 268] width 119 height 15
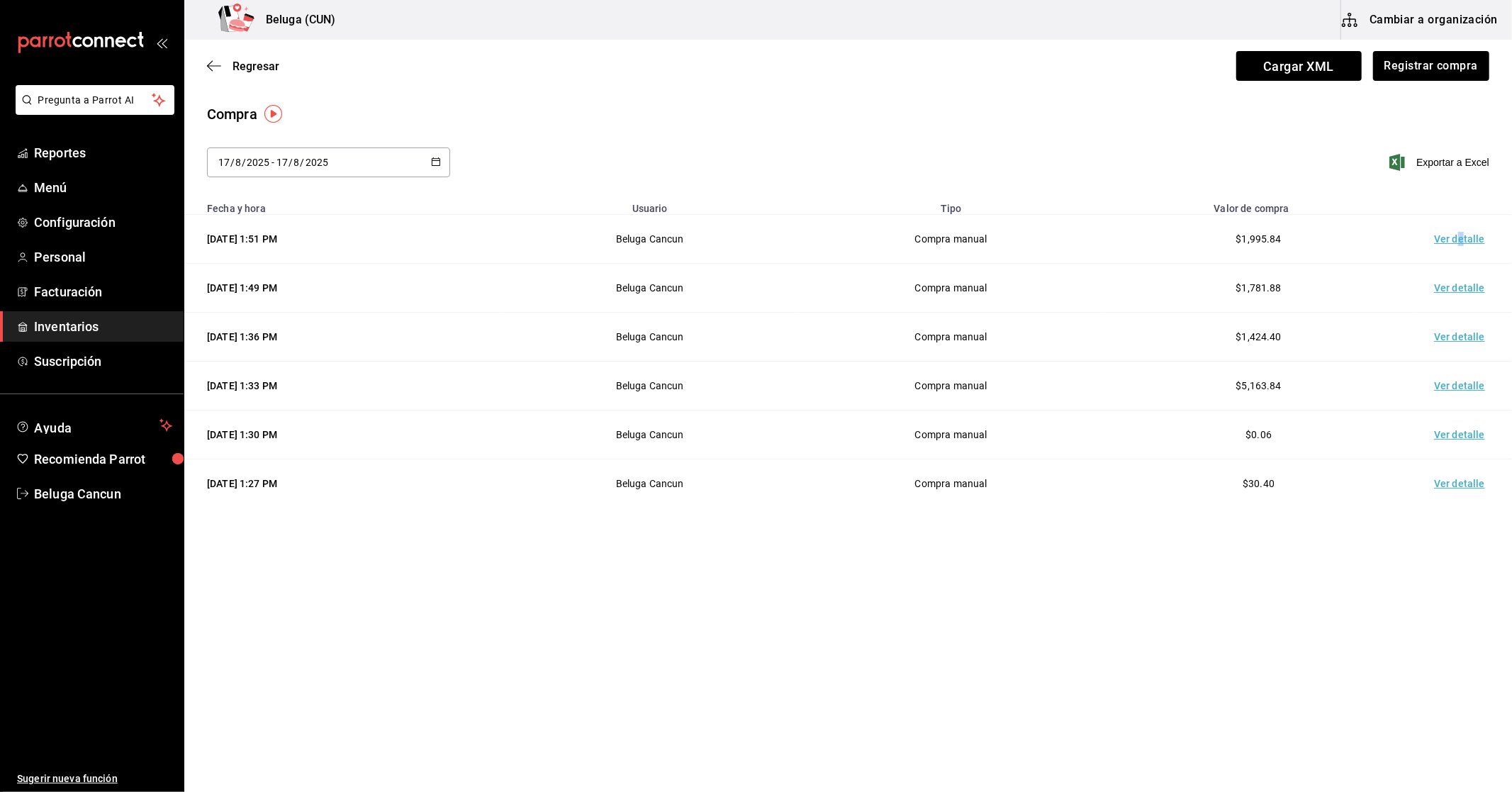
click at [1462, 239] on td "Ver detalle" at bounding box center [1462, 239] width 99 height 49
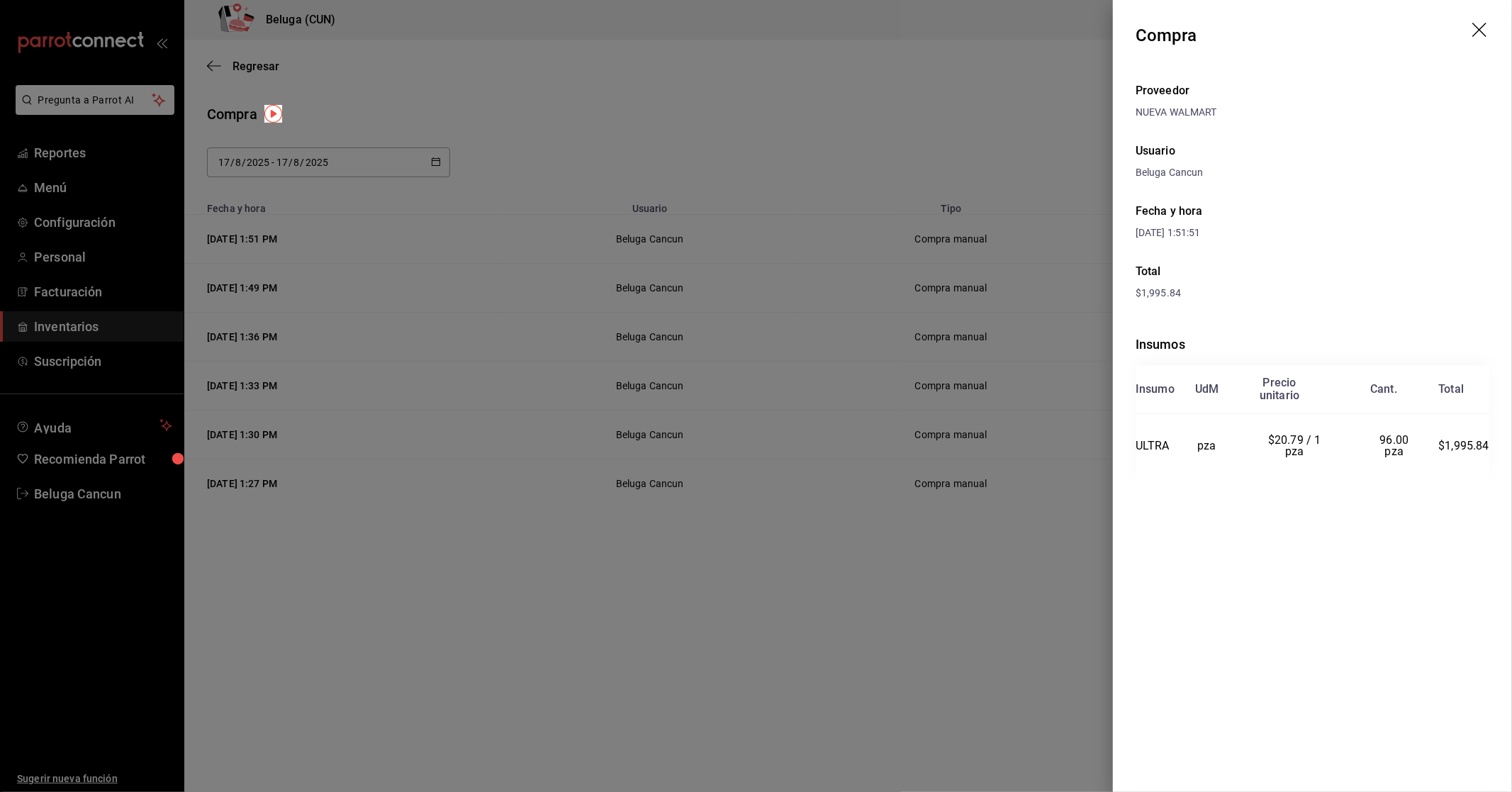
click at [1012, 642] on div at bounding box center [756, 396] width 1512 height 792
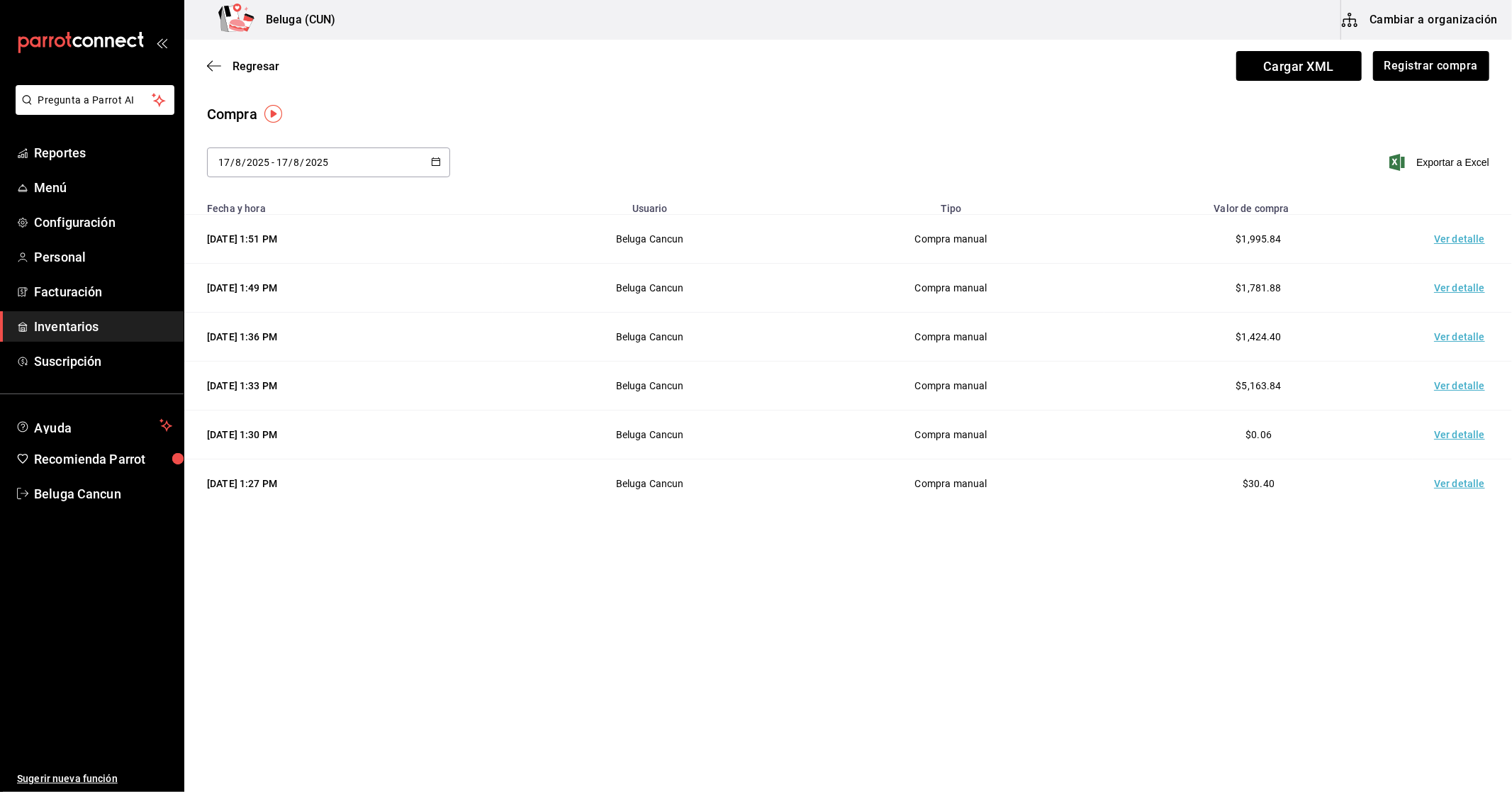
drag, startPoint x: 1241, startPoint y: 468, endPoint x: 1230, endPoint y: 471, distance: 11.4
click at [1239, 468] on td "$30.40" at bounding box center [1258, 484] width 308 height 49
